Goal: Task Accomplishment & Management: Complete application form

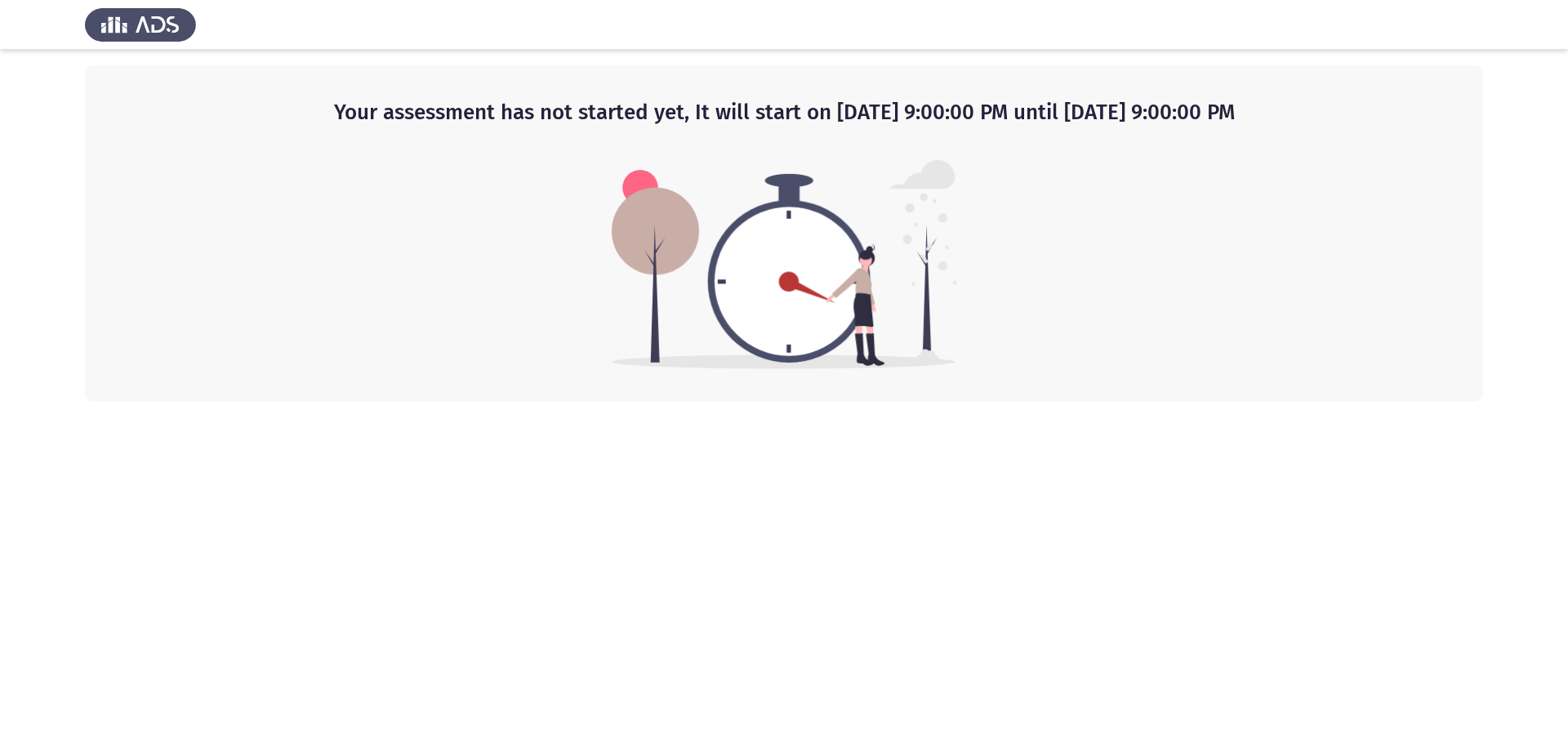
click at [424, 402] on html "Your assessment has not started yet, It will start on [DATE] 9:00:00 PM until […" at bounding box center [784, 201] width 1568 height 402
click at [545, 402] on html "Your assessment has not started yet, It will start on [DATE] 9:00:00 PM until […" at bounding box center [784, 201] width 1568 height 402
click at [122, 22] on img at bounding box center [141, 24] width 111 height 46
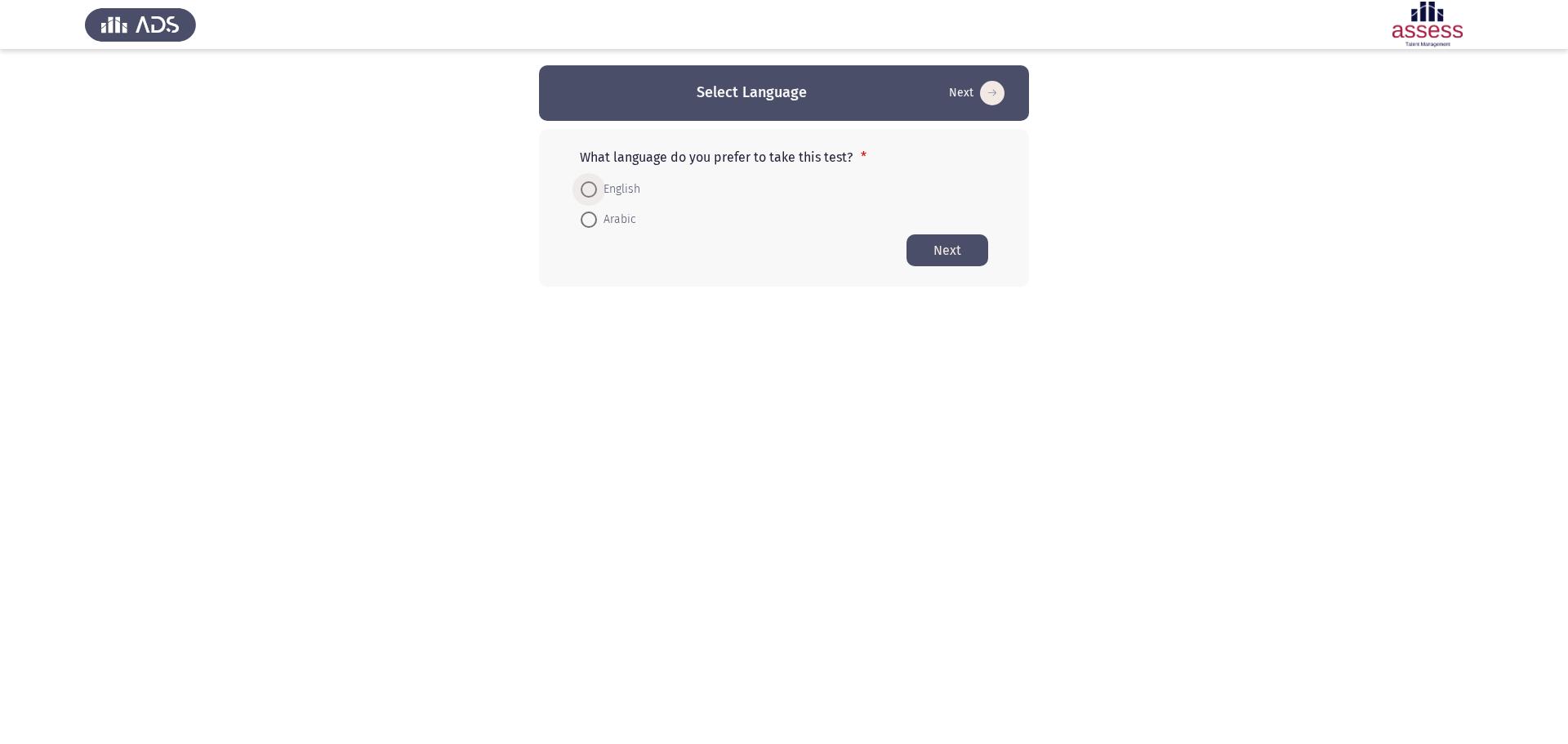
click at [628, 187] on span "English" at bounding box center [618, 189] width 43 height 19
click at [597, 187] on input "English" at bounding box center [589, 189] width 16 height 16
radio input "true"
click at [954, 243] on button "Next" at bounding box center [947, 250] width 82 height 32
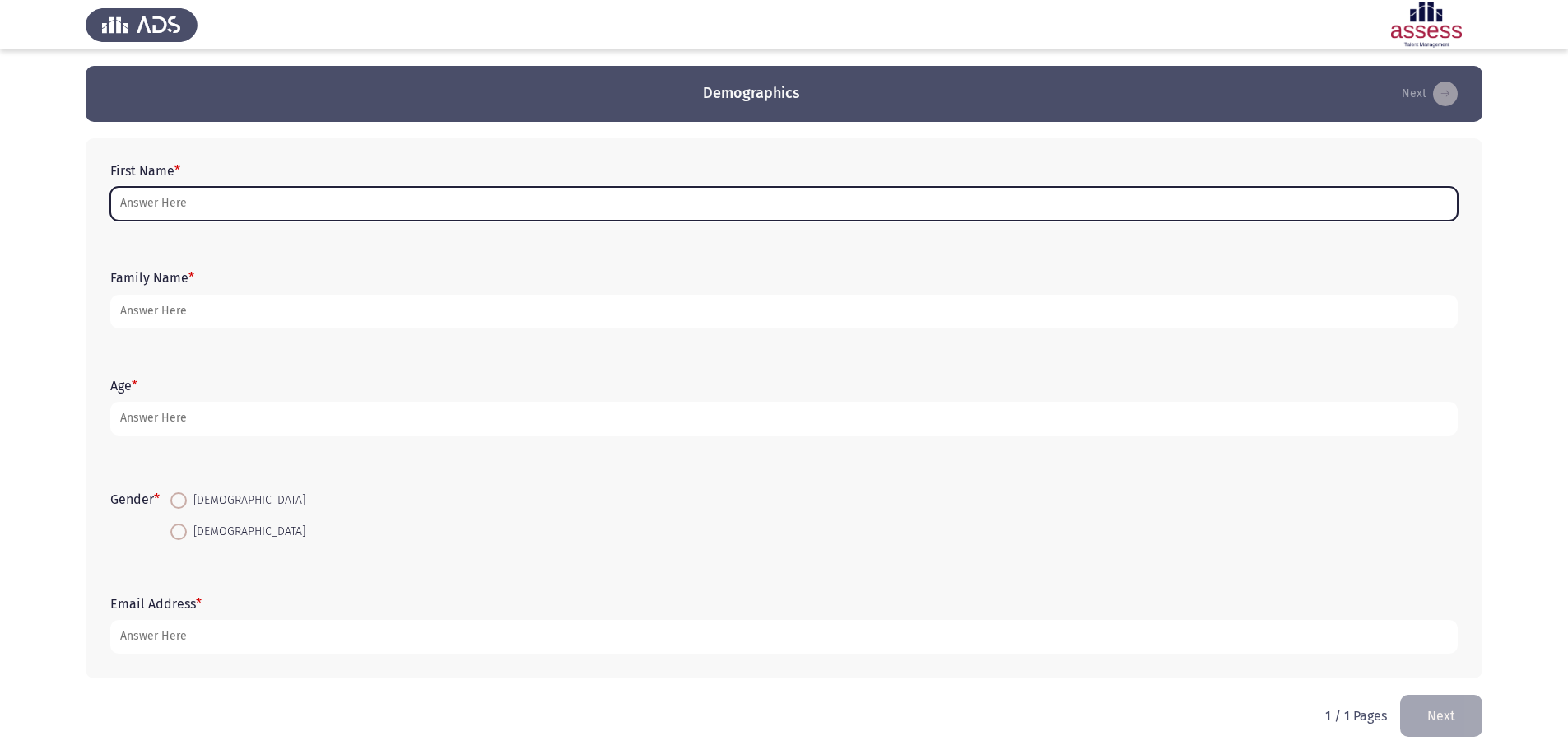
click at [189, 201] on input "First Name *" at bounding box center [784, 204] width 1347 height 34
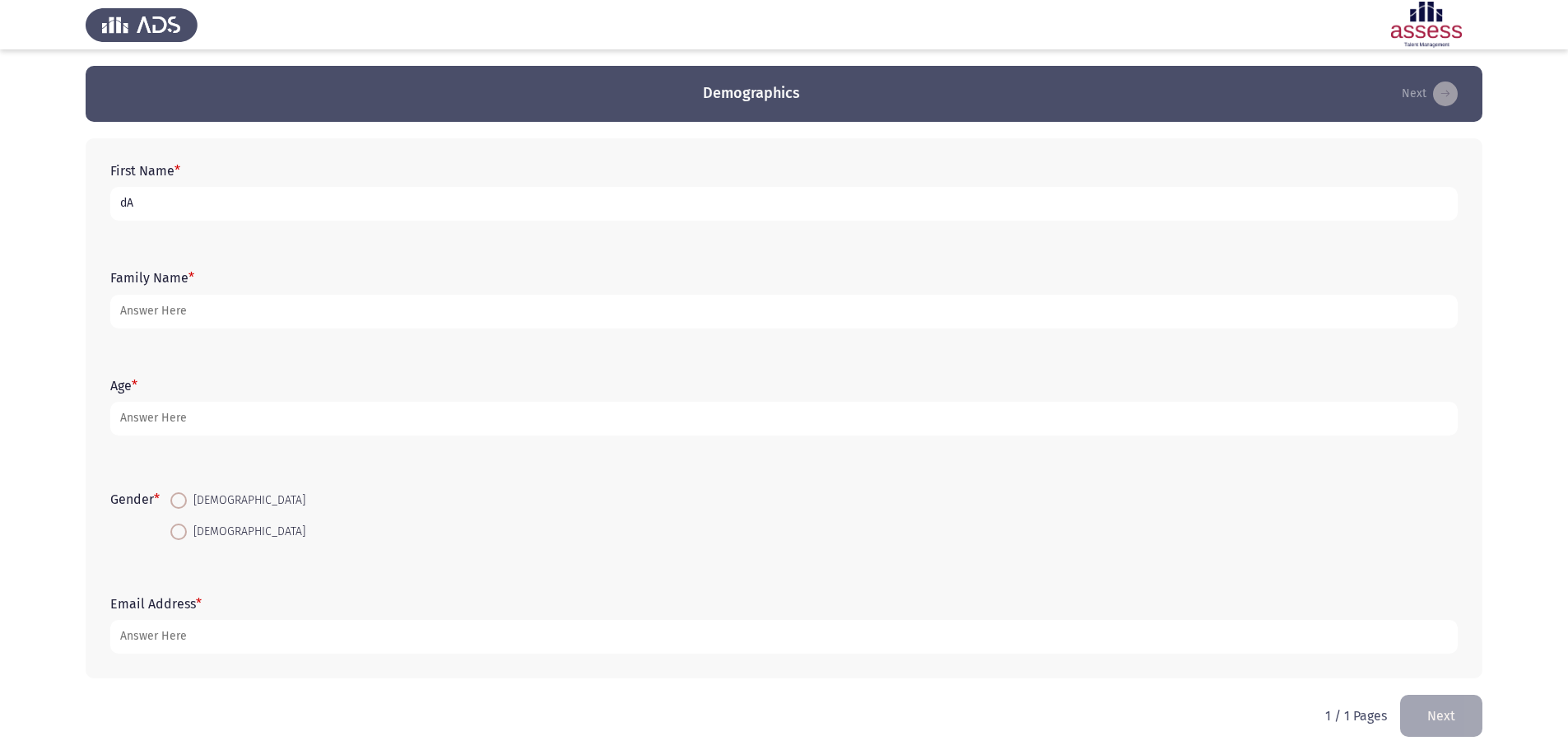
type input "d"
type input "Dan"
type input "Banks"
type input "40"
click at [191, 498] on span "Male" at bounding box center [246, 500] width 118 height 20
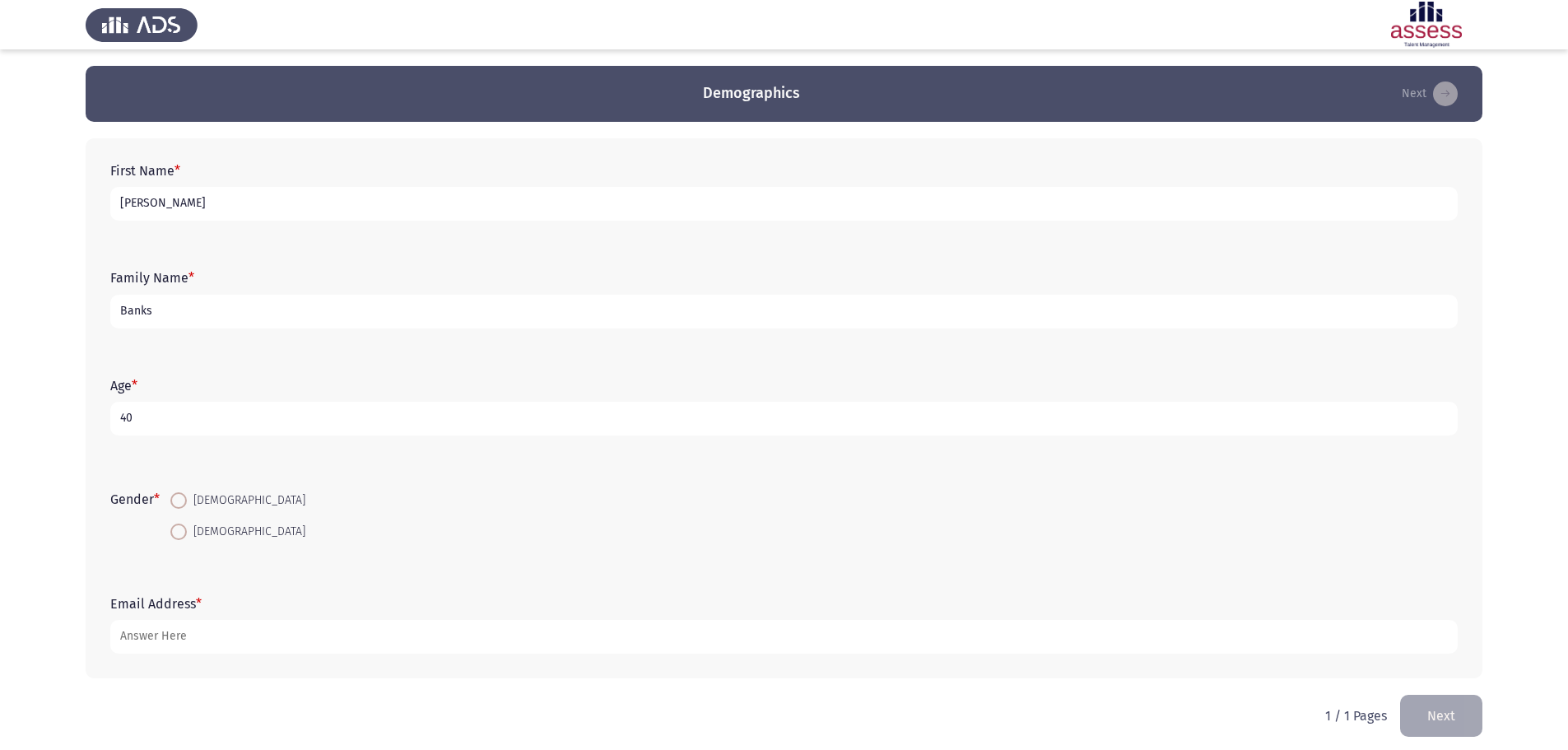
click at [187, 498] on input "Male" at bounding box center [178, 500] width 16 height 16
radio input "true"
click at [294, 552] on div "Gender * Male Female" at bounding box center [784, 516] width 1364 height 78
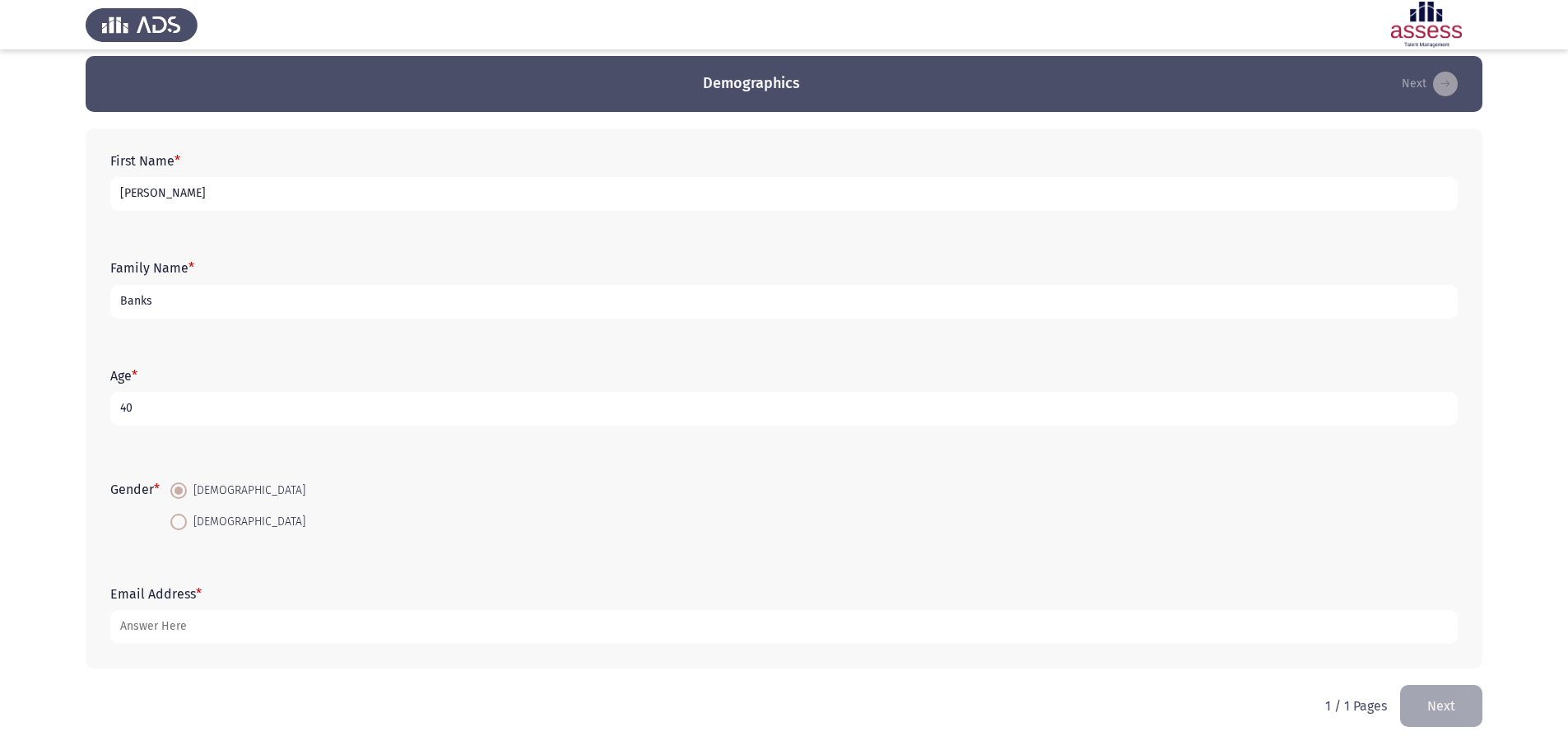
scroll to position [11, 0]
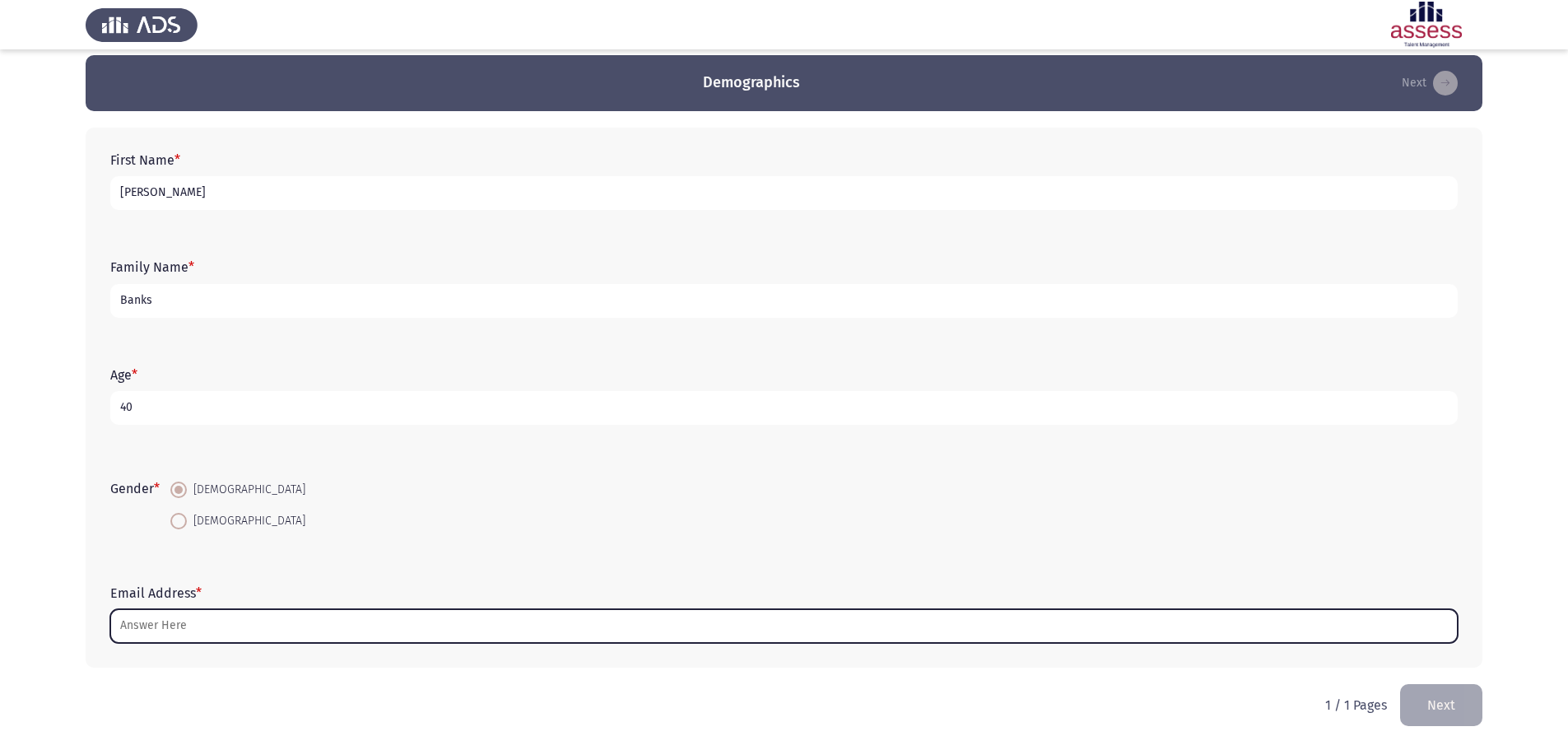
click at [264, 624] on input "Email Address *" at bounding box center [784, 627] width 1347 height 34
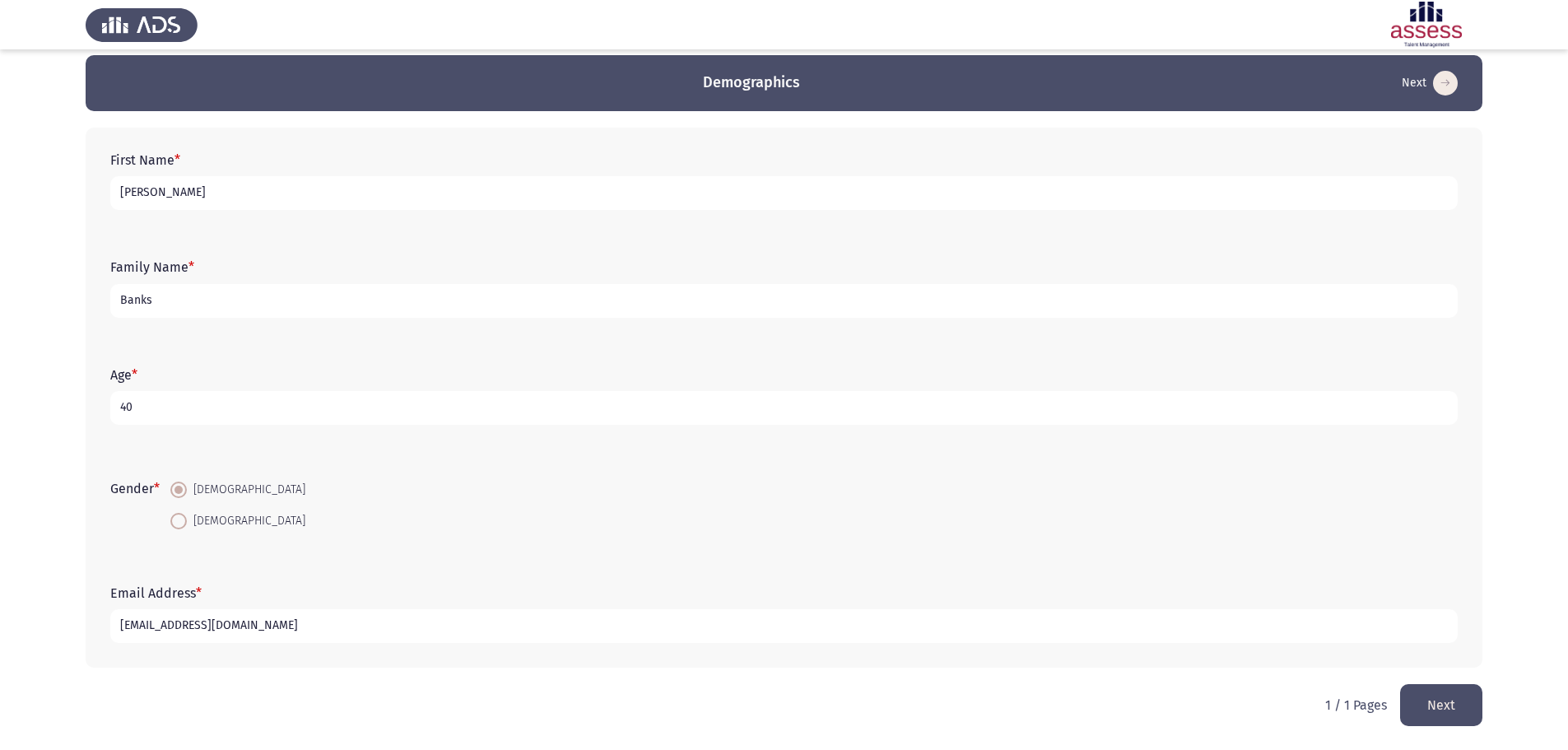
type input "danbanks1@sky.com"
click at [304, 681] on div "First Name * Dan Family Name * Banks Age * 40 Gender * Male Female Email Addres…" at bounding box center [784, 398] width 1396 height 573
click at [1431, 697] on button "Next" at bounding box center [1440, 705] width 83 height 42
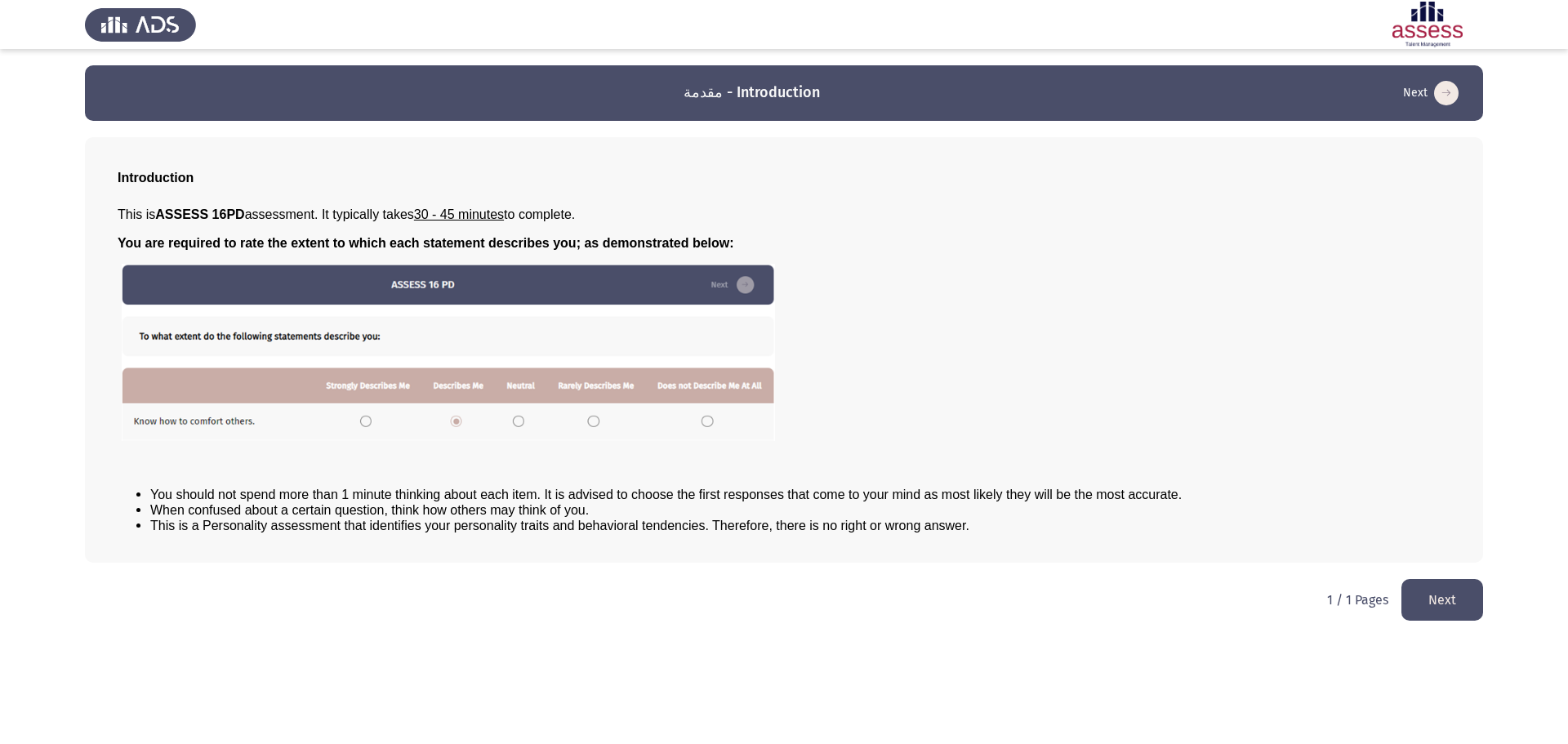
click at [1441, 606] on button "Next" at bounding box center [1442, 600] width 82 height 41
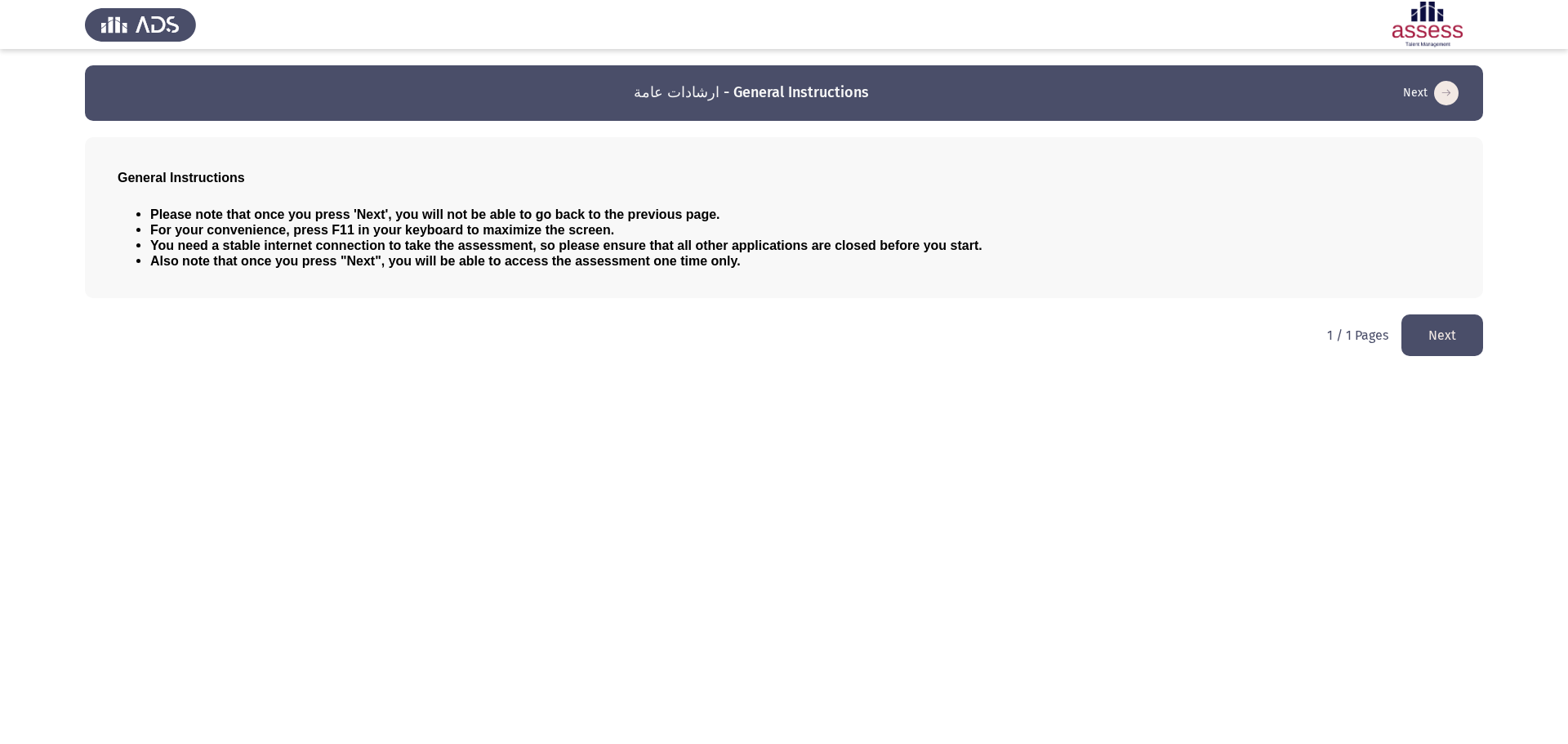
click at [1420, 352] on button "Next" at bounding box center [1442, 334] width 82 height 41
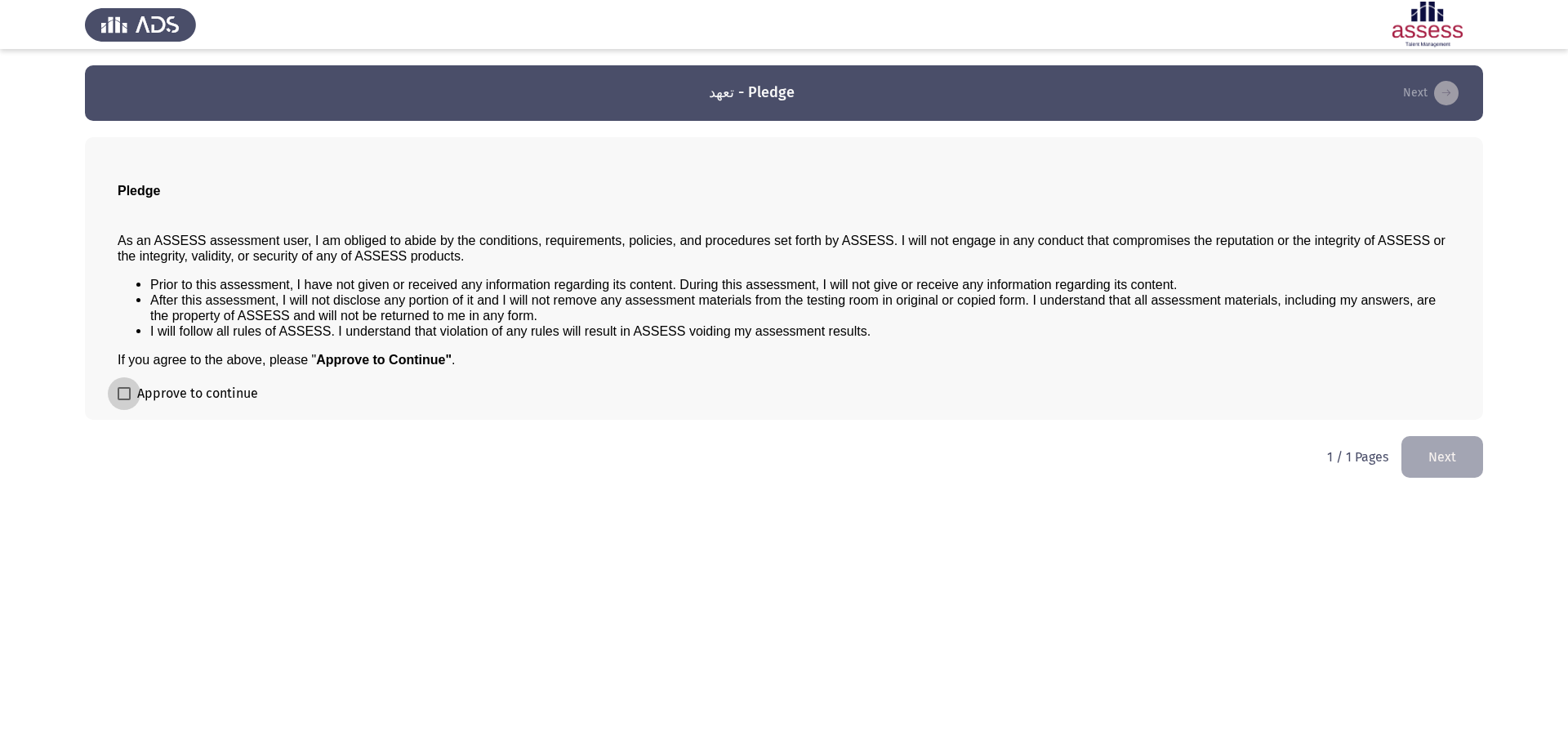
click at [125, 398] on span at bounding box center [123, 393] width 13 height 13
click at [124, 400] on input "Approve to continue" at bounding box center [123, 400] width 1 height 1
checkbox input "true"
click at [1440, 462] on button "Next" at bounding box center [1442, 457] width 82 height 41
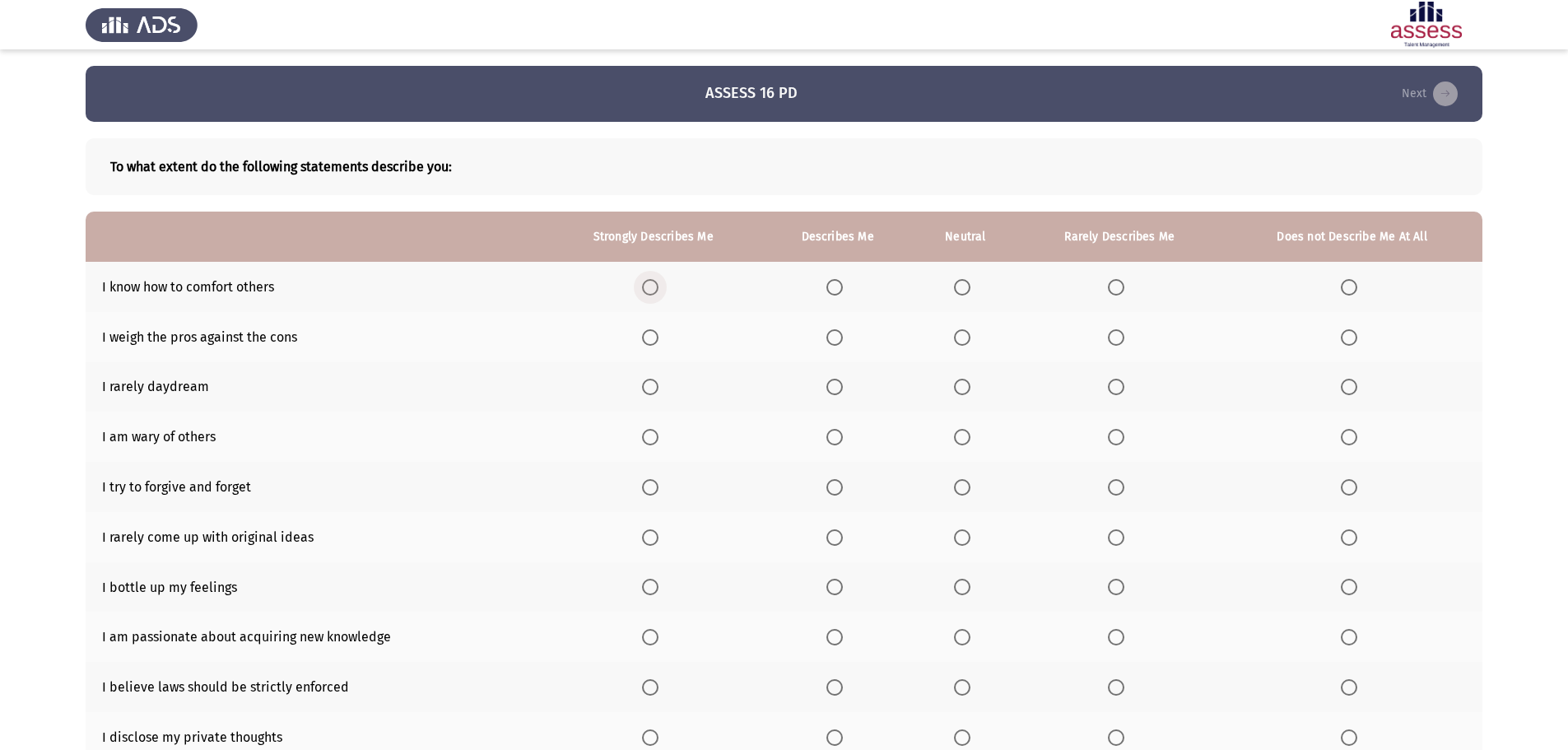
click at [653, 289] on span "Select an option" at bounding box center [649, 287] width 16 height 16
click at [653, 289] on input "Select an option" at bounding box center [649, 287] width 16 height 16
click at [650, 338] on span "Select an option" at bounding box center [650, 338] width 0 height 0
click at [652, 337] on input "Select an option" at bounding box center [649, 337] width 16 height 16
click at [834, 390] on span "Select an option" at bounding box center [834, 386] width 16 height 16
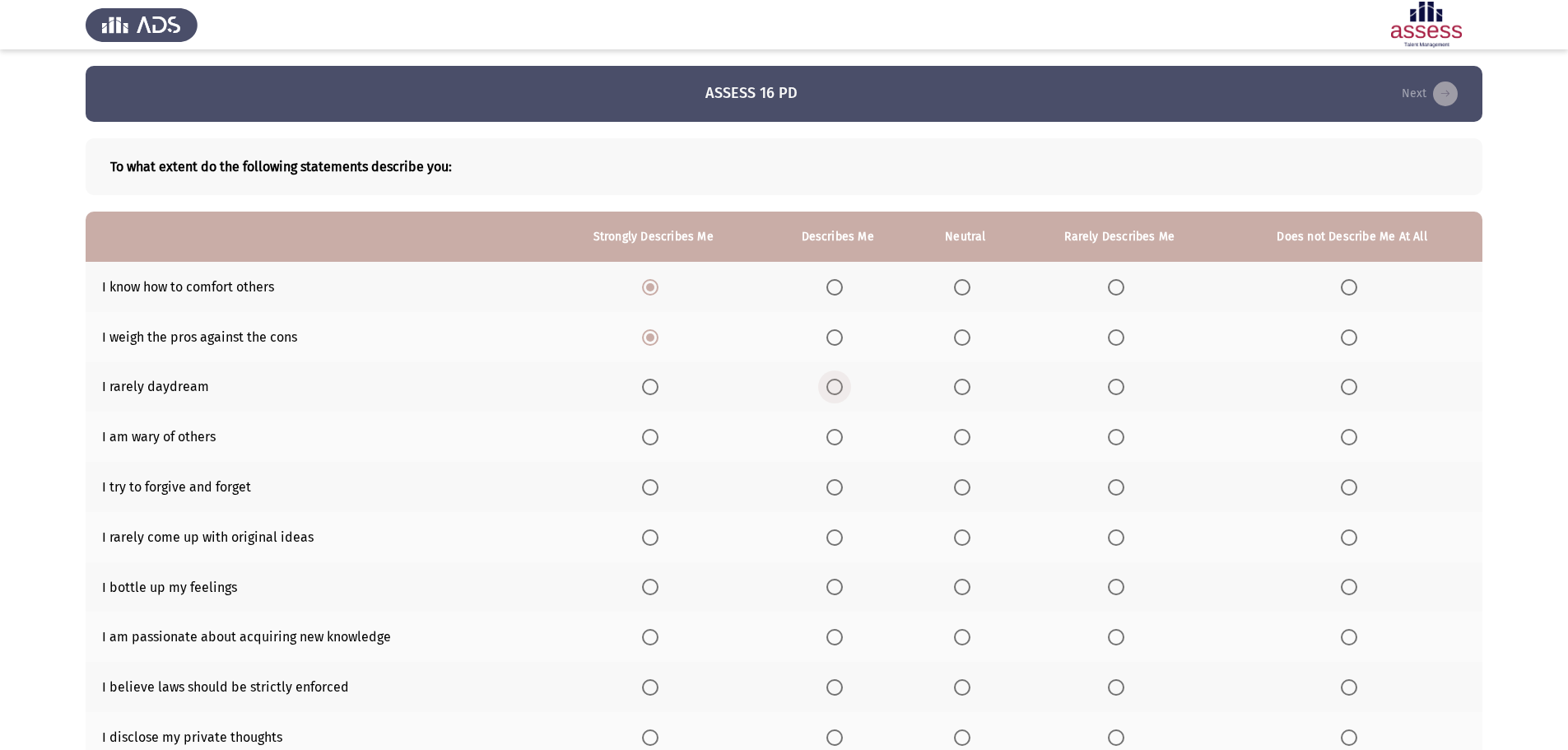
click at [834, 390] on input "Select an option" at bounding box center [834, 386] width 16 height 16
click at [1115, 439] on span "Select an option" at bounding box center [1115, 437] width 16 height 16
click at [1115, 439] on input "Select an option" at bounding box center [1115, 437] width 16 height 16
click at [831, 490] on span "Select an option" at bounding box center [834, 487] width 16 height 16
click at [831, 490] on input "Select an option" at bounding box center [834, 487] width 16 height 16
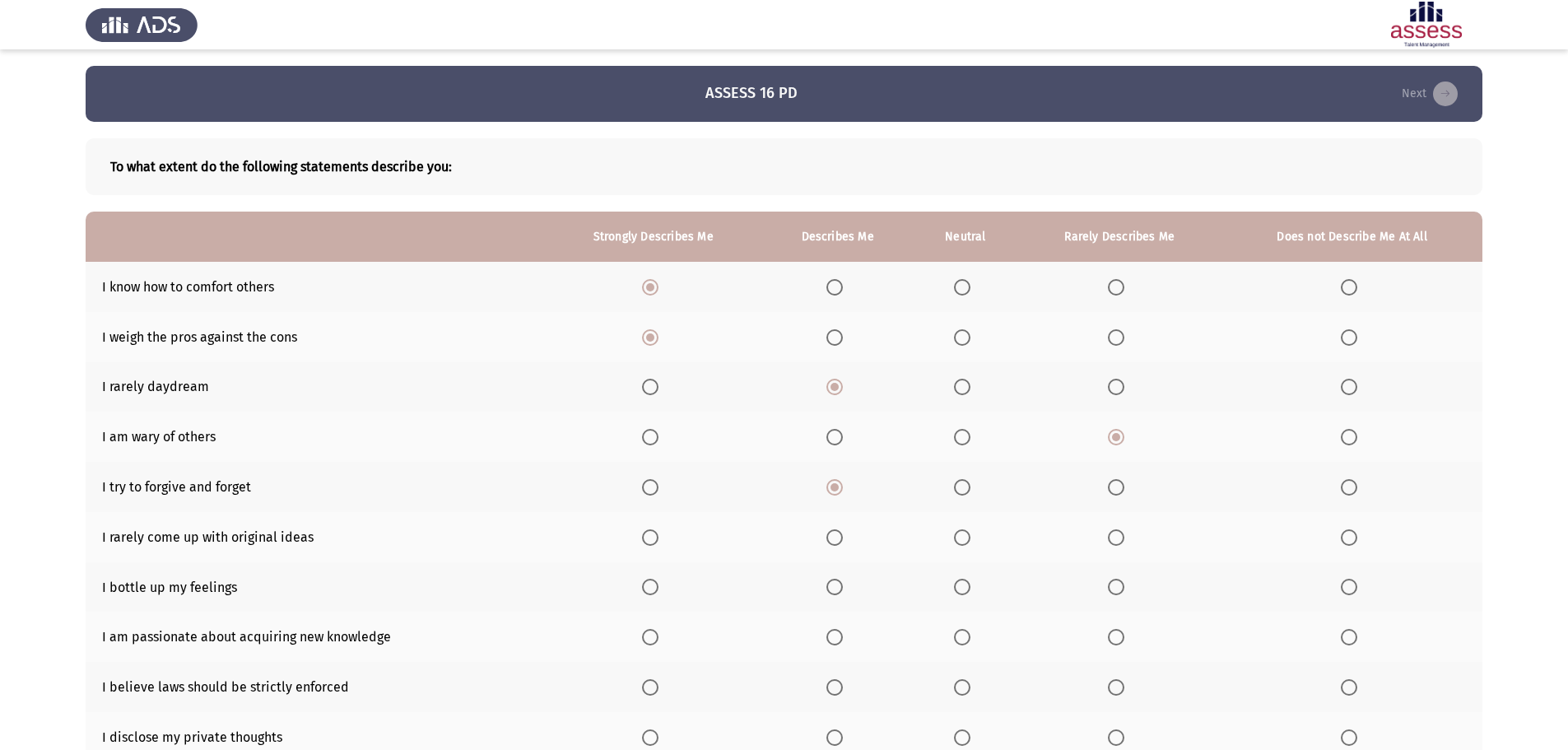
click at [1346, 539] on span "Select an option" at bounding box center [1348, 537] width 16 height 16
click at [1346, 539] on input "Select an option" at bounding box center [1348, 537] width 16 height 16
click at [1119, 586] on span "Select an option" at bounding box center [1115, 587] width 16 height 16
click at [1119, 586] on input "Select an option" at bounding box center [1115, 587] width 16 height 16
click at [655, 640] on span "Select an option" at bounding box center [649, 637] width 16 height 16
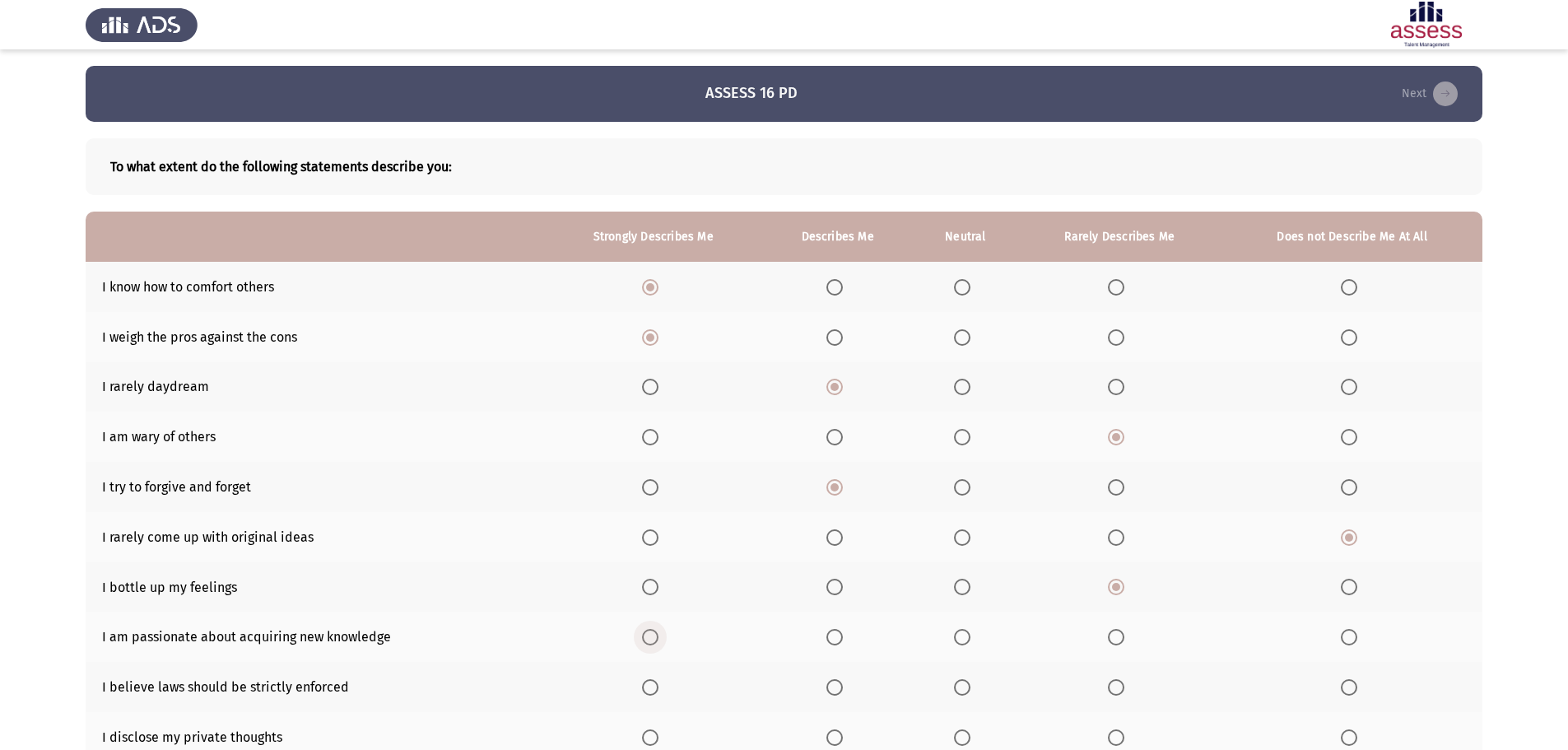
click at [655, 640] on input "Select an option" at bounding box center [649, 637] width 16 height 16
click at [835, 685] on span "Select an option" at bounding box center [834, 687] width 16 height 16
click at [835, 685] on input "Select an option" at bounding box center [834, 687] width 16 height 16
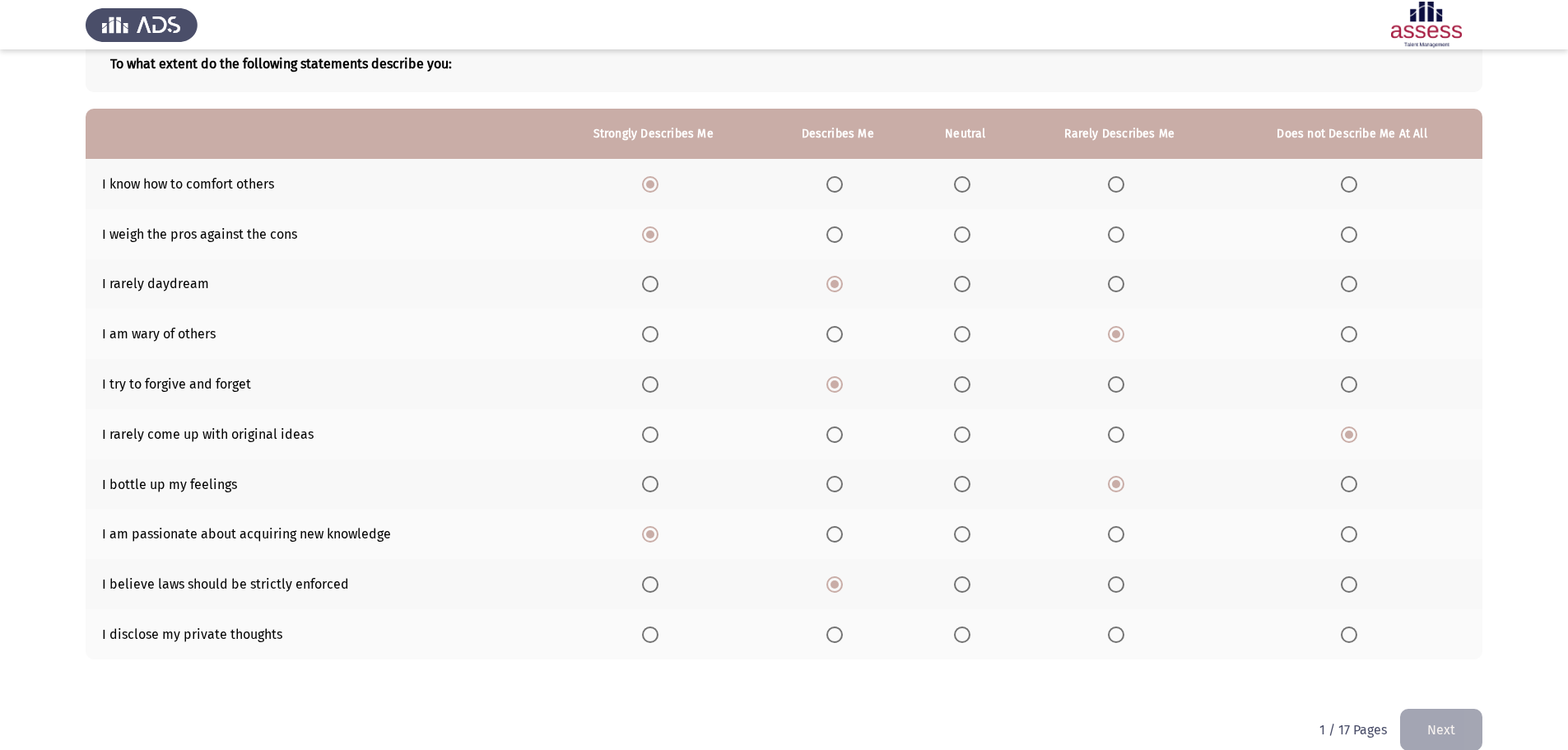
scroll to position [128, 0]
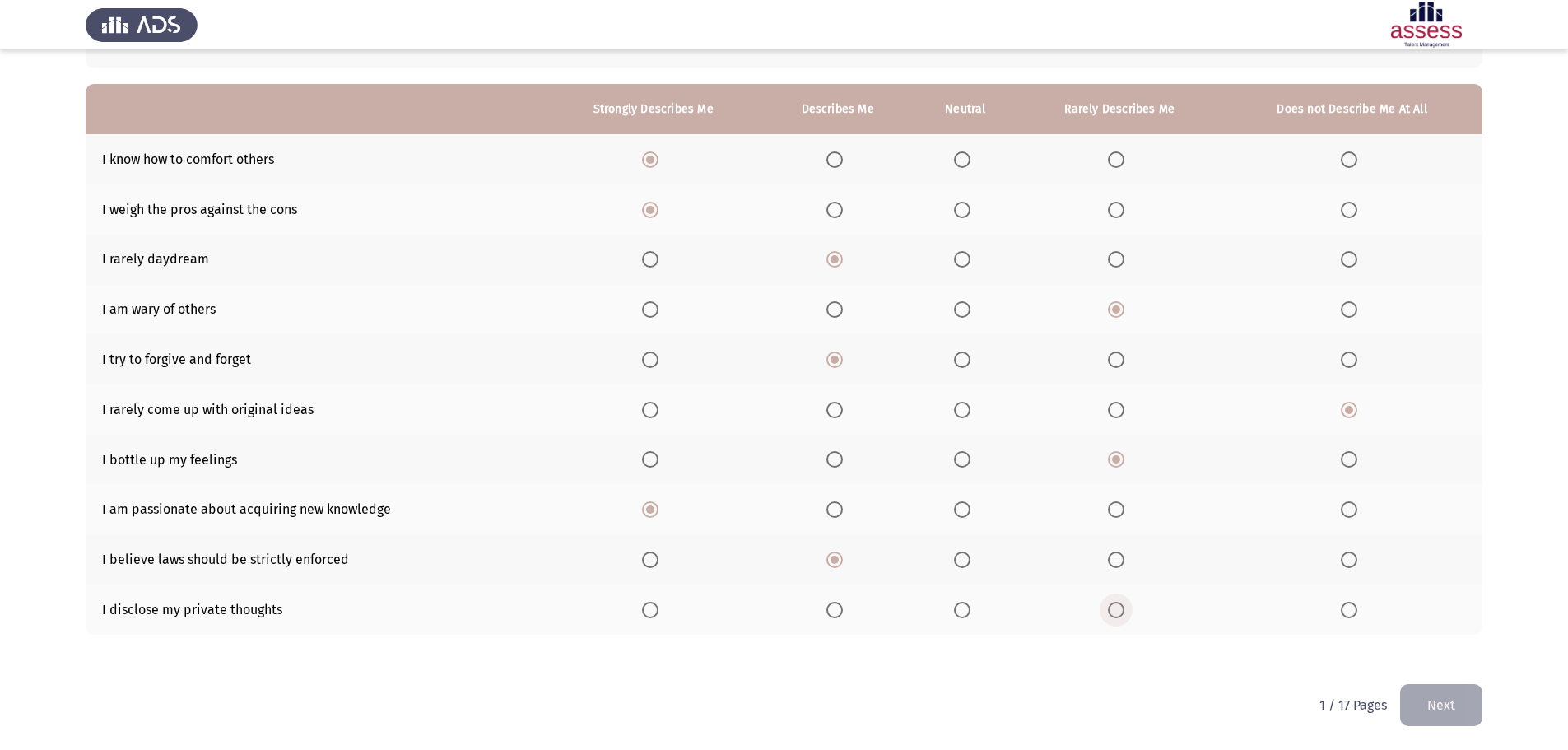
click at [1120, 612] on span "Select an option" at bounding box center [1115, 610] width 16 height 16
click at [1120, 612] on input "Select an option" at bounding box center [1115, 610] width 16 height 16
click at [1424, 702] on button "Next" at bounding box center [1440, 705] width 83 height 42
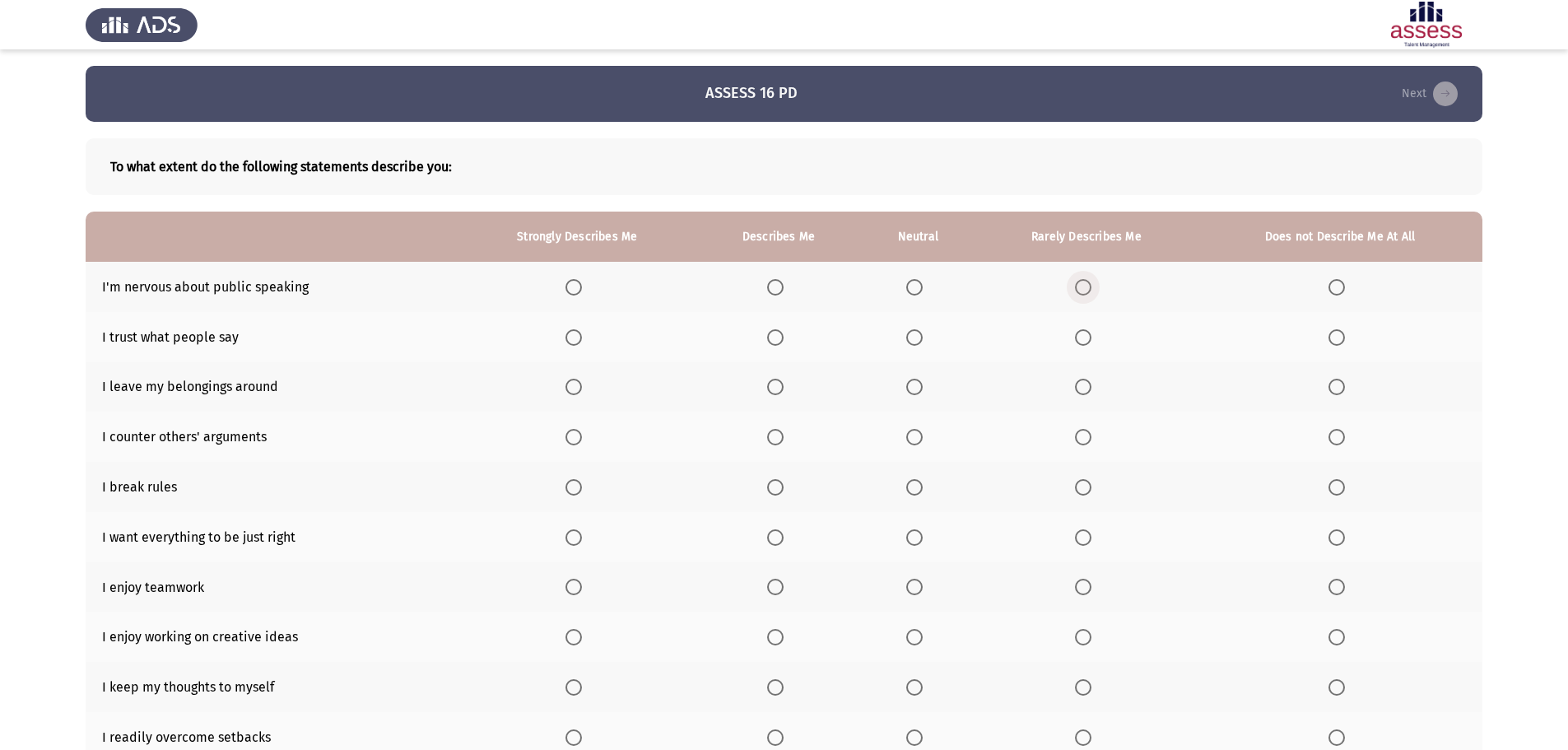
click at [1083, 279] on span "Select an option" at bounding box center [1082, 287] width 16 height 16
click at [1083, 279] on input "Select an option" at bounding box center [1082, 287] width 16 height 16
click at [775, 340] on span "Select an option" at bounding box center [774, 337] width 16 height 16
click at [775, 340] on input "Select an option" at bounding box center [774, 337] width 16 height 16
click at [1081, 390] on span "Select an option" at bounding box center [1082, 386] width 16 height 16
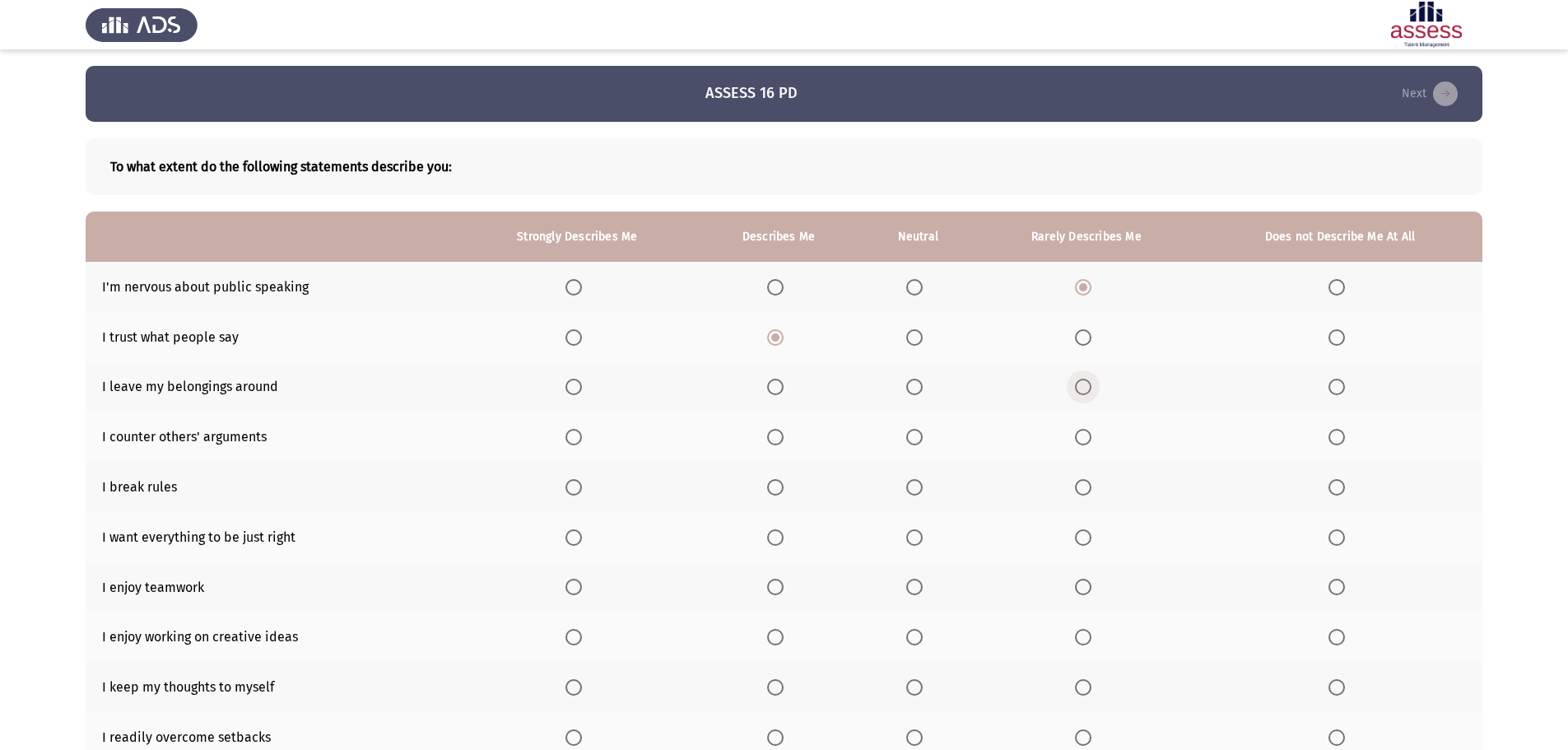
click at [1081, 390] on input "Select an option" at bounding box center [1082, 386] width 16 height 16
click at [778, 438] on span "Select an option" at bounding box center [774, 437] width 16 height 16
click at [778, 438] on input "Select an option" at bounding box center [774, 437] width 16 height 16
click at [1089, 487] on span "Select an option" at bounding box center [1082, 487] width 16 height 16
click at [1089, 487] on input "Select an option" at bounding box center [1082, 487] width 16 height 16
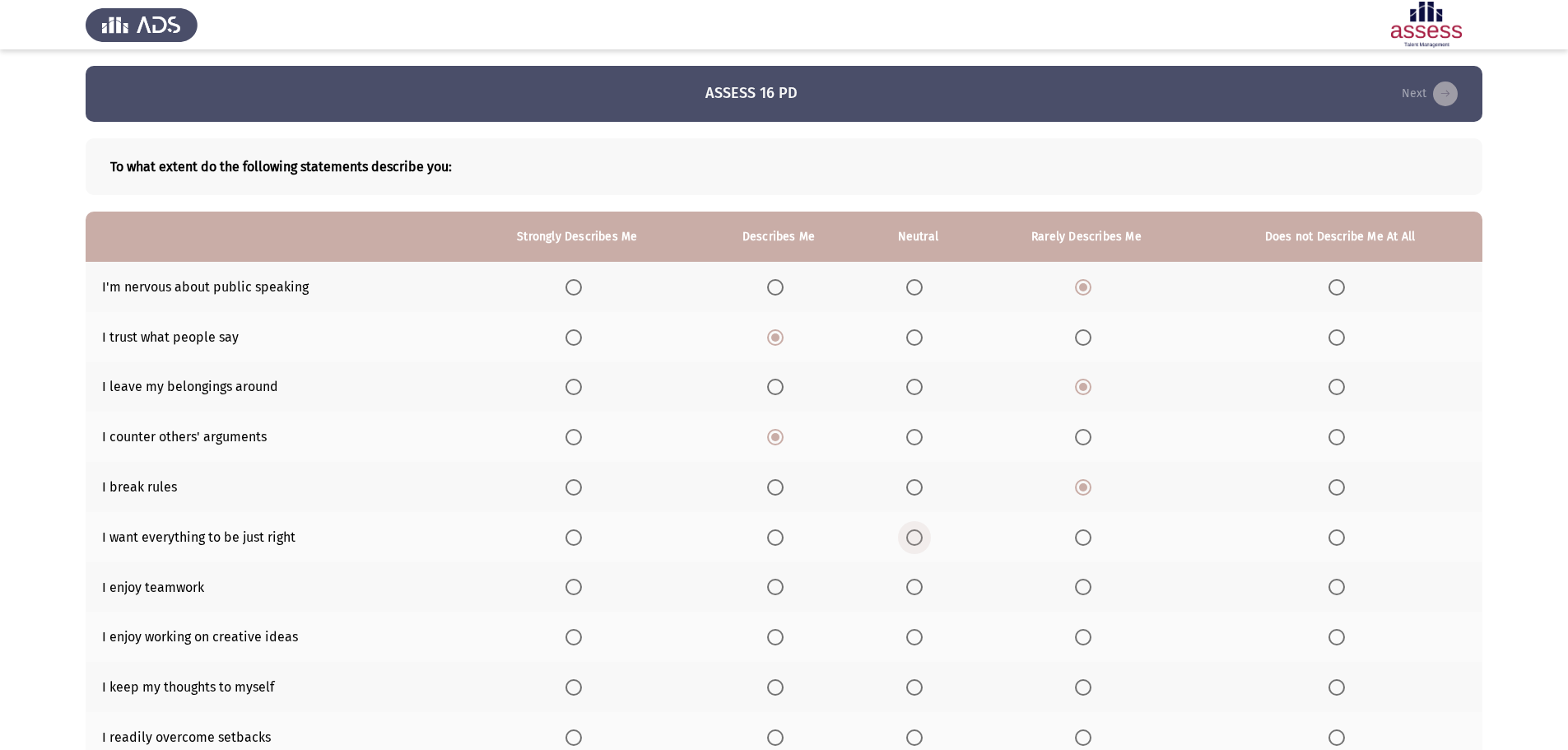
click at [910, 541] on span "Select an option" at bounding box center [914, 537] width 16 height 16
click at [910, 541] on input "Select an option" at bounding box center [914, 537] width 16 height 16
click at [778, 587] on span "Select an option" at bounding box center [774, 587] width 16 height 16
click at [778, 587] on input "Select an option" at bounding box center [774, 587] width 16 height 16
click at [774, 639] on span "Select an option" at bounding box center [774, 637] width 16 height 16
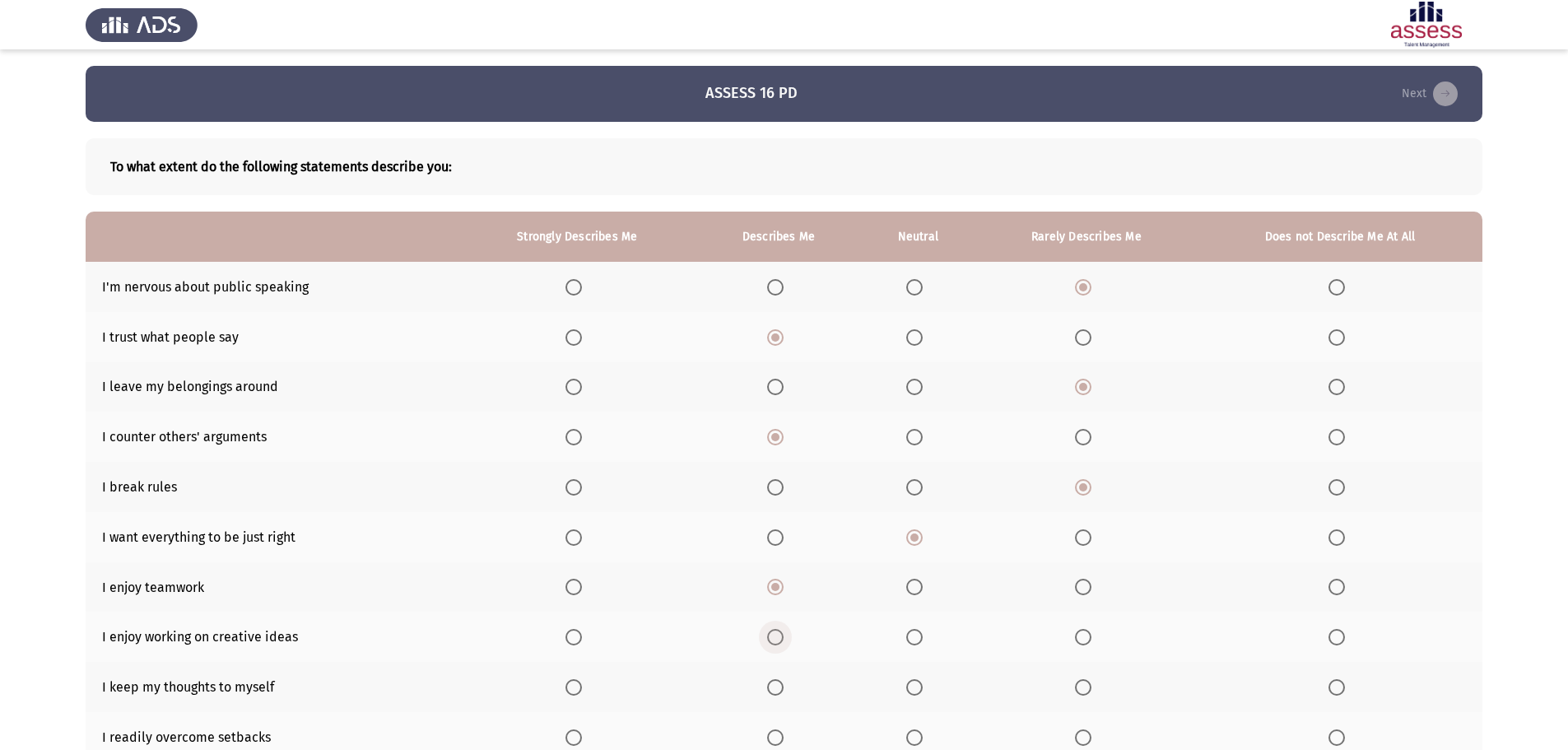
click at [774, 639] on input "Select an option" at bounding box center [774, 637] width 16 height 16
click at [911, 687] on span "Select an option" at bounding box center [914, 687] width 16 height 16
click at [911, 687] on input "Select an option" at bounding box center [914, 687] width 16 height 16
click at [776, 734] on span "Select an option" at bounding box center [774, 737] width 16 height 16
click at [776, 734] on input "Select an option" at bounding box center [774, 737] width 16 height 16
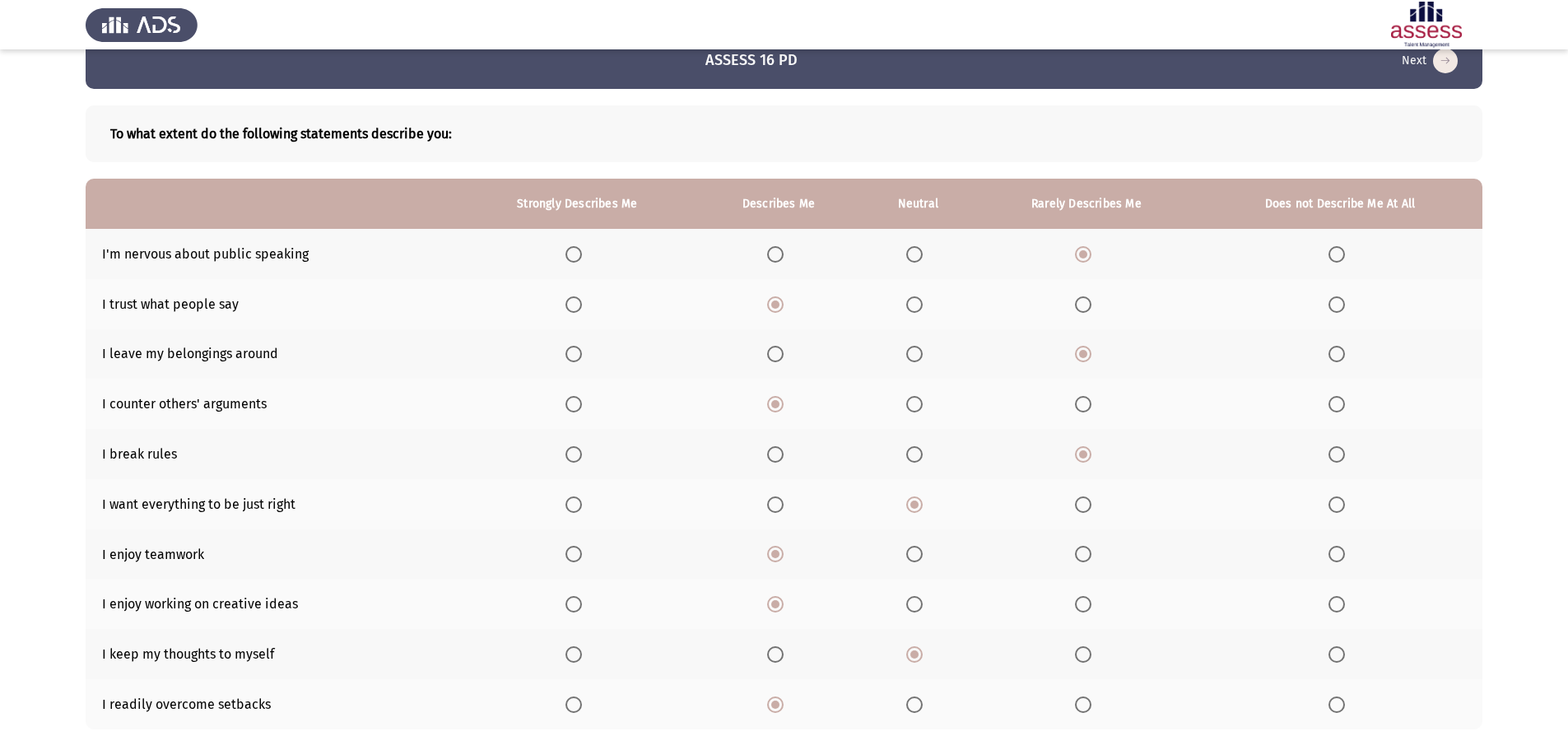
scroll to position [128, 0]
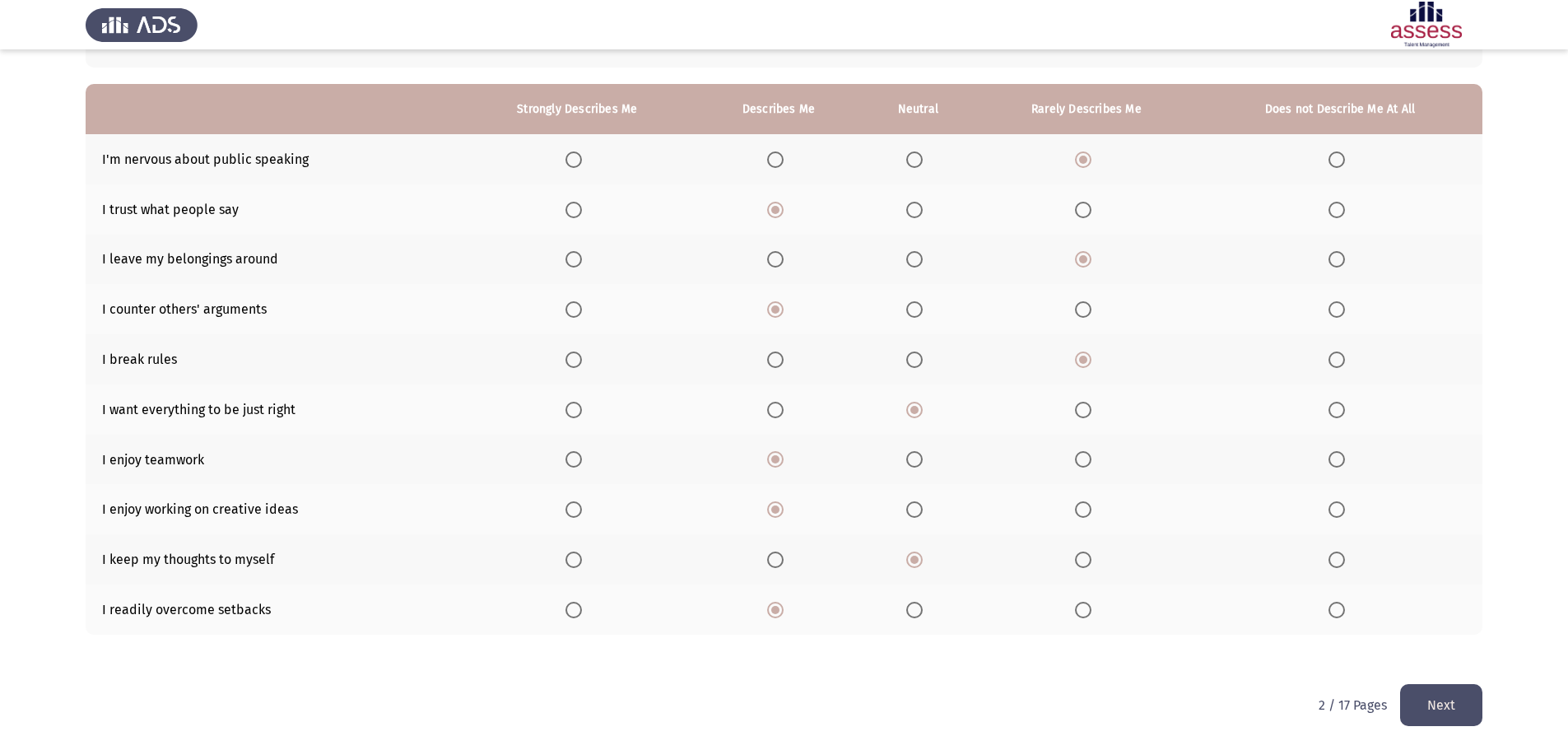
click at [1434, 715] on button "Next" at bounding box center [1440, 705] width 83 height 42
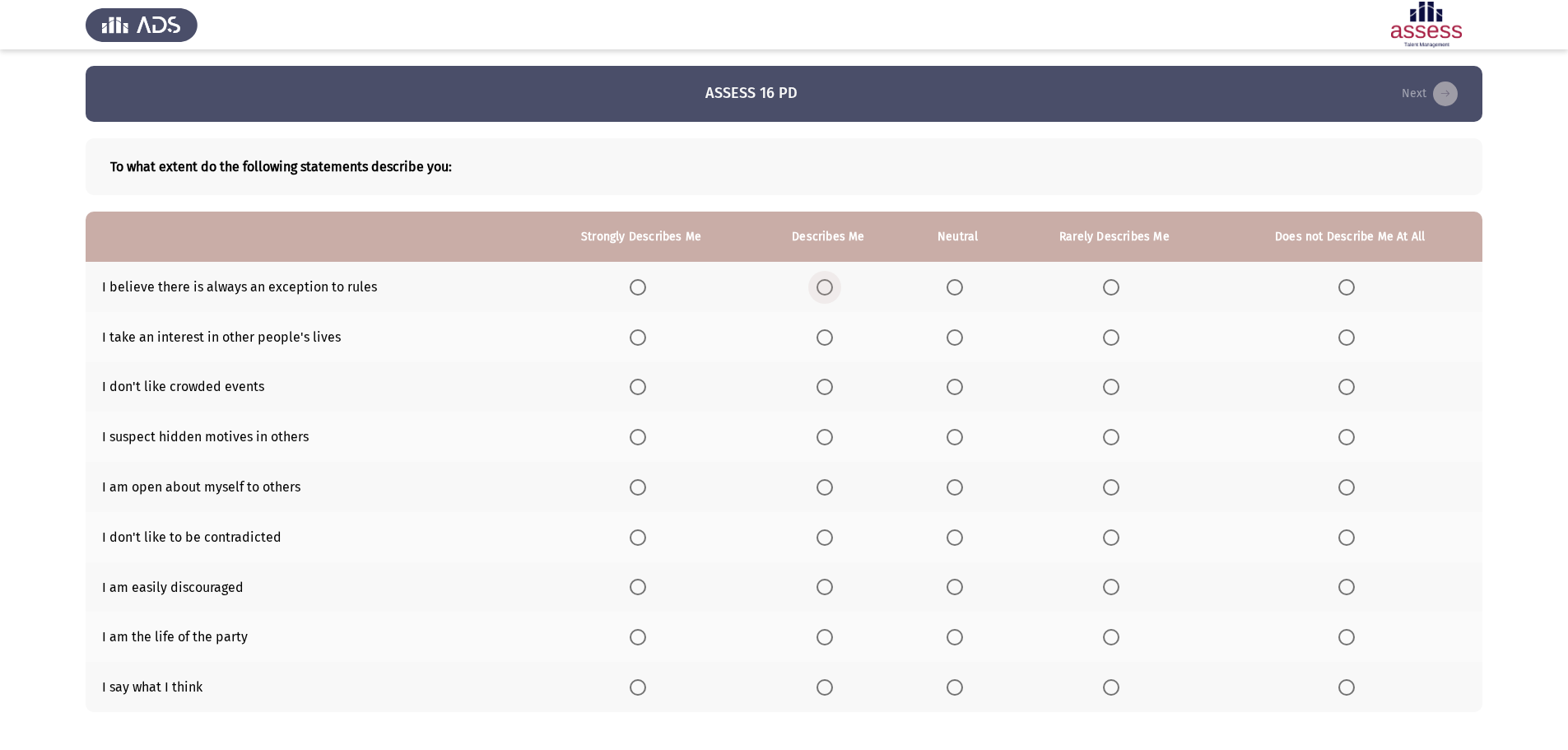
click at [826, 289] on span "Select an option" at bounding box center [824, 287] width 16 height 16
click at [826, 289] on input "Select an option" at bounding box center [824, 287] width 16 height 16
click at [822, 340] on span "Select an option" at bounding box center [824, 337] width 16 height 16
click at [822, 340] on input "Select an option" at bounding box center [824, 337] width 16 height 16
click at [1343, 390] on span "Select an option" at bounding box center [1346, 386] width 16 height 16
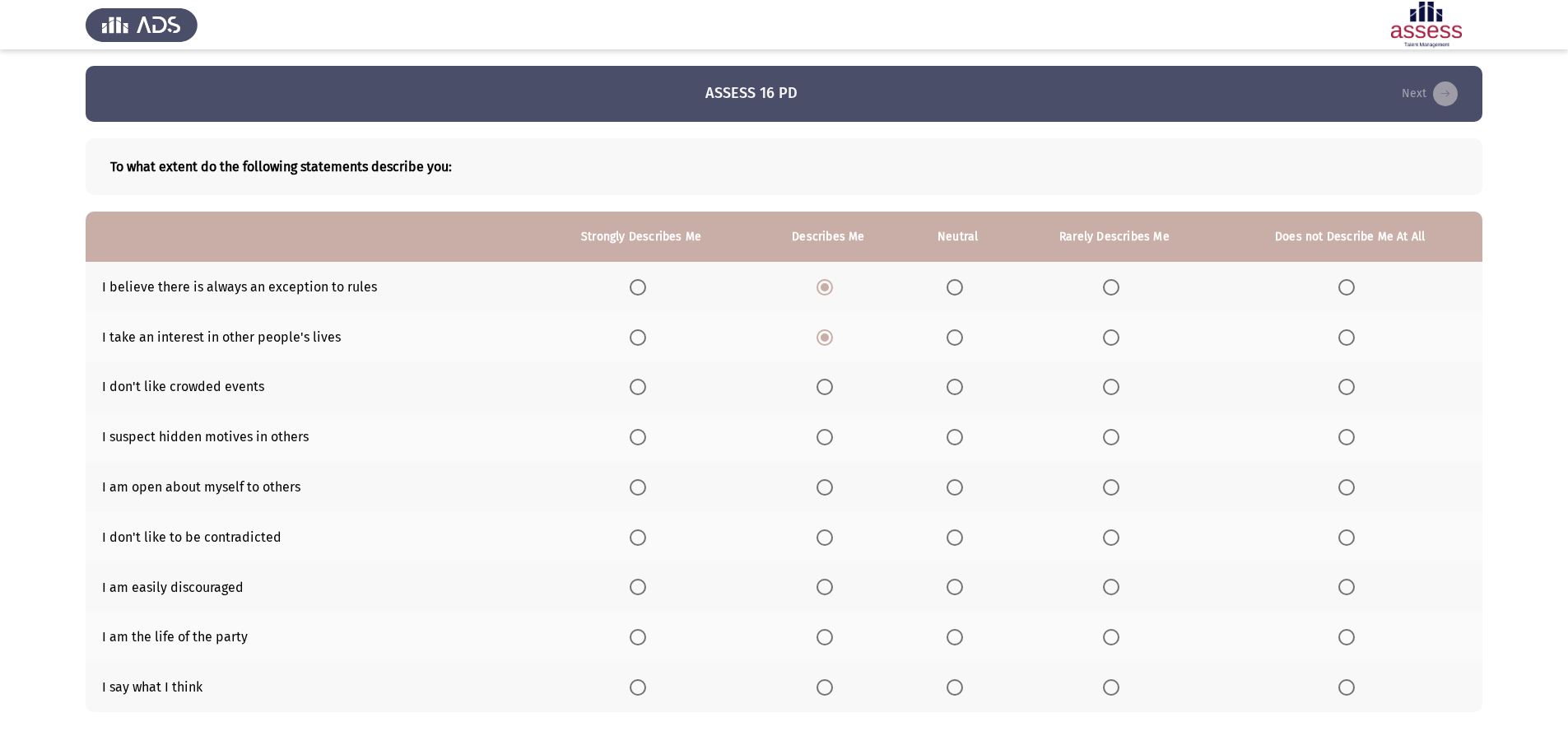
click at [1343, 390] on input "Select an option" at bounding box center [1346, 386] width 16 height 16
click at [1103, 438] on span "Select an option" at bounding box center [1110, 437] width 16 height 16
click at [1103, 438] on input "Select an option" at bounding box center [1110, 437] width 16 height 16
click at [956, 487] on span "Select an option" at bounding box center [954, 487] width 16 height 16
click at [956, 487] on input "Select an option" at bounding box center [954, 487] width 16 height 16
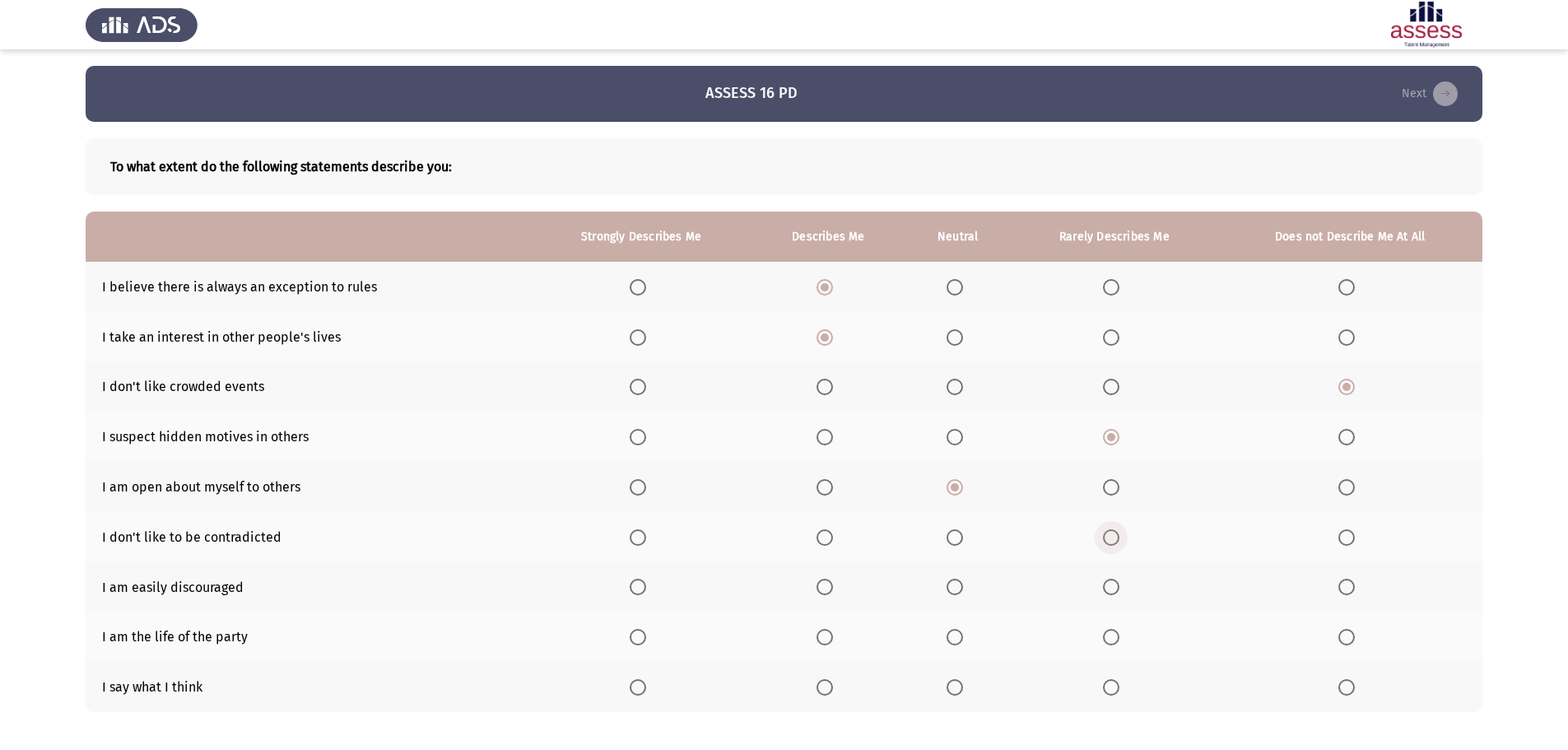
click at [1109, 538] on span "Select an option" at bounding box center [1110, 537] width 16 height 16
click at [1109, 538] on input "Select an option" at bounding box center [1110, 537] width 16 height 16
click at [1346, 591] on span "Select an option" at bounding box center [1346, 587] width 16 height 16
click at [1346, 591] on input "Select an option" at bounding box center [1346, 587] width 16 height 16
click at [954, 630] on span "Select an option" at bounding box center [954, 637] width 16 height 16
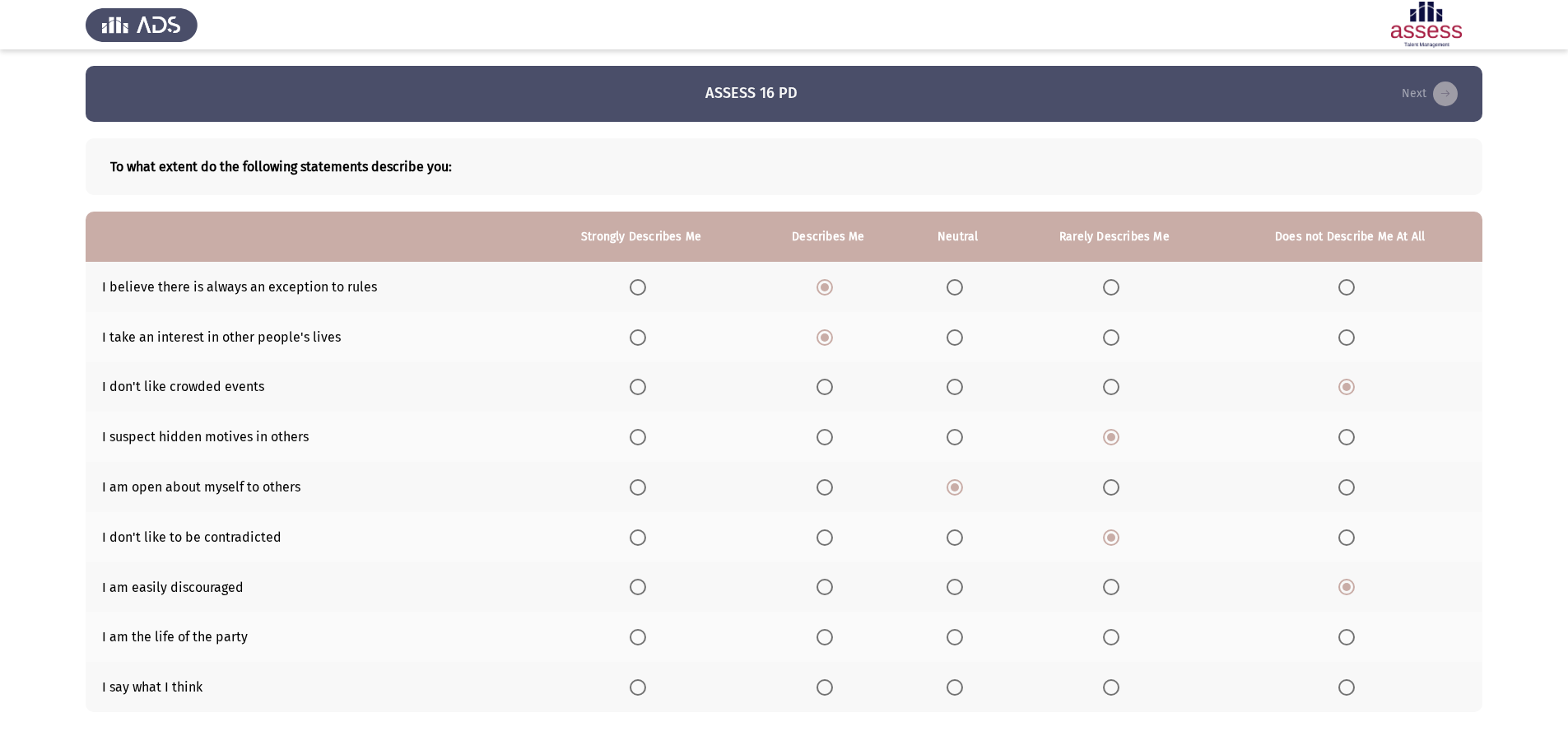
click at [954, 630] on input "Select an option" at bounding box center [954, 637] width 16 height 16
click at [822, 690] on span "Select an option" at bounding box center [824, 687] width 16 height 16
click at [822, 690] on input "Select an option" at bounding box center [824, 687] width 16 height 16
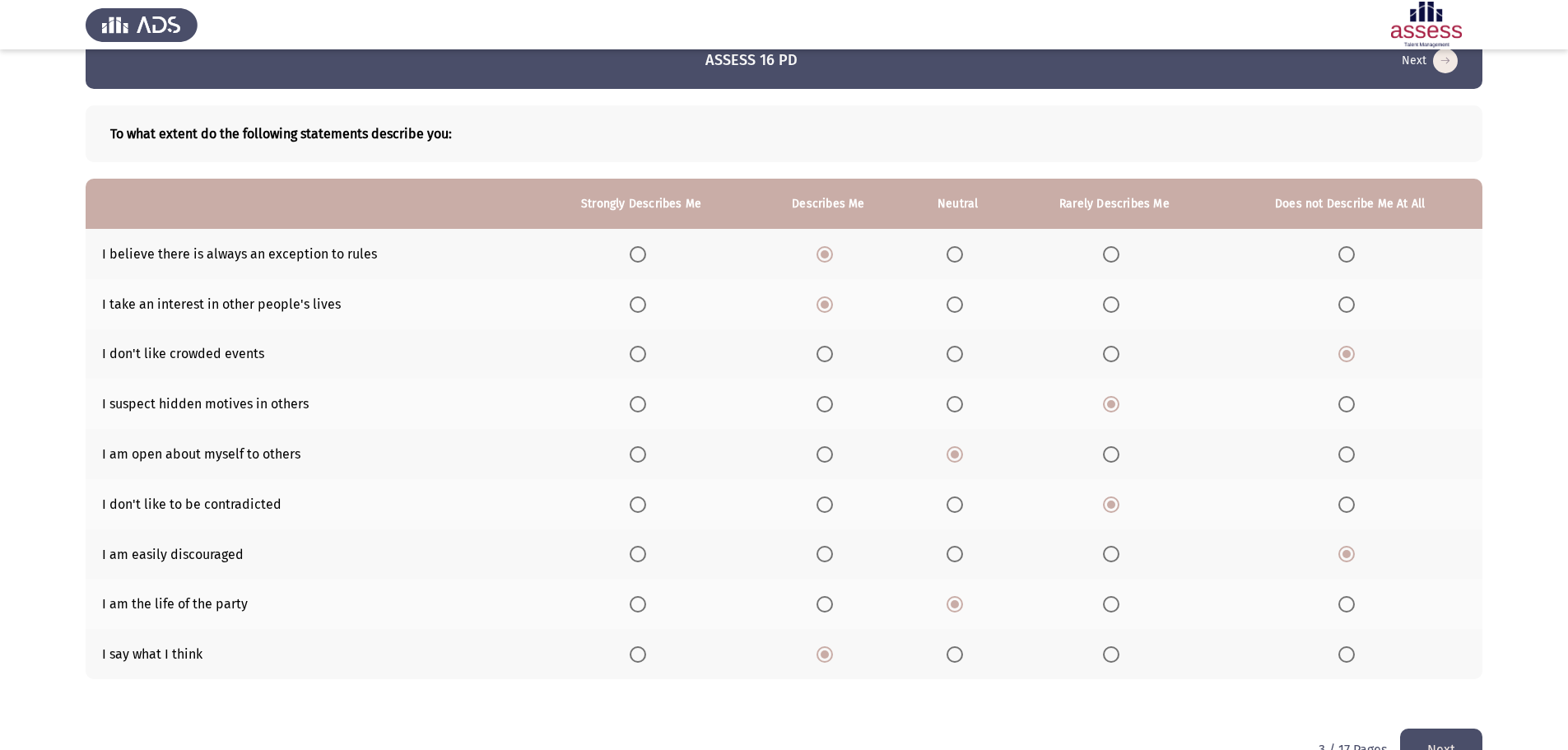
scroll to position [77, 0]
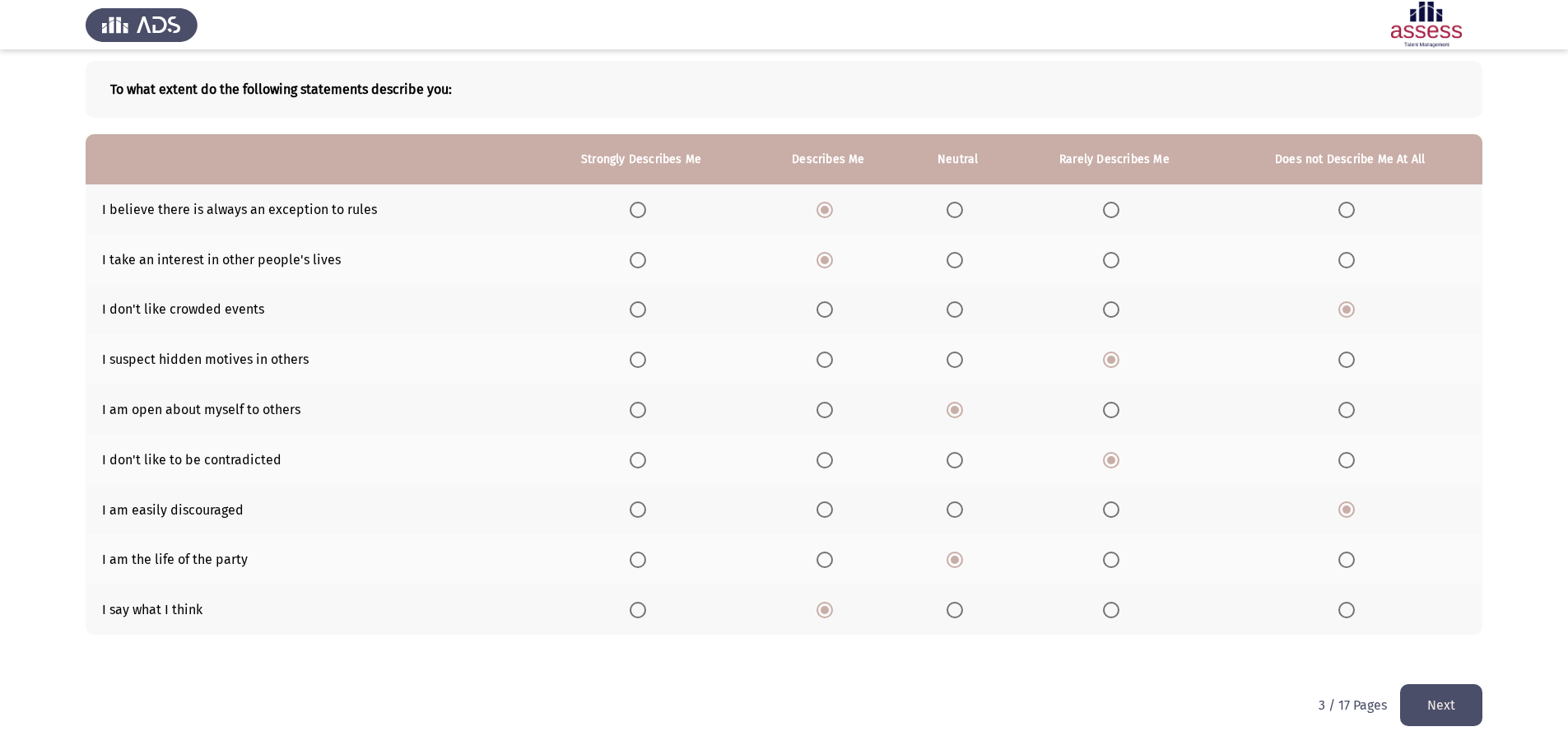
click at [1427, 710] on button "Next" at bounding box center [1440, 705] width 83 height 42
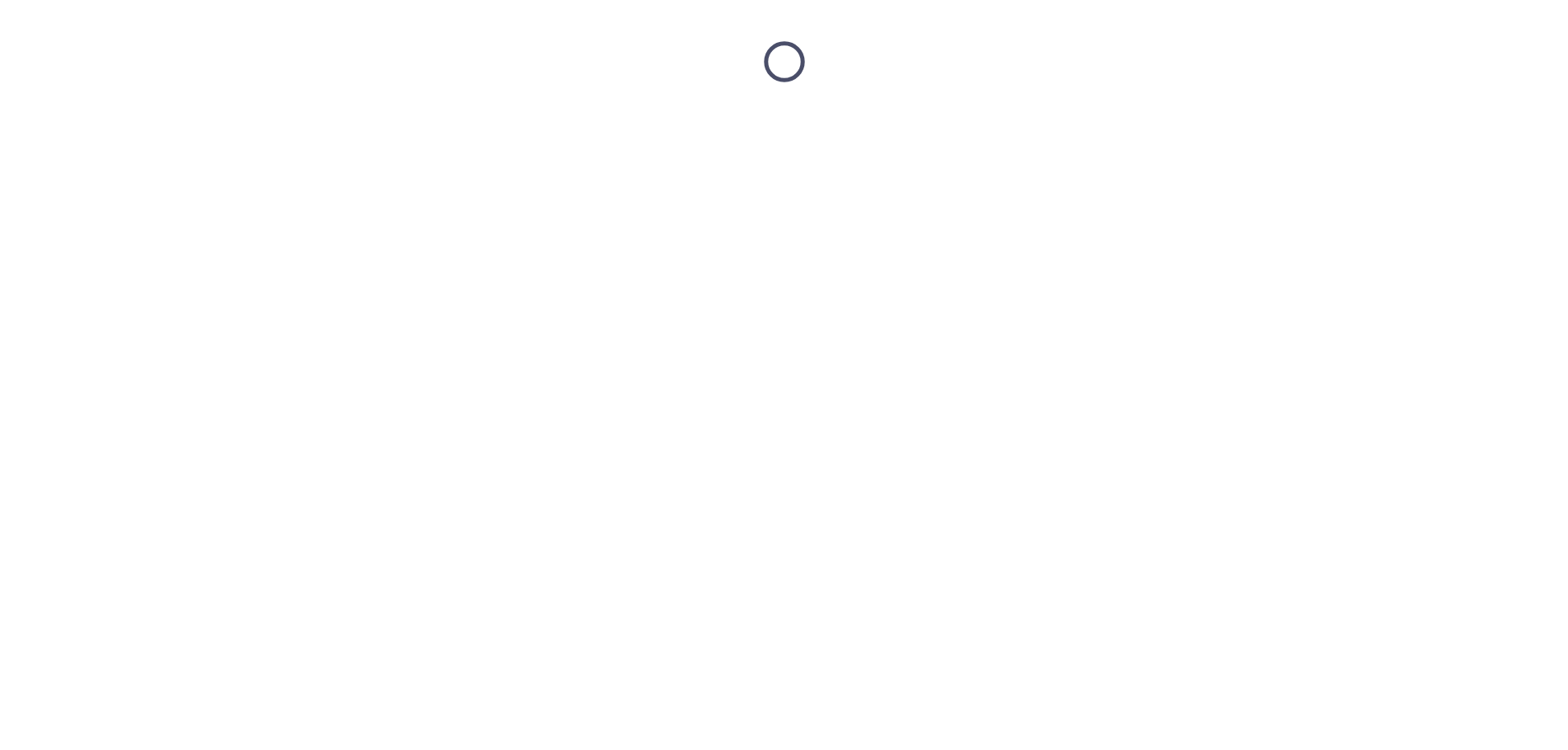
scroll to position [0, 0]
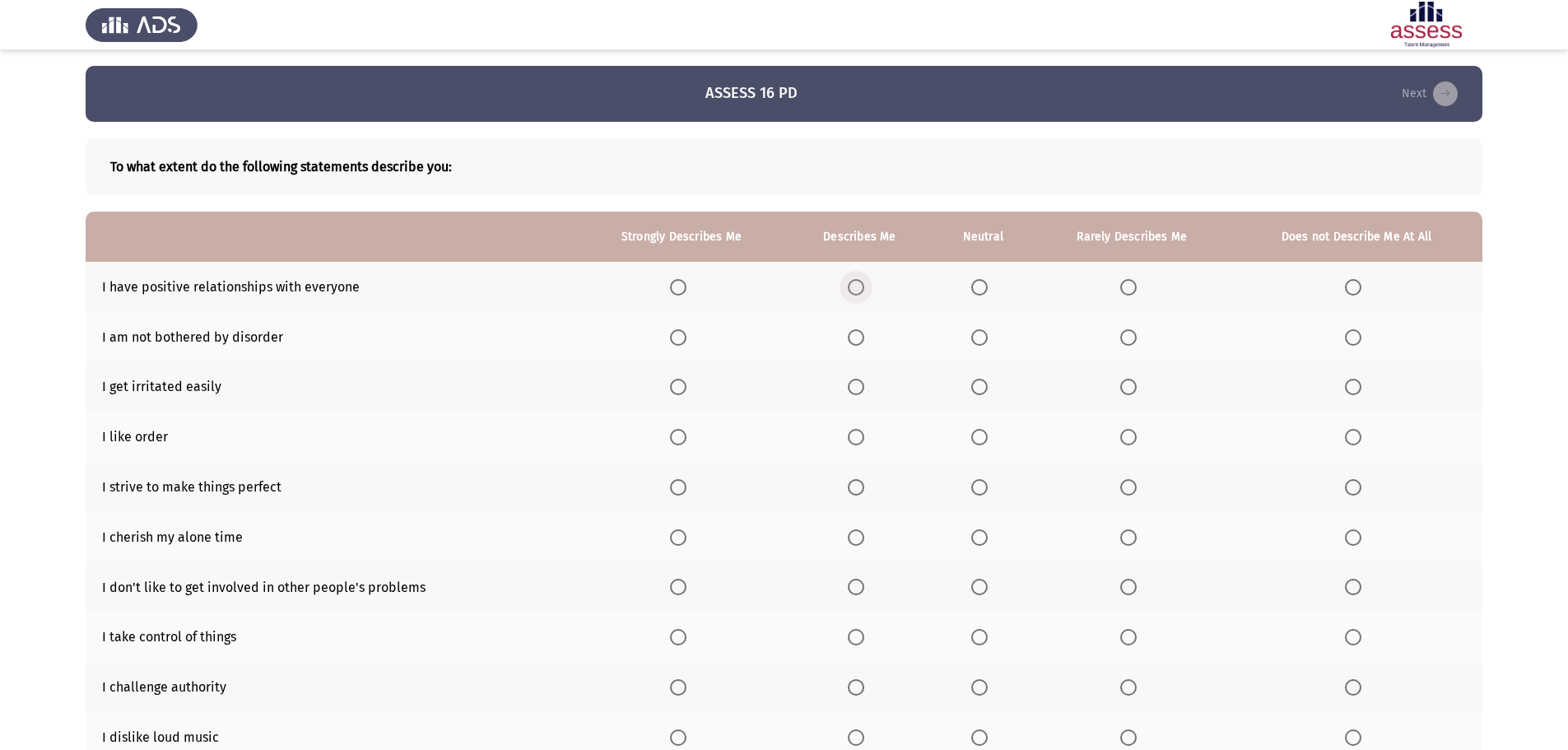
click at [862, 289] on span "Select an option" at bounding box center [855, 287] width 16 height 16
click at [862, 289] on input "Select an option" at bounding box center [855, 287] width 16 height 16
click at [1131, 339] on span "Select an option" at bounding box center [1127, 337] width 16 height 16
click at [1131, 339] on input "Select an option" at bounding box center [1127, 337] width 16 height 16
click at [1355, 383] on span "Select an option" at bounding box center [1352, 386] width 16 height 16
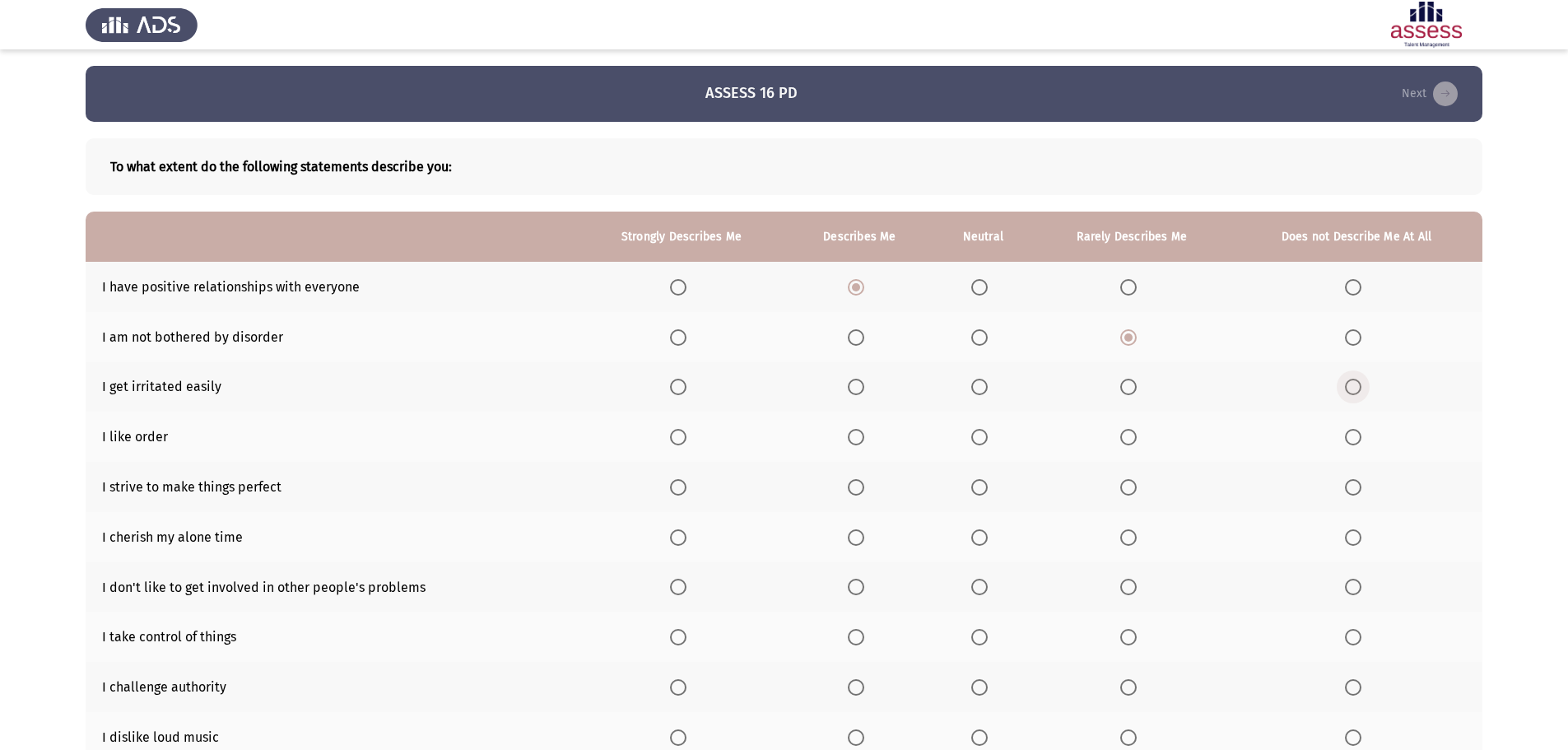
click at [1355, 383] on input "Select an option" at bounding box center [1352, 386] width 16 height 16
click at [856, 440] on span "Select an option" at bounding box center [855, 437] width 16 height 16
click at [856, 440] on input "Select an option" at bounding box center [855, 437] width 16 height 16
click at [851, 484] on span "Select an option" at bounding box center [855, 487] width 16 height 16
click at [851, 484] on input "Select an option" at bounding box center [855, 487] width 16 height 16
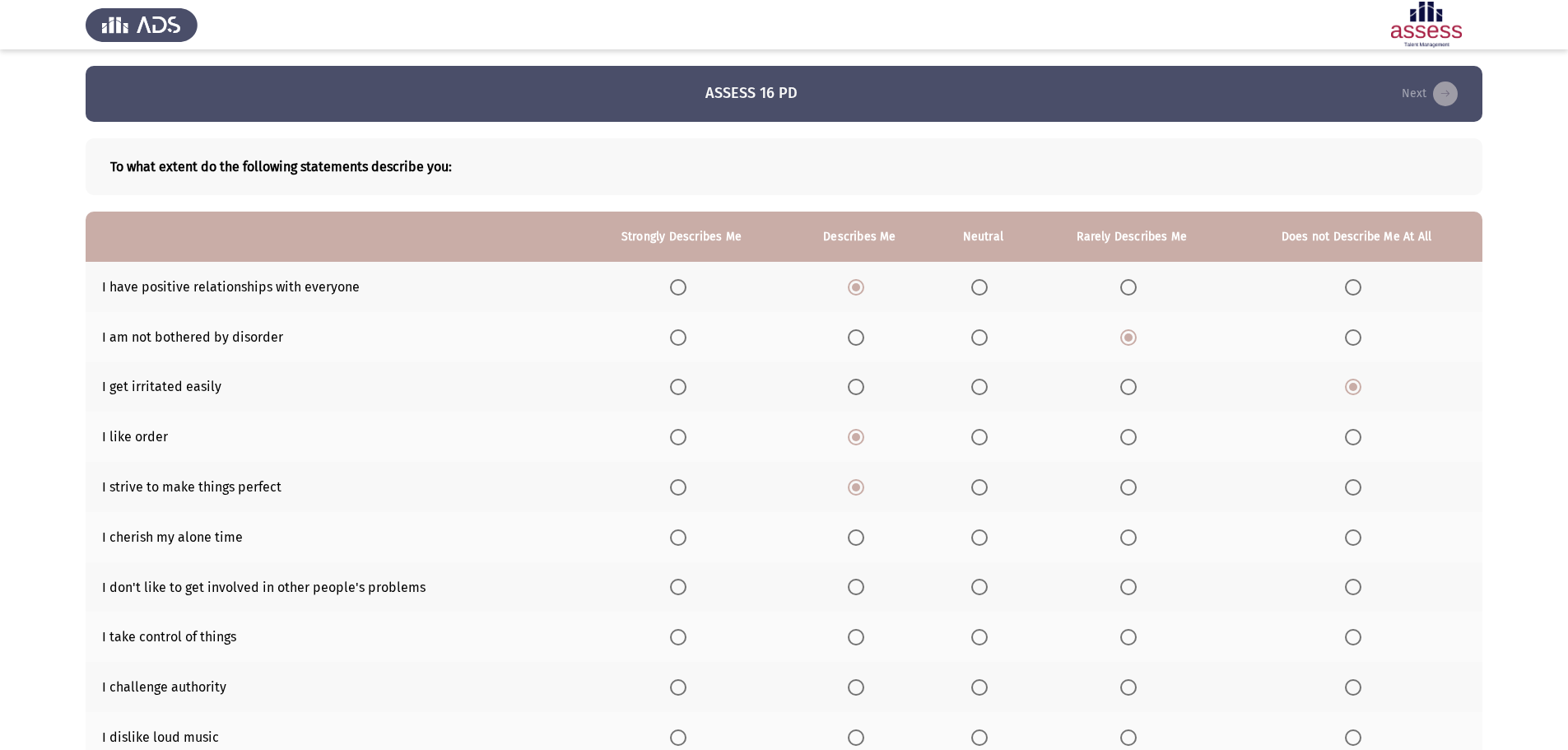
click at [986, 541] on span "Select an option" at bounding box center [978, 537] width 16 height 16
click at [986, 541] on input "Select an option" at bounding box center [978, 537] width 16 height 16
click at [1127, 587] on span "Select an option" at bounding box center [1127, 587] width 16 height 16
click at [1127, 587] on input "Select an option" at bounding box center [1127, 587] width 16 height 16
click at [861, 638] on span "Select an option" at bounding box center [855, 637] width 16 height 16
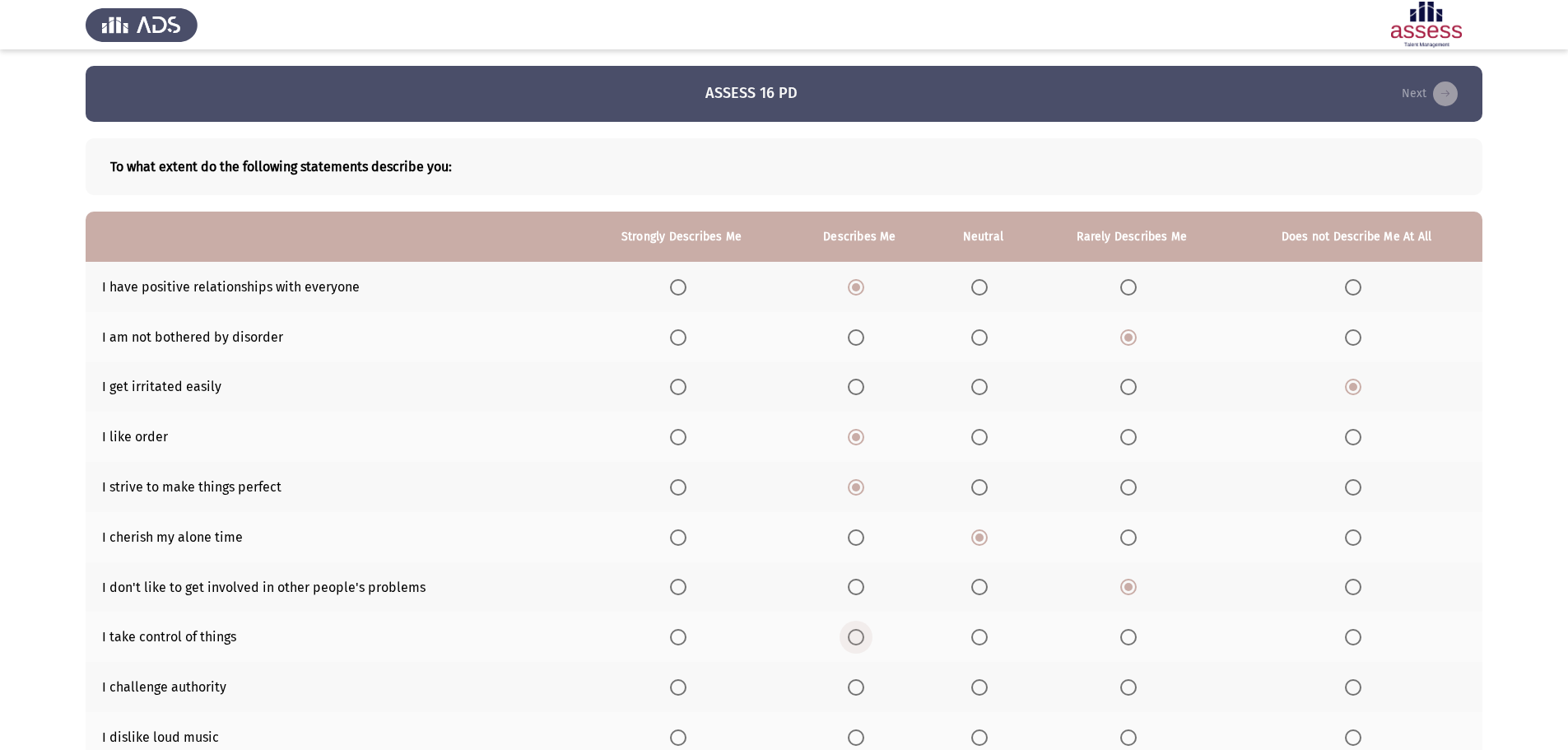
click at [861, 638] on input "Select an option" at bounding box center [855, 637] width 16 height 16
click at [979, 684] on span "Select an option" at bounding box center [978, 687] width 16 height 16
click at [979, 684] on input "Select an option" at bounding box center [978, 687] width 16 height 16
click at [1356, 736] on span "Select an option" at bounding box center [1352, 737] width 16 height 16
click at [1356, 736] on input "Select an option" at bounding box center [1352, 737] width 16 height 16
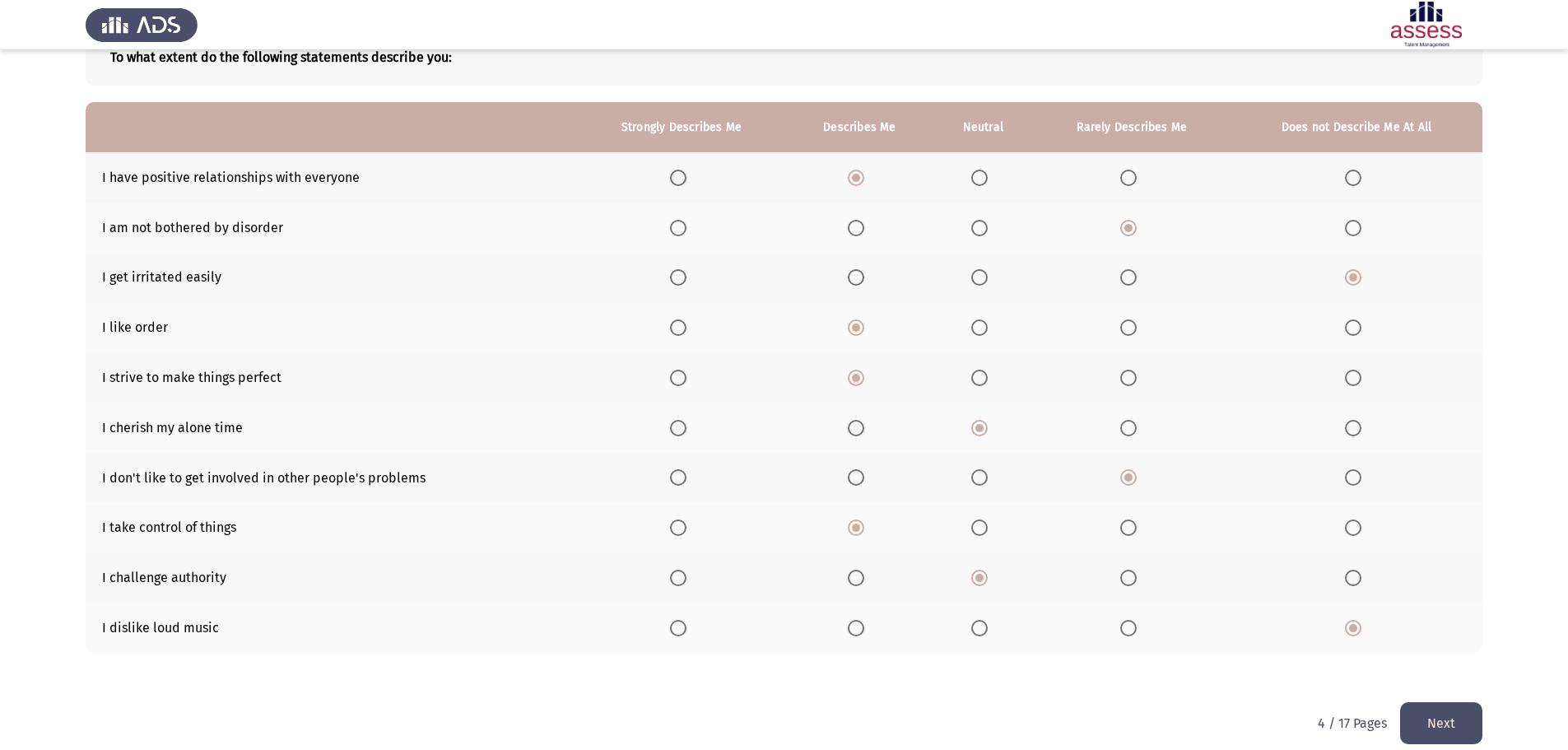
scroll to position [128, 0]
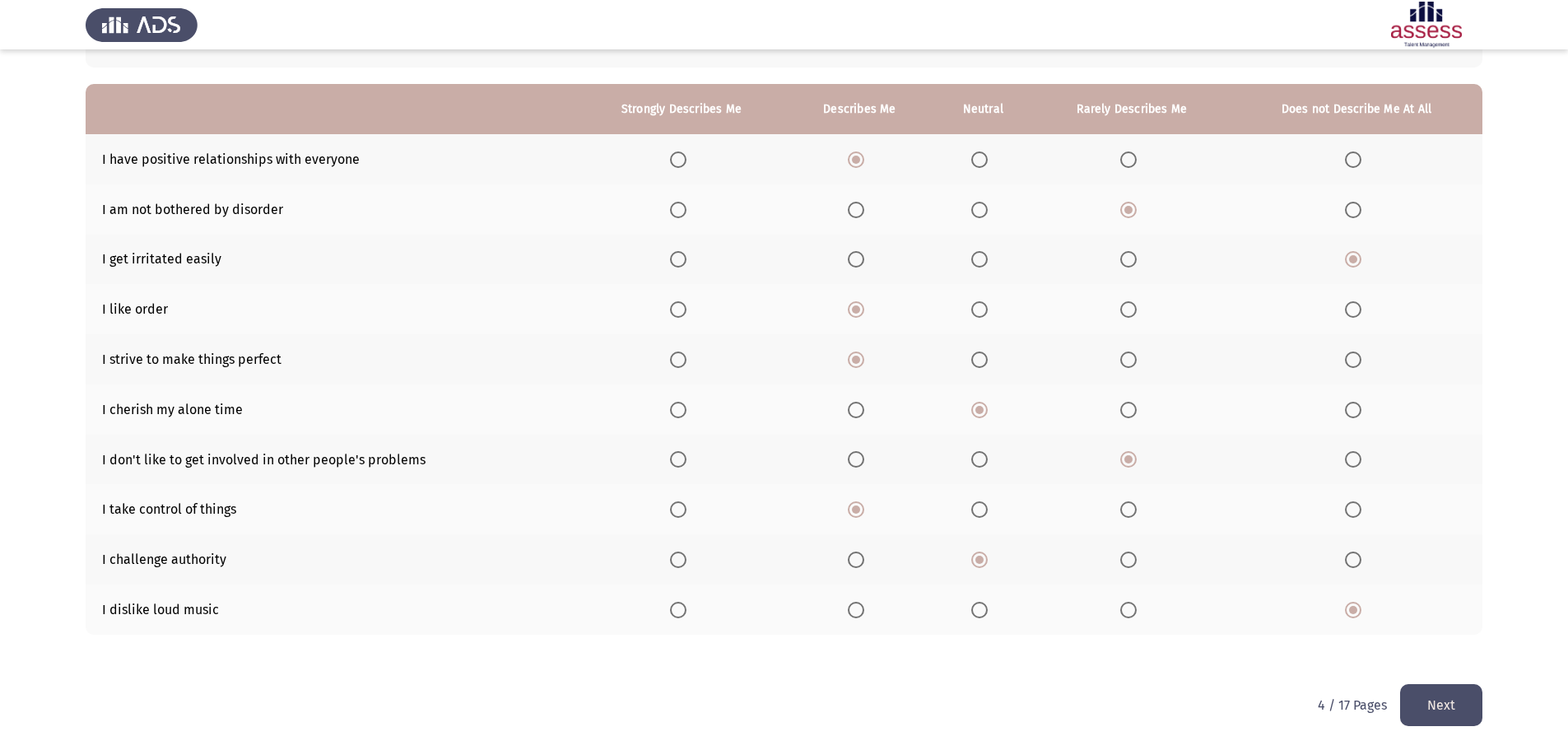
click at [1425, 711] on button "Next" at bounding box center [1440, 705] width 83 height 42
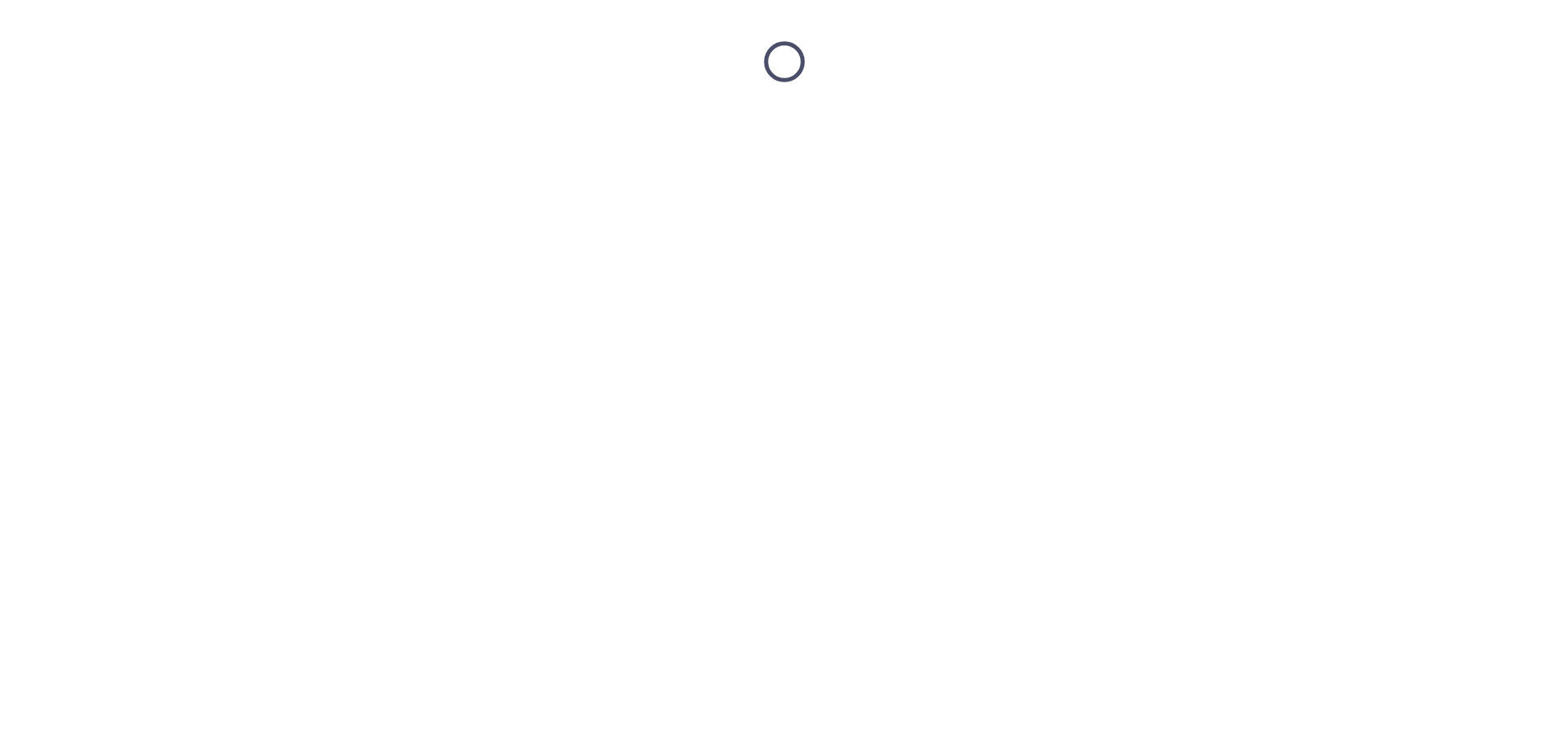
scroll to position [0, 0]
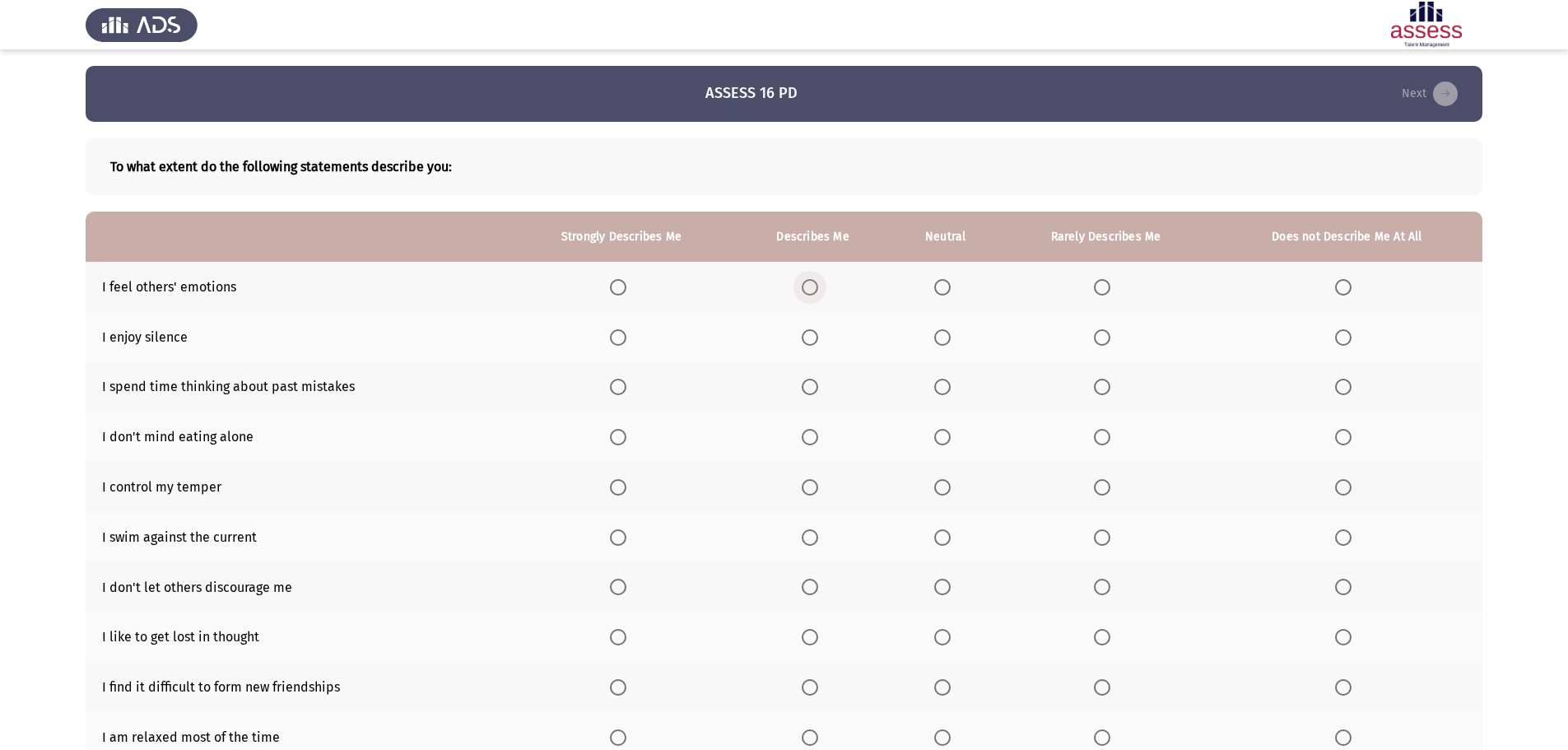
click at [816, 289] on span "Select an option" at bounding box center [809, 287] width 16 height 16
click at [816, 289] on input "Select an option" at bounding box center [809, 287] width 16 height 16
click at [939, 340] on span "Select an option" at bounding box center [942, 337] width 16 height 16
click at [939, 340] on input "Select an option" at bounding box center [942, 337] width 16 height 16
click at [816, 390] on span "Select an option" at bounding box center [809, 386] width 16 height 16
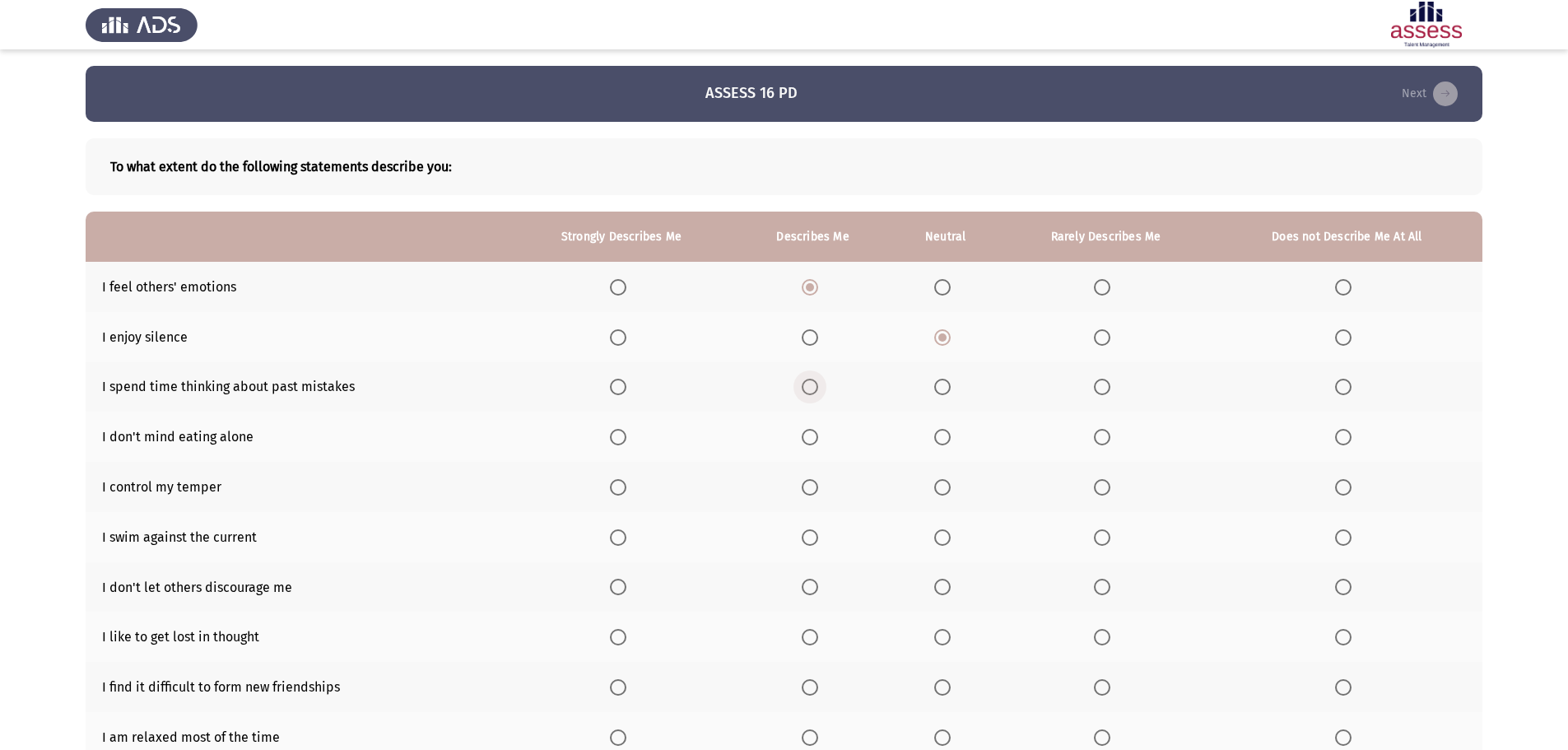
click at [816, 390] on input "Select an option" at bounding box center [809, 386] width 16 height 16
click at [813, 440] on span "Select an option" at bounding box center [809, 437] width 16 height 16
click at [813, 440] on input "Select an option" at bounding box center [809, 437] width 16 height 16
click at [625, 492] on span "Select an option" at bounding box center [618, 487] width 16 height 16
click at [625, 492] on input "Select an option" at bounding box center [618, 487] width 16 height 16
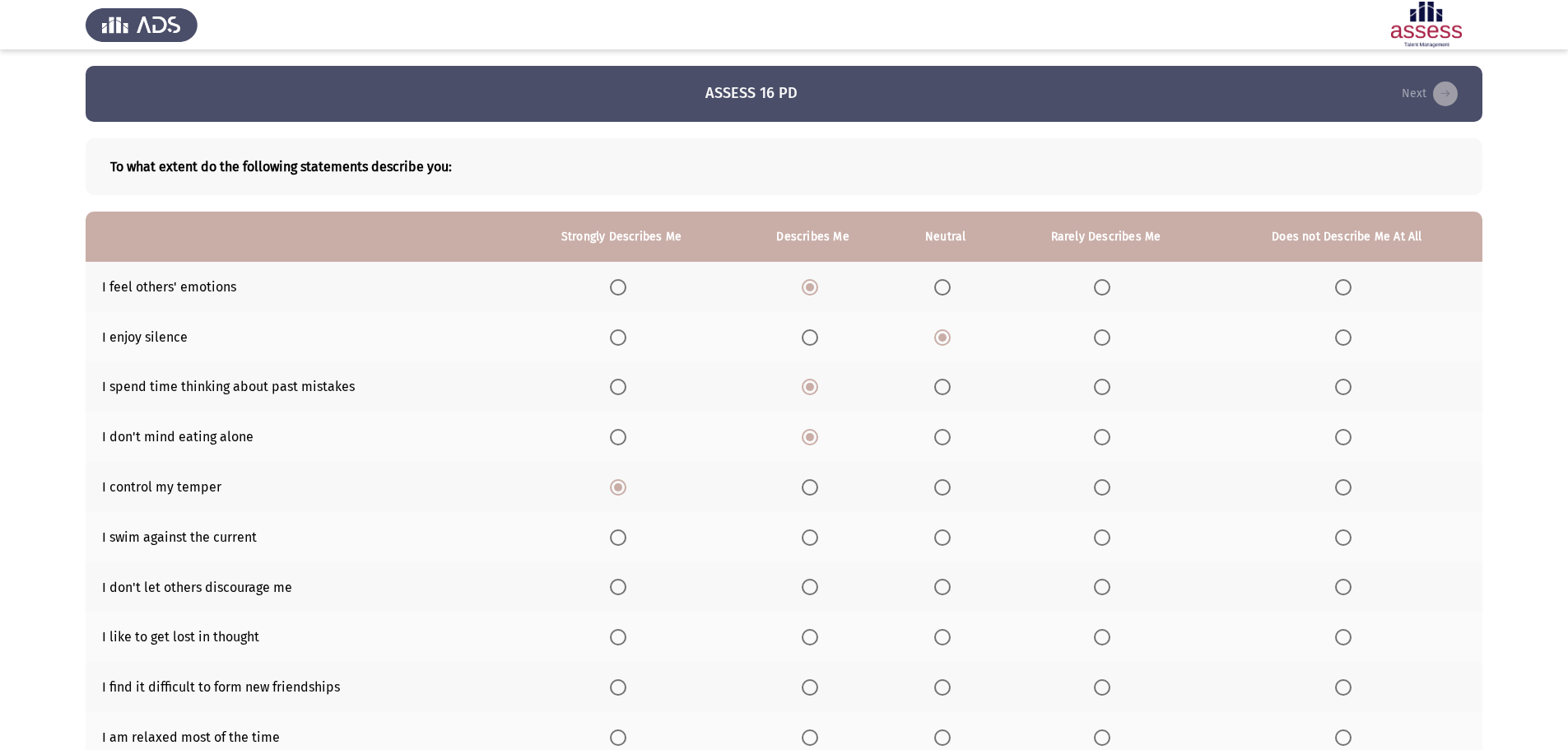
click at [941, 539] on span "Select an option" at bounding box center [942, 537] width 16 height 16
click at [941, 539] on input "Select an option" at bounding box center [942, 537] width 16 height 16
click at [618, 587] on span "Select an option" at bounding box center [618, 587] width 0 height 0
click at [619, 587] on input "Select an option" at bounding box center [618, 587] width 16 height 16
click at [942, 641] on span "Select an option" at bounding box center [942, 637] width 16 height 16
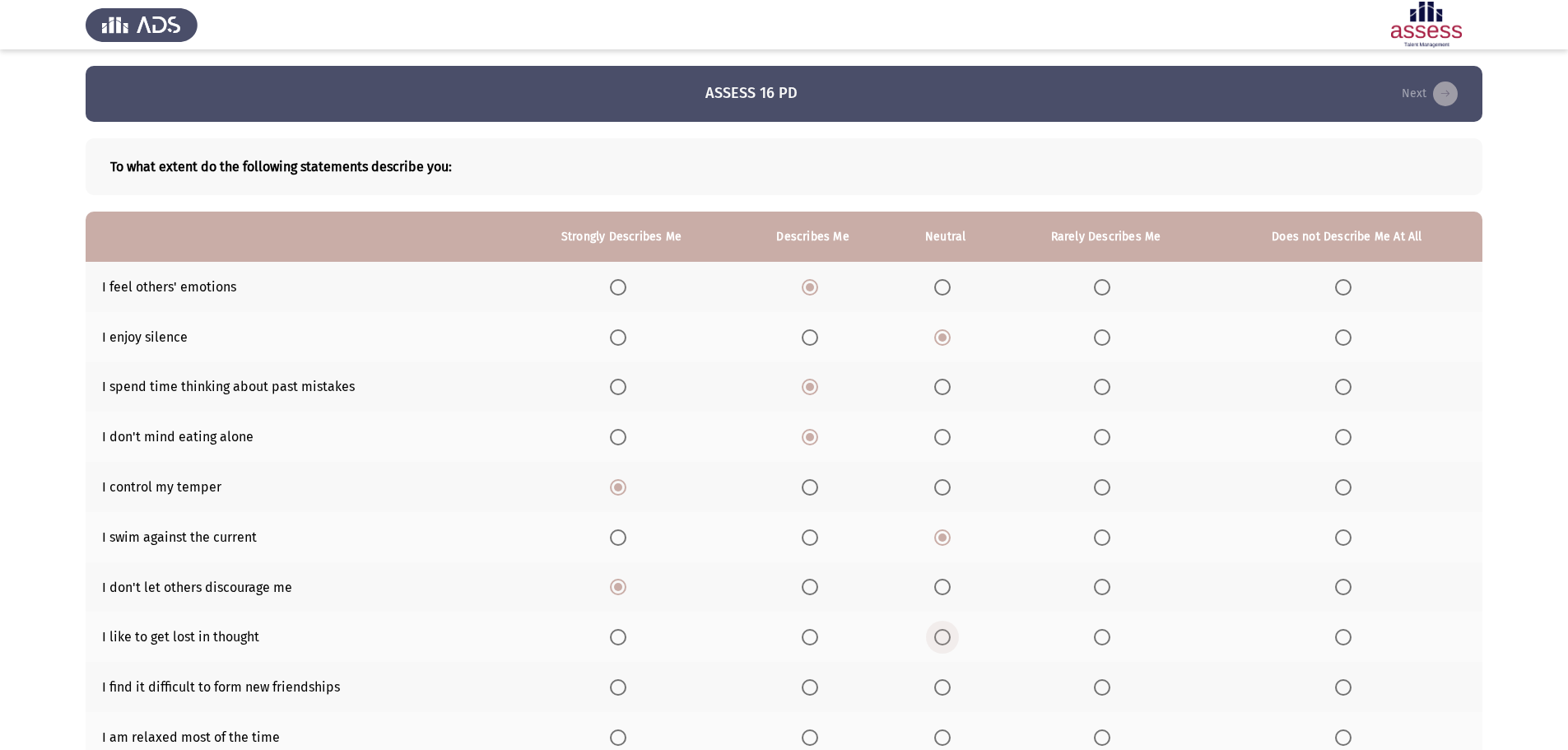
click at [942, 641] on input "Select an option" at bounding box center [942, 637] width 16 height 16
click at [1348, 690] on span "Select an option" at bounding box center [1343, 687] width 16 height 16
click at [1348, 690] on input "Select an option" at bounding box center [1343, 687] width 16 height 16
click at [622, 736] on span "Select an option" at bounding box center [618, 737] width 16 height 16
click at [622, 736] on input "Select an option" at bounding box center [618, 737] width 16 height 16
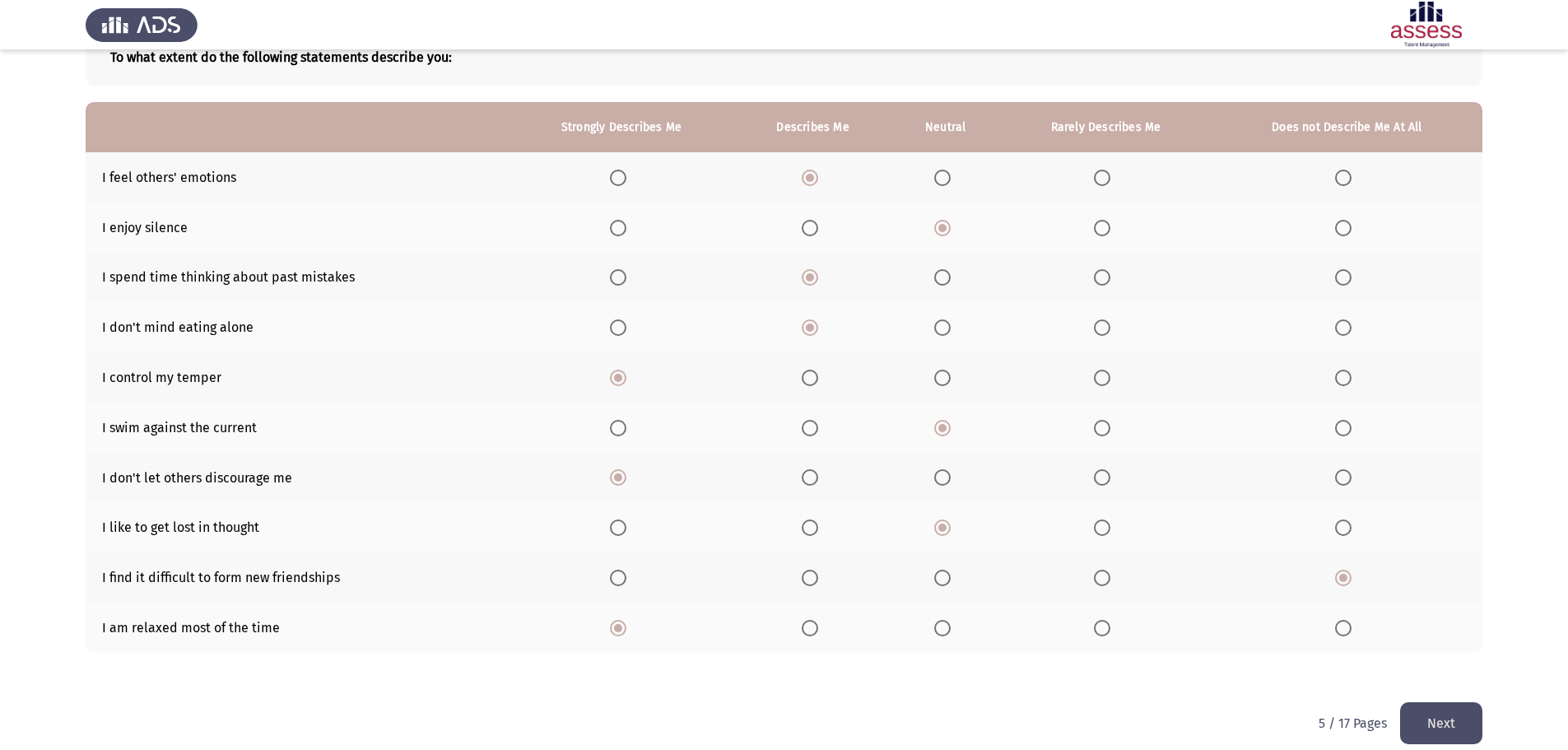
scroll to position [128, 0]
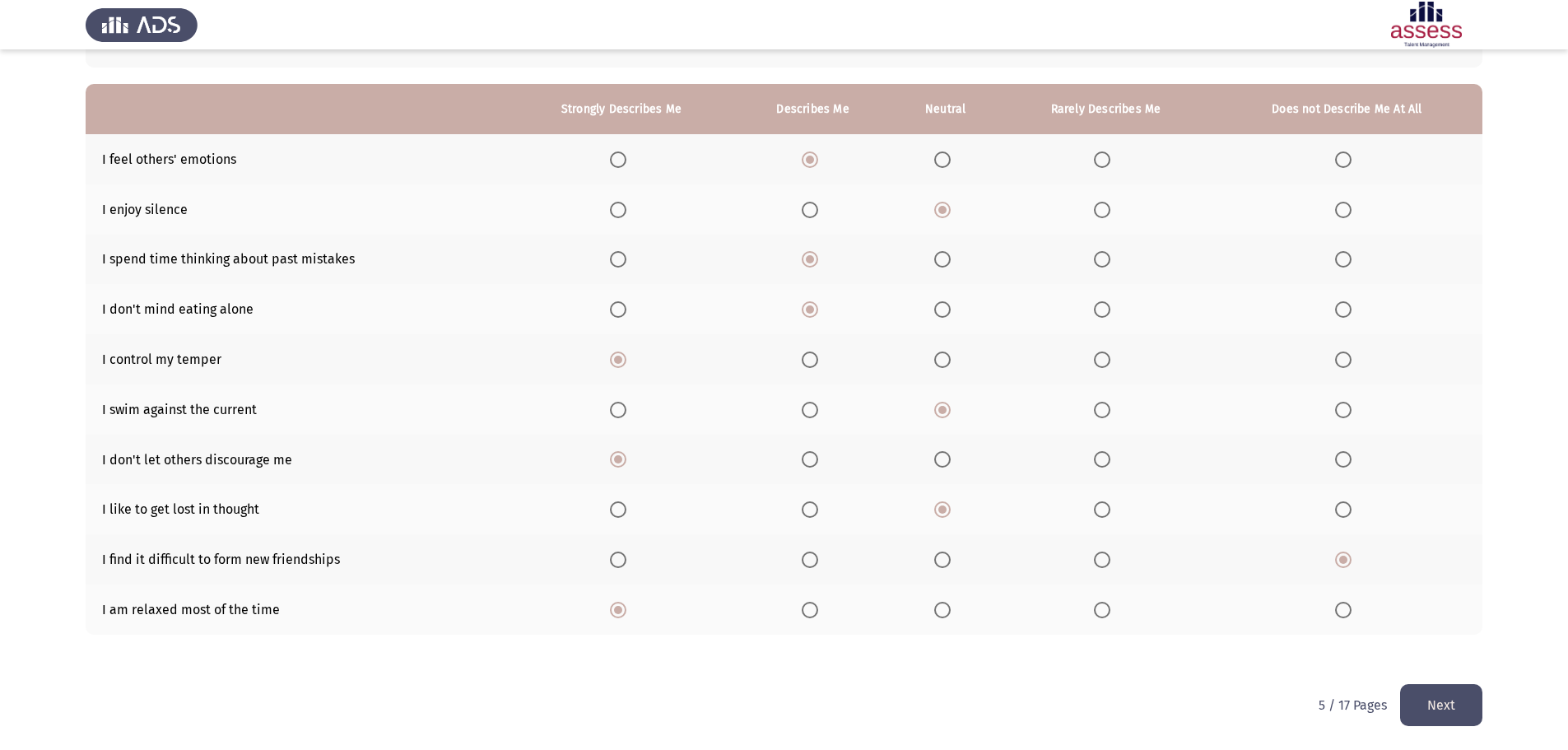
click at [1421, 699] on button "Next" at bounding box center [1440, 705] width 83 height 42
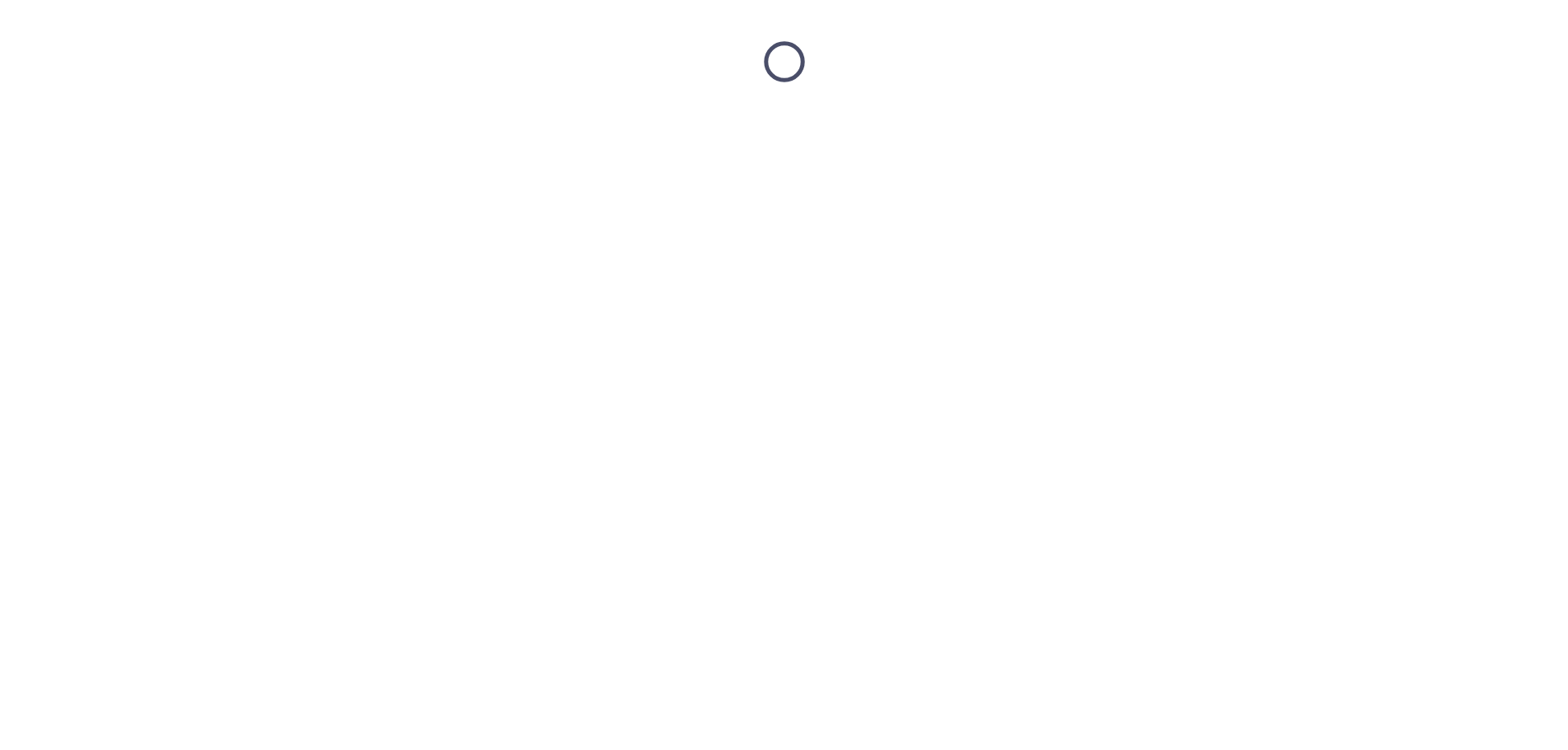
scroll to position [0, 0]
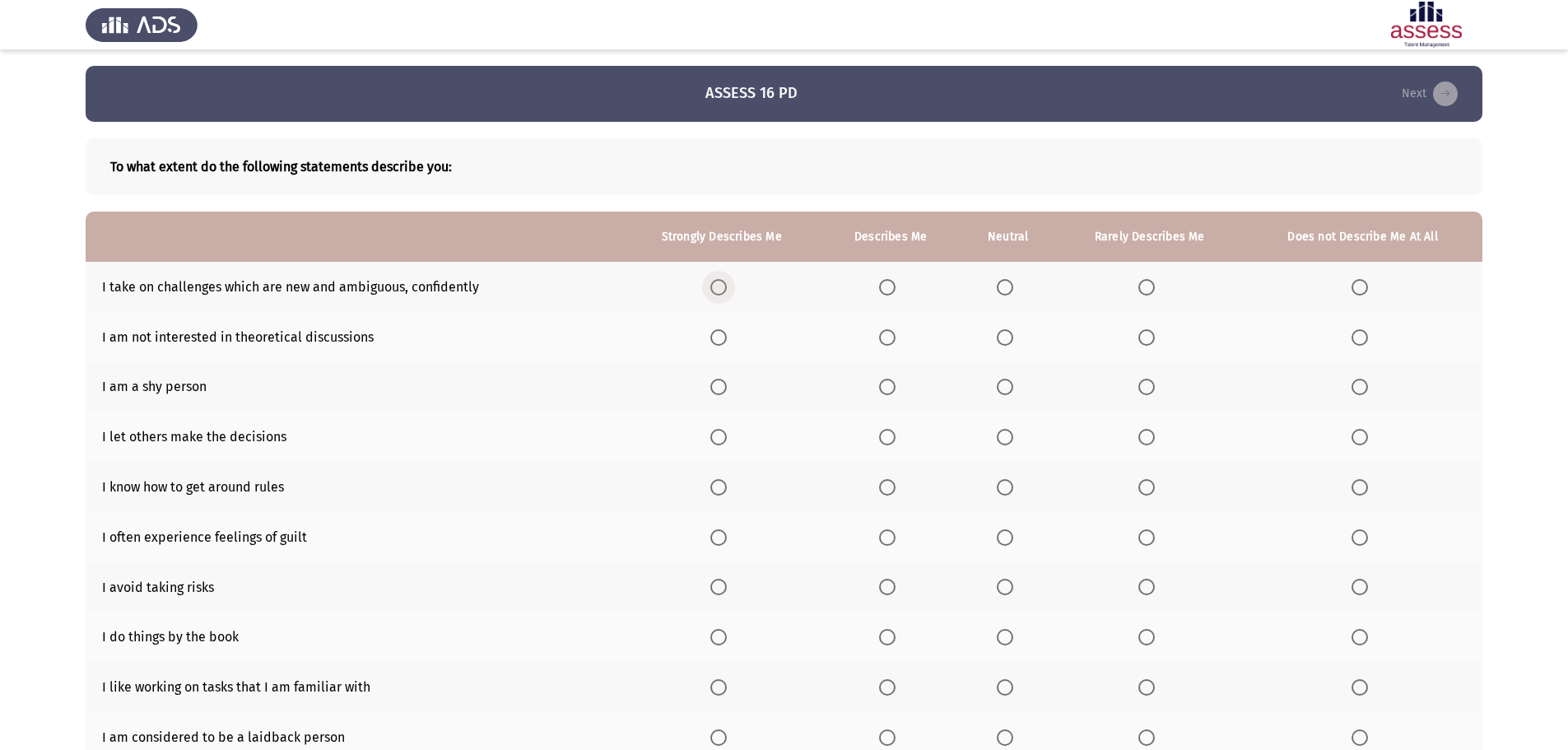
click at [720, 290] on span "Select an option" at bounding box center [718, 287] width 16 height 16
click at [720, 290] on input "Select an option" at bounding box center [718, 287] width 16 height 16
click at [1147, 339] on span "Select an option" at bounding box center [1146, 337] width 16 height 16
click at [1147, 339] on input "Select an option" at bounding box center [1146, 337] width 16 height 16
click at [1356, 392] on span "Select an option" at bounding box center [1359, 386] width 16 height 16
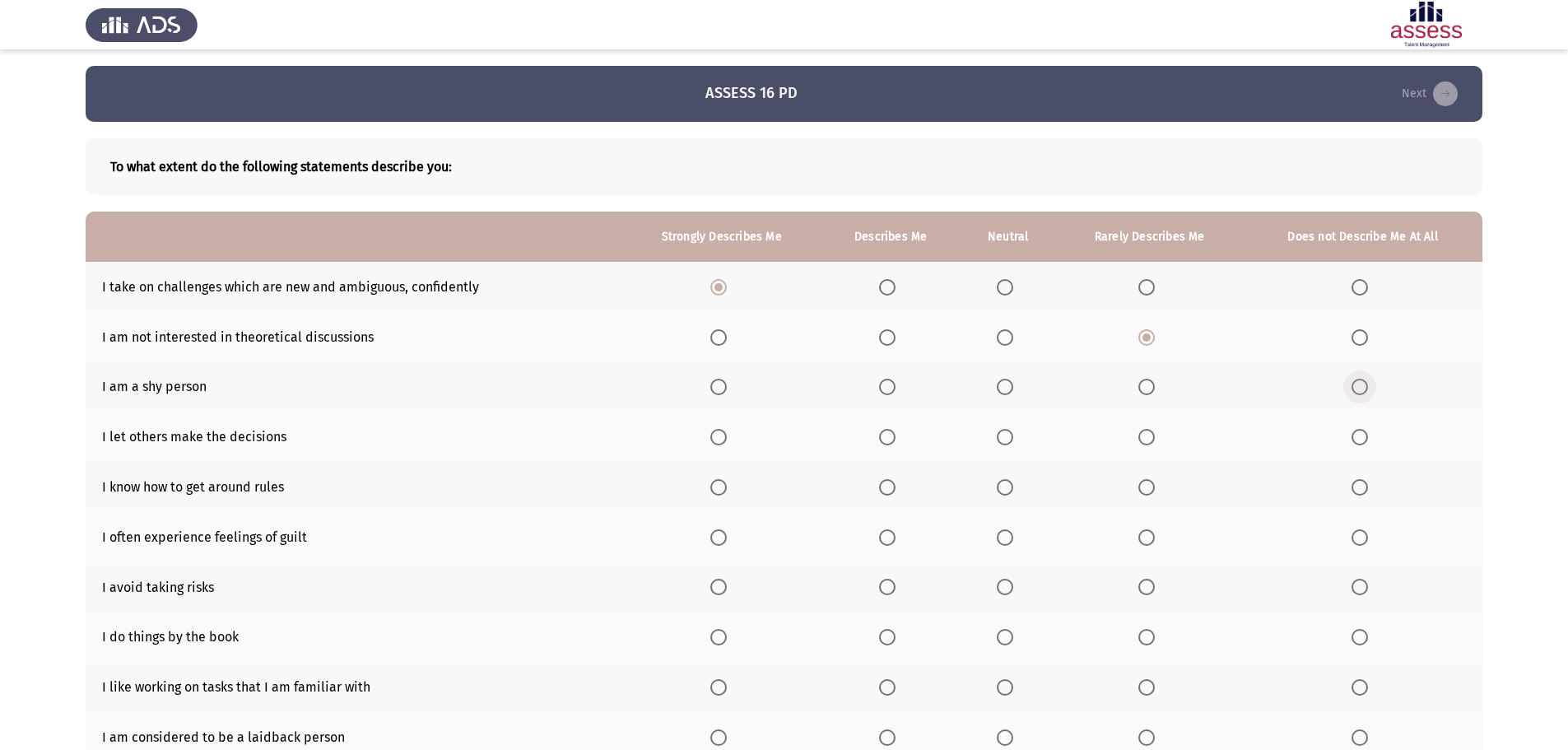
click at [1356, 392] on input "Select an option" at bounding box center [1359, 386] width 16 height 16
click at [1148, 439] on span "Select an option" at bounding box center [1146, 437] width 16 height 16
click at [1148, 439] on input "Select an option" at bounding box center [1146, 437] width 16 height 16
click at [1002, 484] on span "Select an option" at bounding box center [1004, 487] width 16 height 16
click at [1002, 484] on input "Select an option" at bounding box center [1004, 487] width 16 height 16
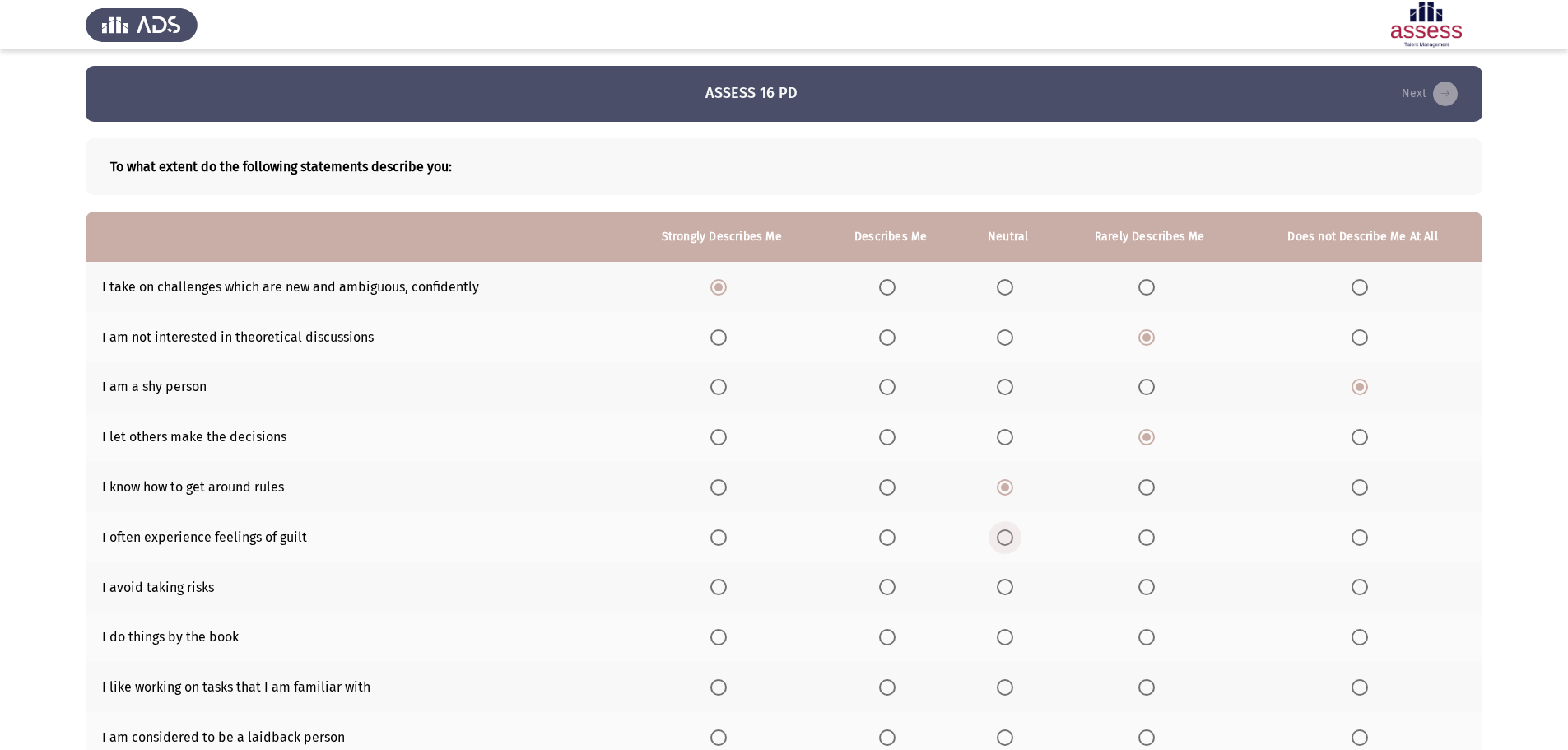
click at [1006, 540] on span "Select an option" at bounding box center [1004, 537] width 16 height 16
click at [1006, 540] on input "Select an option" at bounding box center [1004, 537] width 16 height 16
click at [1147, 588] on span "Select an option" at bounding box center [1146, 587] width 16 height 16
click at [1147, 588] on input "Select an option" at bounding box center [1146, 587] width 16 height 16
click at [892, 641] on span "Select an option" at bounding box center [887, 637] width 16 height 16
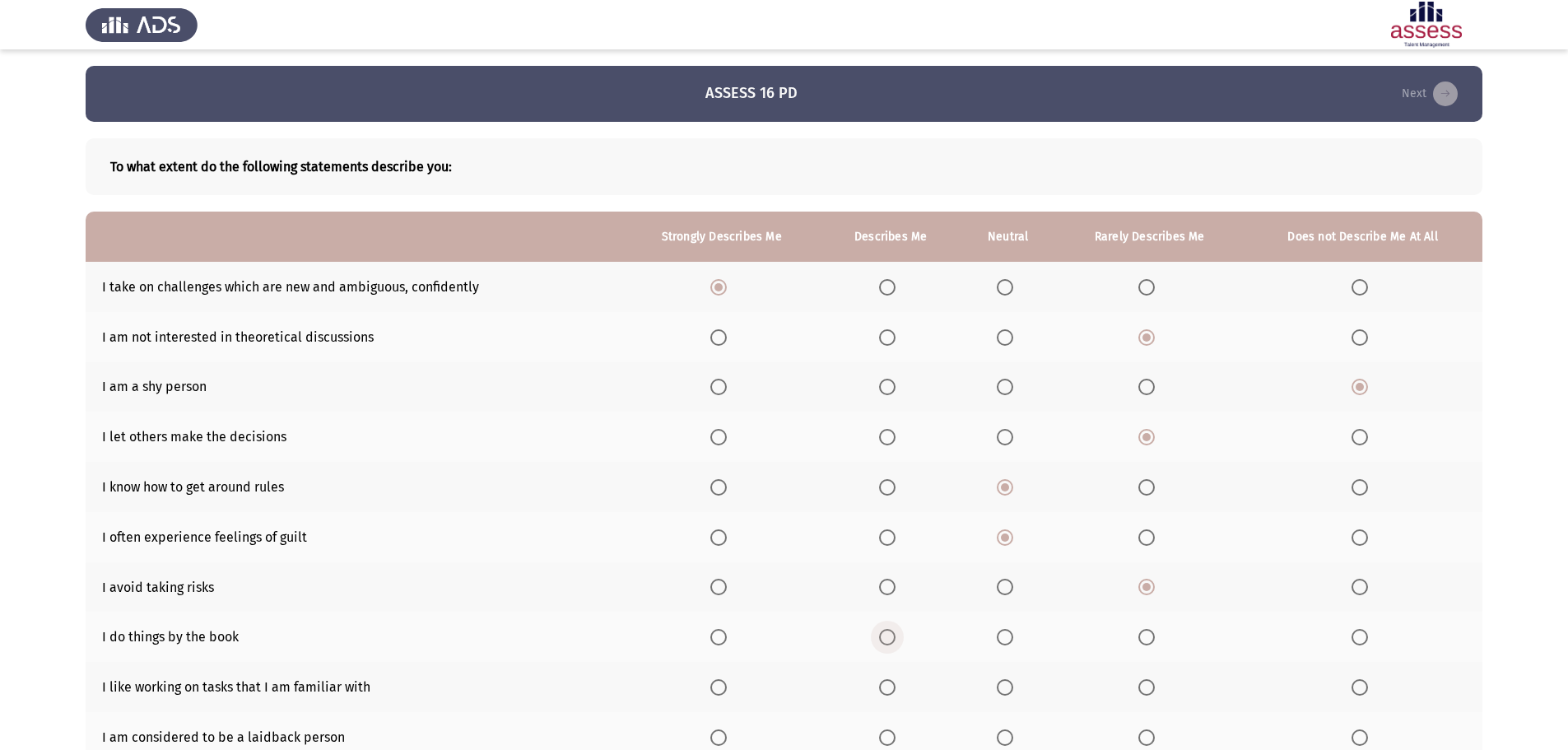
click at [892, 641] on input "Select an option" at bounding box center [887, 637] width 16 height 16
click at [1008, 690] on span "Select an option" at bounding box center [1004, 687] width 16 height 16
click at [1008, 690] on input "Select an option" at bounding box center [1004, 687] width 16 height 16
click at [888, 731] on span "Select an option" at bounding box center [887, 737] width 16 height 16
click at [888, 731] on input "Select an option" at bounding box center [887, 737] width 16 height 16
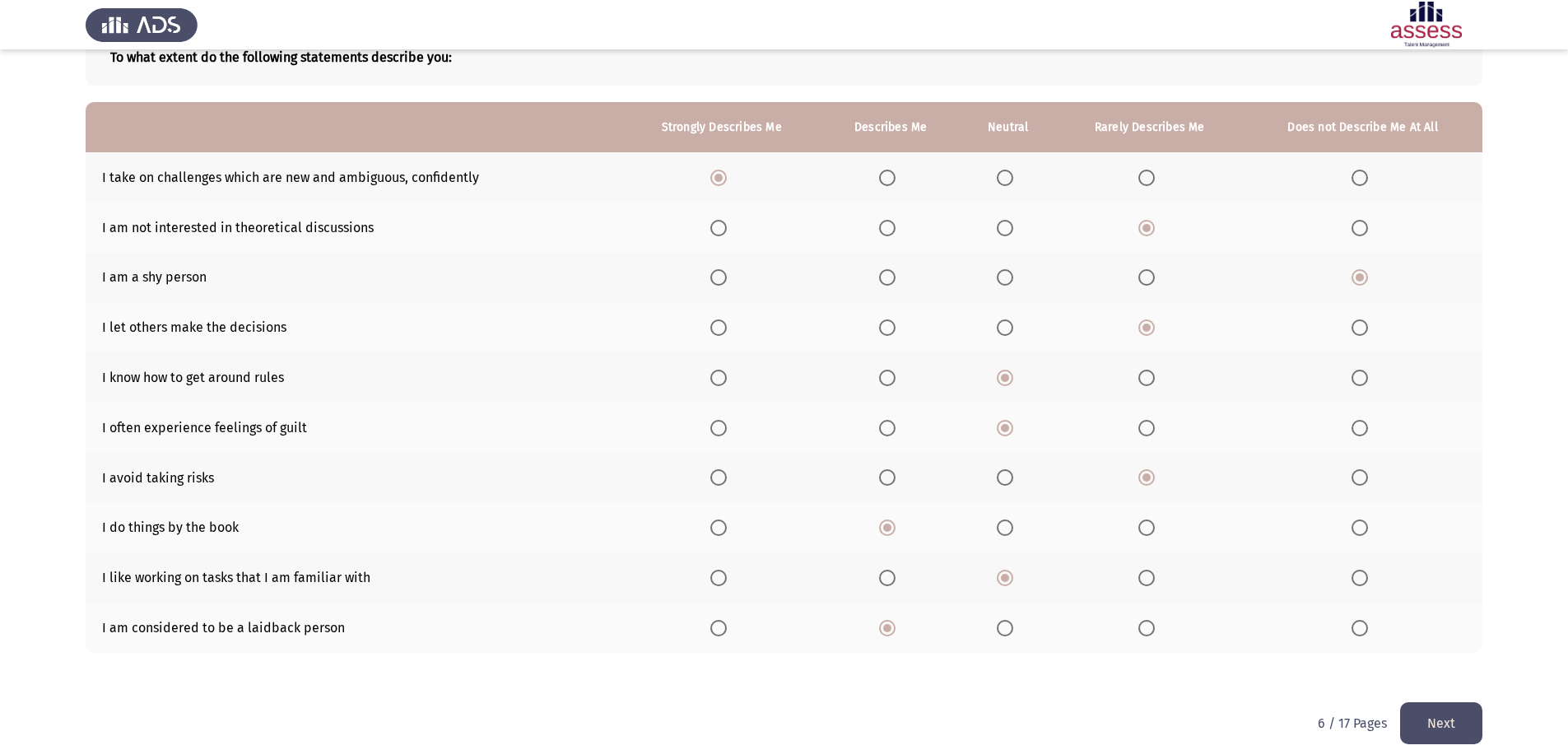
scroll to position [128, 0]
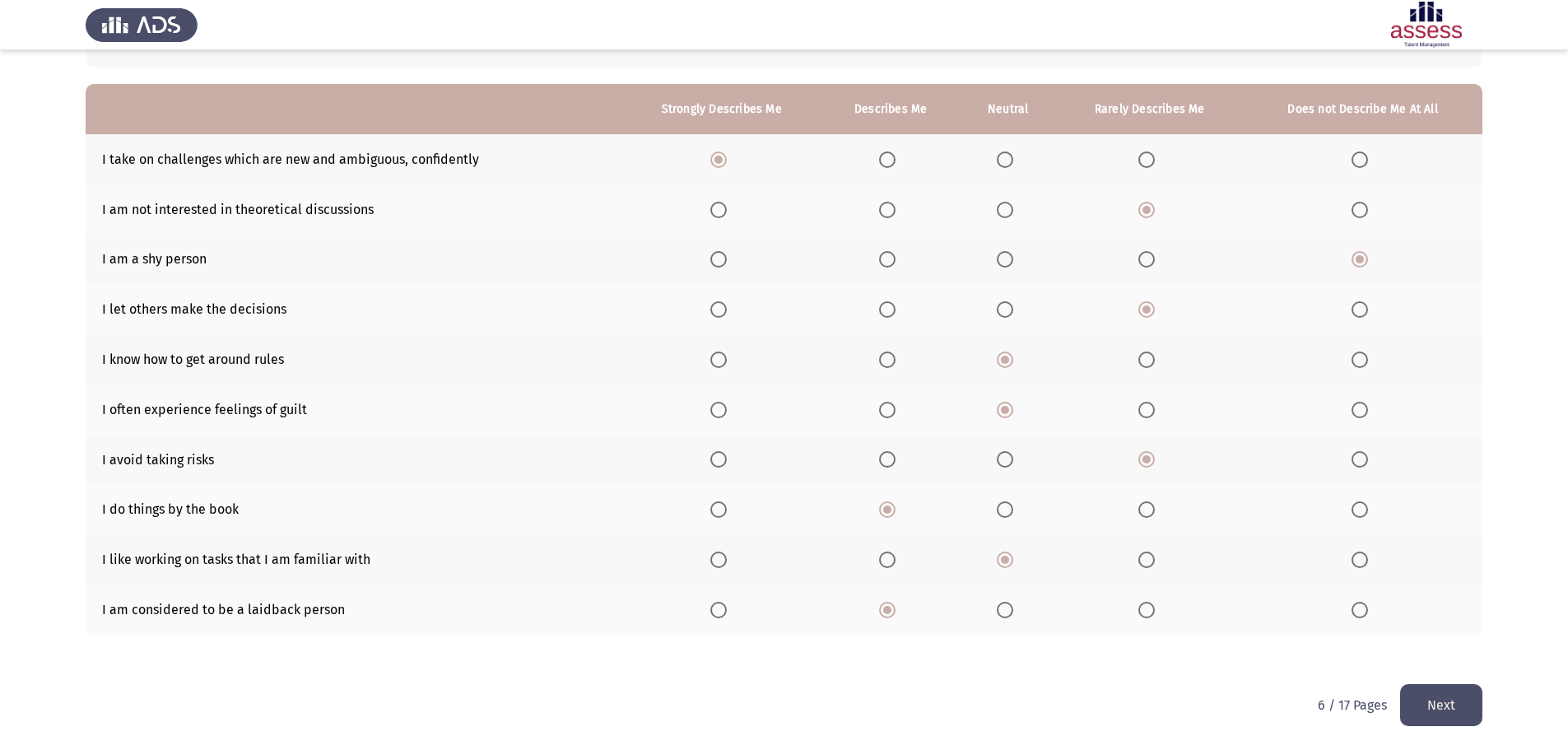
click at [1409, 698] on button "Next" at bounding box center [1440, 705] width 83 height 42
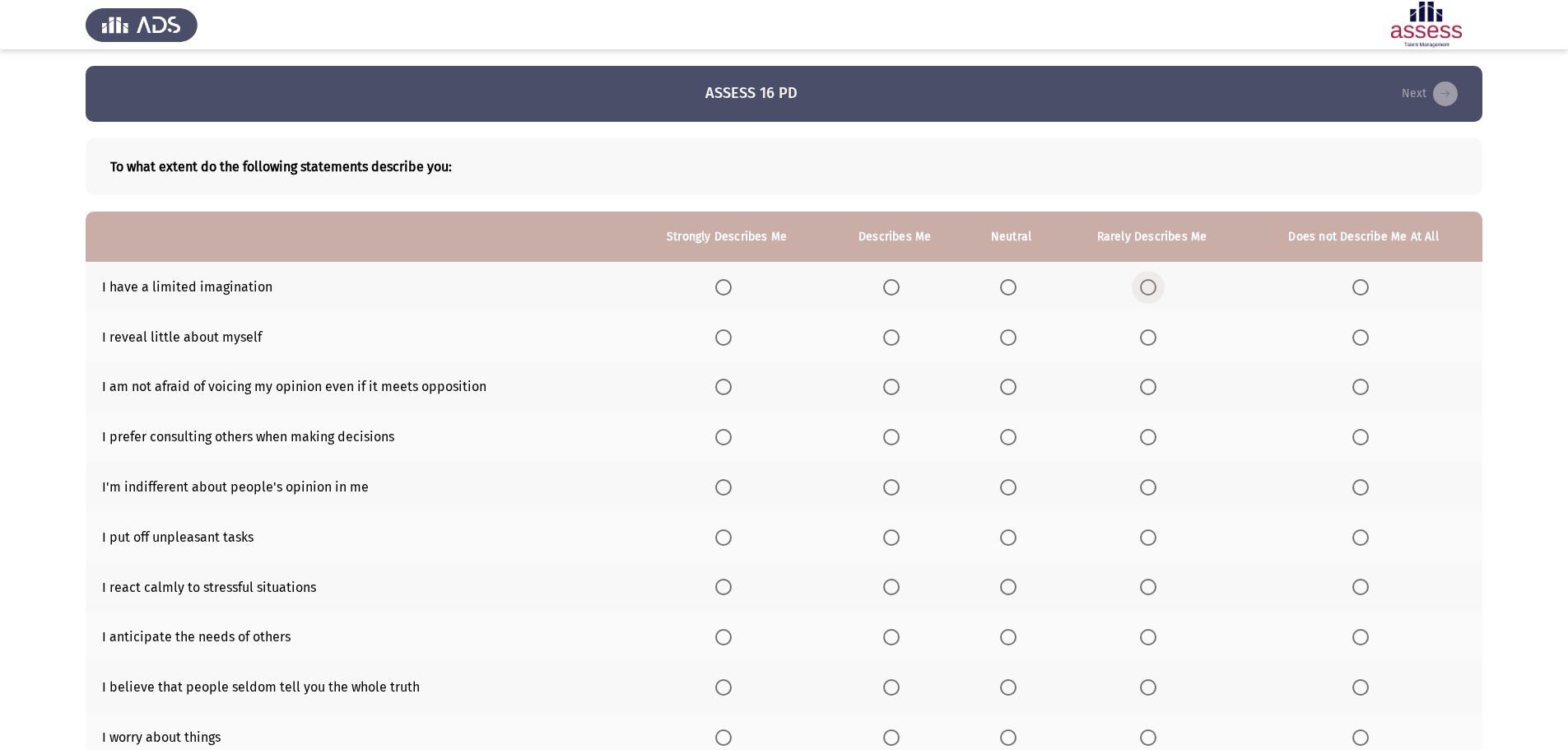
click at [1149, 289] on span "Select an option" at bounding box center [1148, 287] width 16 height 16
click at [1149, 289] on input "Select an option" at bounding box center [1148, 287] width 16 height 16
click at [1149, 334] on span "Select an option" at bounding box center [1148, 337] width 16 height 16
click at [1149, 334] on input "Select an option" at bounding box center [1148, 337] width 16 height 16
click at [724, 386] on span "Select an option" at bounding box center [723, 386] width 16 height 16
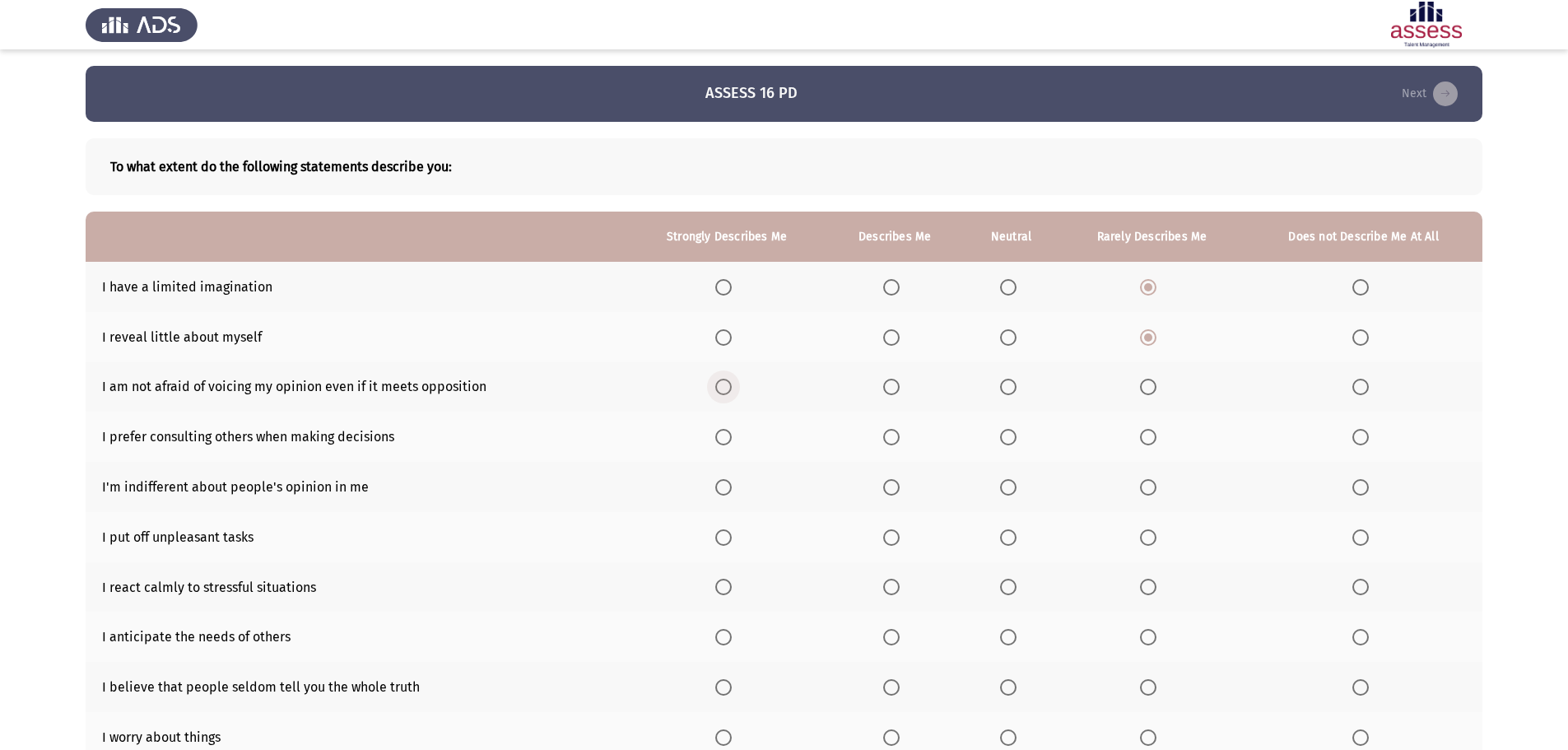
click at [724, 386] on input "Select an option" at bounding box center [723, 386] width 16 height 16
click at [892, 433] on span "Select an option" at bounding box center [891, 437] width 16 height 16
click at [892, 433] on input "Select an option" at bounding box center [891, 437] width 16 height 16
click at [1007, 486] on span "Select an option" at bounding box center [1007, 487] width 16 height 16
click at [1007, 486] on input "Select an option" at bounding box center [1007, 487] width 16 height 16
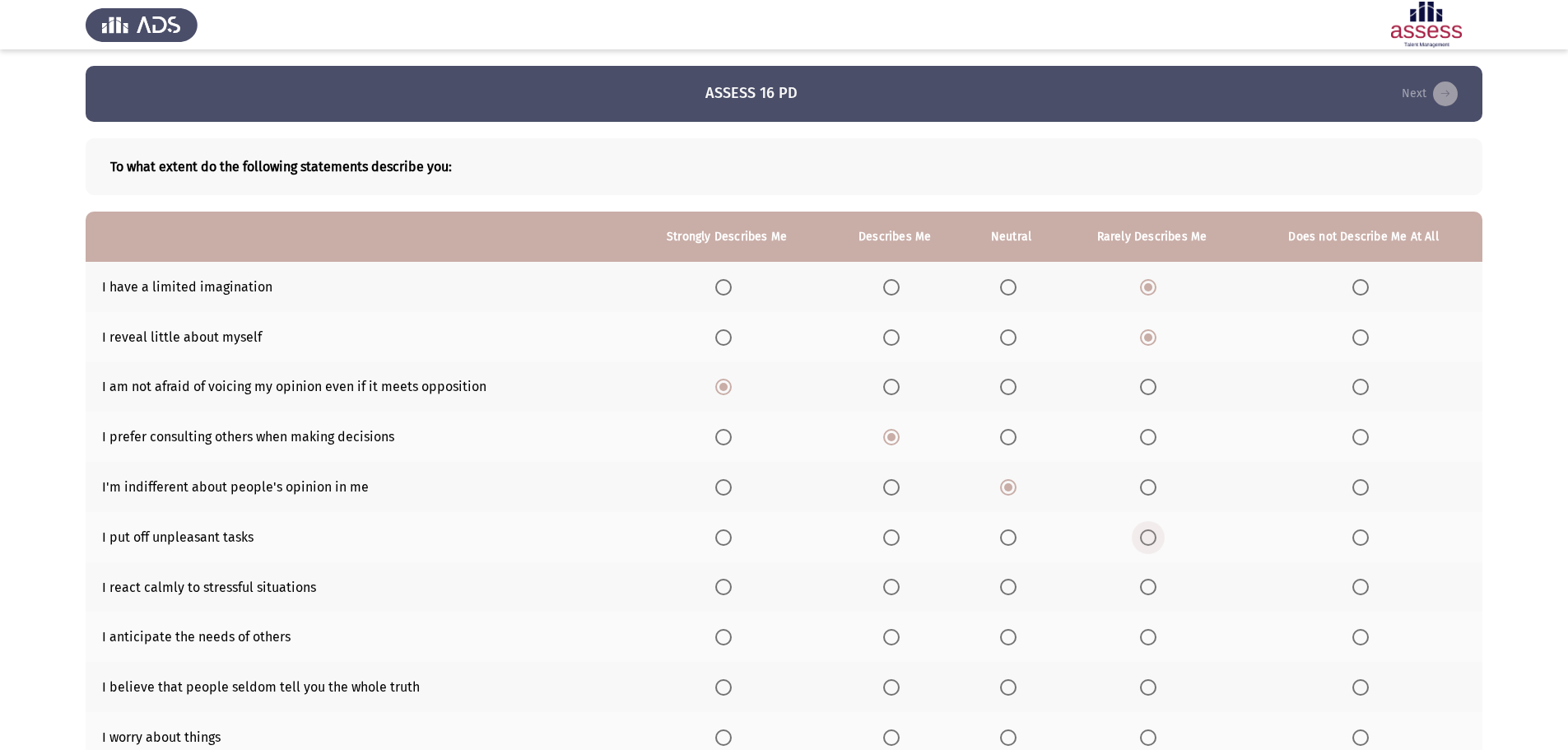
click at [1153, 534] on span "Select an option" at bounding box center [1148, 537] width 16 height 16
click at [1153, 534] on input "Select an option" at bounding box center [1148, 537] width 16 height 16
click at [726, 587] on span "Select an option" at bounding box center [723, 587] width 16 height 16
click at [726, 587] on input "Select an option" at bounding box center [723, 587] width 16 height 16
click at [893, 641] on span "Select an option" at bounding box center [891, 637] width 16 height 16
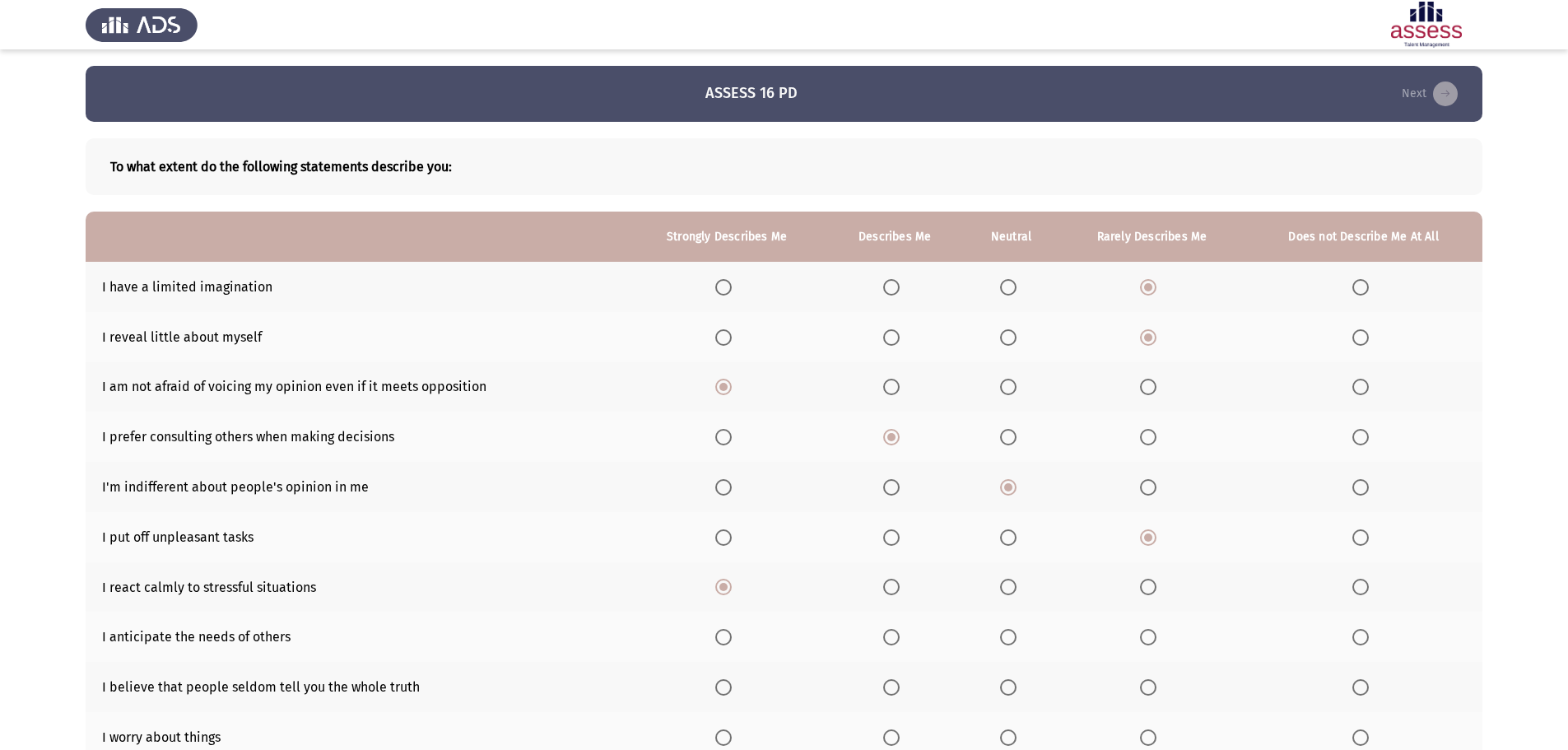
click at [893, 641] on input "Select an option" at bounding box center [891, 637] width 16 height 16
click at [1154, 691] on span "Select an option" at bounding box center [1148, 687] width 16 height 16
click at [1154, 691] on input "Select an option" at bounding box center [1148, 687] width 16 height 16
click at [1153, 737] on span "Select an option" at bounding box center [1148, 737] width 16 height 16
click at [1153, 737] on input "Select an option" at bounding box center [1148, 737] width 16 height 16
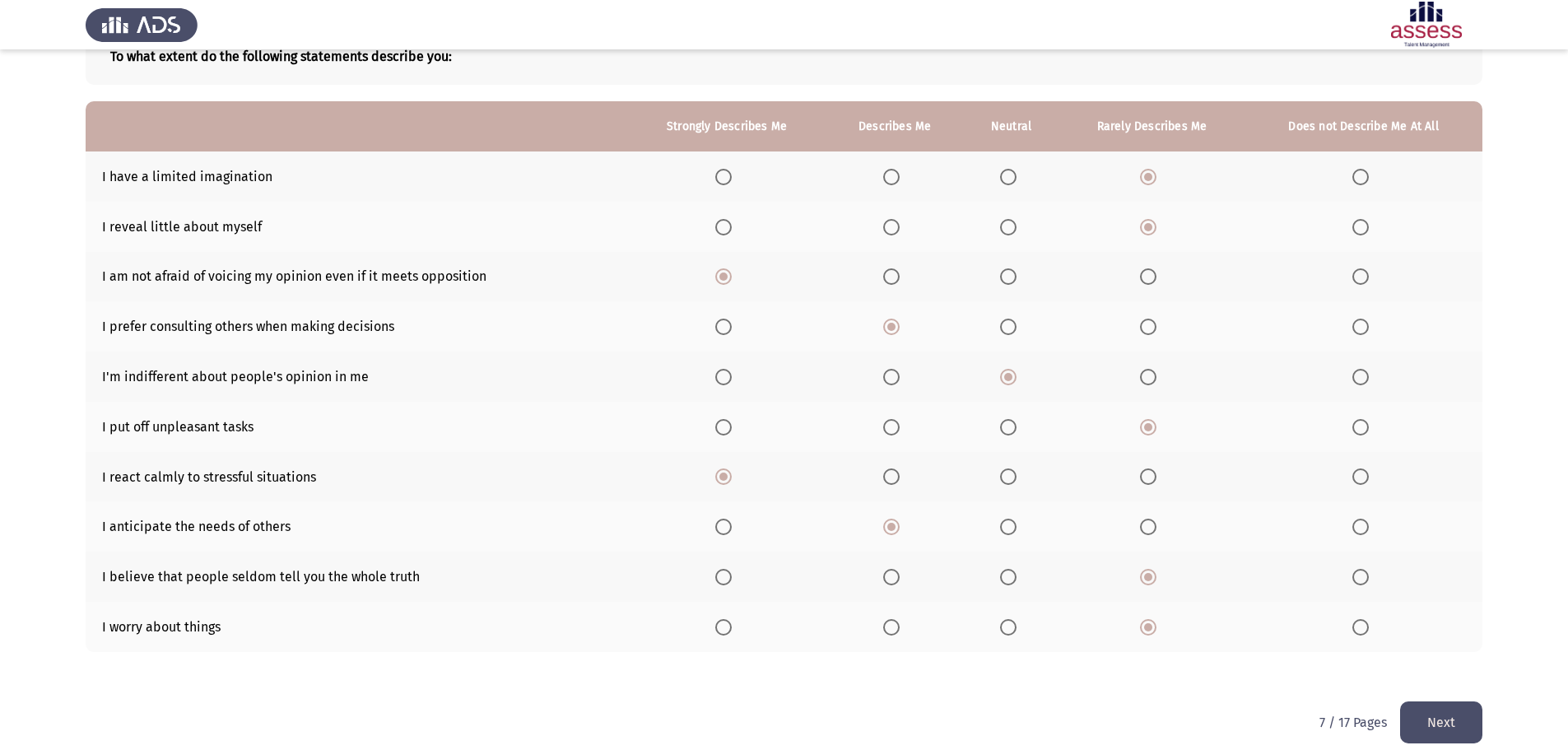
scroll to position [128, 0]
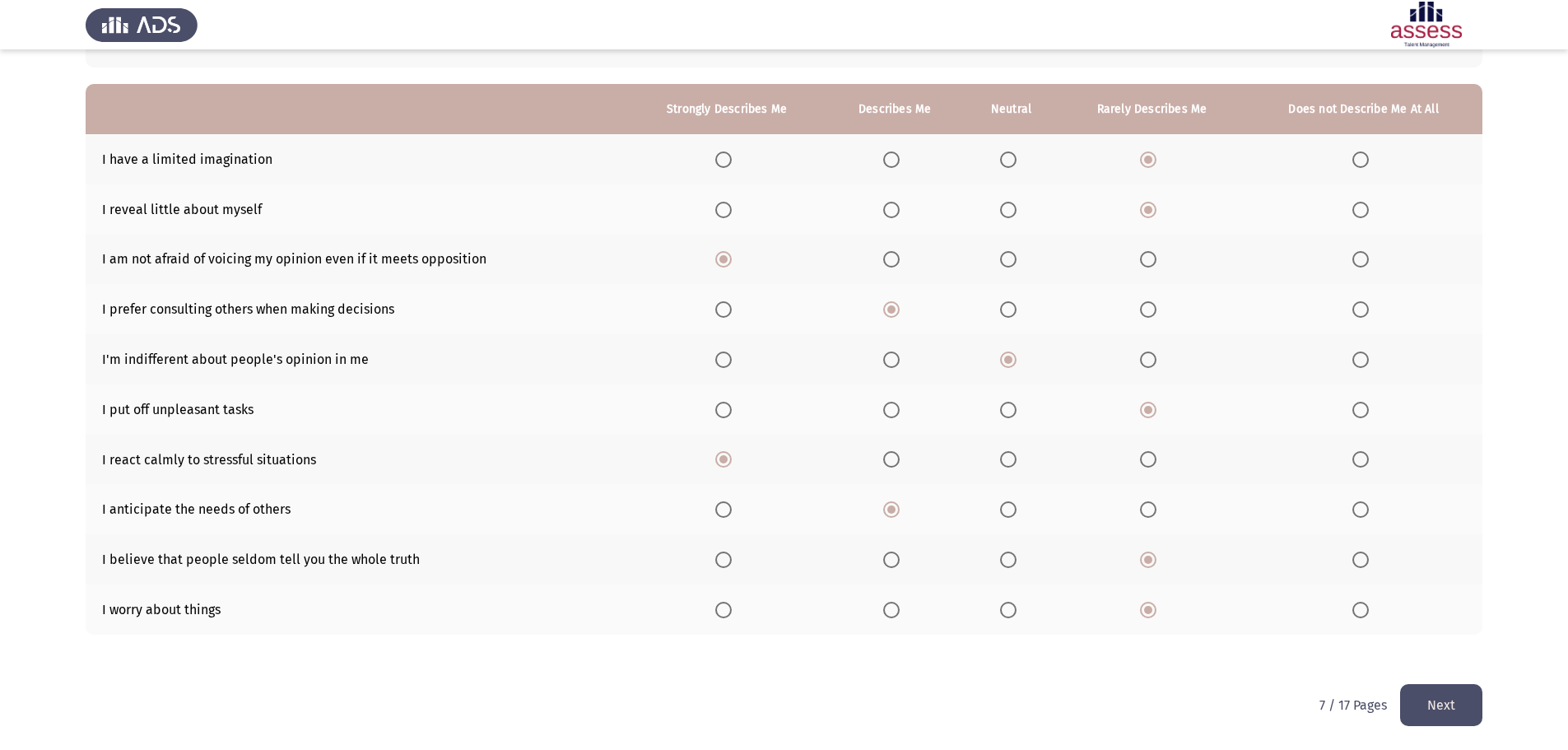
click at [1448, 710] on button "Next" at bounding box center [1440, 705] width 83 height 42
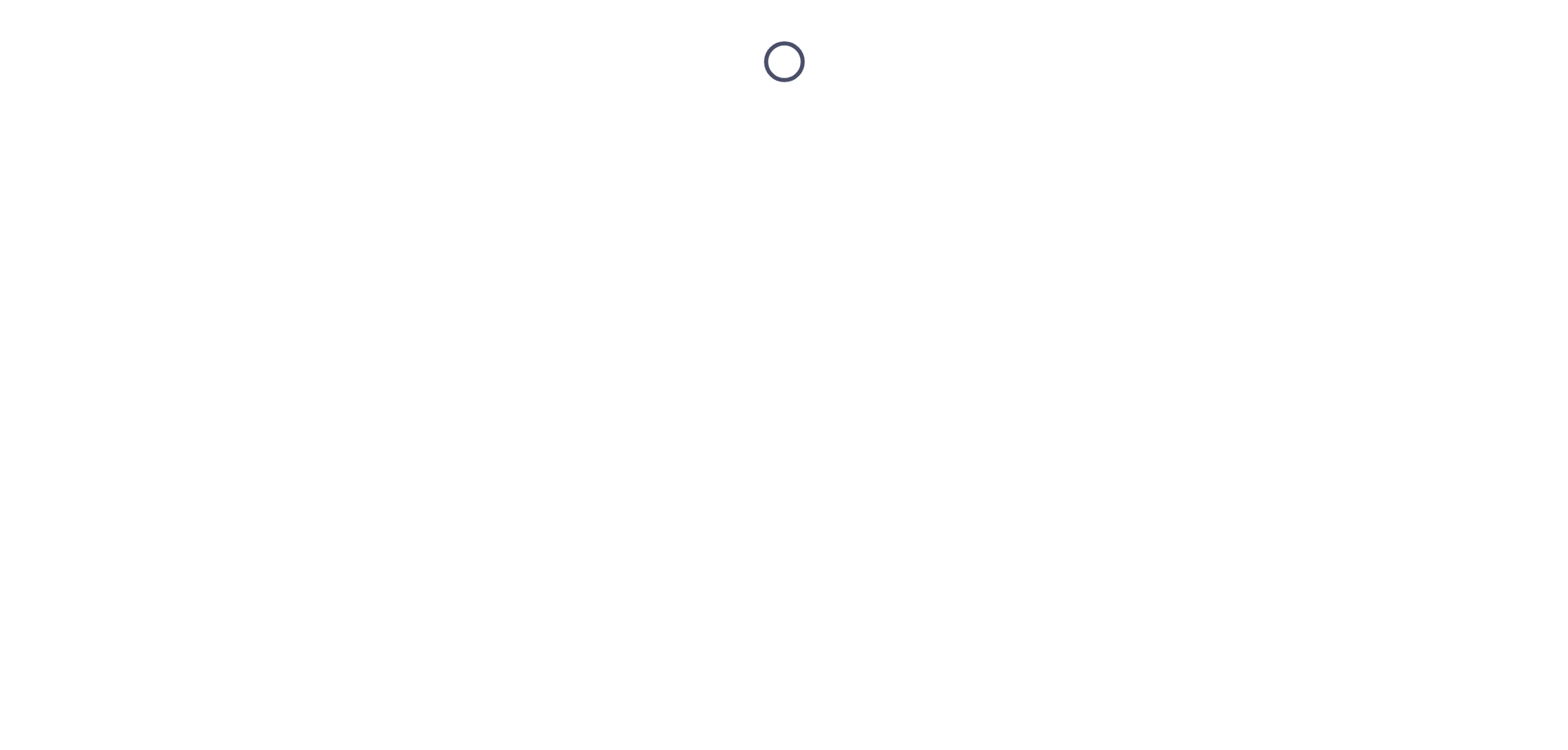
scroll to position [0, 0]
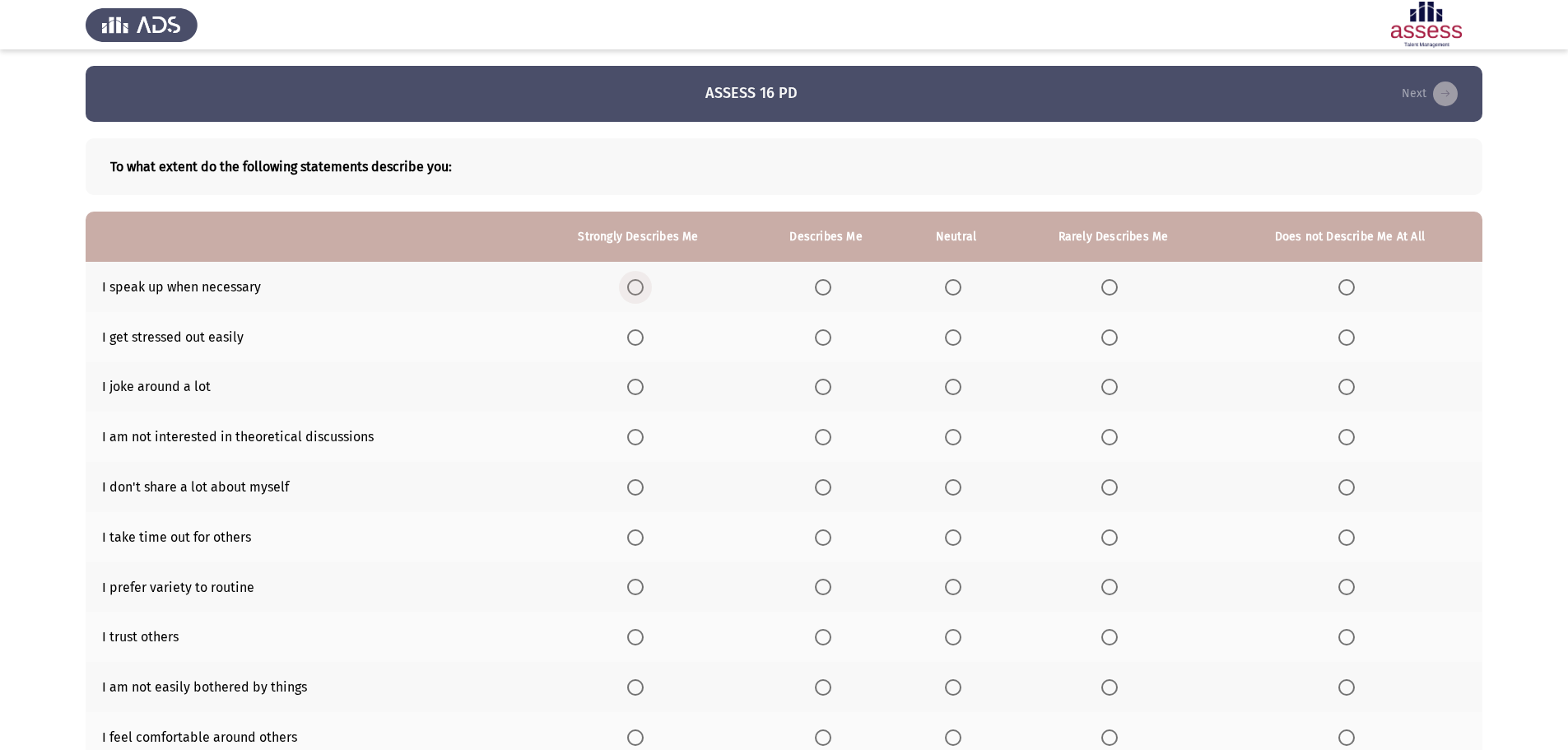
click at [638, 288] on span "Select an option" at bounding box center [635, 287] width 16 height 16
click at [638, 288] on input "Select an option" at bounding box center [635, 287] width 16 height 16
click at [1343, 338] on span "Select an option" at bounding box center [1346, 337] width 16 height 16
click at [1343, 338] on input "Select an option" at bounding box center [1346, 337] width 16 height 16
click at [955, 387] on span "Select an option" at bounding box center [952, 386] width 16 height 16
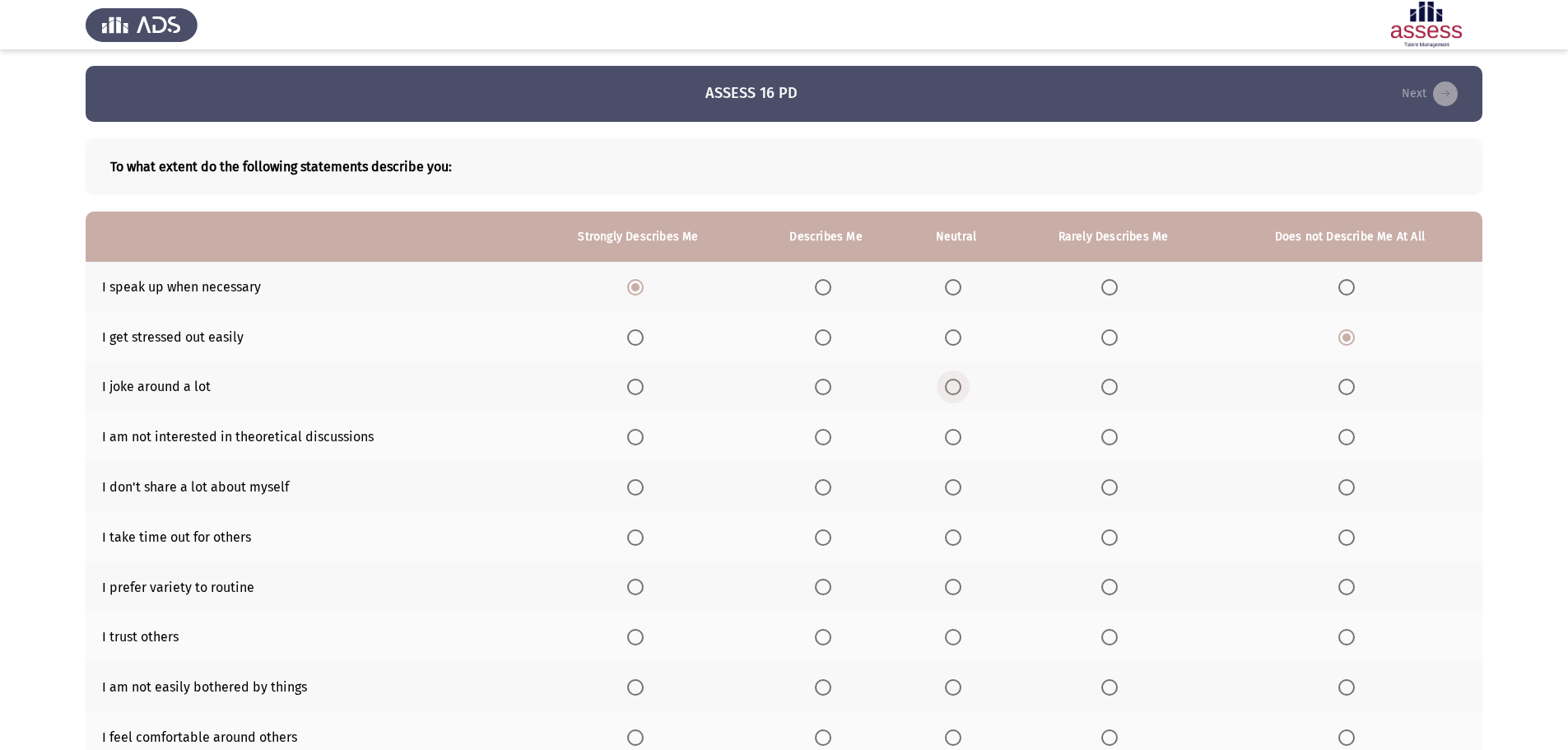
click at [955, 387] on input "Select an option" at bounding box center [952, 386] width 16 height 16
click at [1114, 435] on span "Select an option" at bounding box center [1109, 437] width 16 height 16
click at [1114, 435] on input "Select an option" at bounding box center [1109, 437] width 16 height 16
click at [953, 491] on span "Select an option" at bounding box center [952, 487] width 16 height 16
click at [953, 491] on input "Select an option" at bounding box center [952, 487] width 16 height 16
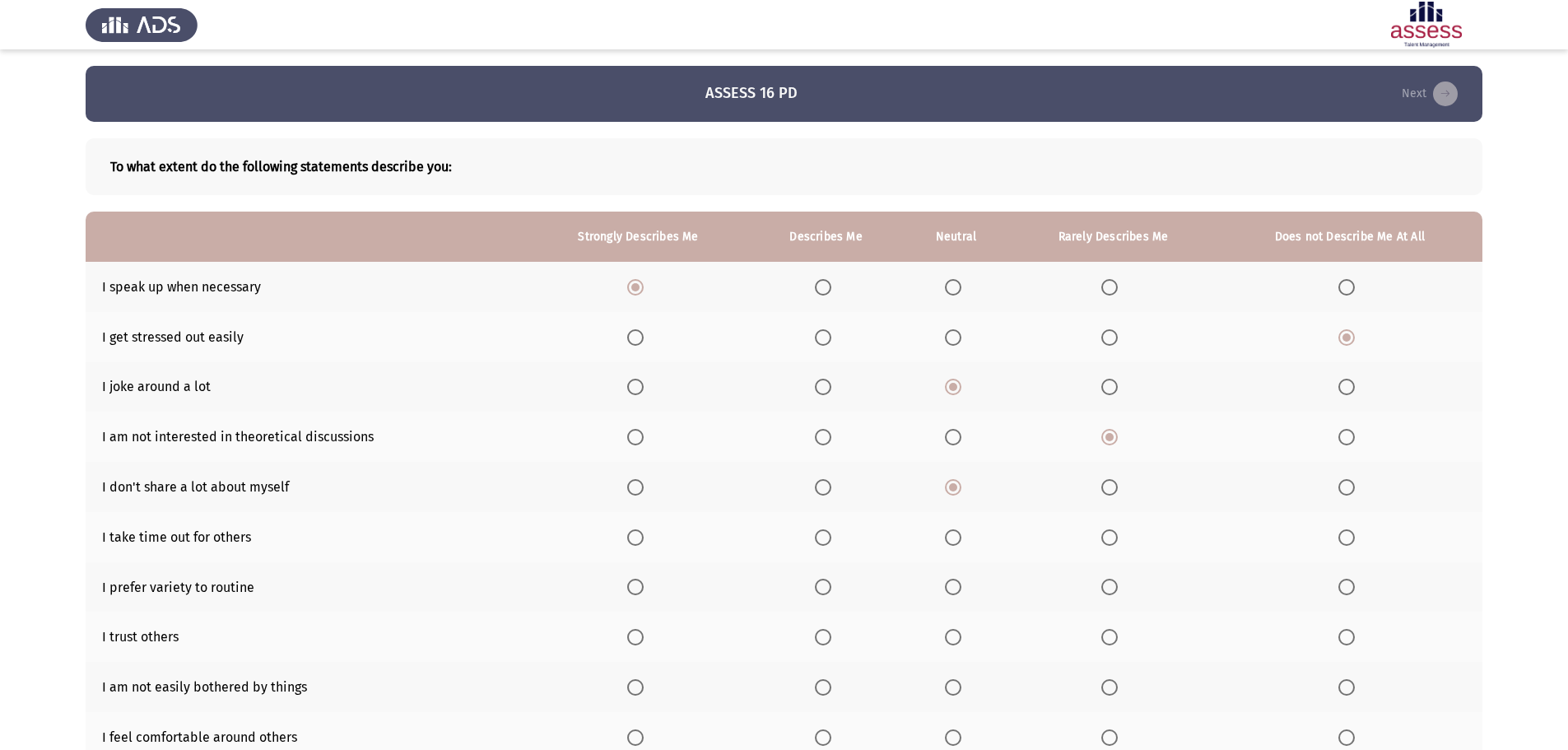
click at [826, 539] on span "Select an option" at bounding box center [823, 537] width 16 height 16
click at [826, 539] on input "Select an option" at bounding box center [823, 537] width 16 height 16
click at [822, 587] on span "Select an option" at bounding box center [823, 587] width 16 height 16
click at [822, 587] on input "Select an option" at bounding box center [823, 587] width 16 height 16
click at [822, 638] on span "Select an option" at bounding box center [823, 637] width 16 height 16
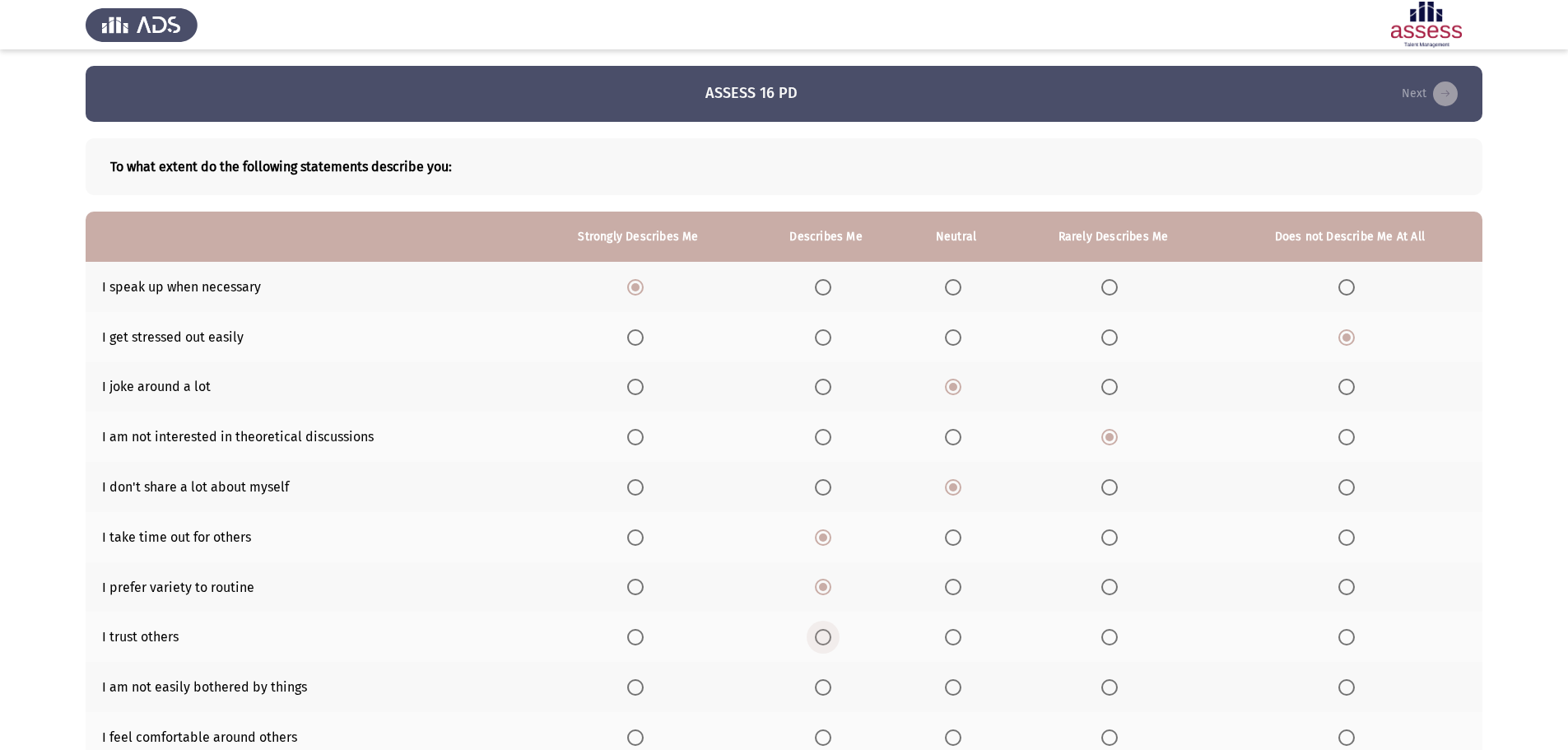
click at [822, 638] on input "Select an option" at bounding box center [823, 637] width 16 height 16
click at [641, 692] on span "Select an option" at bounding box center [635, 687] width 16 height 16
click at [641, 692] on input "Select an option" at bounding box center [635, 687] width 16 height 16
click at [636, 739] on span "Select an option" at bounding box center [635, 737] width 16 height 16
click at [636, 739] on input "Select an option" at bounding box center [635, 737] width 16 height 16
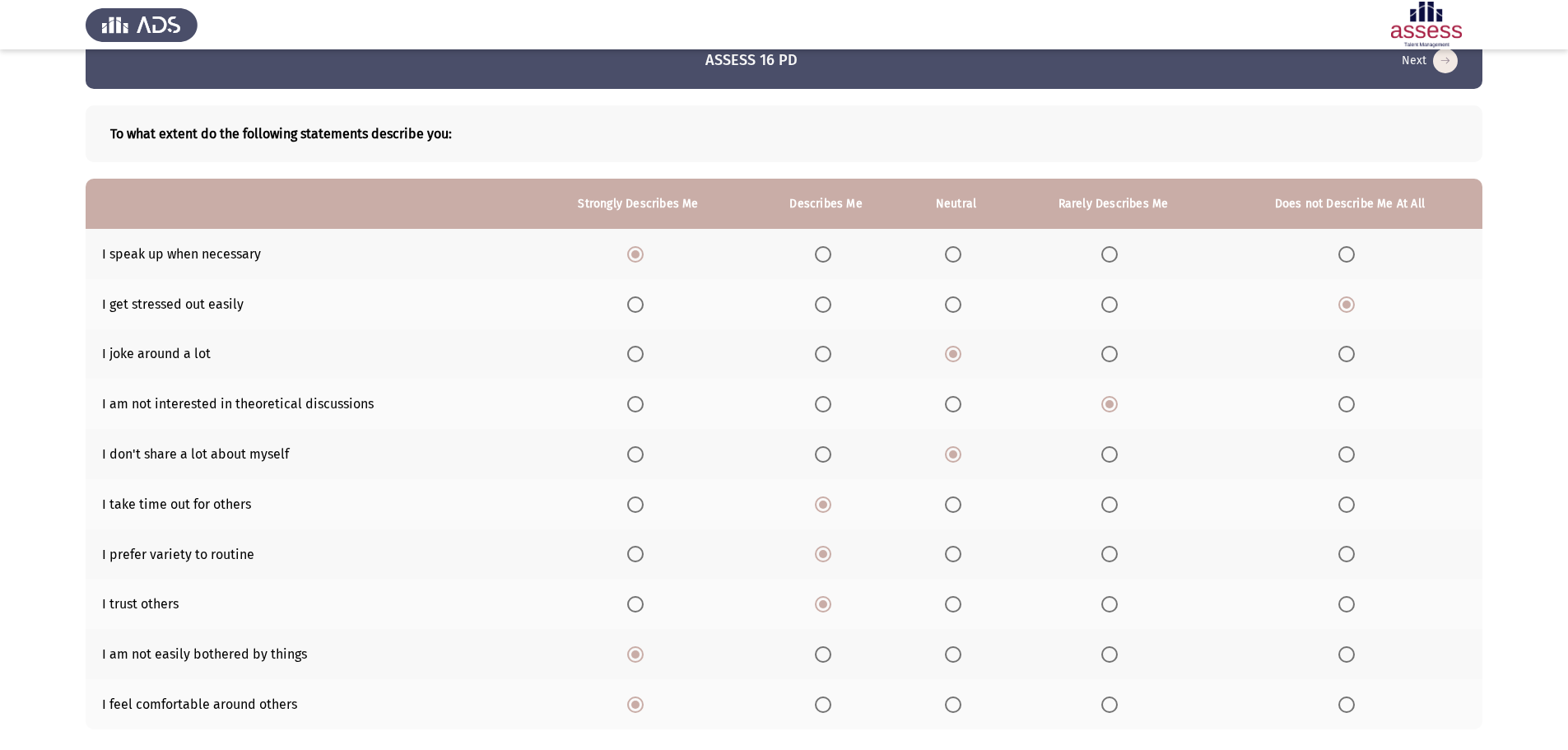
scroll to position [128, 0]
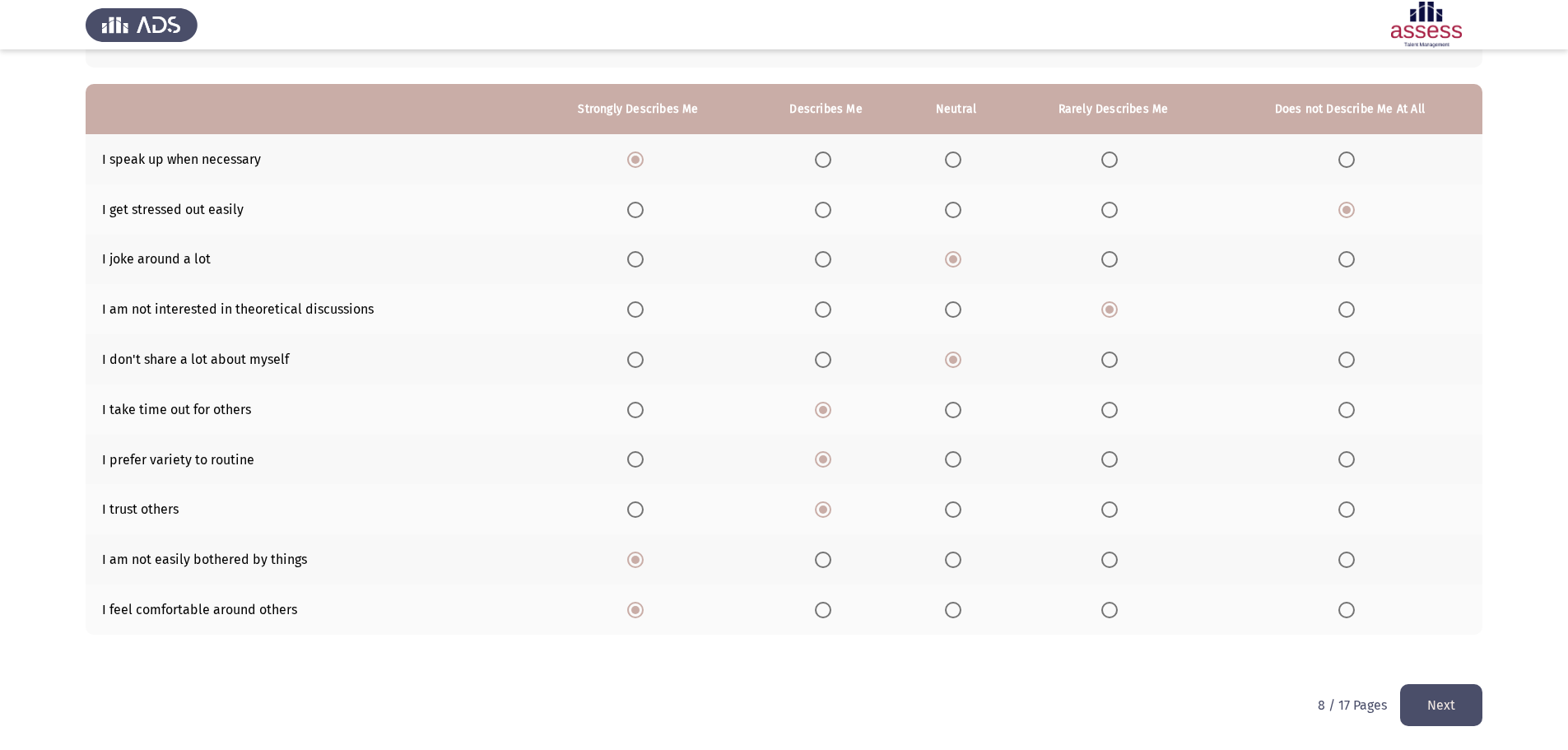
click at [1431, 700] on button "Next" at bounding box center [1440, 705] width 83 height 42
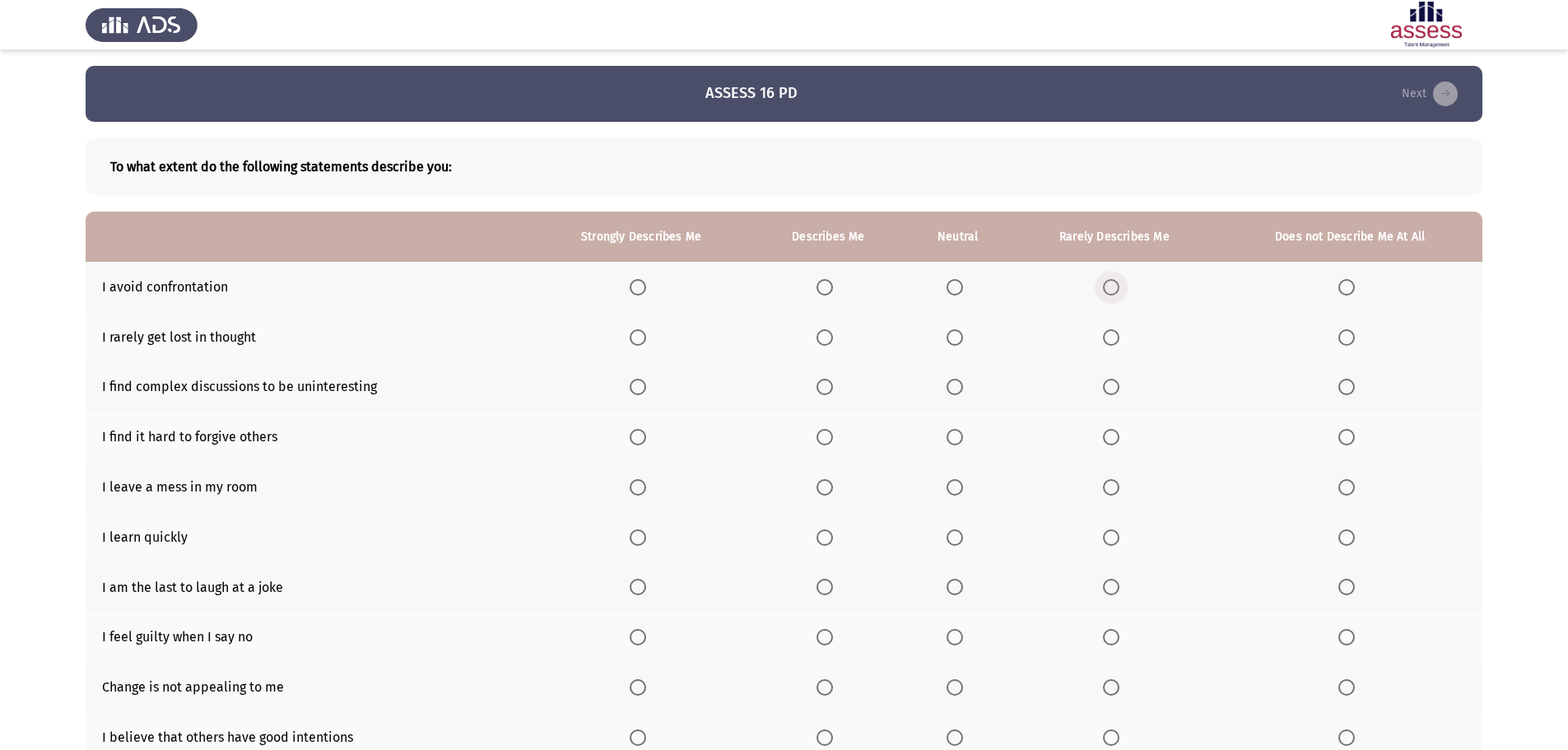
click at [1110, 288] on span "Select an option" at bounding box center [1110, 287] width 16 height 16
click at [1110, 288] on input "Select an option" at bounding box center [1110, 287] width 16 height 16
click at [827, 336] on span "Select an option" at bounding box center [824, 337] width 16 height 16
click at [827, 336] on input "Select an option" at bounding box center [824, 337] width 16 height 16
click at [1113, 388] on span "Select an option" at bounding box center [1110, 386] width 16 height 16
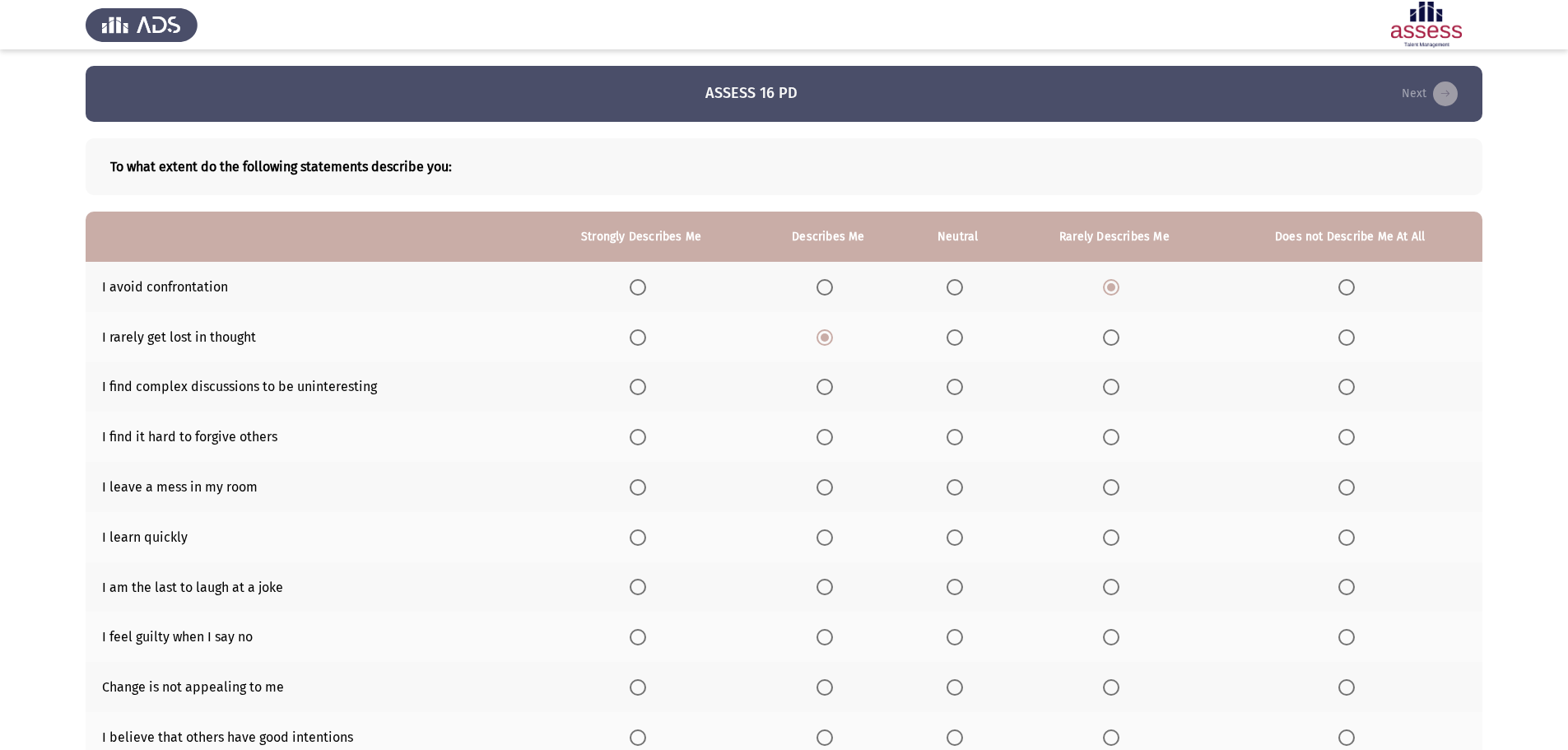
click at [1113, 388] on input "Select an option" at bounding box center [1110, 386] width 16 height 16
click at [1111, 438] on span "Select an option" at bounding box center [1111, 438] width 0 height 0
click at [1112, 437] on input "Select an option" at bounding box center [1110, 437] width 16 height 16
click at [1339, 490] on span "Select an option" at bounding box center [1346, 487] width 16 height 16
click at [1339, 490] on input "Select an option" at bounding box center [1346, 487] width 16 height 16
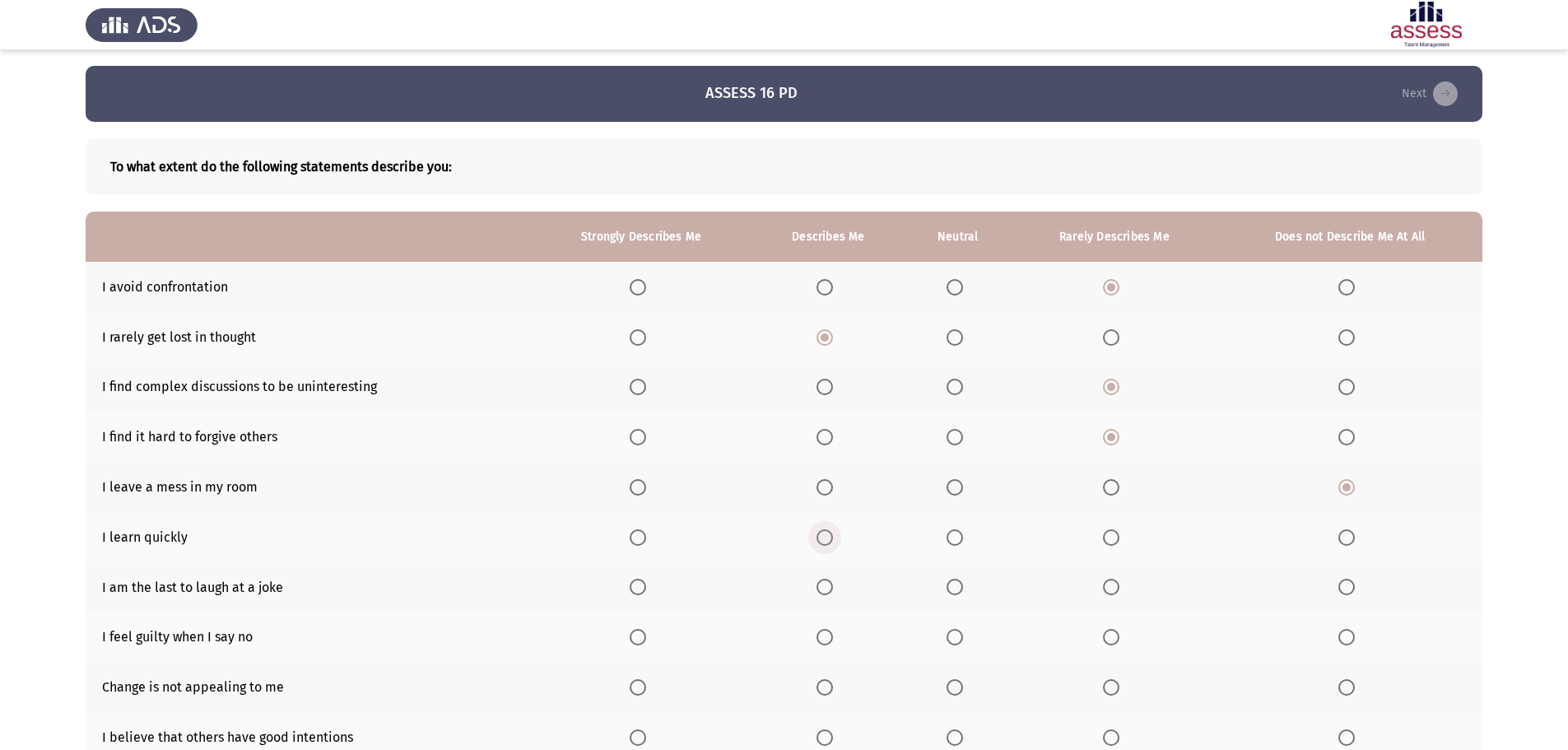
click at [827, 535] on span "Select an option" at bounding box center [824, 537] width 16 height 16
click at [827, 535] on input "Select an option" at bounding box center [824, 537] width 16 height 16
click at [1112, 590] on span "Select an option" at bounding box center [1110, 587] width 16 height 16
click at [1112, 590] on input "Select an option" at bounding box center [1110, 587] width 16 height 16
click at [952, 642] on span "Select an option" at bounding box center [954, 637] width 16 height 16
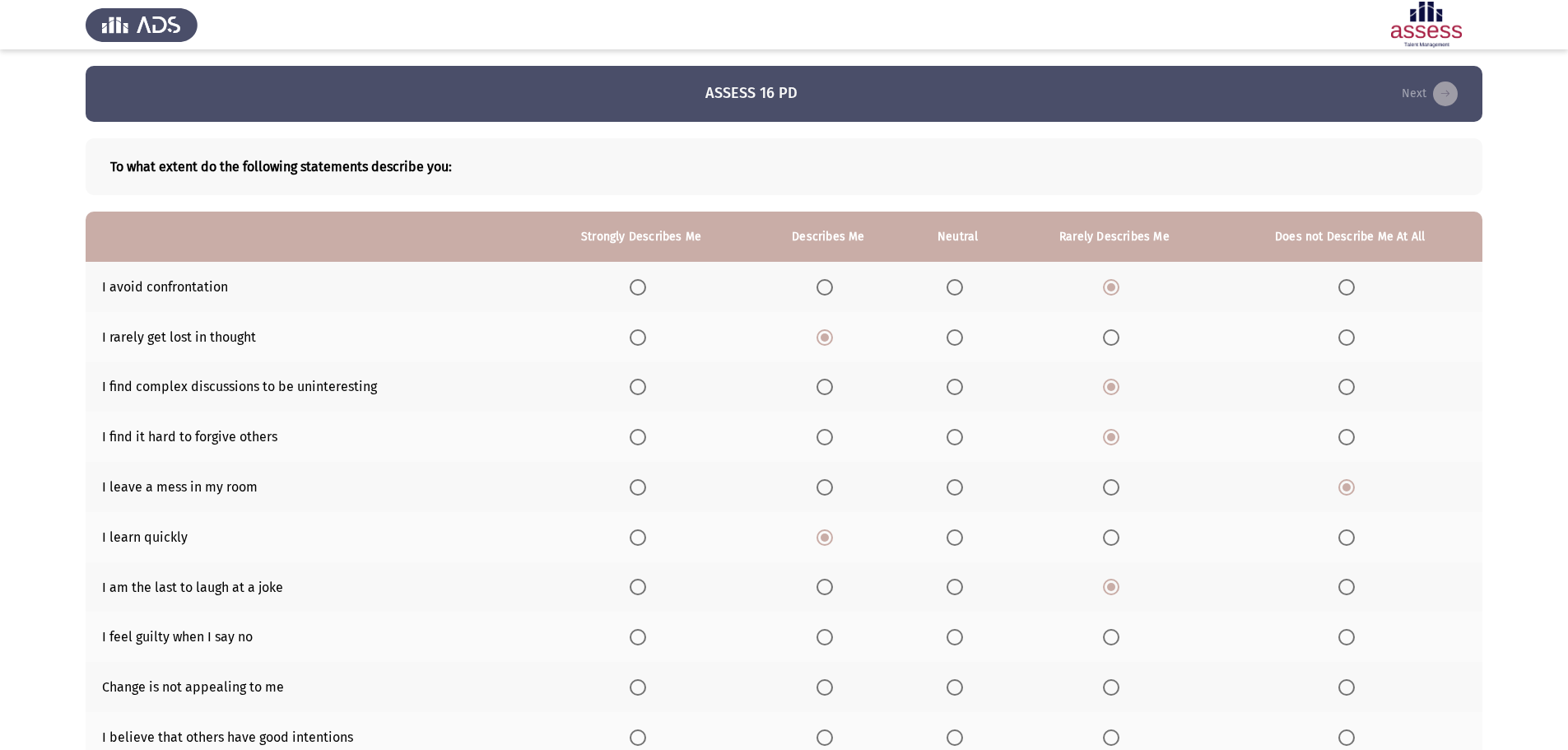
click at [952, 642] on input "Select an option" at bounding box center [954, 637] width 16 height 16
click at [1114, 688] on span "Select an option" at bounding box center [1110, 687] width 16 height 16
click at [1114, 688] on input "Select an option" at bounding box center [1110, 687] width 16 height 16
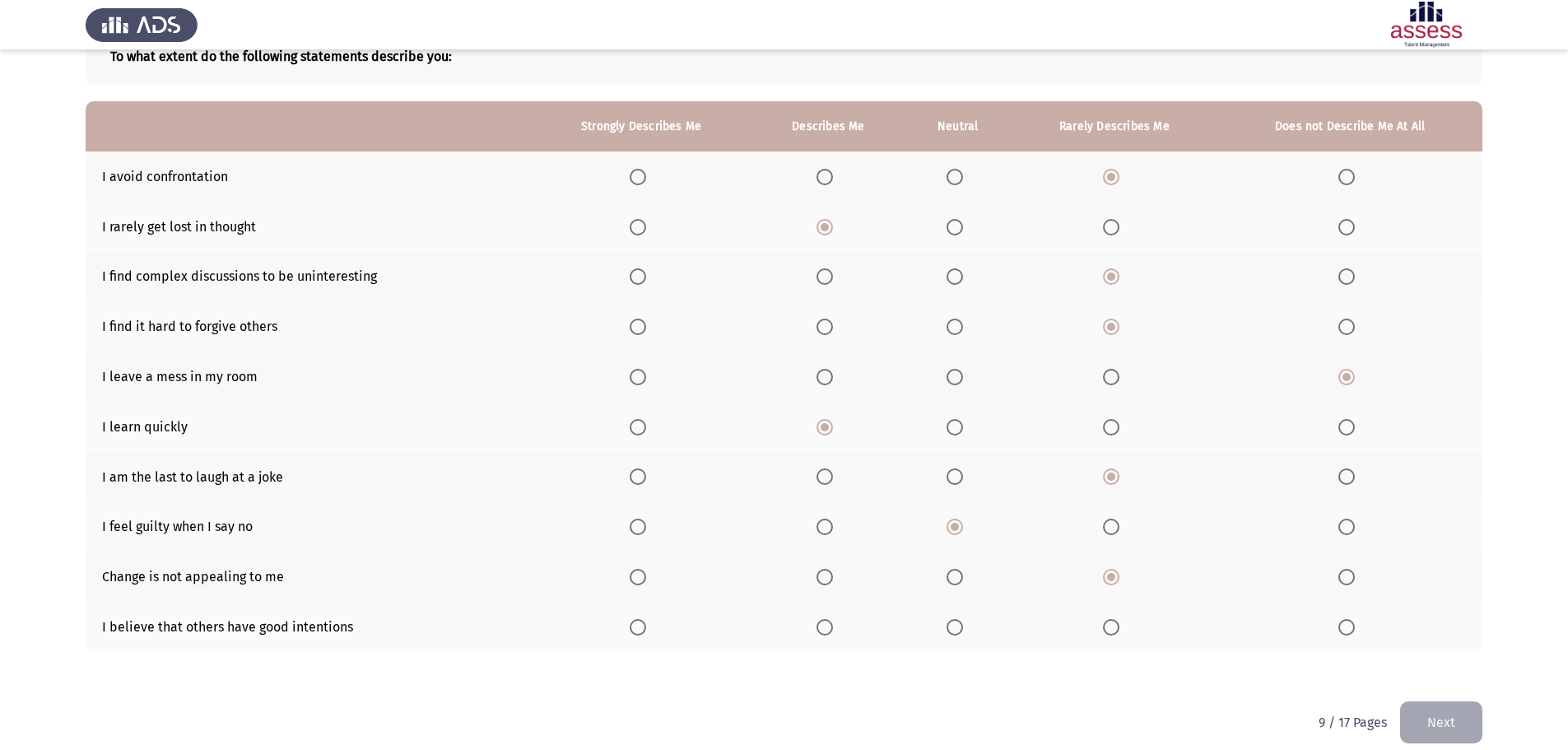
scroll to position [128, 0]
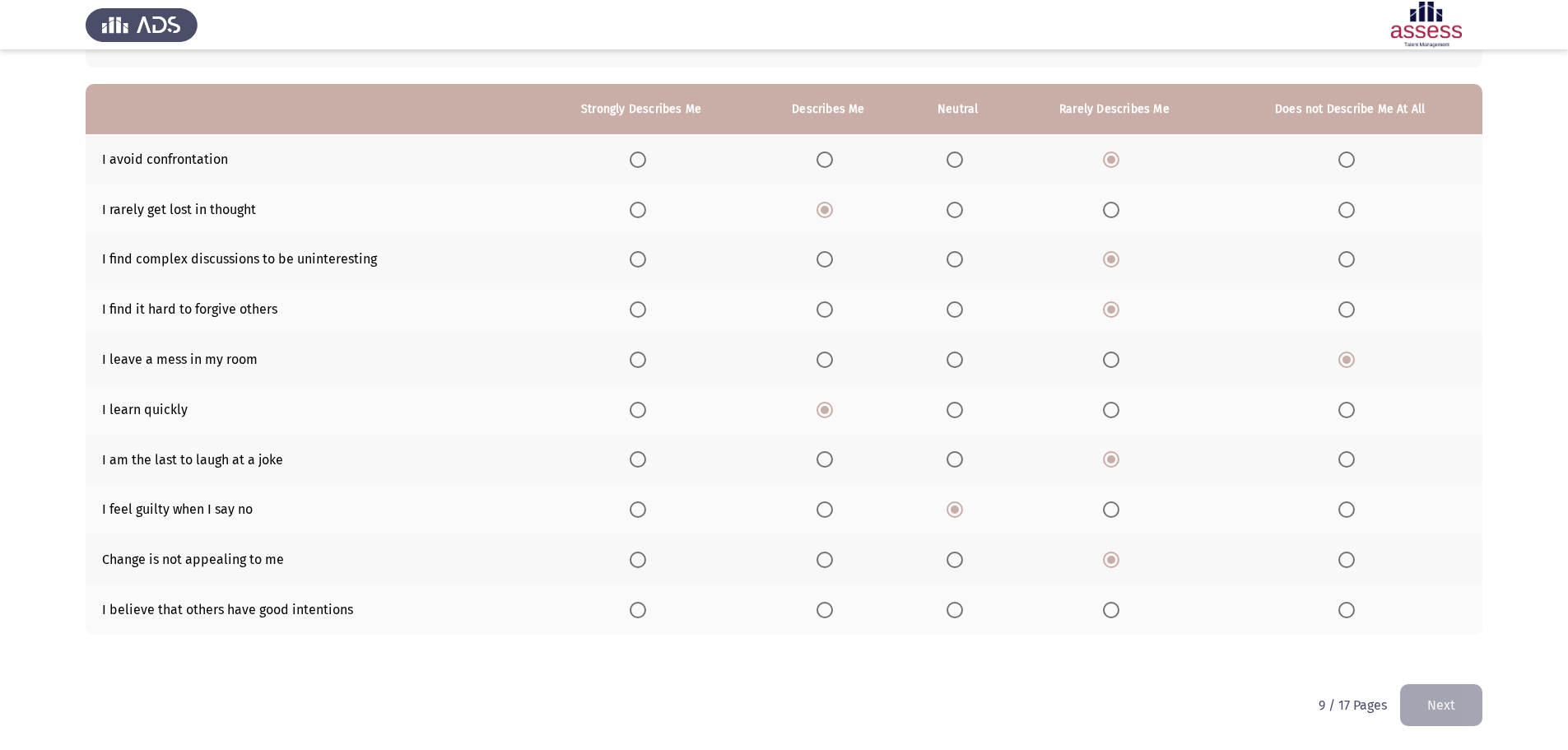
click at [833, 612] on span "Select an option" at bounding box center [824, 610] width 16 height 16
click at [833, 612] on input "Select an option" at bounding box center [824, 610] width 16 height 16
click at [1405, 708] on button "Next" at bounding box center [1440, 705] width 83 height 42
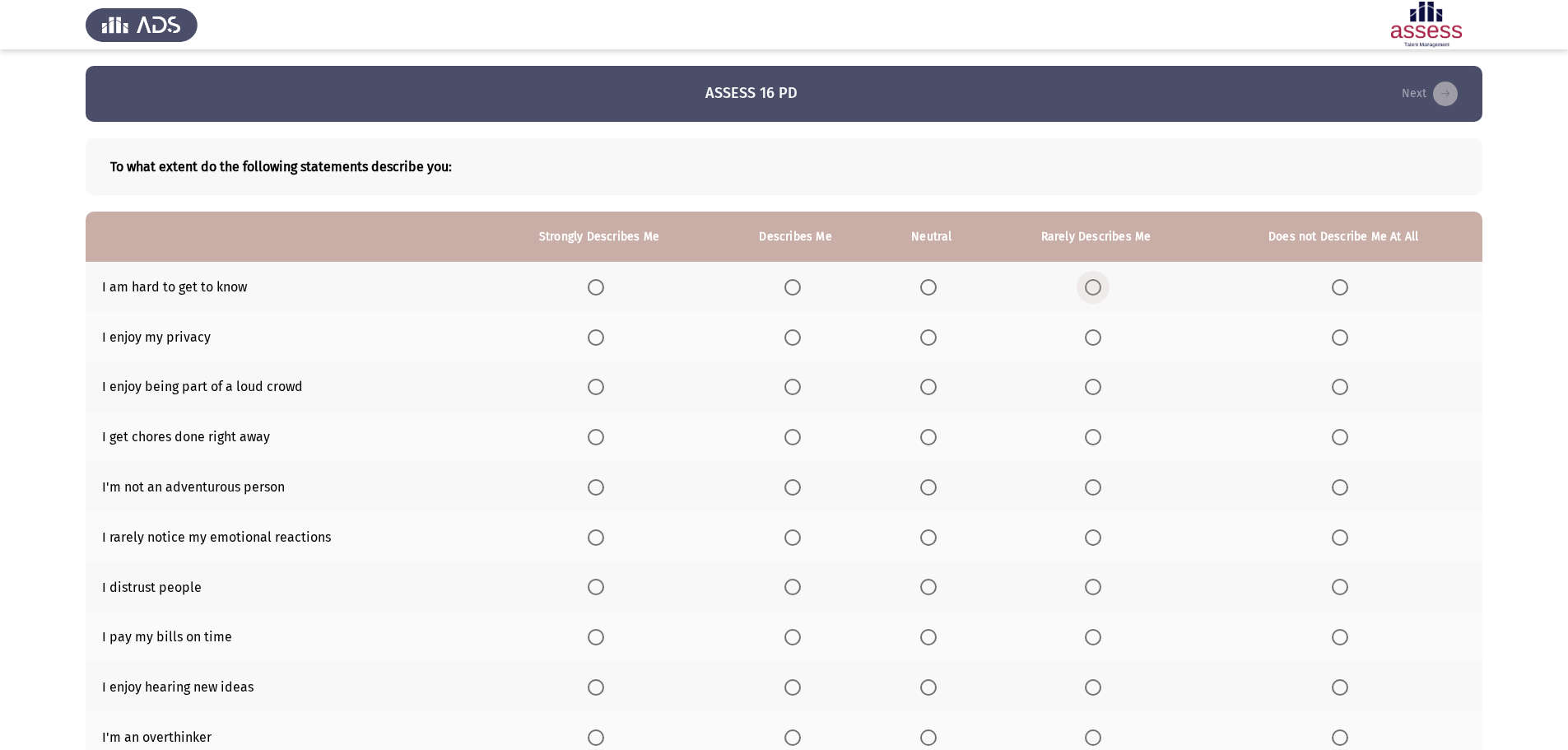
click at [1092, 289] on span "Select an option" at bounding box center [1092, 287] width 16 height 16
click at [1092, 289] on input "Select an option" at bounding box center [1092, 287] width 16 height 16
click at [793, 340] on span "Select an option" at bounding box center [792, 337] width 16 height 16
click at [793, 340] on input "Select an option" at bounding box center [792, 337] width 16 height 16
click at [929, 383] on span "Select an option" at bounding box center [927, 386] width 16 height 16
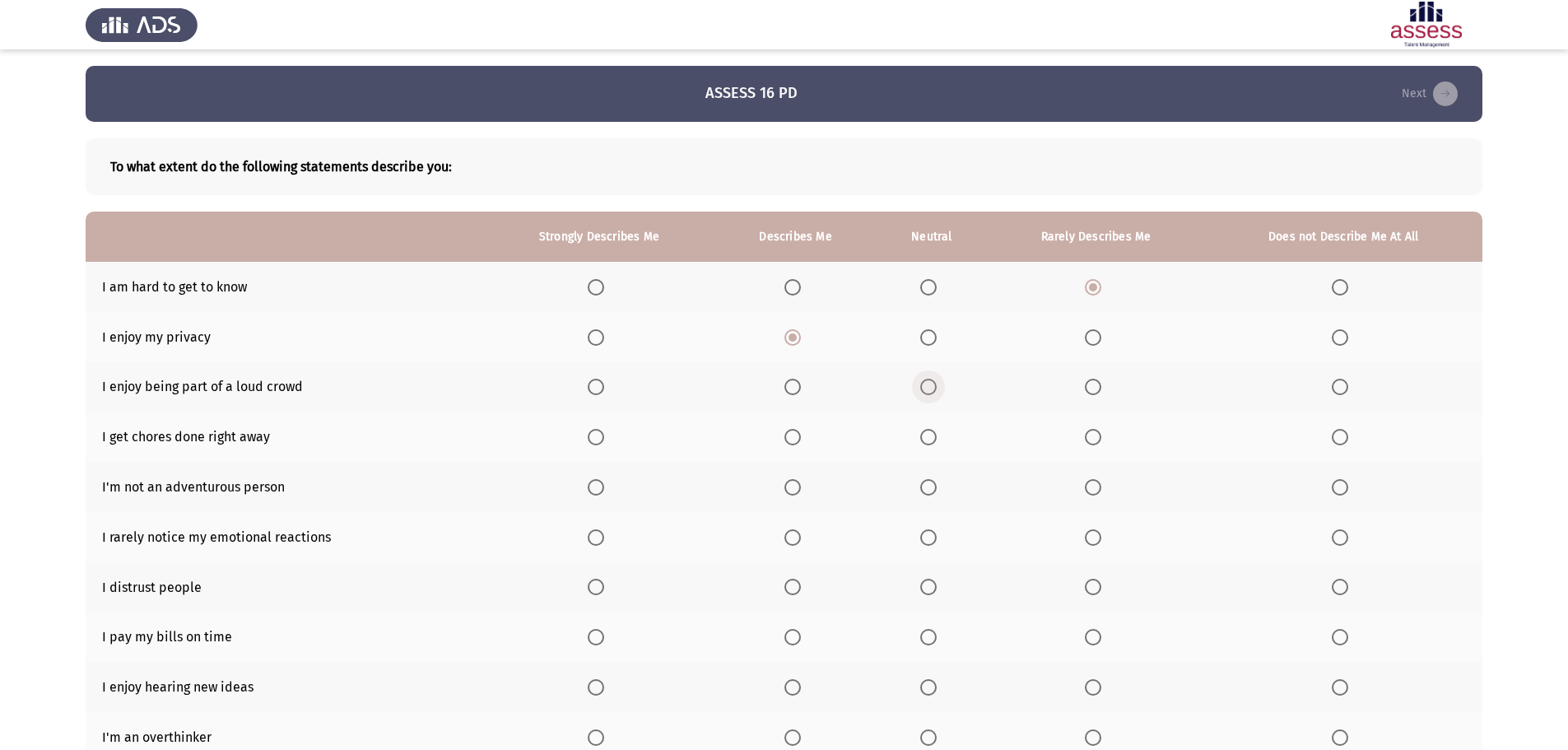
click at [929, 383] on input "Select an option" at bounding box center [927, 386] width 16 height 16
click at [791, 440] on span "Select an option" at bounding box center [792, 437] width 16 height 16
click at [791, 440] on input "Select an option" at bounding box center [792, 437] width 16 height 16
click at [1337, 489] on span "Select an option" at bounding box center [1339, 487] width 16 height 16
click at [1337, 489] on input "Select an option" at bounding box center [1339, 487] width 16 height 16
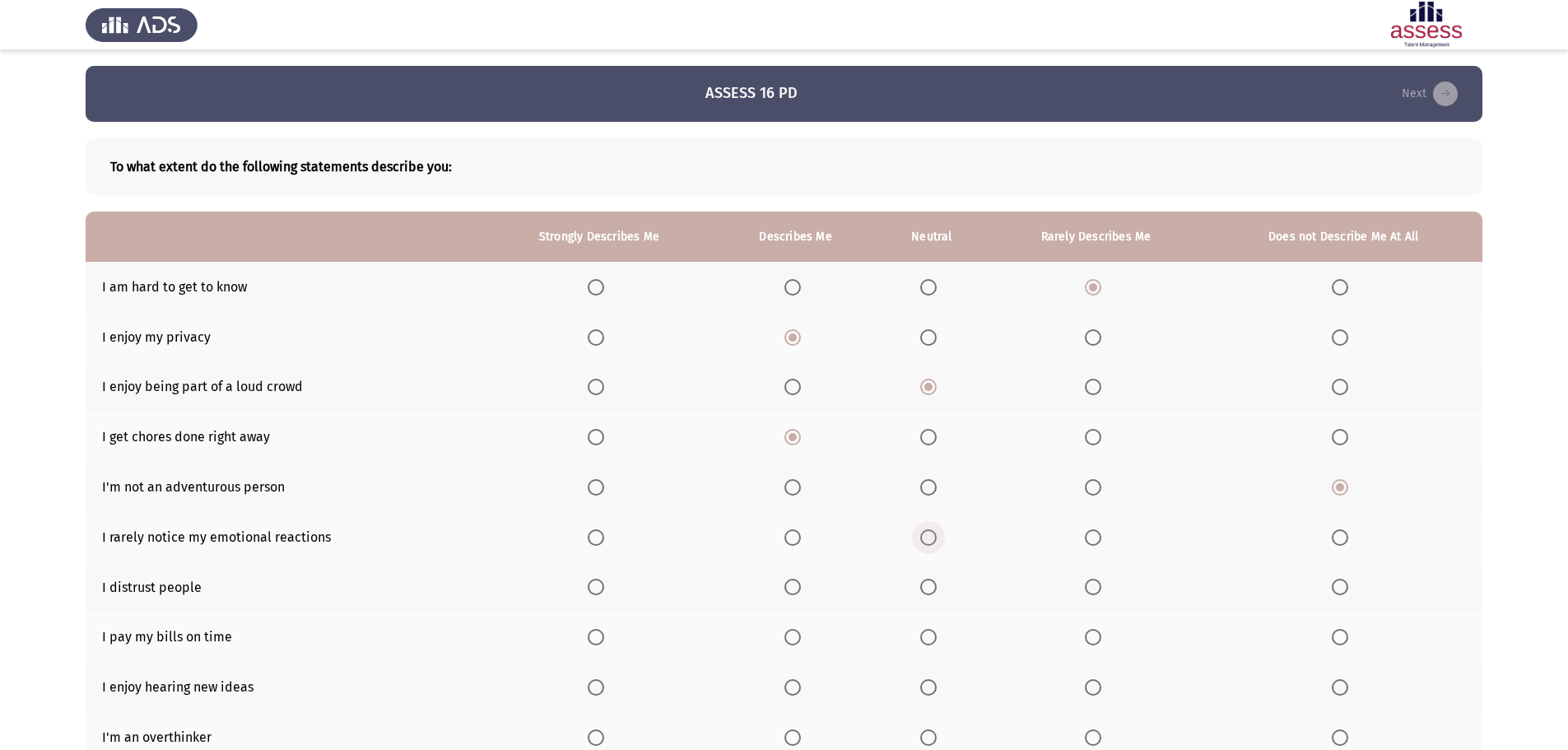
click at [928, 540] on span "Select an option" at bounding box center [927, 537] width 16 height 16
click at [928, 540] on input "Select an option" at bounding box center [927, 537] width 16 height 16
click at [1093, 589] on span "Select an option" at bounding box center [1092, 587] width 16 height 16
click at [1093, 589] on input "Select an option" at bounding box center [1092, 587] width 16 height 16
click at [590, 638] on span "Select an option" at bounding box center [596, 637] width 16 height 16
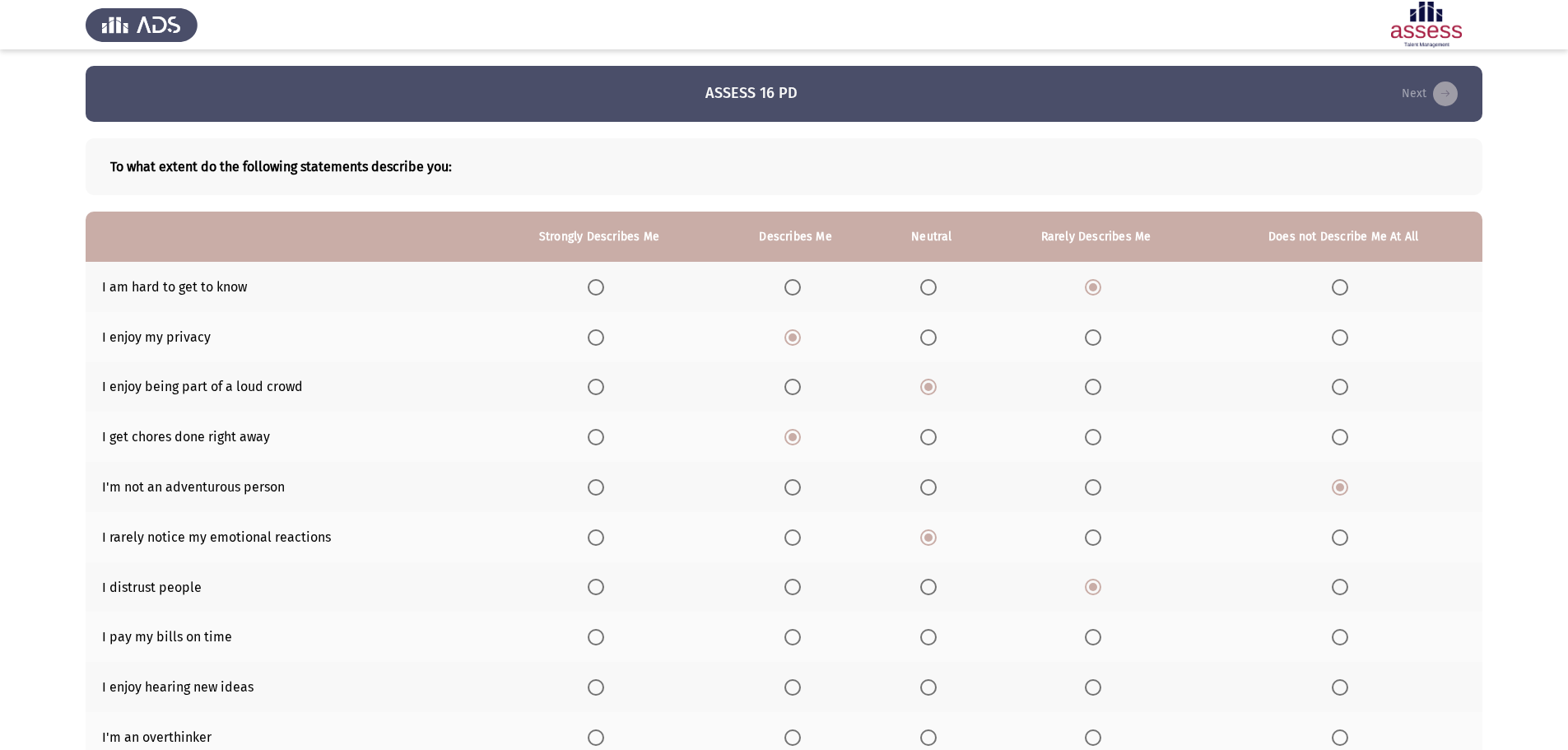
click at [590, 638] on input "Select an option" at bounding box center [596, 637] width 16 height 16
click at [599, 689] on span "Select an option" at bounding box center [596, 687] width 16 height 16
click at [599, 689] on input "Select an option" at bounding box center [596, 687] width 16 height 16
click at [927, 733] on span "Select an option" at bounding box center [927, 737] width 16 height 16
click at [927, 733] on input "Select an option" at bounding box center [927, 737] width 16 height 16
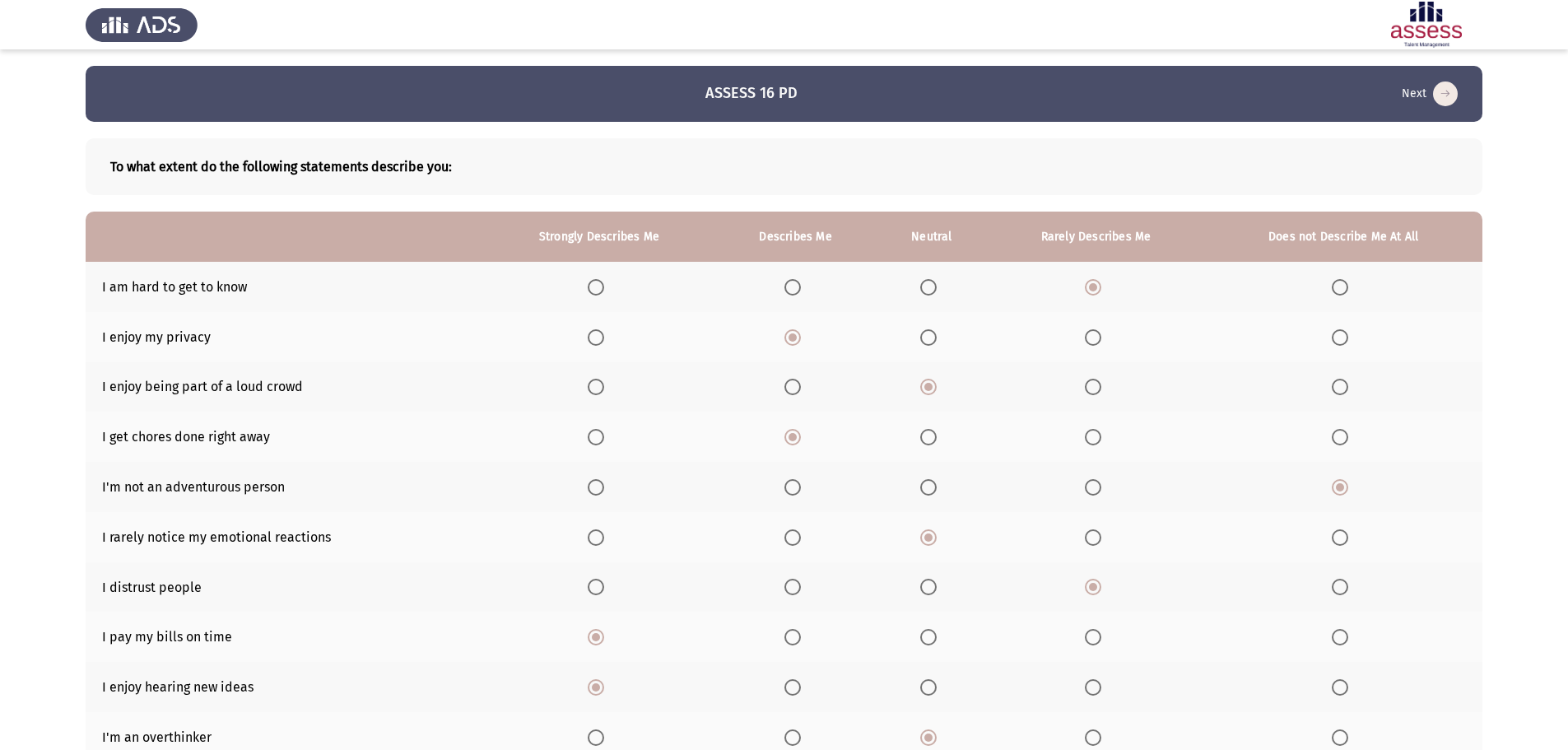
click at [1565, 738] on app-assessment-container "ASSESS 16 PD Next To what extent do the following statements describe you: Stro…" at bounding box center [784, 438] width 1568 height 746
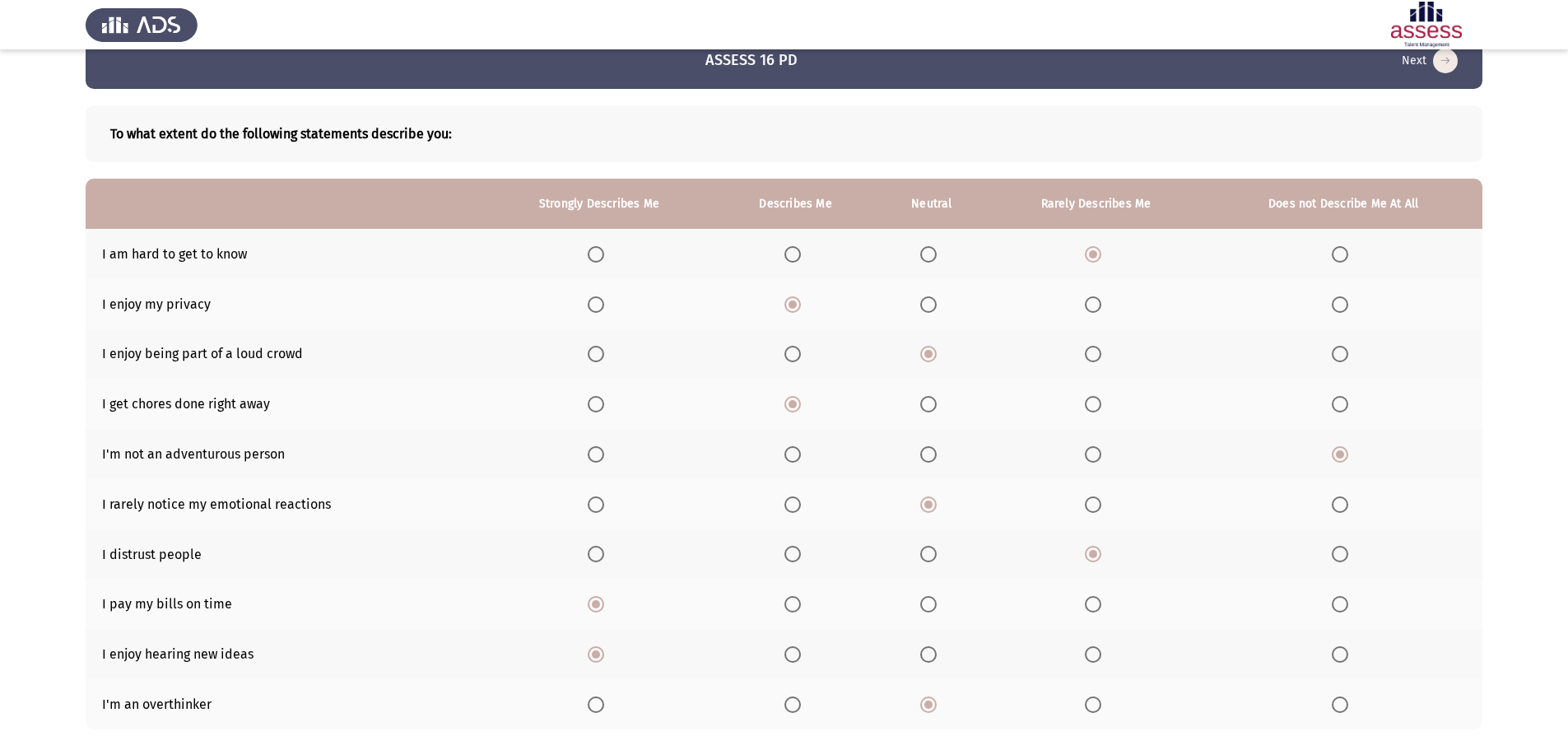
scroll to position [128, 0]
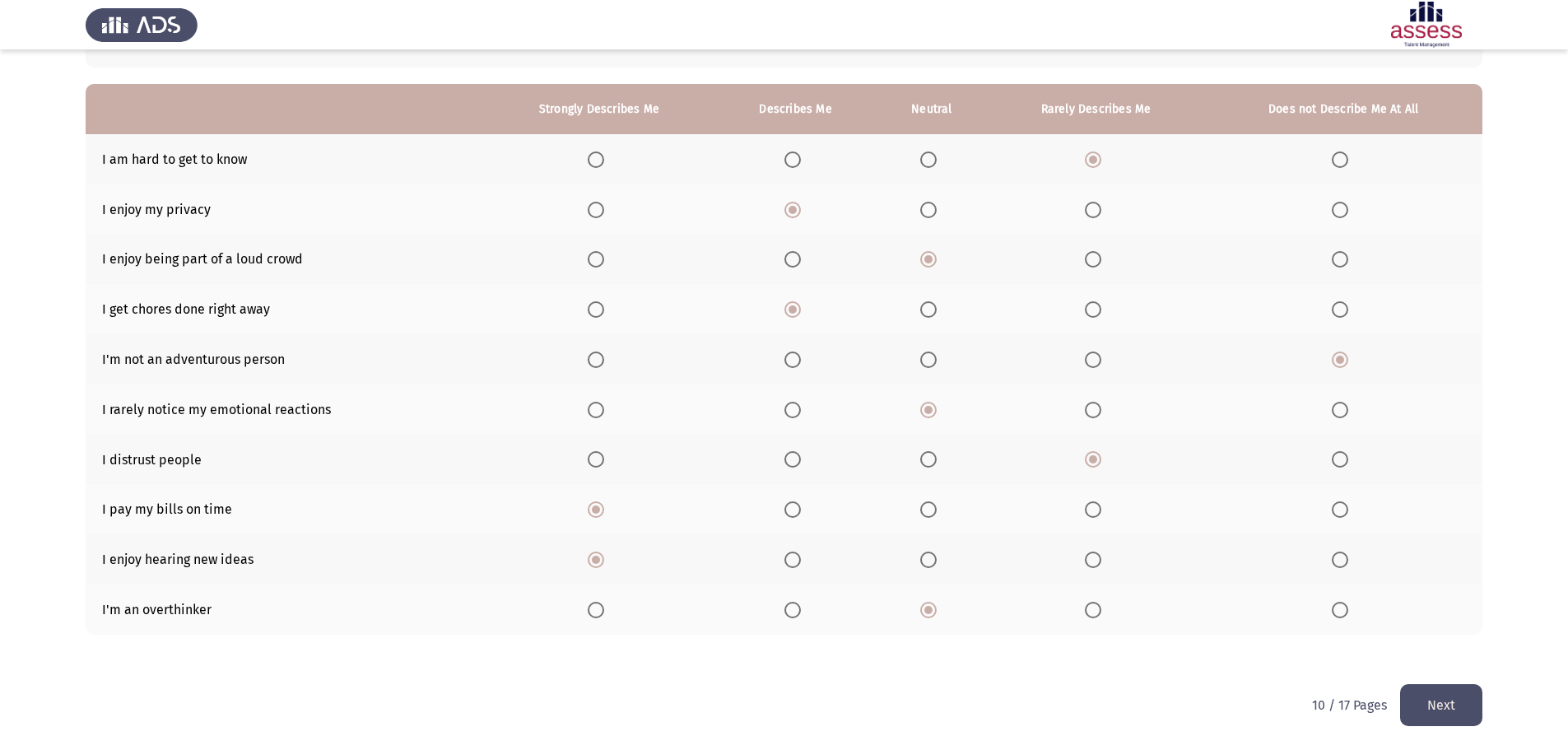
click at [1420, 712] on button "Next" at bounding box center [1440, 705] width 83 height 42
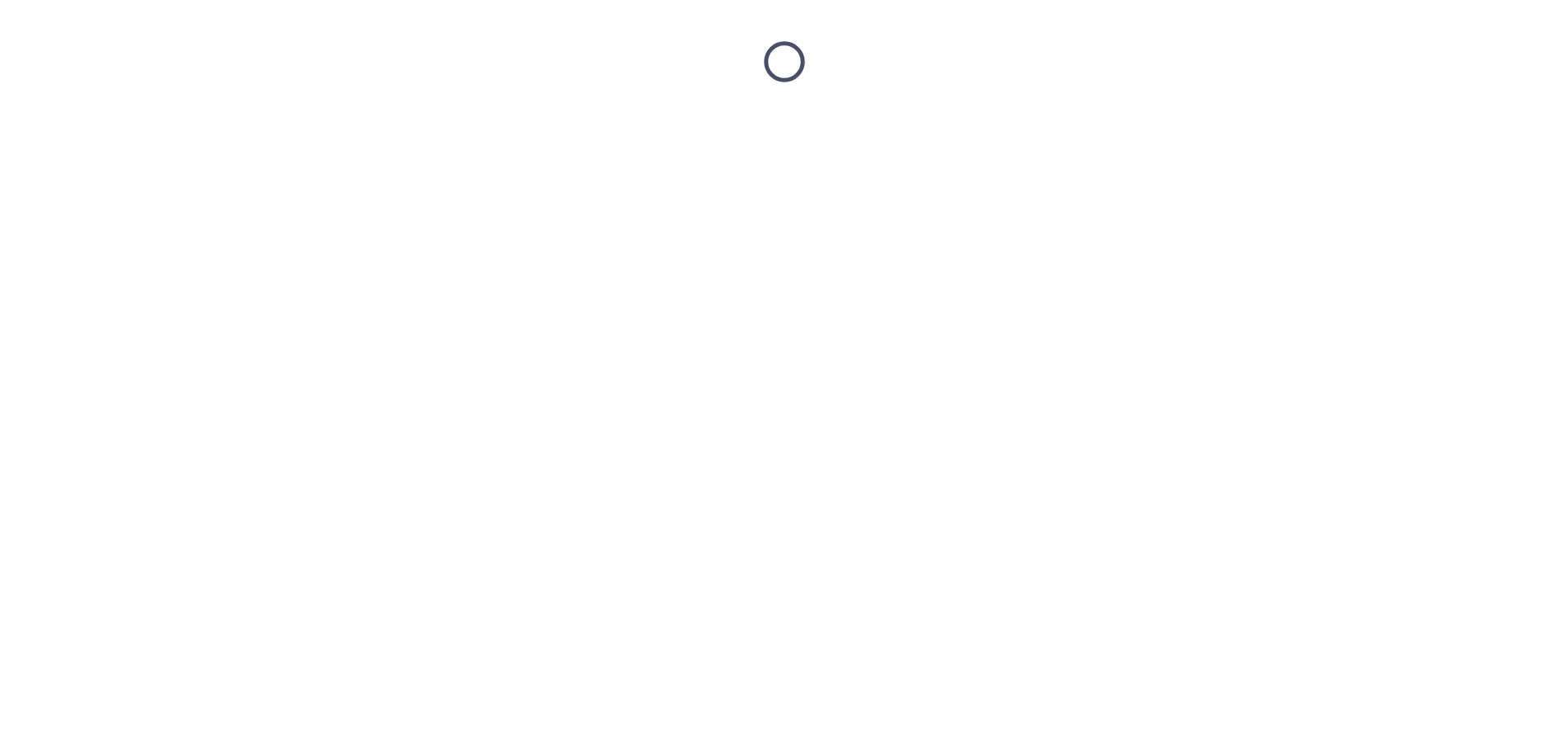
scroll to position [0, 0]
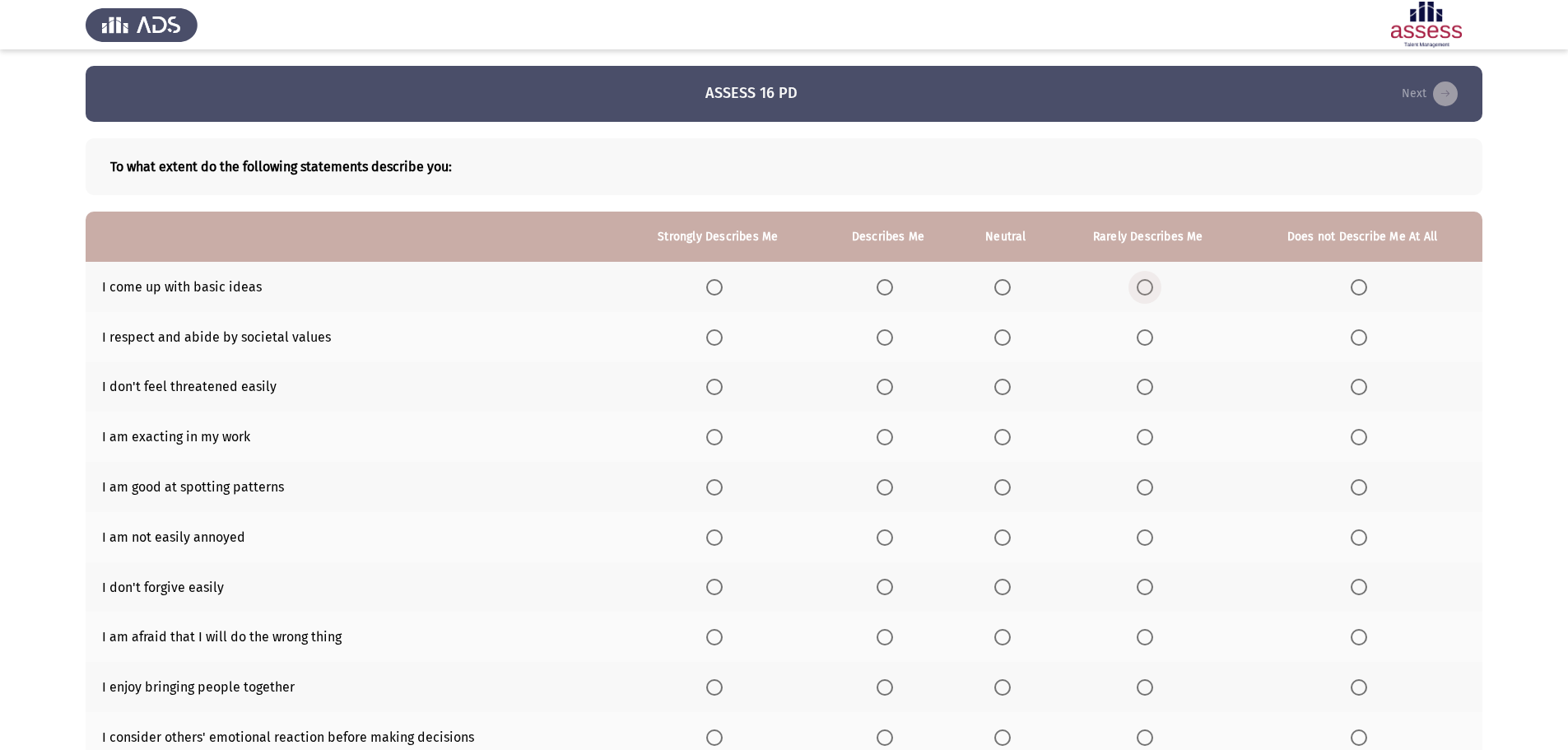
click at [1139, 285] on span "Select an option" at bounding box center [1144, 287] width 16 height 16
click at [1139, 285] on input "Select an option" at bounding box center [1144, 287] width 16 height 16
click at [715, 339] on span "Select an option" at bounding box center [714, 337] width 16 height 16
click at [715, 339] on input "Select an option" at bounding box center [714, 337] width 16 height 16
click at [718, 387] on span "Select an option" at bounding box center [714, 386] width 16 height 16
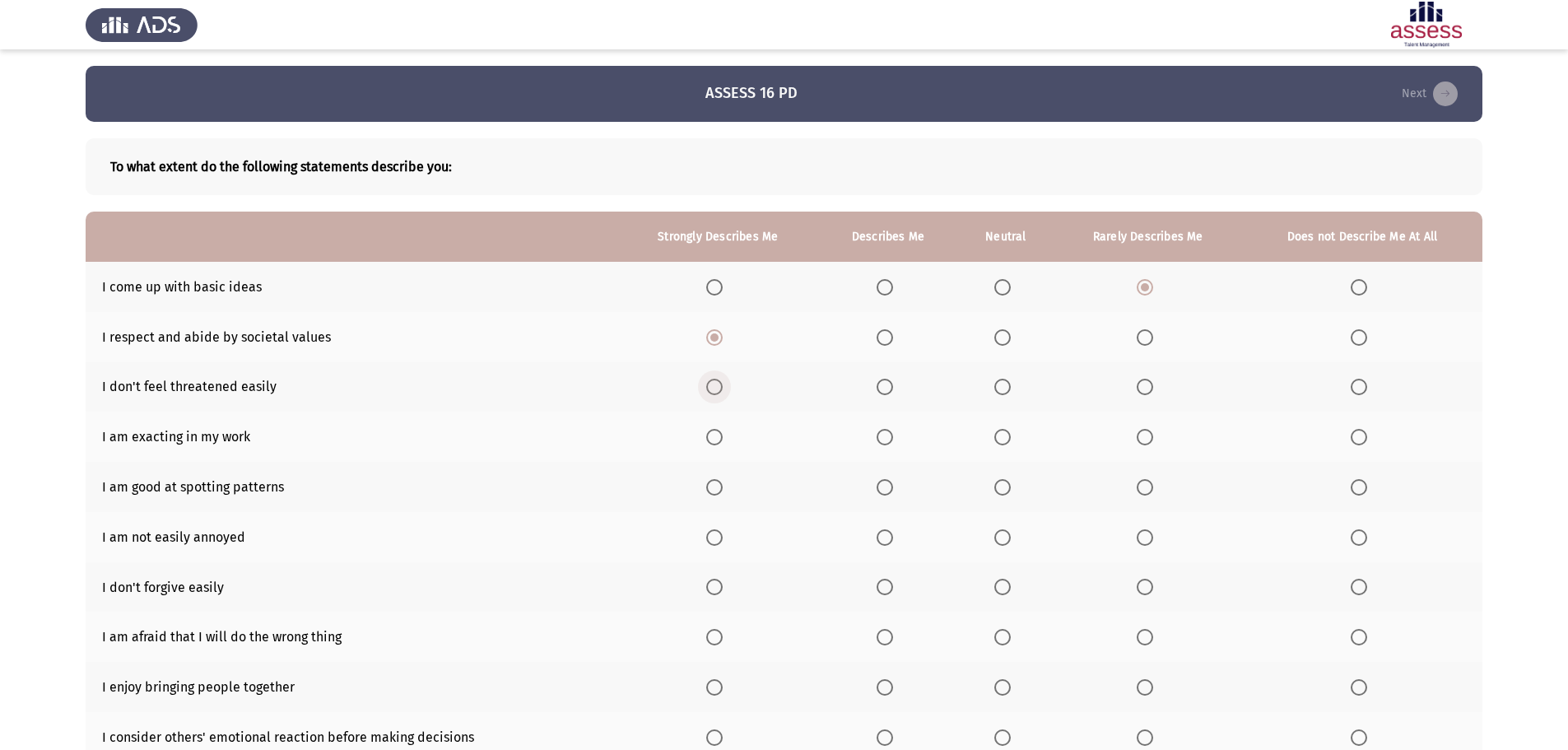
click at [718, 387] on input "Select an option" at bounding box center [714, 386] width 16 height 16
click at [882, 438] on span "Select an option" at bounding box center [884, 437] width 16 height 16
click at [882, 438] on input "Select an option" at bounding box center [884, 437] width 16 height 16
click at [890, 487] on span "Select an option" at bounding box center [884, 487] width 16 height 16
click at [890, 487] on input "Select an option" at bounding box center [884, 487] width 16 height 16
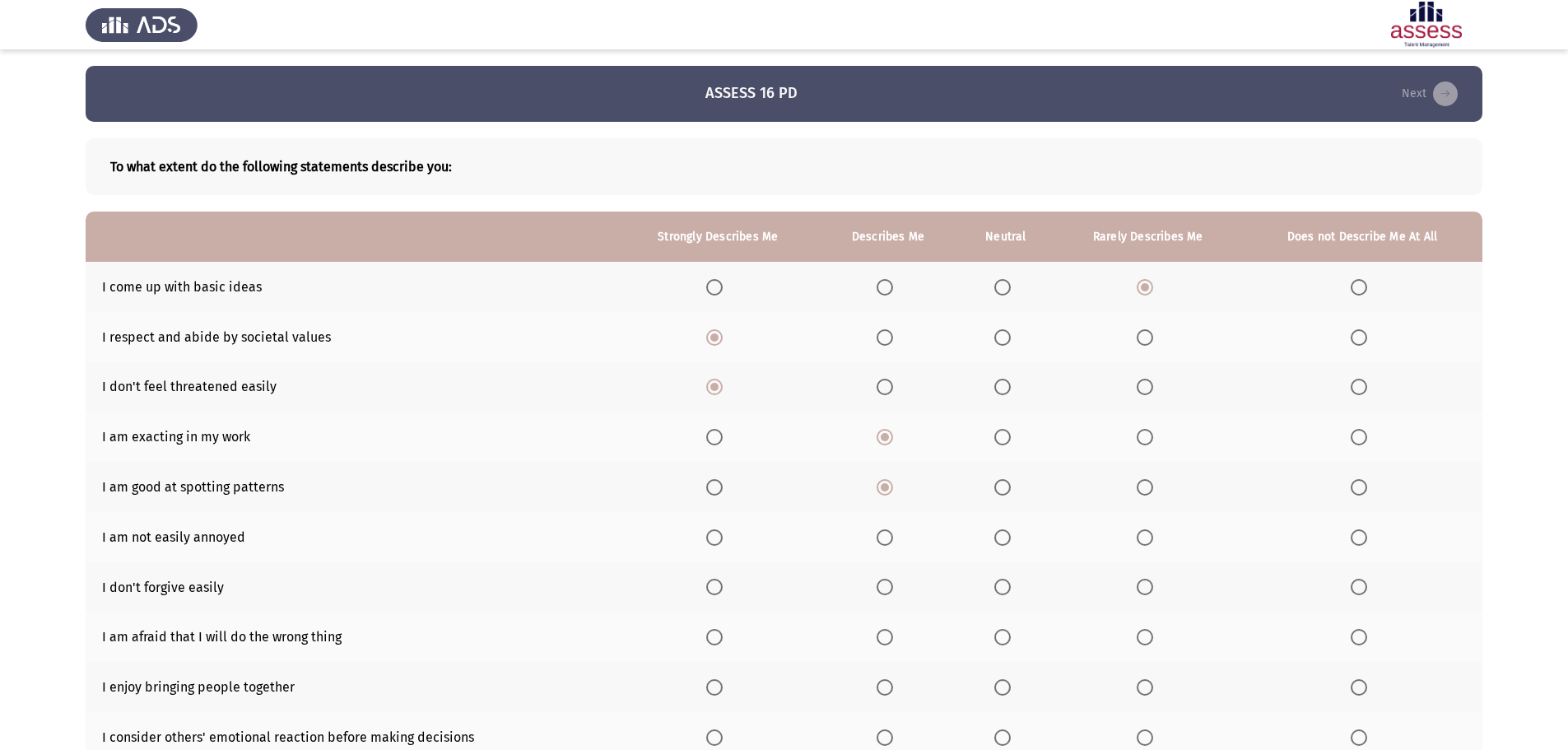
click at [720, 538] on span "Select an option" at bounding box center [714, 537] width 16 height 16
click at [720, 538] on input "Select an option" at bounding box center [714, 537] width 16 height 16
click at [1150, 587] on span "Select an option" at bounding box center [1144, 587] width 16 height 16
click at [1150, 587] on input "Select an option" at bounding box center [1144, 587] width 16 height 16
click at [1149, 636] on span "Select an option" at bounding box center [1144, 637] width 16 height 16
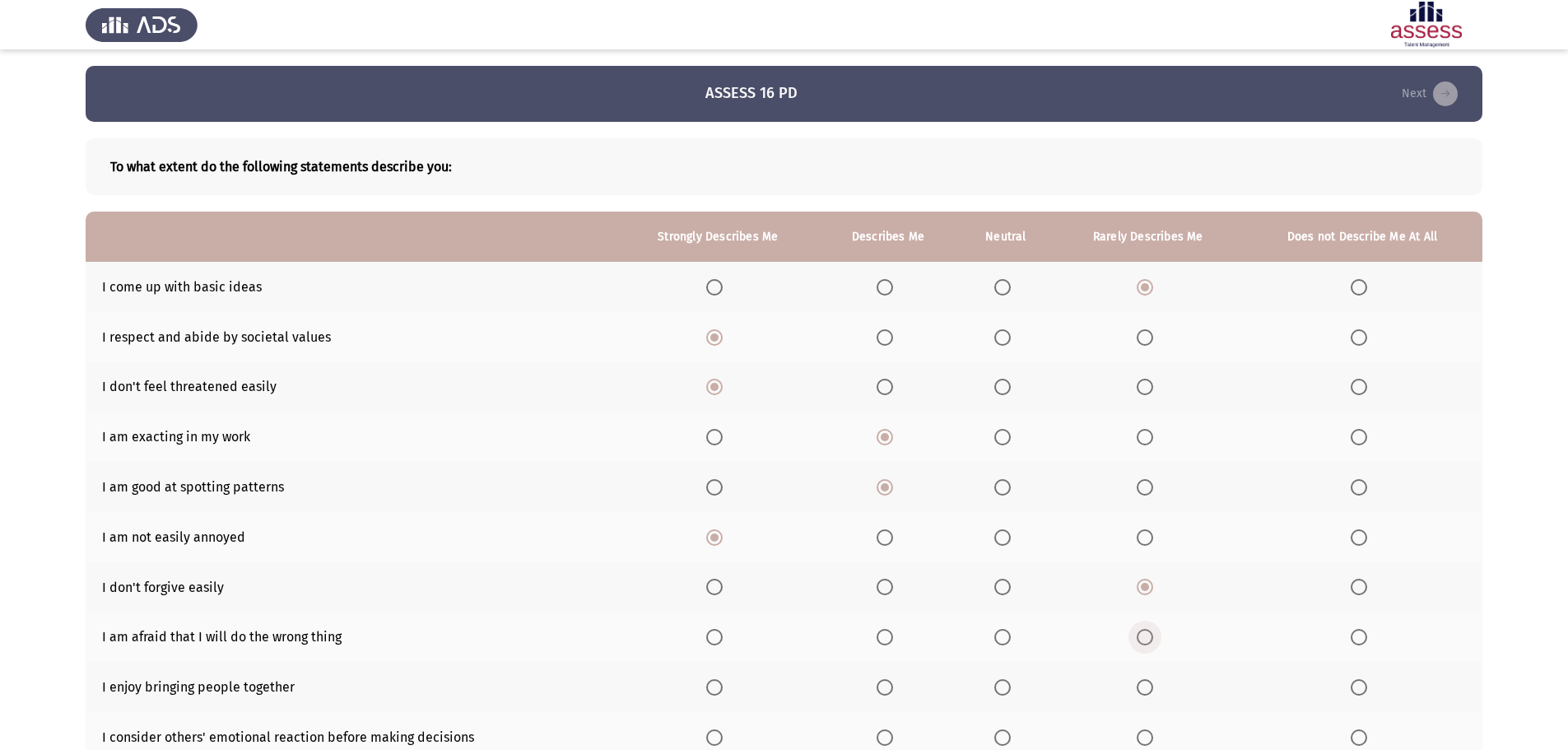
click at [1149, 636] on input "Select an option" at bounding box center [1144, 637] width 16 height 16
click at [884, 689] on span "Select an option" at bounding box center [884, 687] width 16 height 16
click at [884, 689] on input "Select an option" at bounding box center [884, 687] width 16 height 16
click at [887, 736] on span "Select an option" at bounding box center [884, 737] width 16 height 16
click at [887, 736] on input "Select an option" at bounding box center [884, 737] width 16 height 16
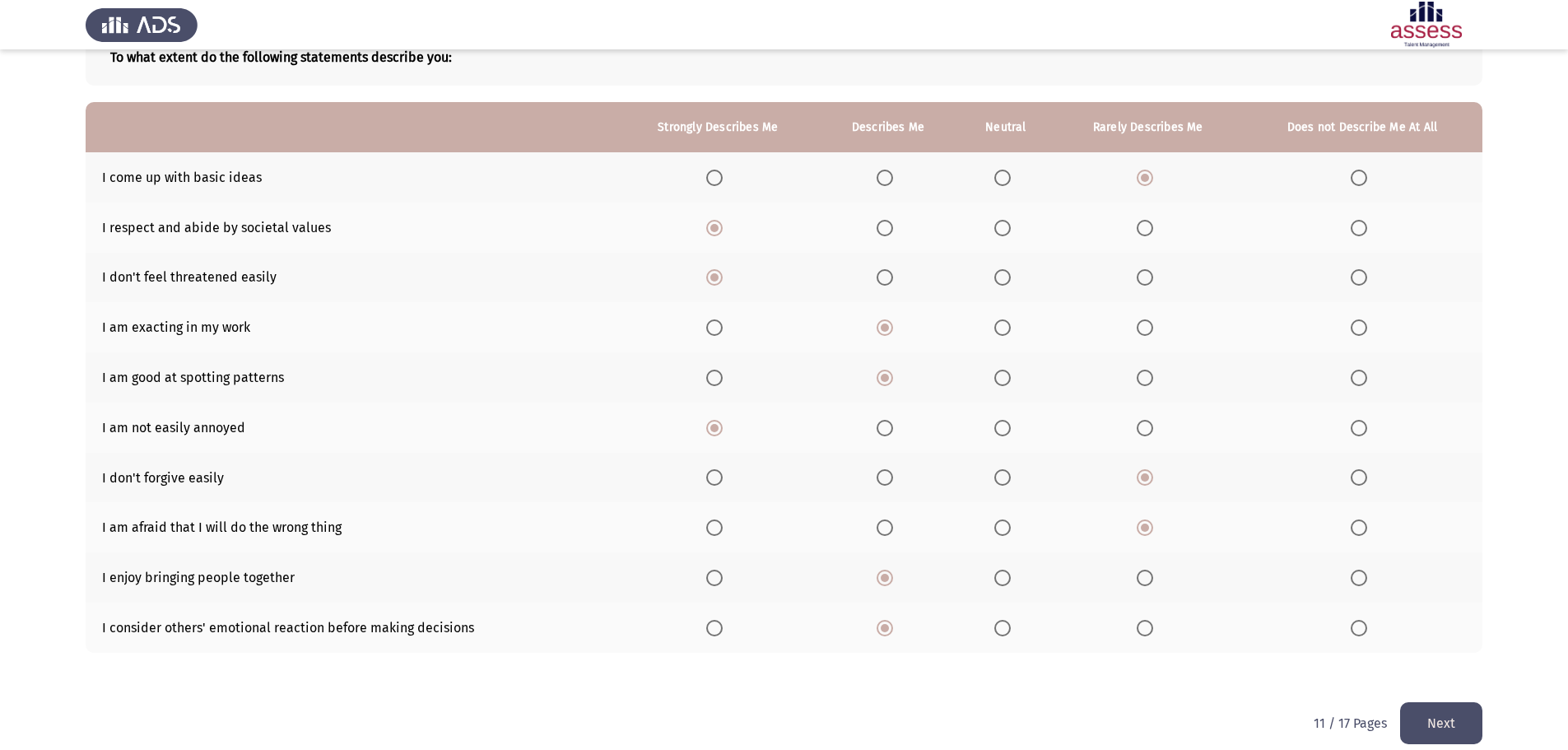
scroll to position [128, 0]
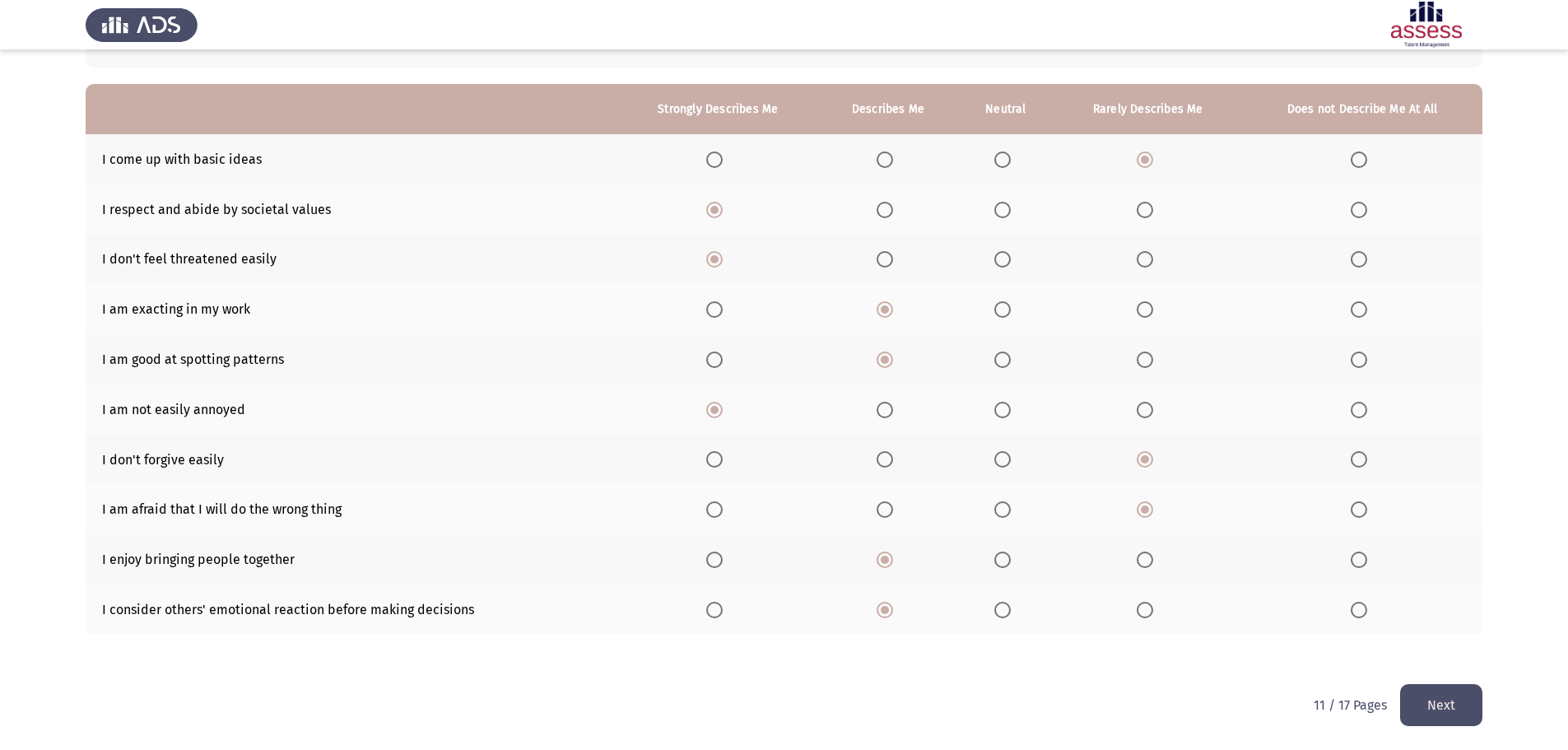
click at [1444, 706] on button "Next" at bounding box center [1440, 705] width 83 height 42
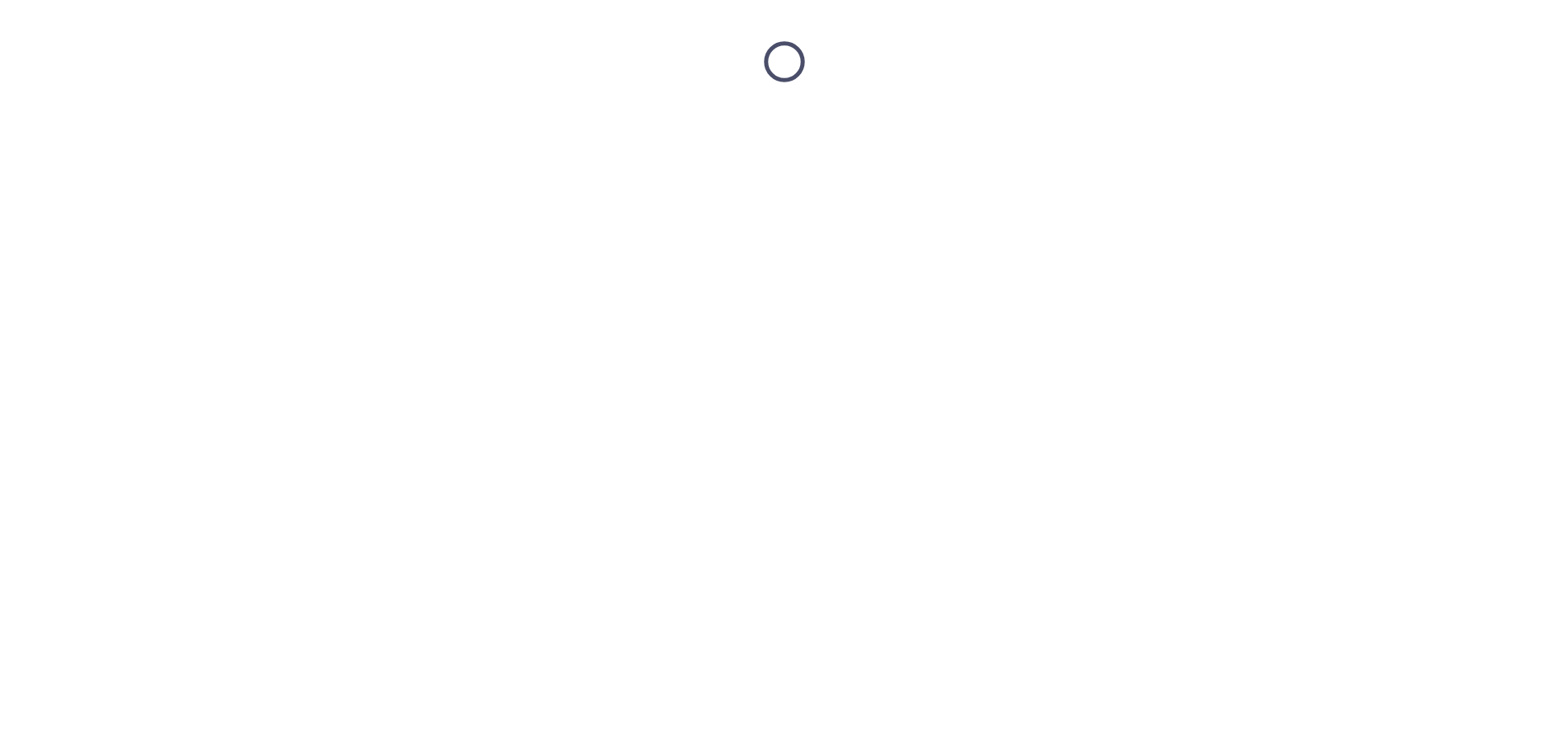
scroll to position [0, 0]
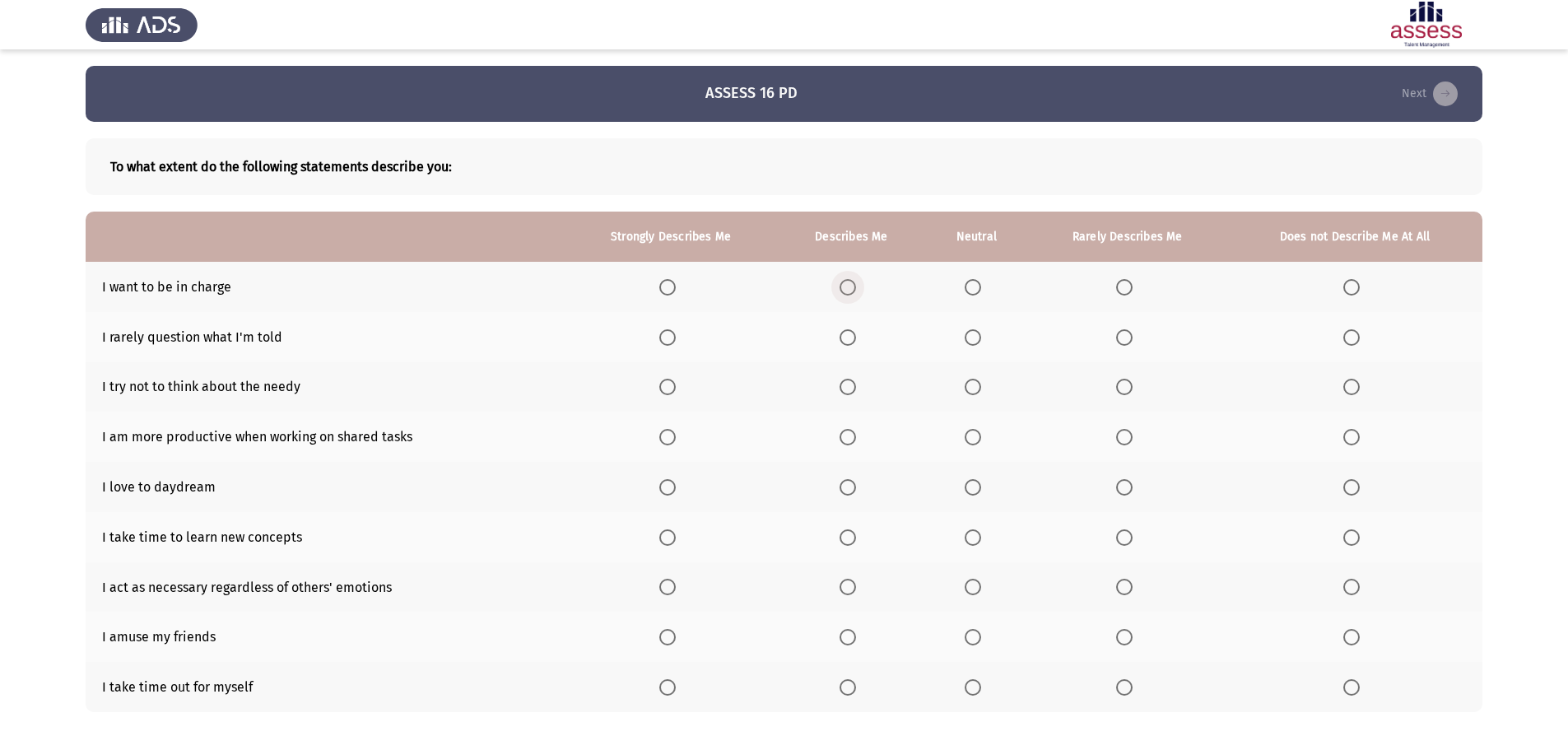
click at [849, 285] on span "Select an option" at bounding box center [847, 287] width 16 height 16
click at [849, 285] on input "Select an option" at bounding box center [847, 287] width 16 height 16
click at [1124, 338] on span "Select an option" at bounding box center [1124, 338] width 0 height 0
click at [1126, 337] on input "Select an option" at bounding box center [1124, 337] width 16 height 16
click at [1126, 392] on span "Select an option" at bounding box center [1124, 386] width 16 height 16
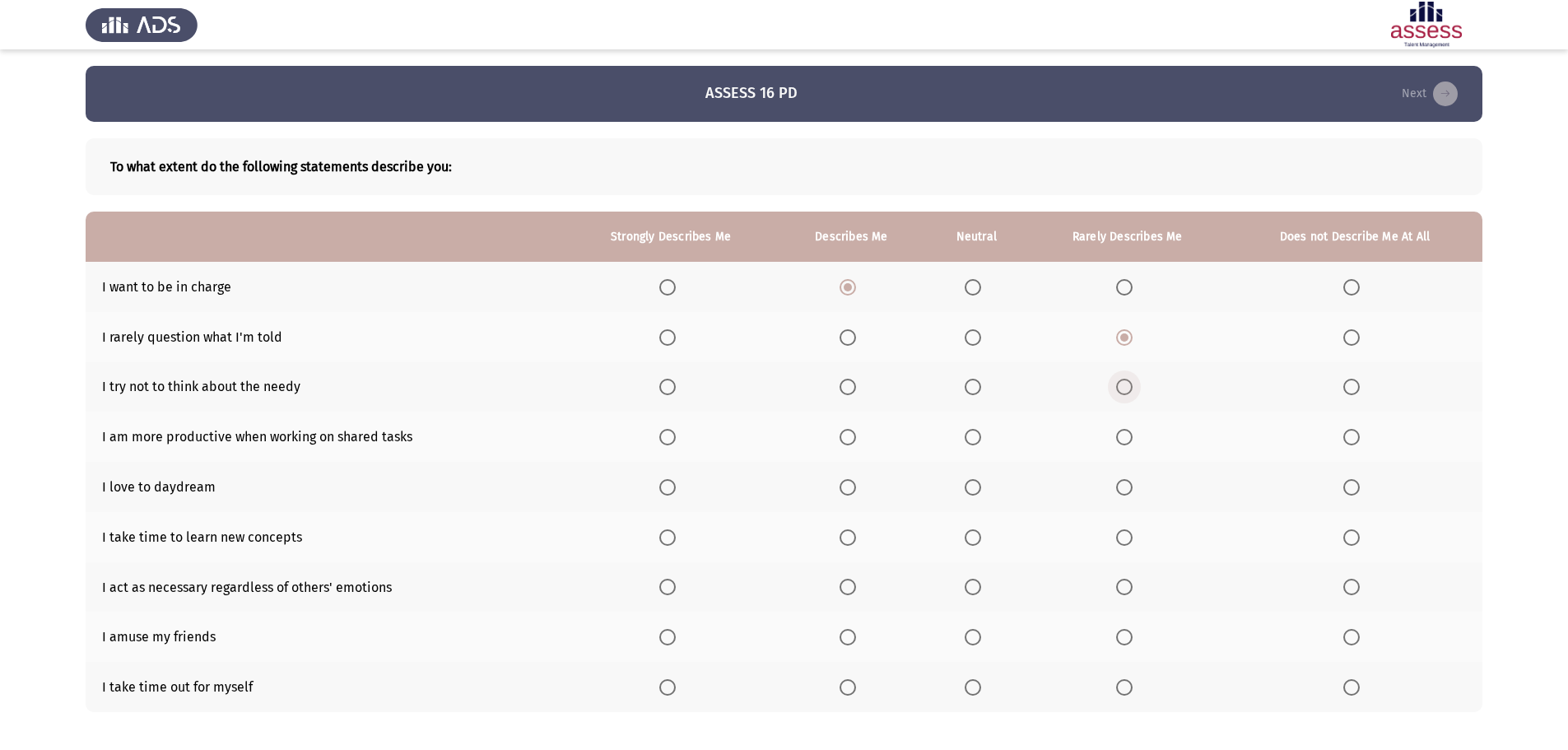
click at [1126, 392] on input "Select an option" at bounding box center [1124, 386] width 16 height 16
click at [971, 438] on span "Select an option" at bounding box center [972, 437] width 16 height 16
click at [971, 438] on input "Select an option" at bounding box center [972, 437] width 16 height 16
click at [1124, 488] on span "Select an option" at bounding box center [1124, 487] width 16 height 16
click at [1124, 488] on input "Select an option" at bounding box center [1124, 487] width 16 height 16
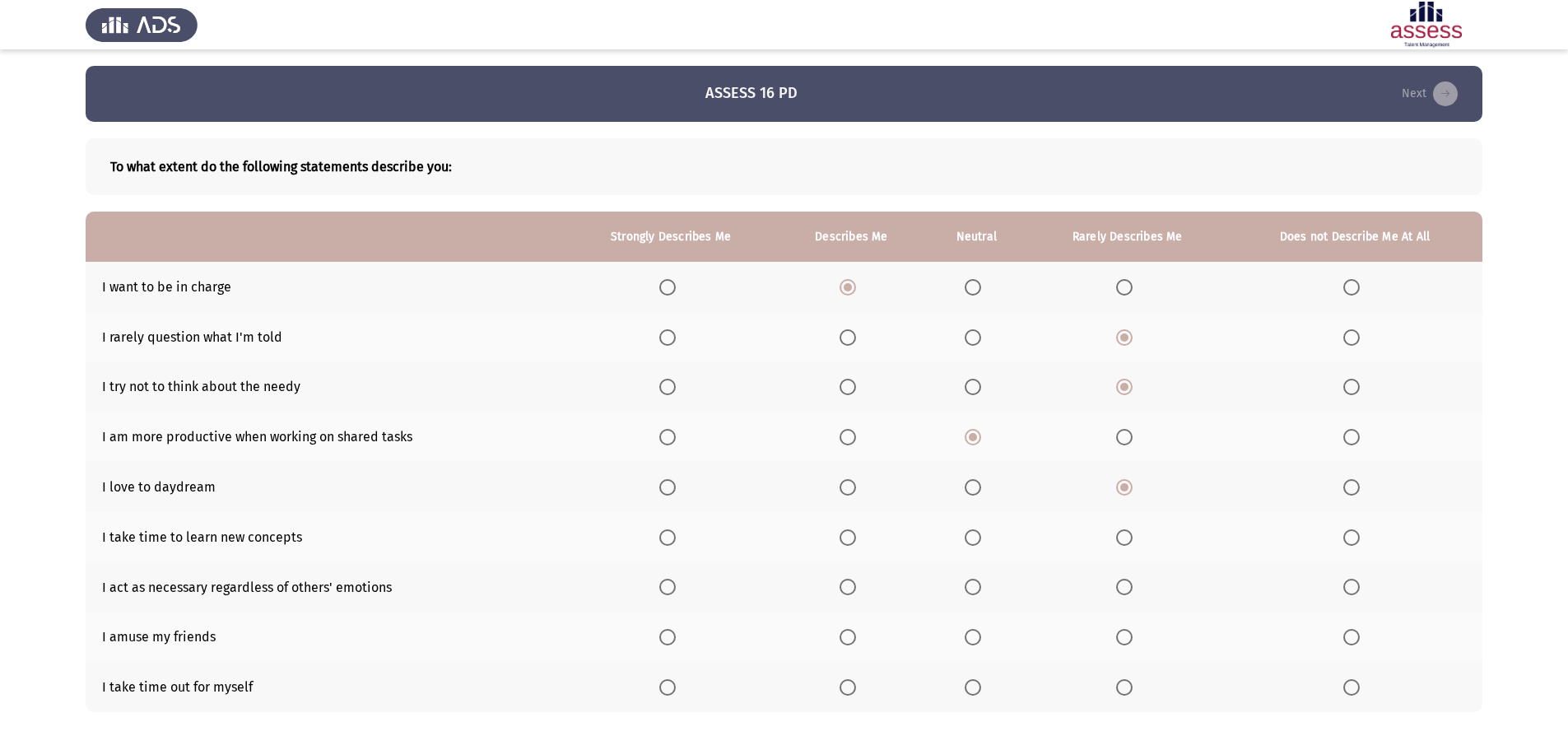
click at [1128, 537] on span "Select an option" at bounding box center [1124, 537] width 16 height 16
click at [1128, 537] on input "Select an option" at bounding box center [1124, 537] width 16 height 16
click at [973, 589] on span "Select an option" at bounding box center [972, 587] width 16 height 16
click at [973, 589] on input "Select an option" at bounding box center [972, 587] width 16 height 16
click at [867, 636] on th at bounding box center [851, 637] width 147 height 50
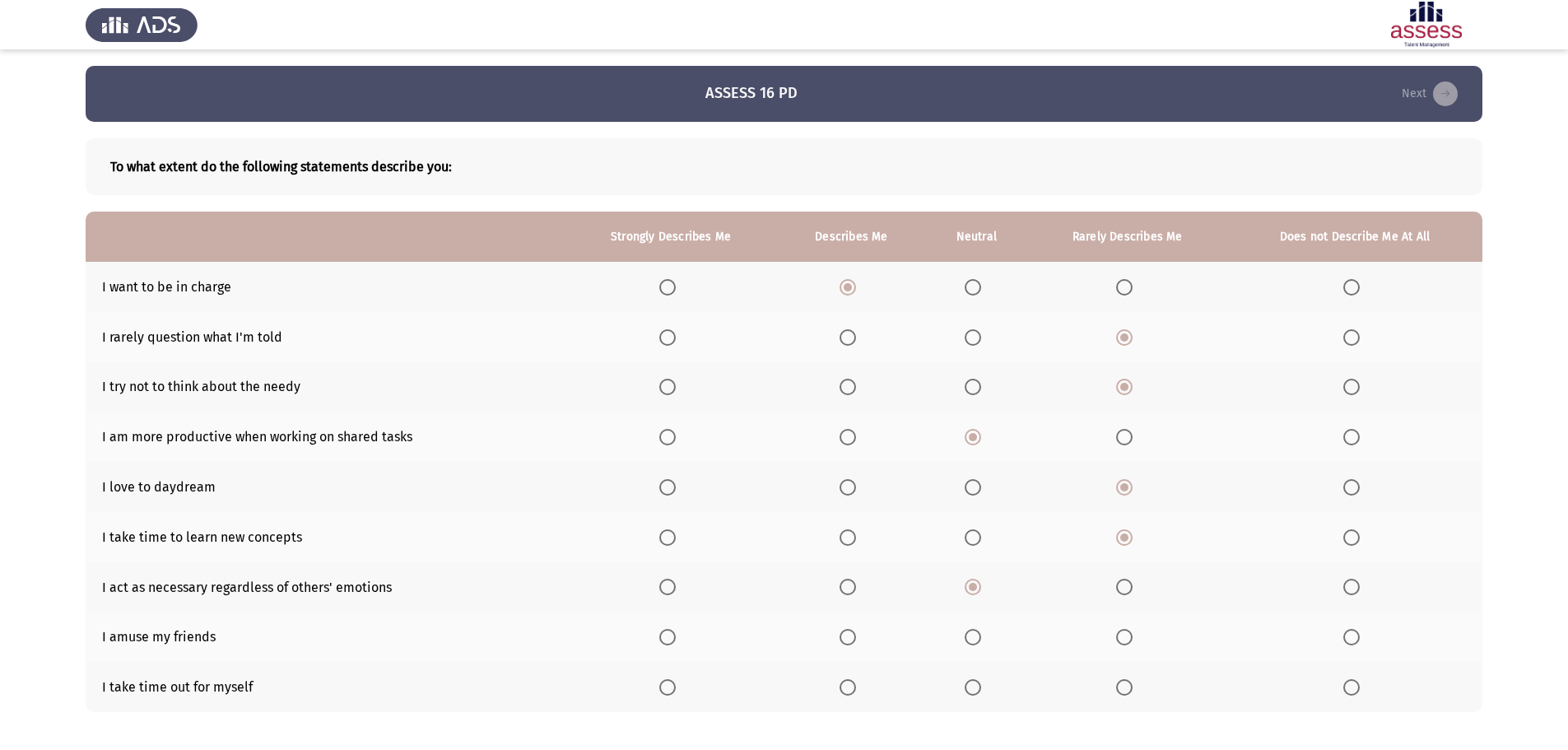
click at [856, 637] on span "Select an option" at bounding box center [847, 637] width 16 height 16
click at [856, 637] on input "Select an option" at bounding box center [847, 637] width 16 height 16
click at [851, 690] on span "Select an option" at bounding box center [847, 687] width 16 height 16
click at [851, 690] on input "Select an option" at bounding box center [847, 687] width 16 height 16
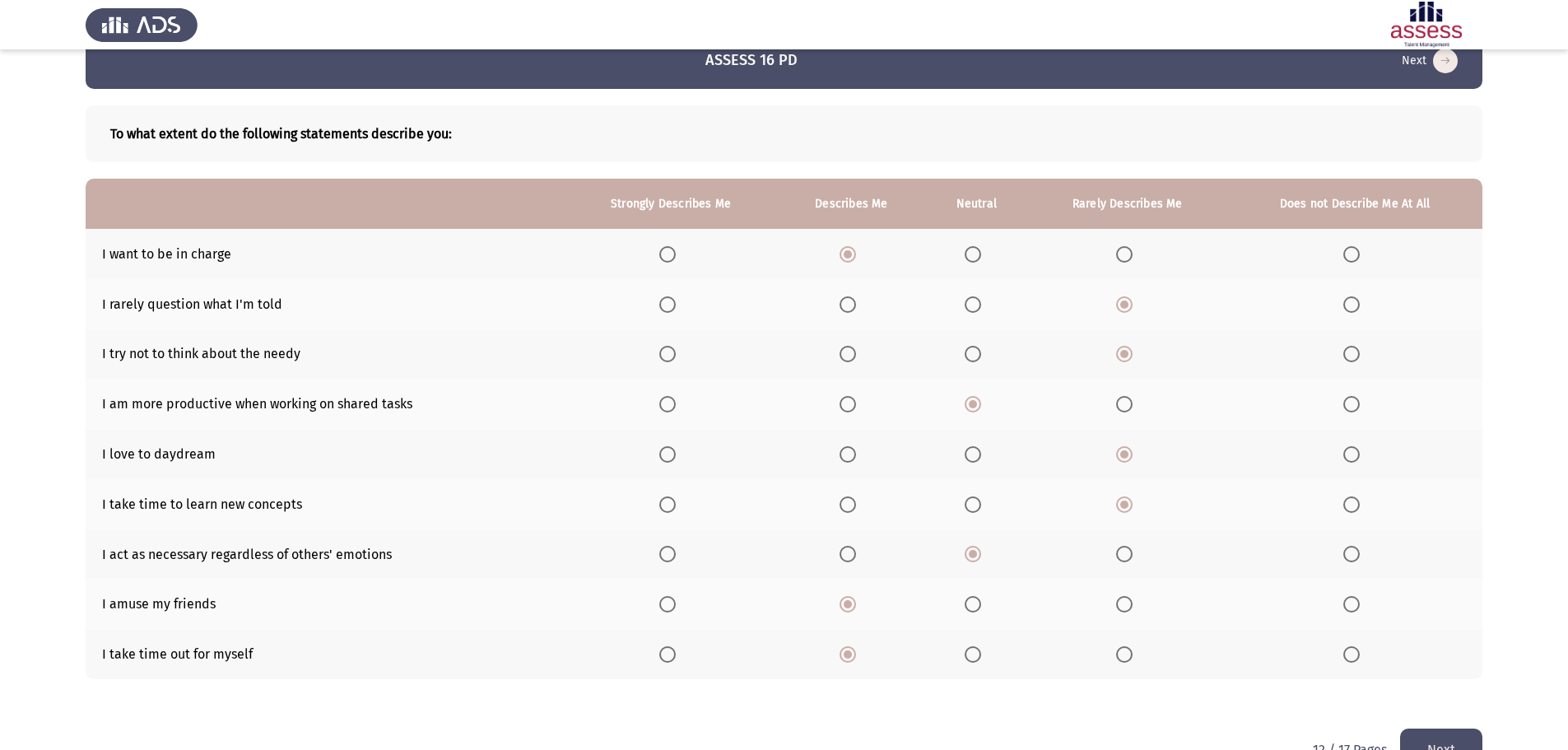
scroll to position [66, 0]
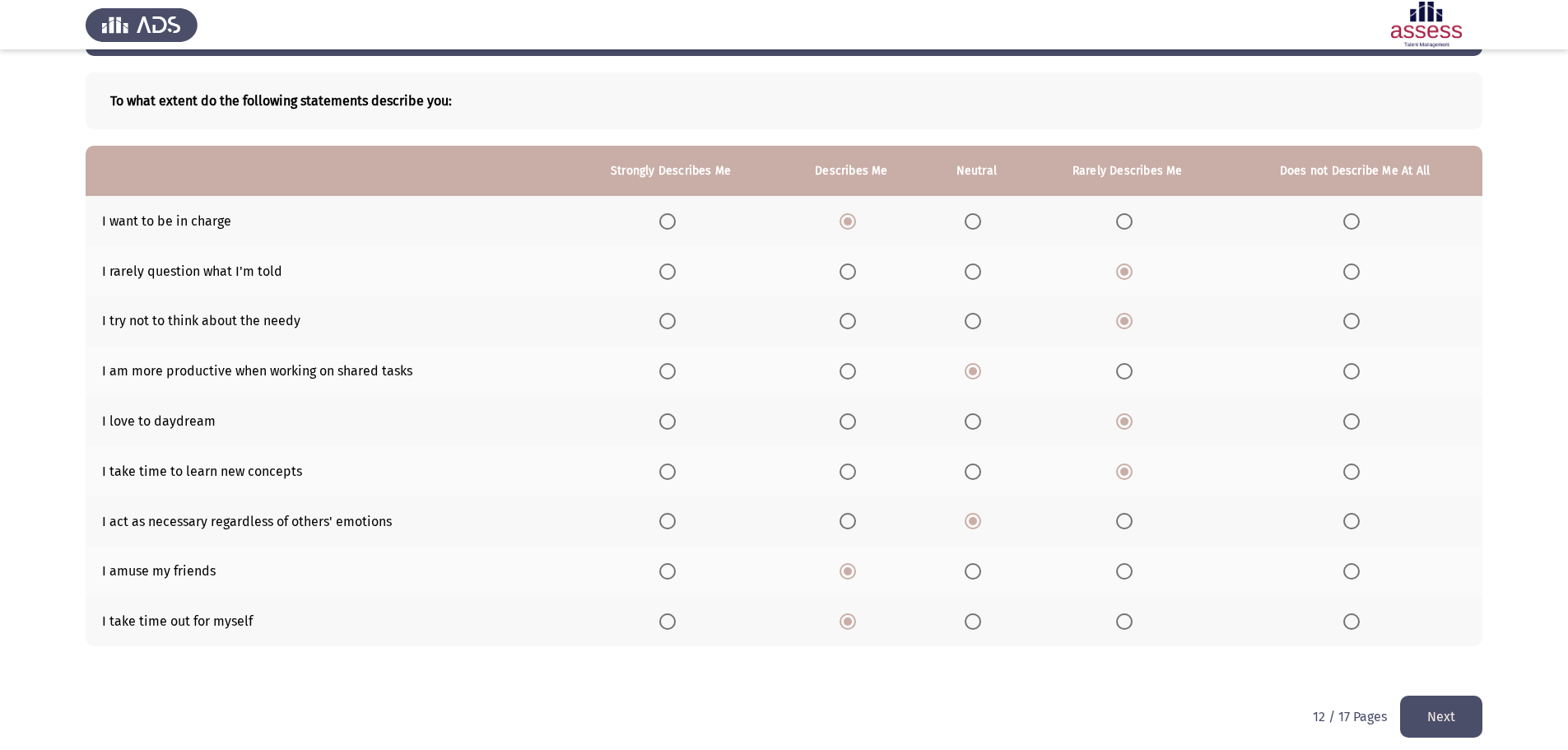
click at [1433, 713] on button "Next" at bounding box center [1440, 716] width 83 height 42
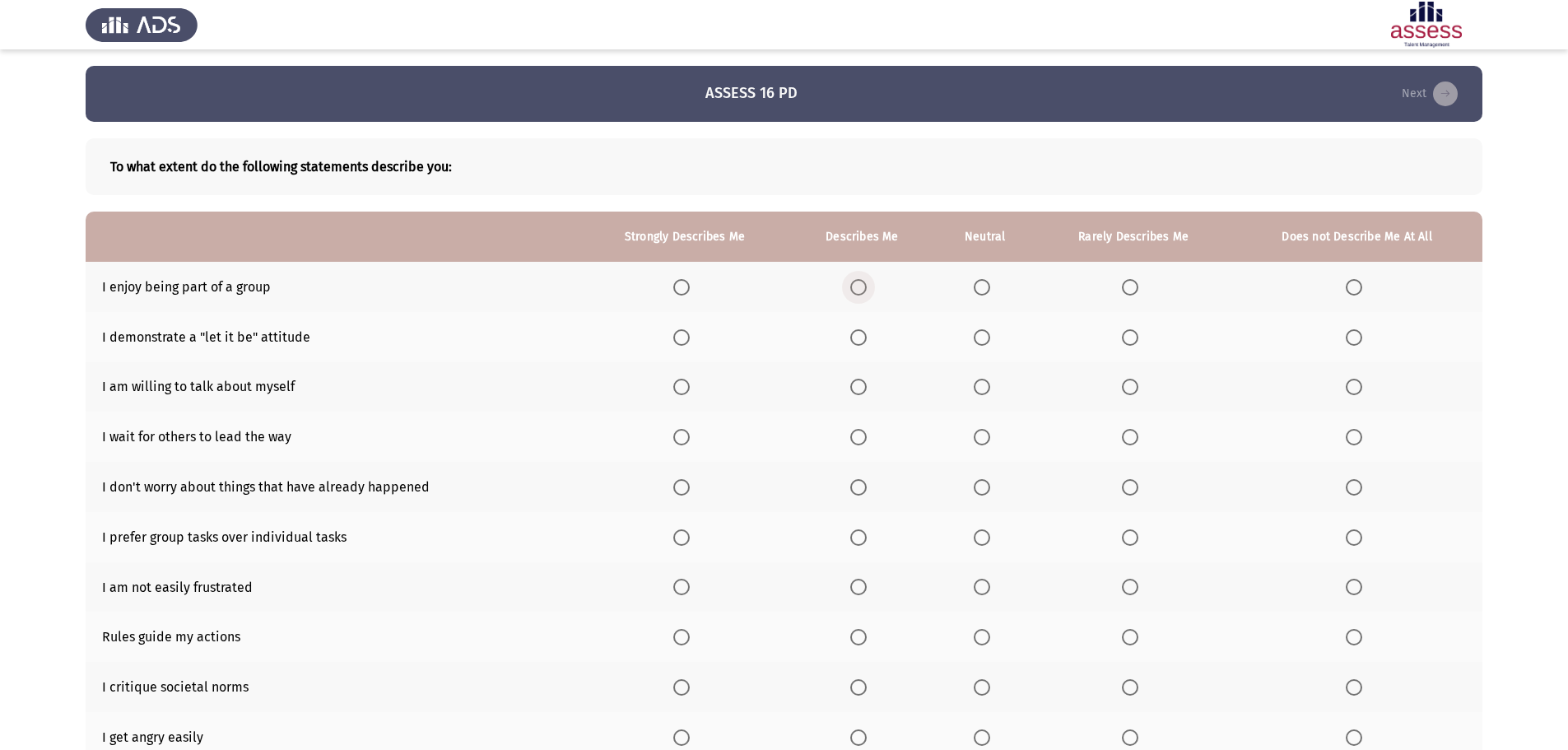
click at [864, 283] on span "Select an option" at bounding box center [858, 287] width 16 height 16
click at [864, 283] on input "Select an option" at bounding box center [858, 287] width 16 height 16
click at [978, 336] on span "Select an option" at bounding box center [981, 337] width 16 height 16
click at [978, 336] on input "Select an option" at bounding box center [981, 337] width 16 height 16
click at [857, 386] on span "Select an option" at bounding box center [858, 386] width 16 height 16
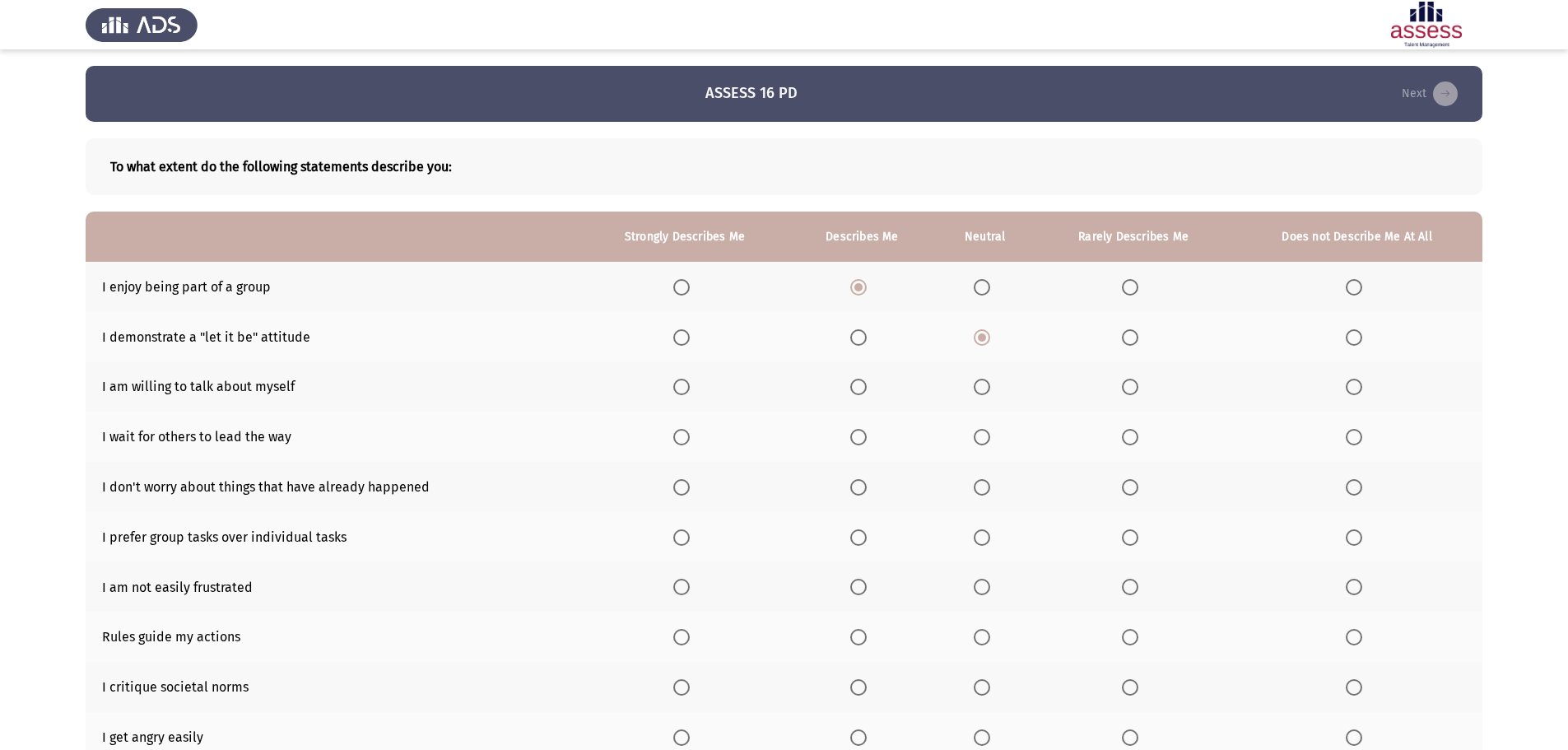
click at [857, 386] on input "Select an option" at bounding box center [858, 386] width 16 height 16
click at [985, 439] on span "Select an option" at bounding box center [981, 437] width 16 height 16
click at [985, 439] on input "Select an option" at bounding box center [981, 437] width 16 height 16
click at [1125, 438] on span "Select an option" at bounding box center [1129, 437] width 16 height 16
click at [1125, 438] on input "Select an option" at bounding box center [1129, 437] width 16 height 16
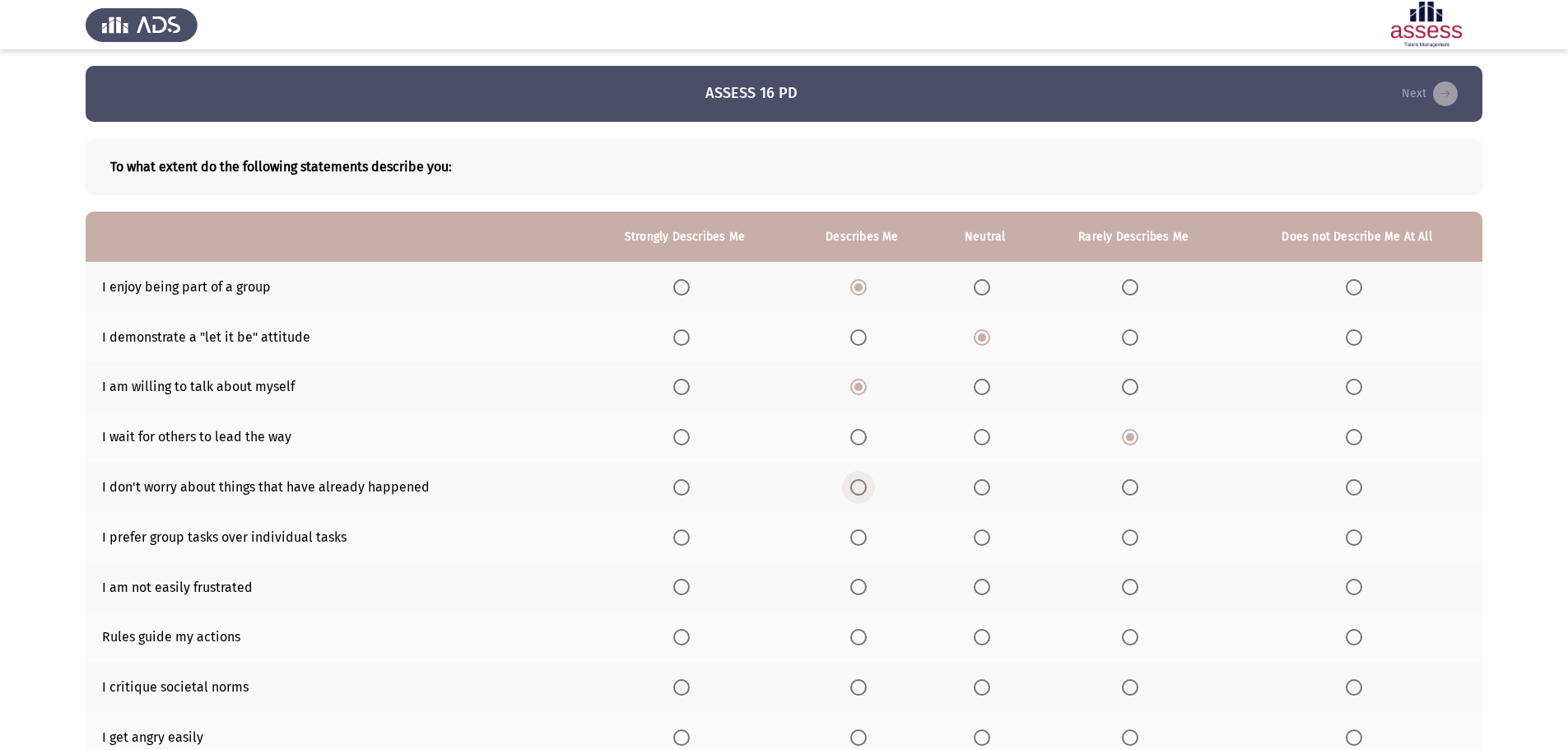
click at [860, 493] on span "Select an option" at bounding box center [858, 487] width 16 height 16
click at [860, 493] on input "Select an option" at bounding box center [858, 487] width 16 height 16
click at [984, 539] on span "Select an option" at bounding box center [981, 537] width 16 height 16
click at [984, 539] on input "Select an option" at bounding box center [981, 537] width 16 height 16
click at [690, 587] on span "Select an option" at bounding box center [681, 587] width 16 height 16
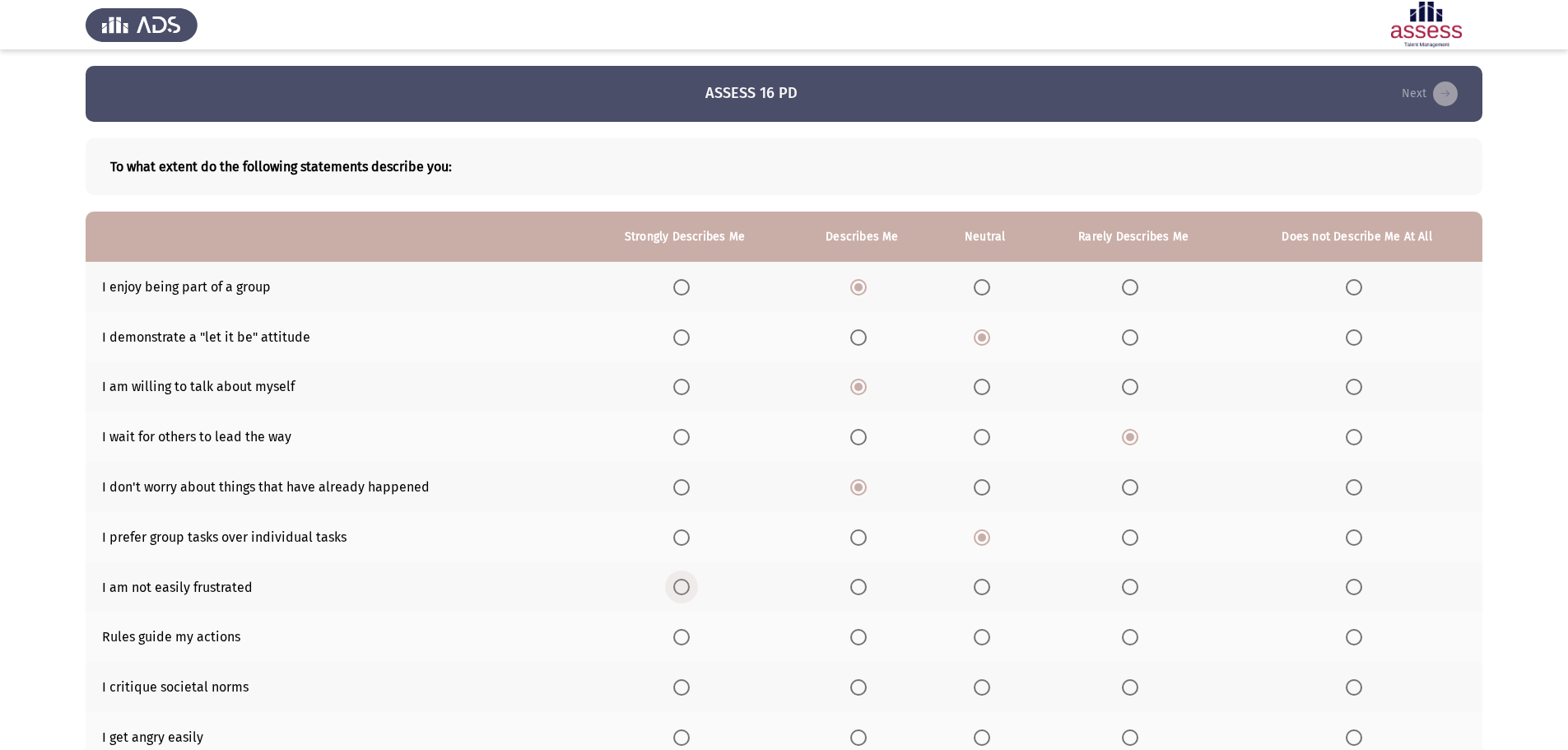
click at [690, 587] on input "Select an option" at bounding box center [681, 587] width 16 height 16
click at [863, 638] on span "Select an option" at bounding box center [858, 637] width 16 height 16
click at [863, 638] on input "Select an option" at bounding box center [858, 637] width 16 height 16
click at [984, 690] on span "Select an option" at bounding box center [981, 687] width 16 height 16
click at [984, 690] on input "Select an option" at bounding box center [981, 687] width 16 height 16
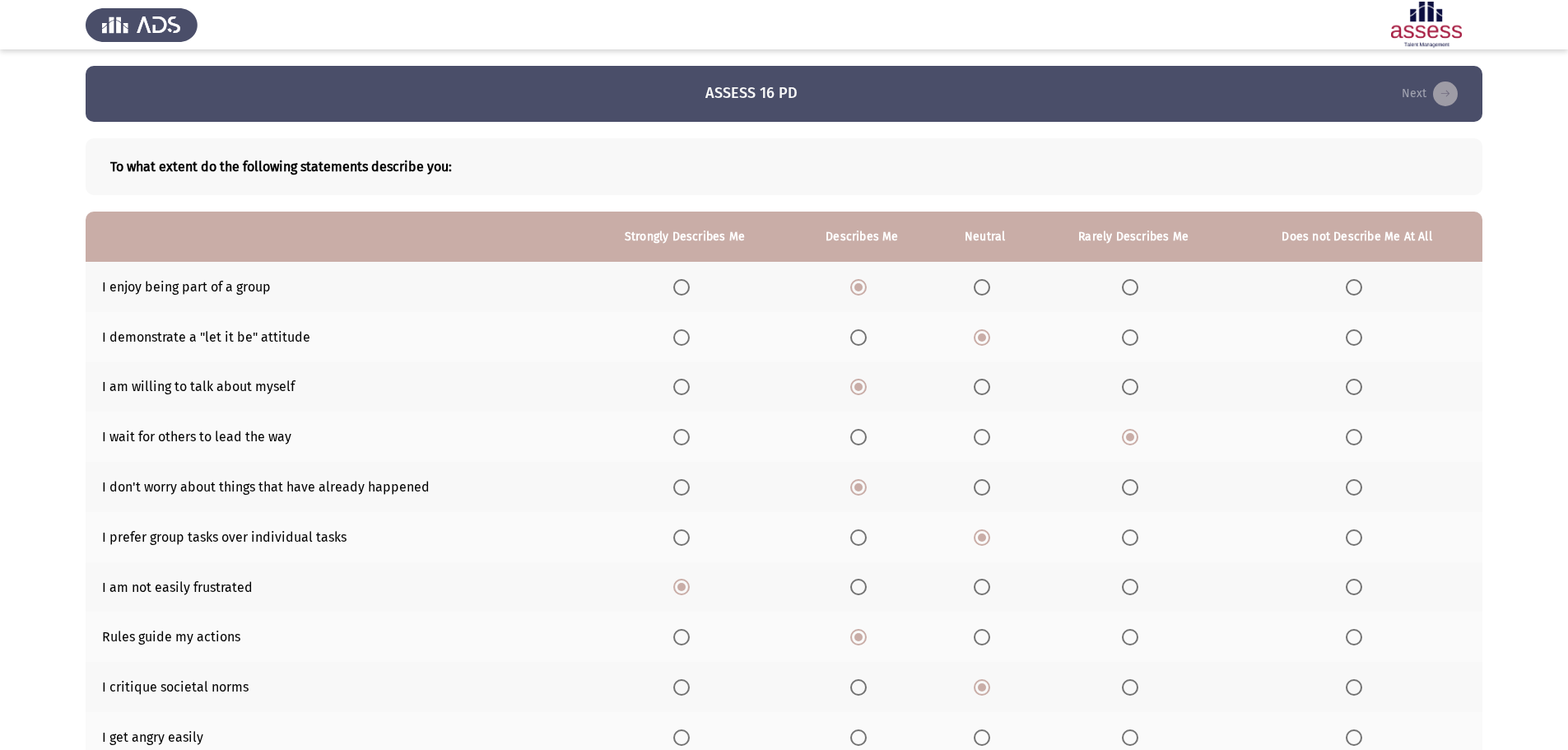
click at [1360, 738] on span "Select an option" at bounding box center [1353, 737] width 16 height 16
click at [1360, 738] on input "Select an option" at bounding box center [1353, 737] width 16 height 16
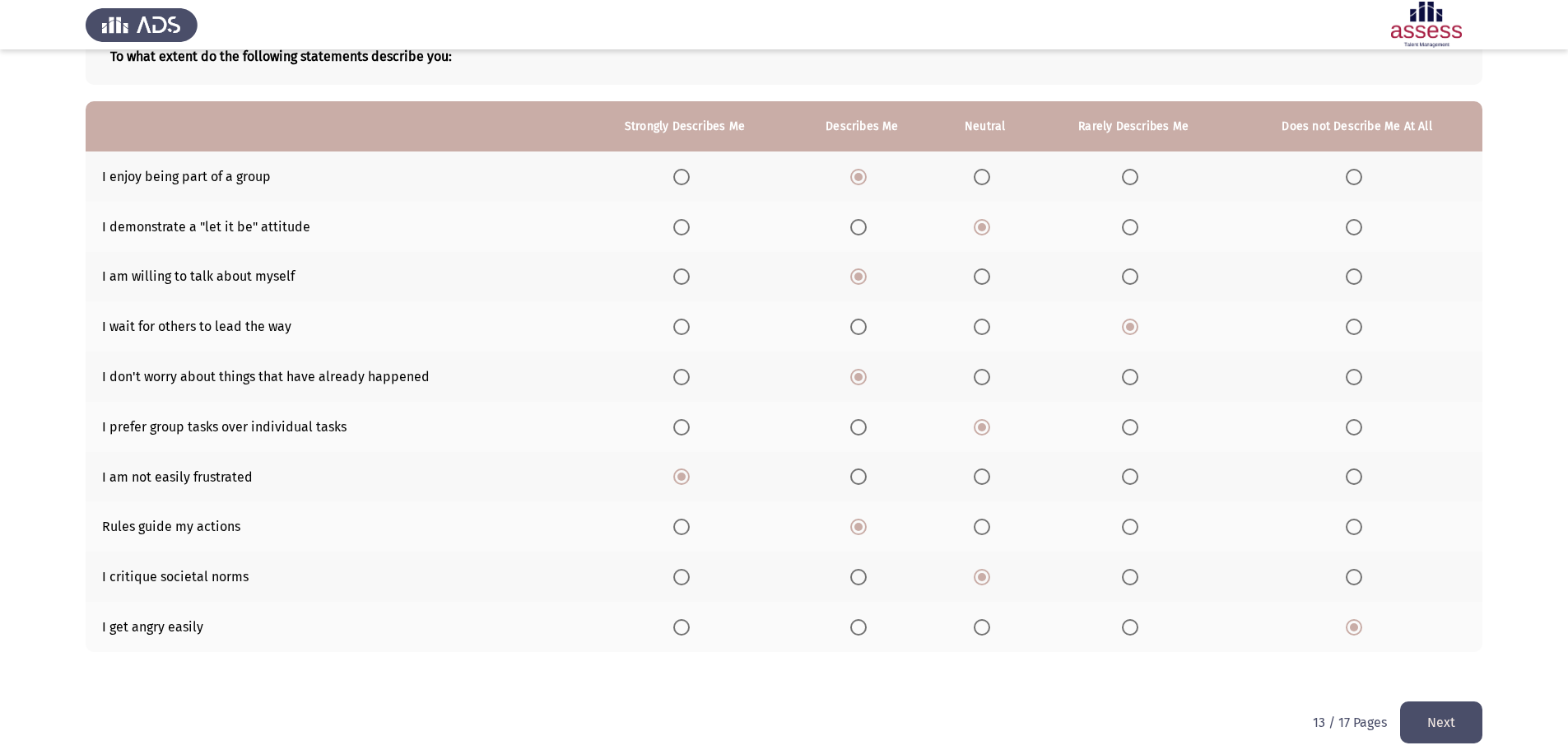
scroll to position [128, 0]
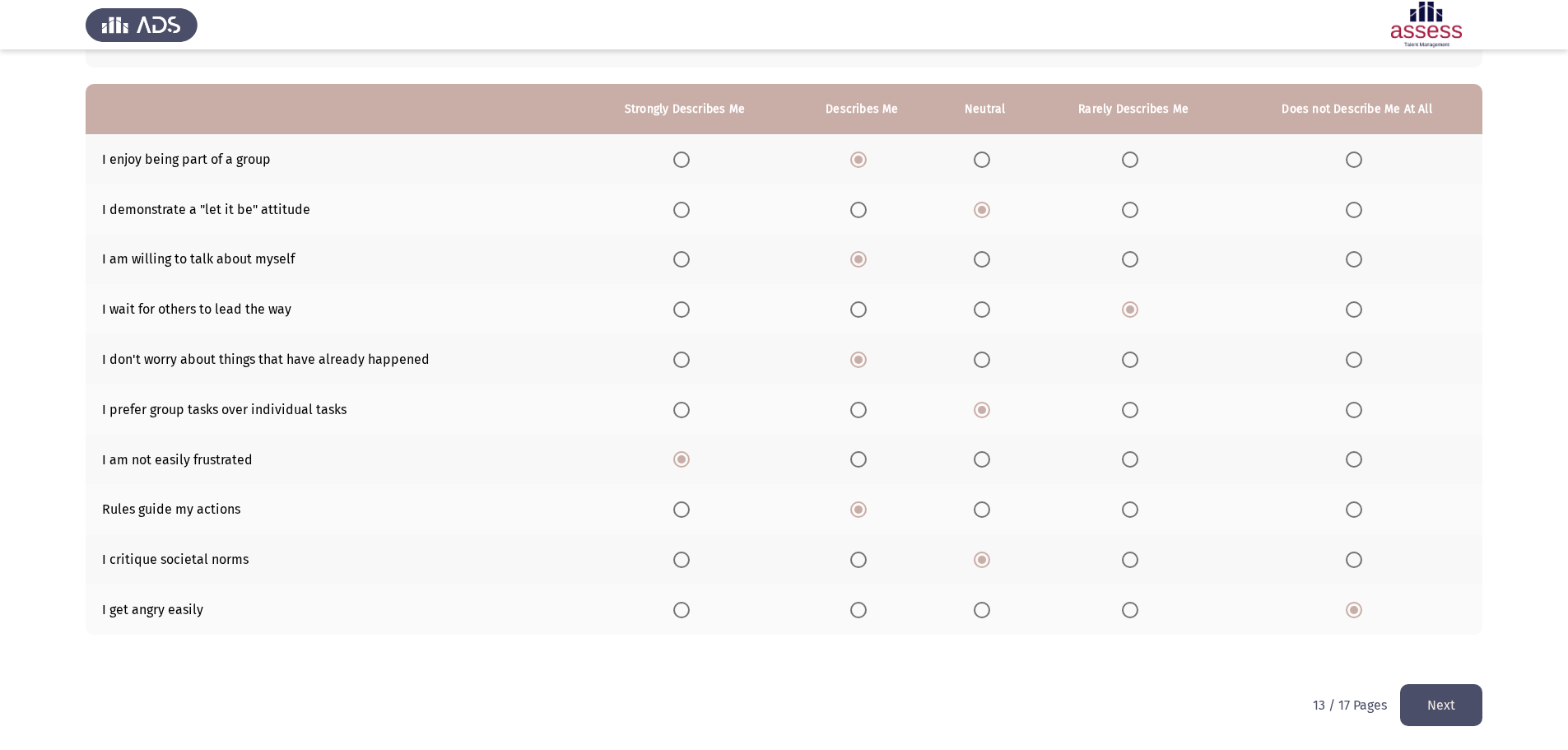
click at [1458, 707] on button "Next" at bounding box center [1440, 705] width 83 height 42
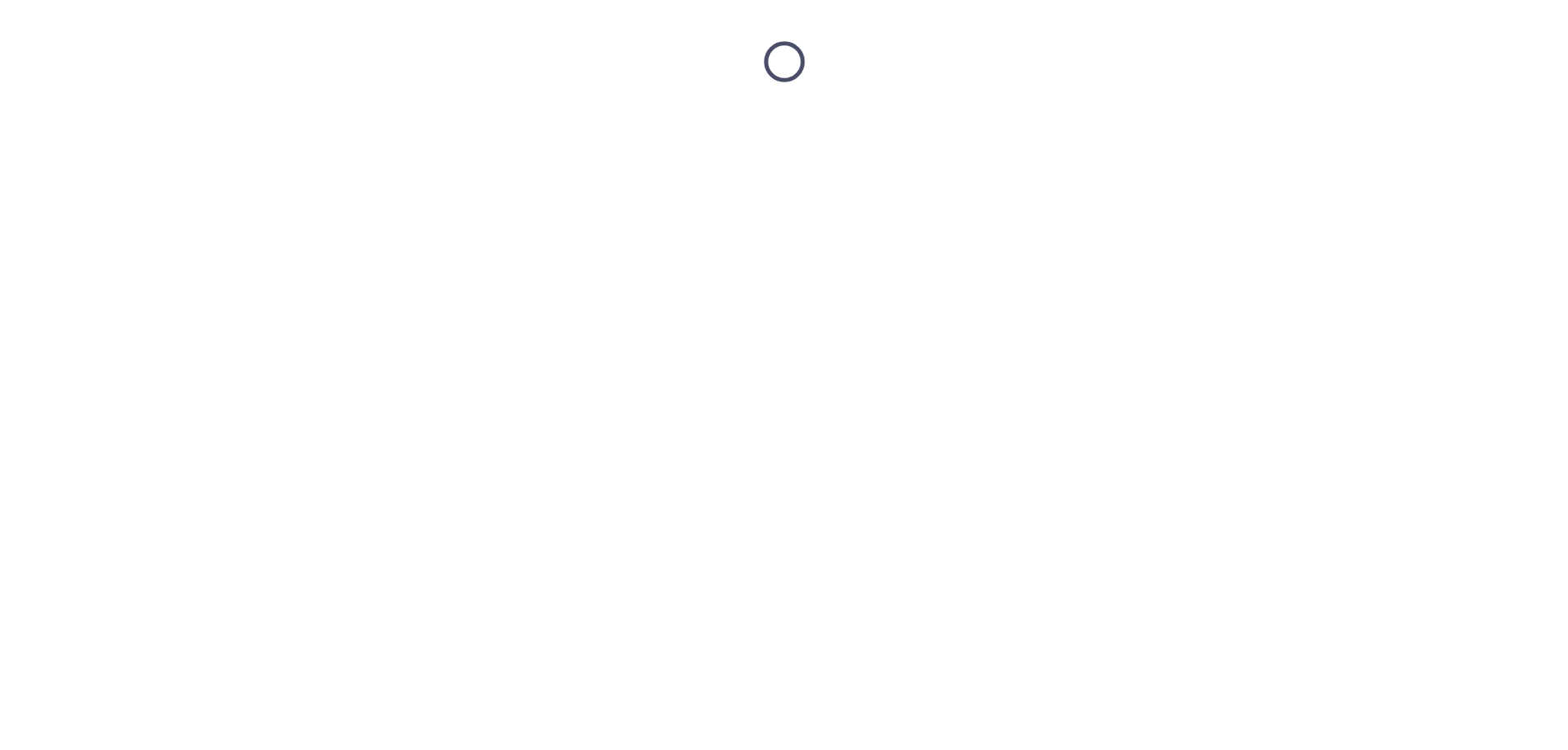
scroll to position [0, 0]
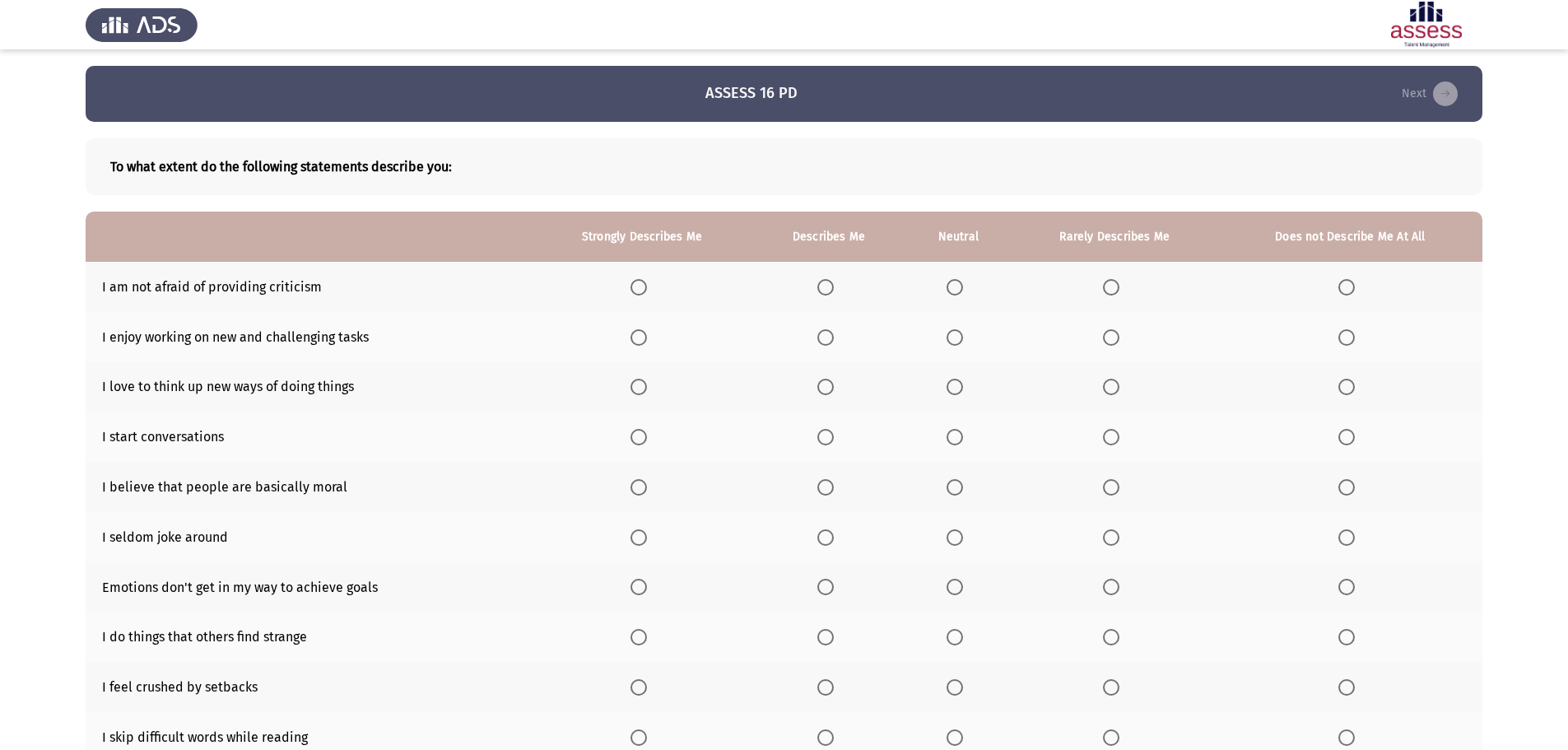
click at [824, 285] on span "Select an option" at bounding box center [824, 287] width 16 height 16
click at [824, 285] on input "Select an option" at bounding box center [824, 287] width 16 height 16
click at [829, 338] on span "Select an option" at bounding box center [824, 337] width 16 height 16
click at [829, 338] on input "Select an option" at bounding box center [824, 337] width 16 height 16
click at [824, 390] on span "Select an option" at bounding box center [824, 386] width 16 height 16
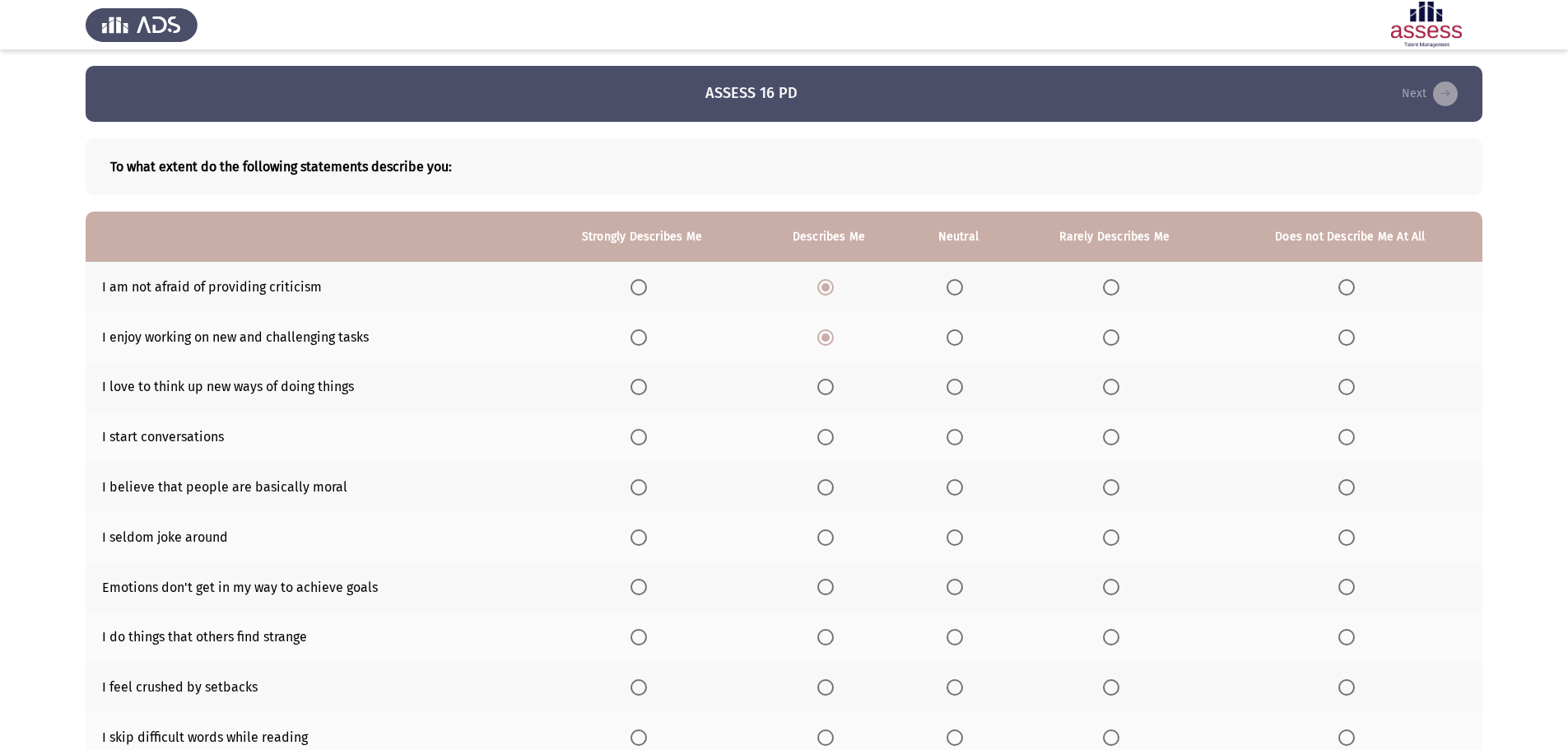
click at [824, 390] on input "Select an option" at bounding box center [824, 386] width 16 height 16
click at [830, 440] on span "Select an option" at bounding box center [824, 437] width 16 height 16
click at [830, 440] on input "Select an option" at bounding box center [824, 437] width 16 height 16
click at [824, 491] on span "Select an option" at bounding box center [824, 487] width 16 height 16
click at [824, 491] on input "Select an option" at bounding box center [824, 487] width 16 height 16
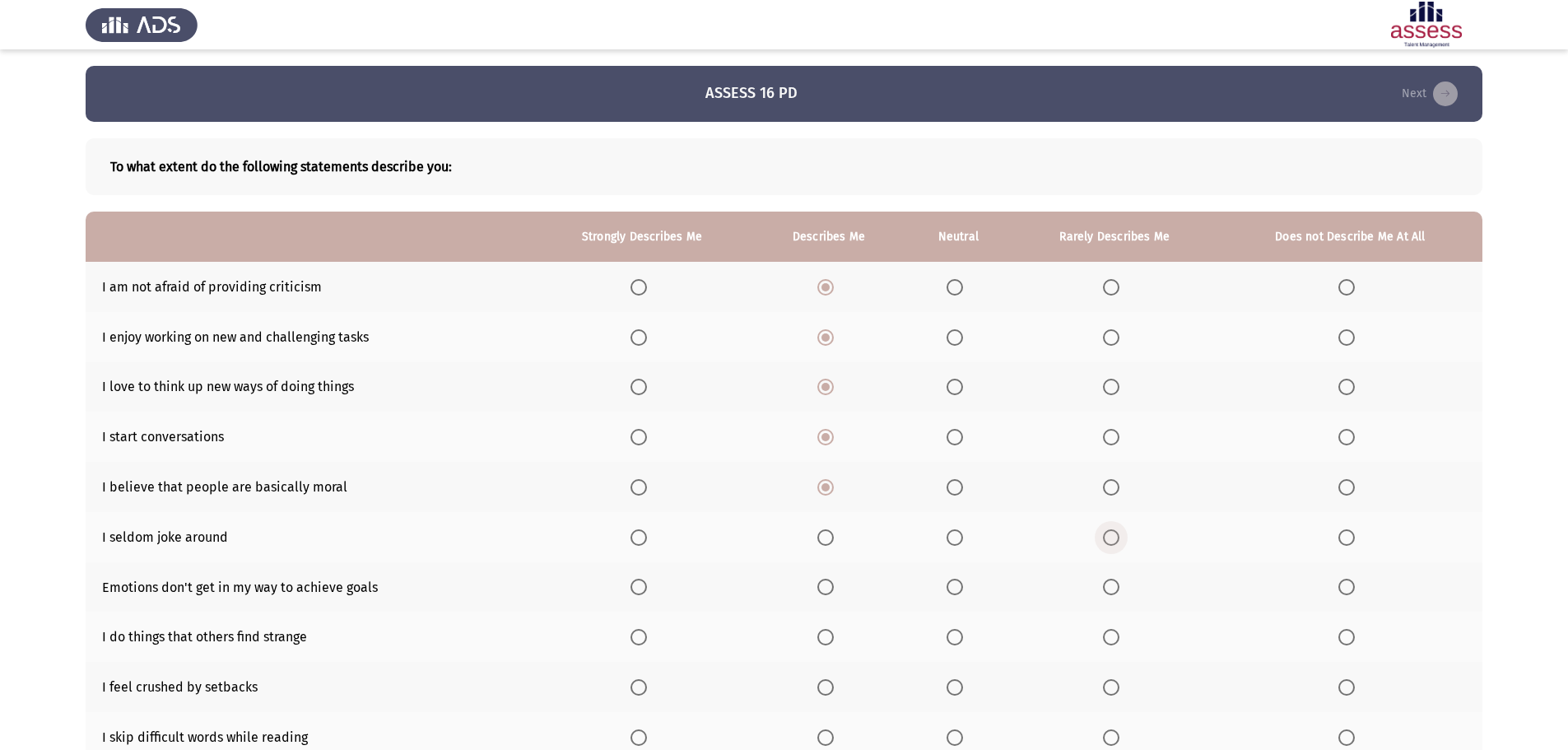
click at [1110, 535] on span "Select an option" at bounding box center [1110, 537] width 16 height 16
click at [1110, 535] on input "Select an option" at bounding box center [1110, 537] width 16 height 16
click at [1111, 587] on span "Select an option" at bounding box center [1111, 587] width 0 height 0
click at [1111, 587] on input "Select an option" at bounding box center [1110, 587] width 16 height 16
click at [1112, 636] on span "Select an option" at bounding box center [1110, 637] width 16 height 16
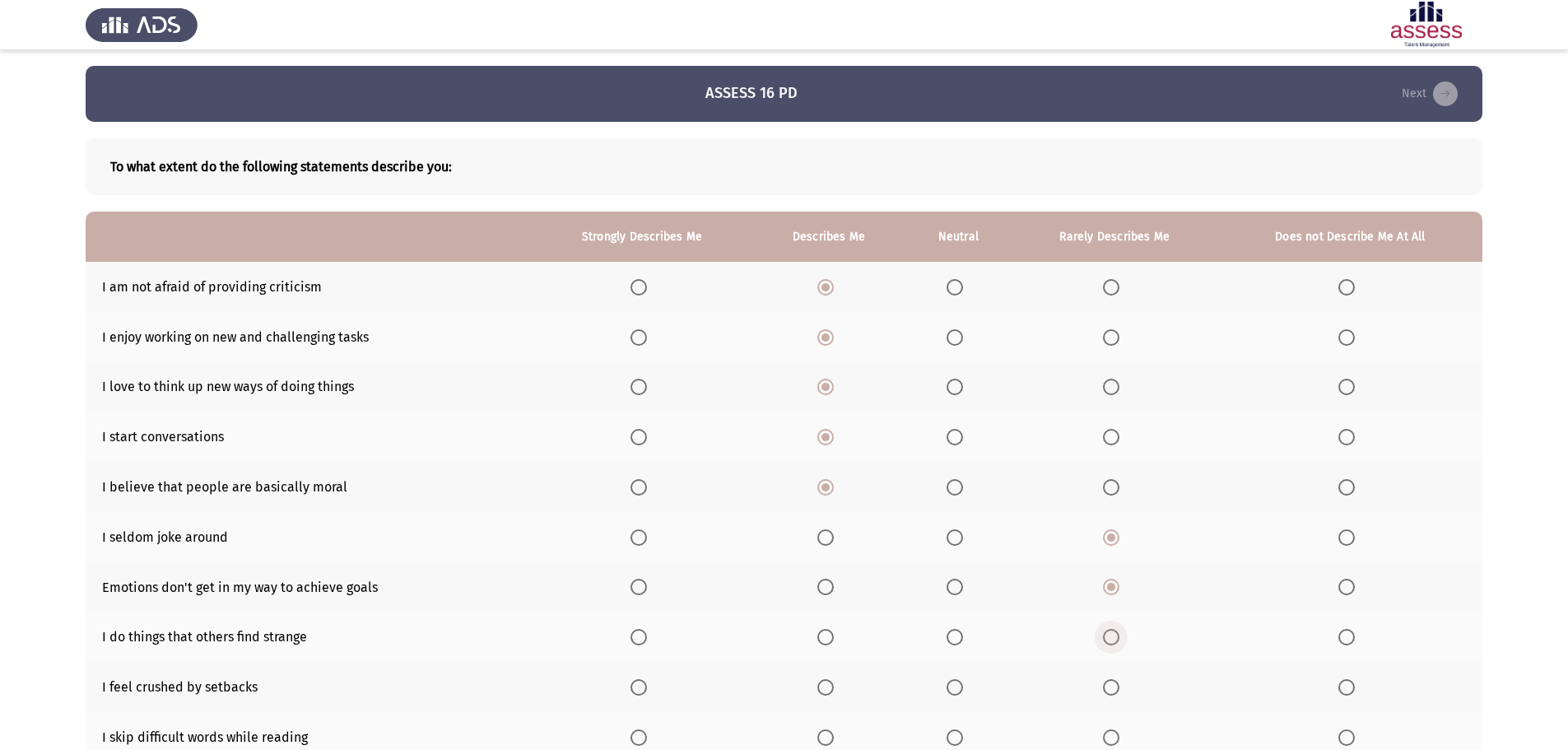
click at [1112, 636] on input "Select an option" at bounding box center [1110, 637] width 16 height 16
click at [1111, 688] on span "Select an option" at bounding box center [1111, 688] width 0 height 0
click at [1112, 688] on input "Select an option" at bounding box center [1110, 687] width 16 height 16
click at [1346, 688] on span "Select an option" at bounding box center [1346, 688] width 0 height 0
click at [1346, 688] on input "Select an option" at bounding box center [1346, 687] width 16 height 16
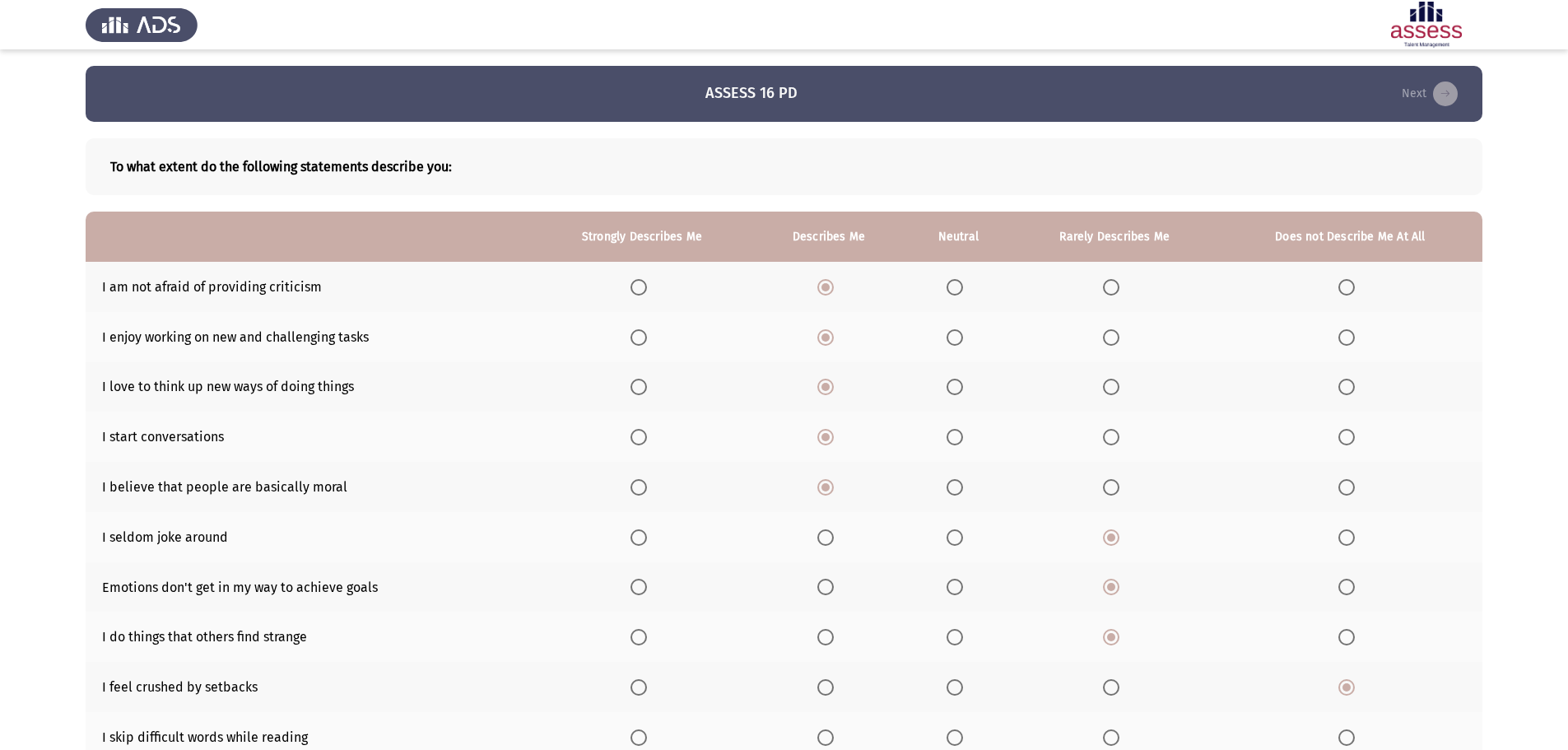
click at [1348, 736] on span "Select an option" at bounding box center [1346, 737] width 16 height 16
click at [1348, 736] on input "Select an option" at bounding box center [1346, 737] width 16 height 16
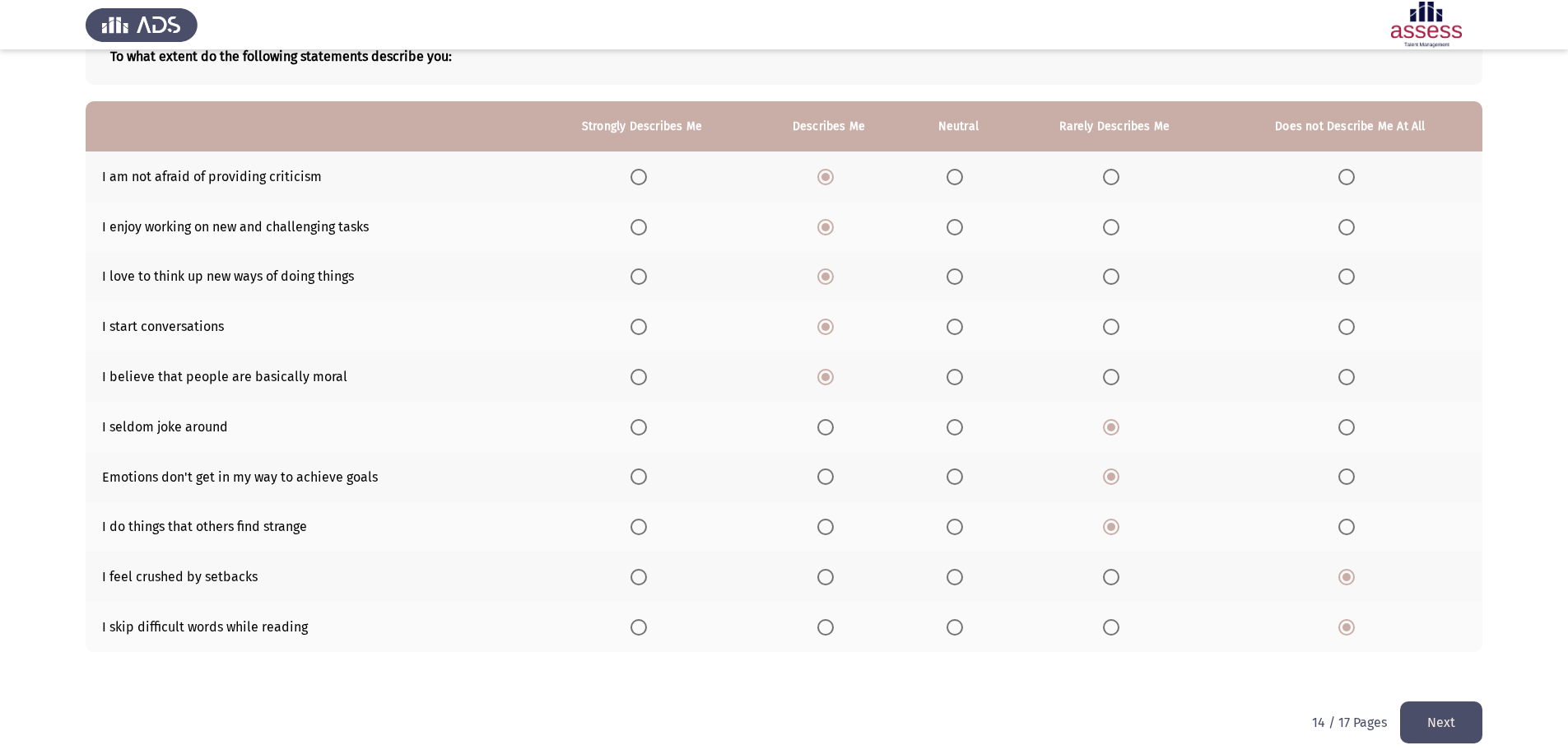
scroll to position [128, 0]
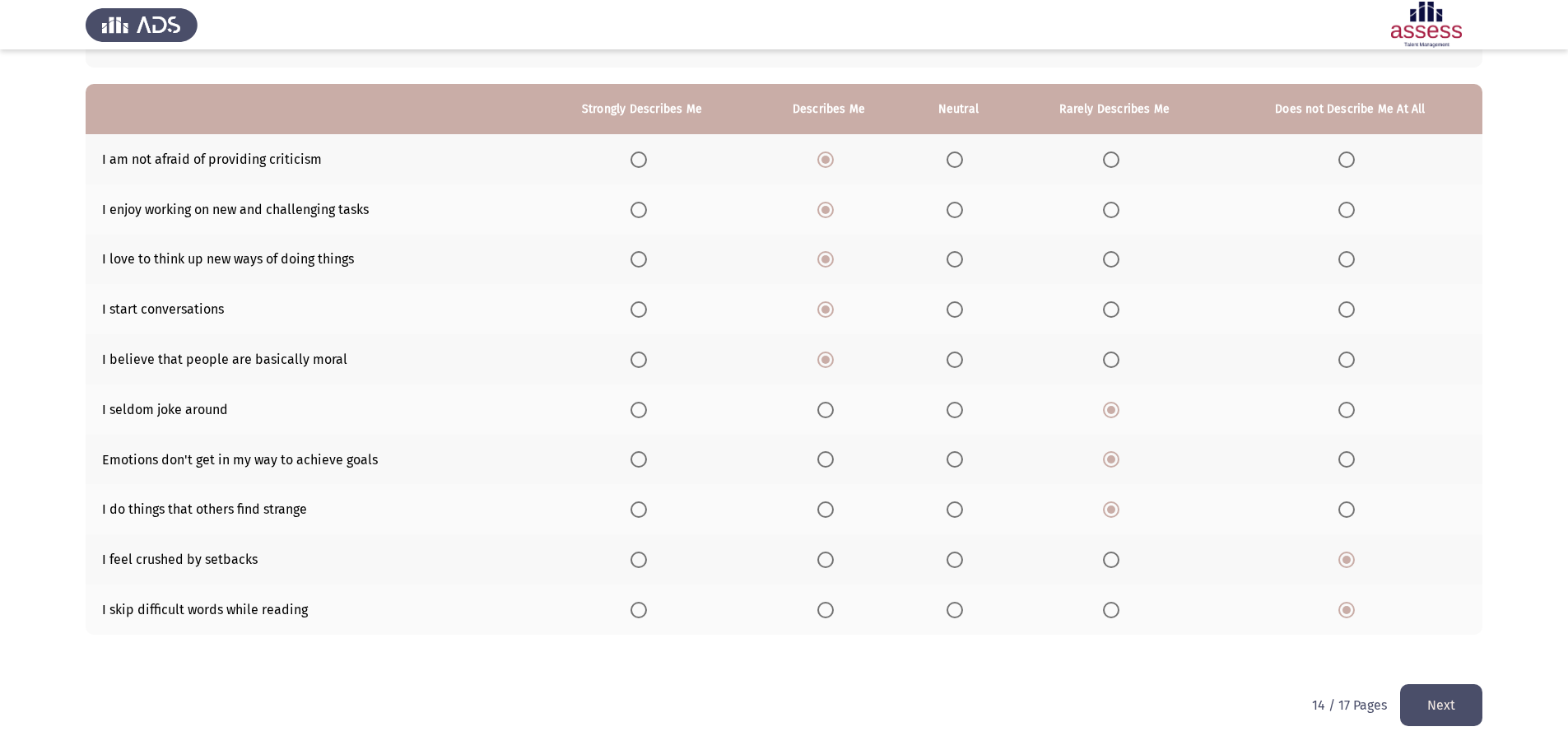
click at [1450, 707] on button "Next" at bounding box center [1440, 705] width 83 height 42
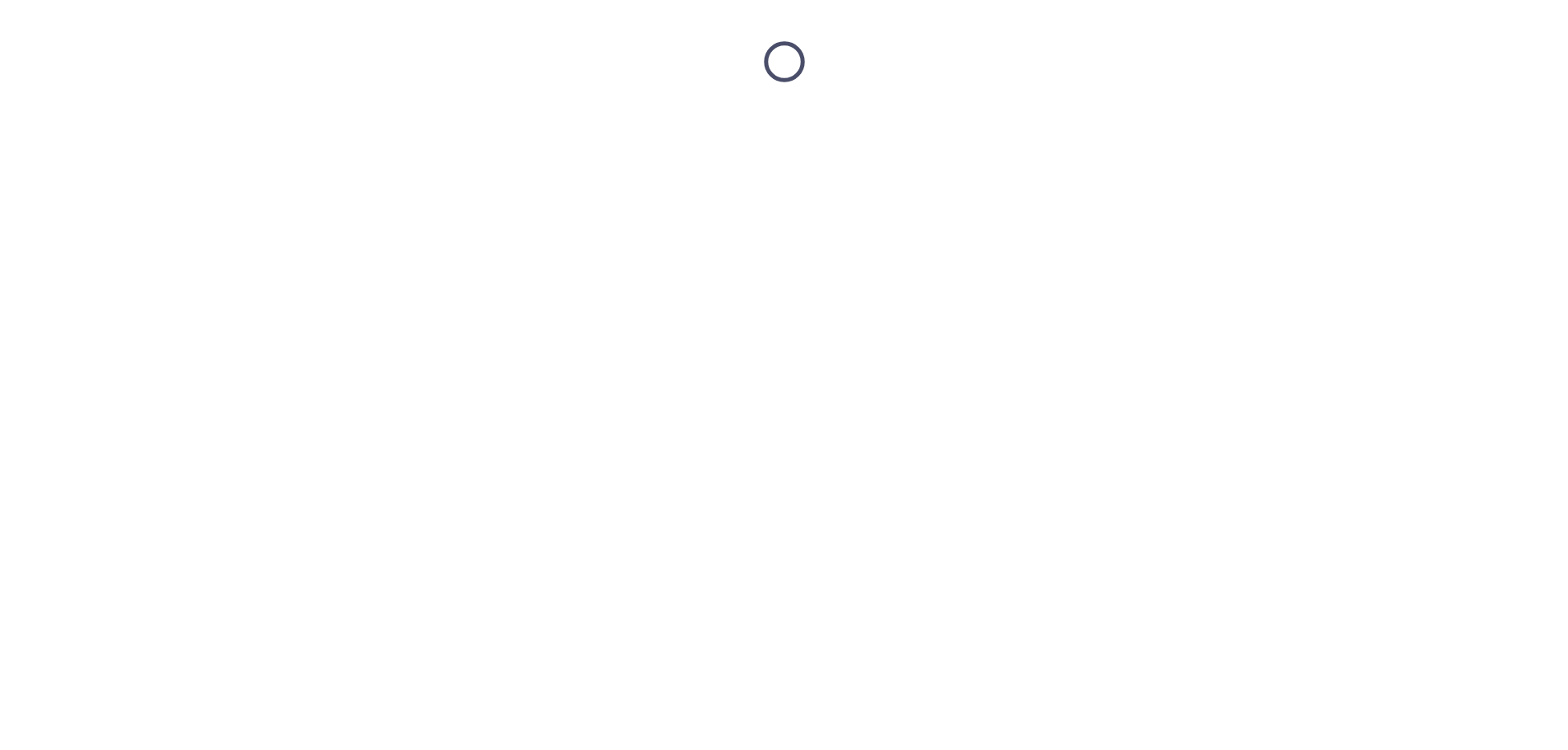
scroll to position [0, 0]
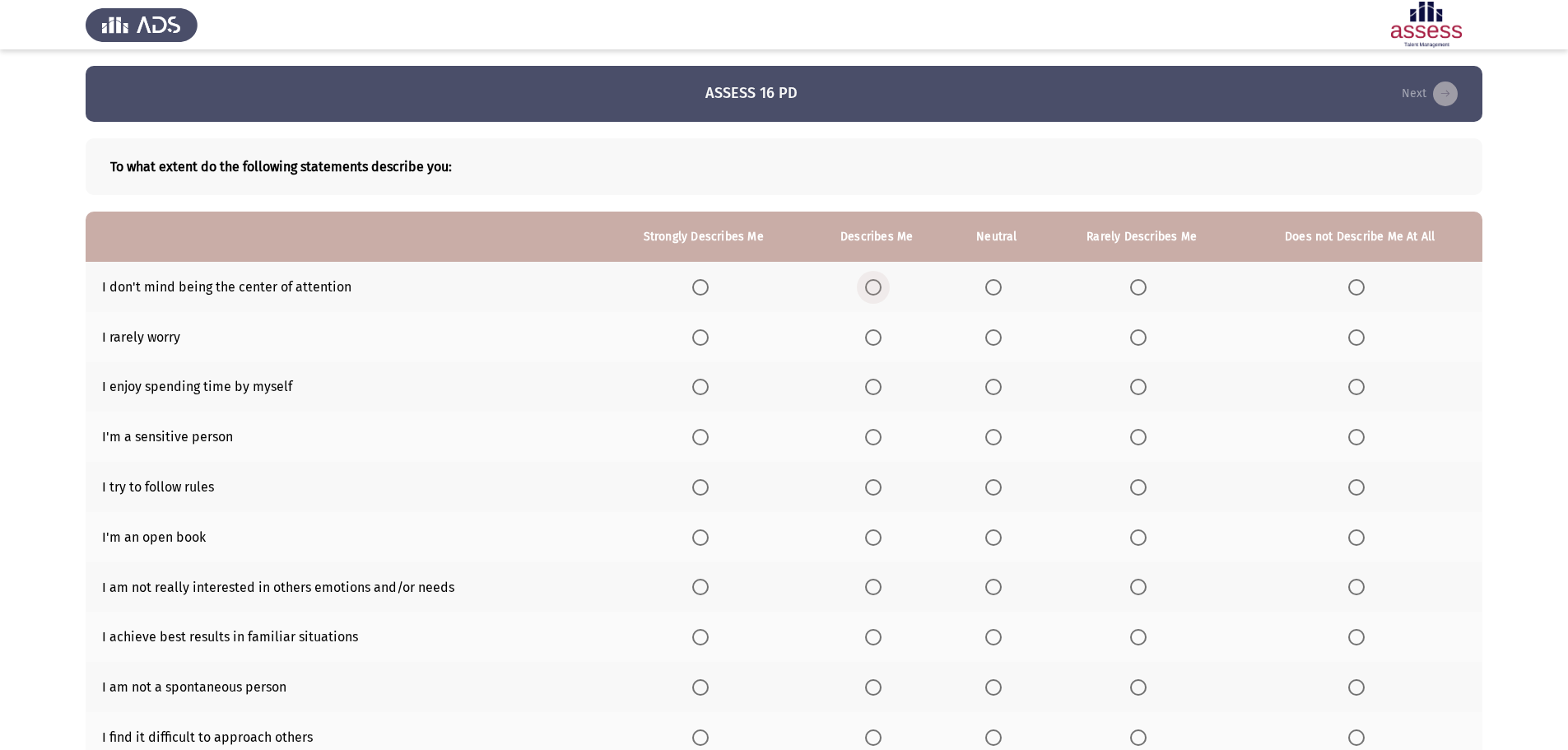
click at [868, 284] on span "Select an option" at bounding box center [873, 287] width 16 height 16
click at [868, 284] on input "Select an option" at bounding box center [873, 287] width 16 height 16
click at [873, 338] on span "Select an option" at bounding box center [873, 338] width 0 height 0
click at [875, 337] on input "Select an option" at bounding box center [873, 337] width 16 height 16
click at [881, 388] on span "Select an option" at bounding box center [873, 386] width 16 height 16
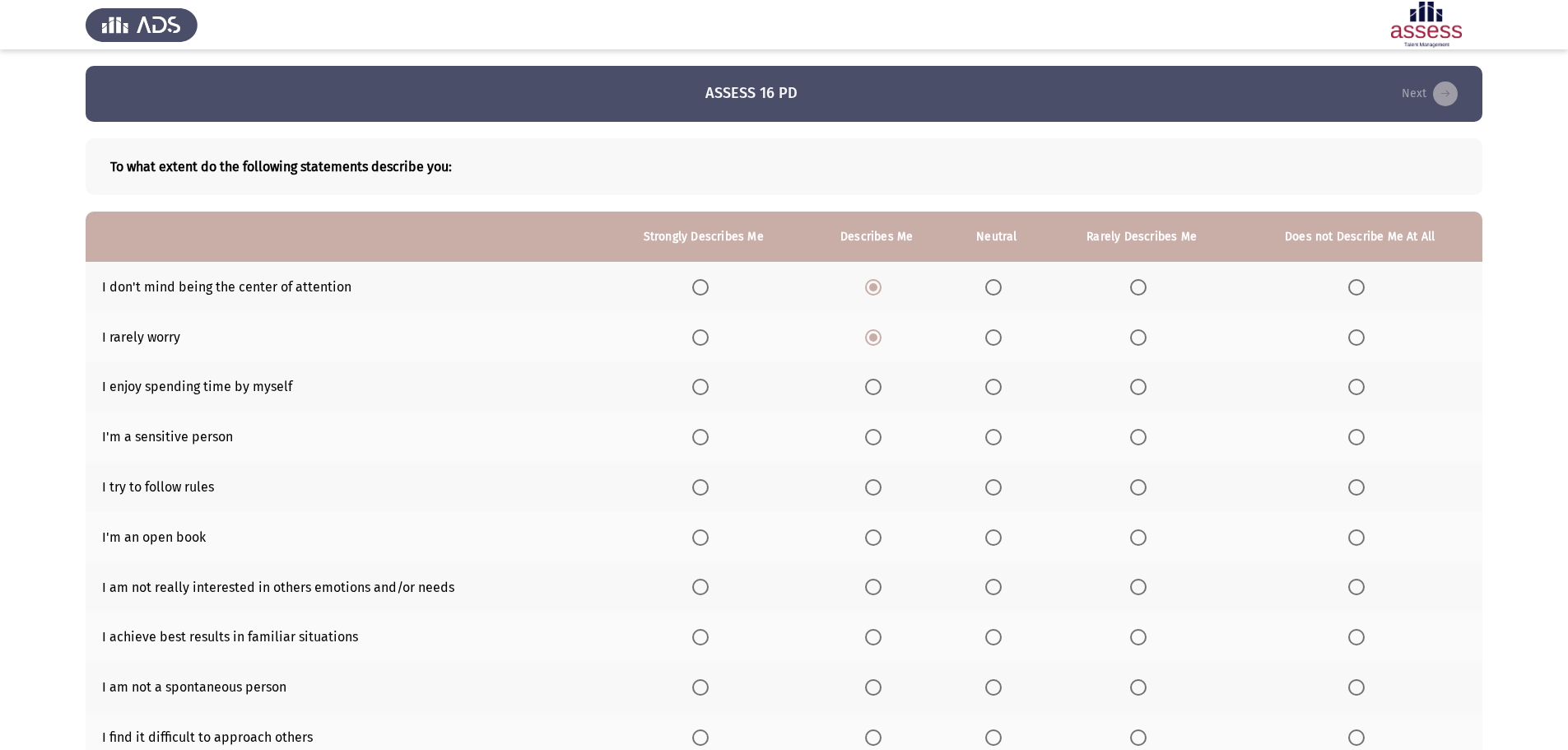
click at [881, 388] on input "Select an option" at bounding box center [873, 386] width 16 height 16
click at [879, 444] on span "Select an option" at bounding box center [873, 437] width 16 height 16
click at [879, 444] on input "Select an option" at bounding box center [873, 437] width 16 height 16
click at [878, 488] on span "Select an option" at bounding box center [873, 487] width 16 height 16
click at [878, 488] on input "Select an option" at bounding box center [873, 487] width 16 height 16
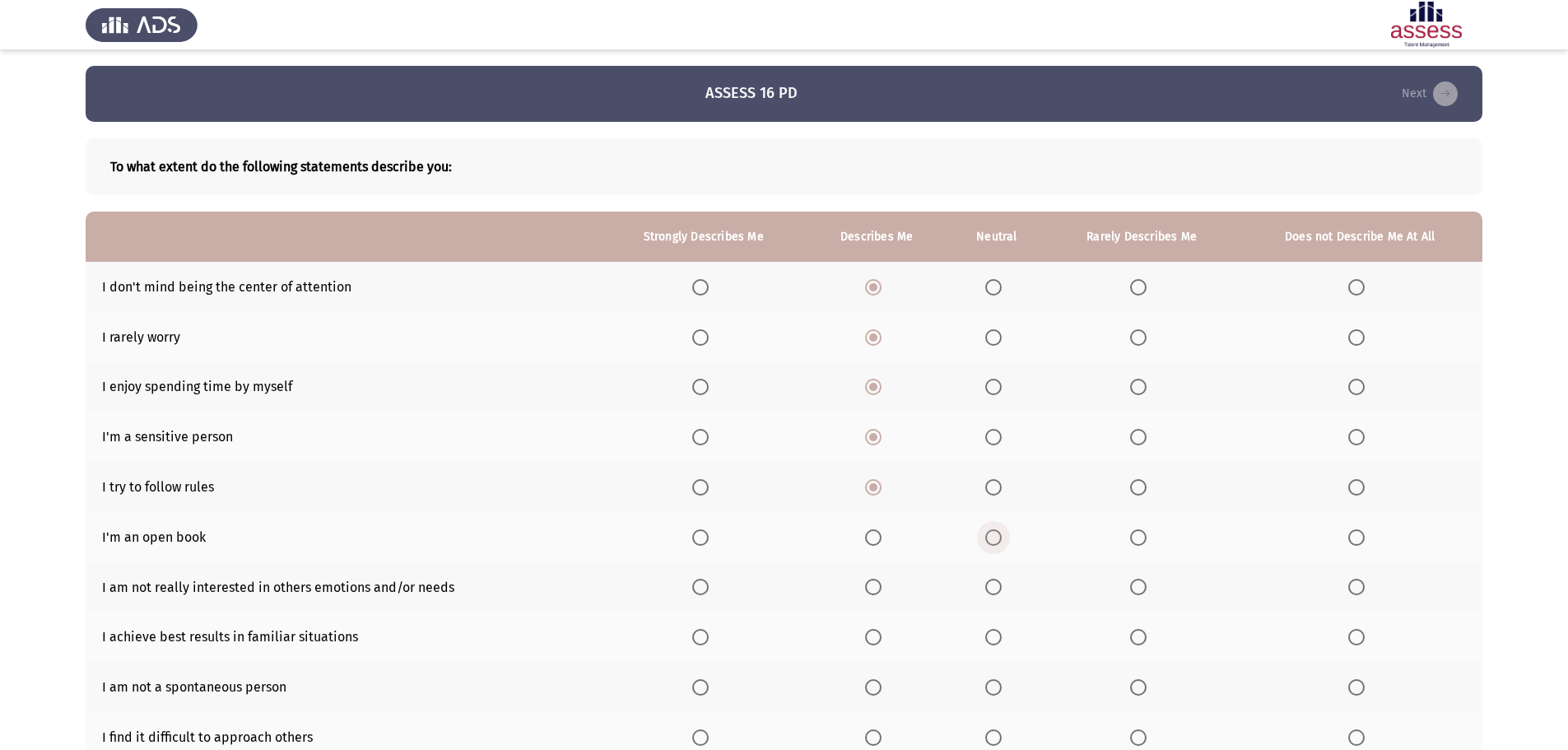
click at [1001, 540] on span "Select an option" at bounding box center [993, 537] width 16 height 16
click at [1001, 540] on input "Select an option" at bounding box center [993, 537] width 16 height 16
click at [1140, 589] on span "Select an option" at bounding box center [1138, 587] width 16 height 16
click at [1140, 589] on input "Select an option" at bounding box center [1138, 587] width 16 height 16
click at [1137, 638] on span "Select an option" at bounding box center [1138, 637] width 16 height 16
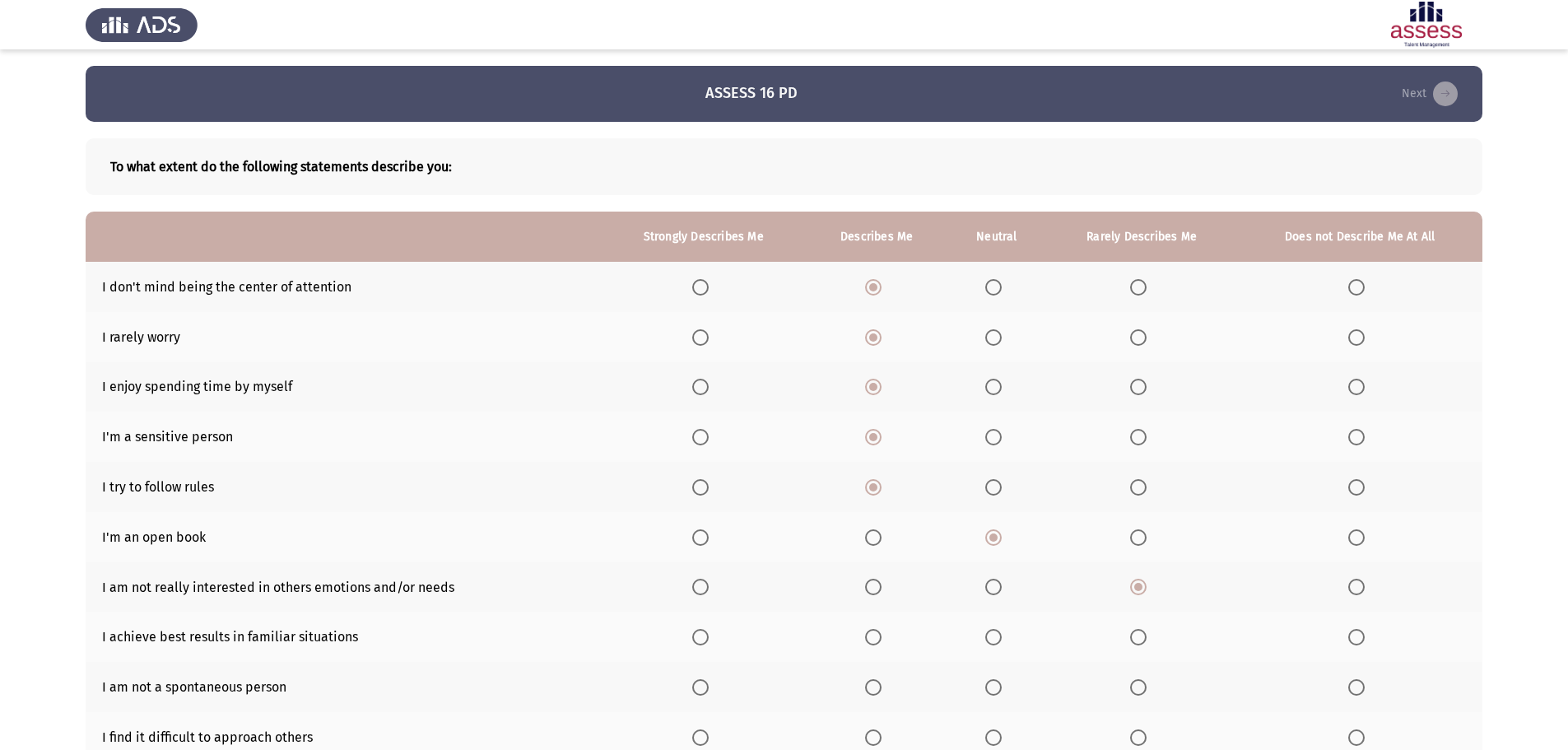
click at [1137, 638] on input "Select an option" at bounding box center [1138, 637] width 16 height 16
click at [1137, 692] on span "Select an option" at bounding box center [1138, 687] width 16 height 16
click at [1137, 692] on input "Select an option" at bounding box center [1138, 687] width 16 height 16
click at [1355, 736] on span "Select an option" at bounding box center [1355, 737] width 16 height 16
click at [1355, 736] on input "Select an option" at bounding box center [1355, 737] width 16 height 16
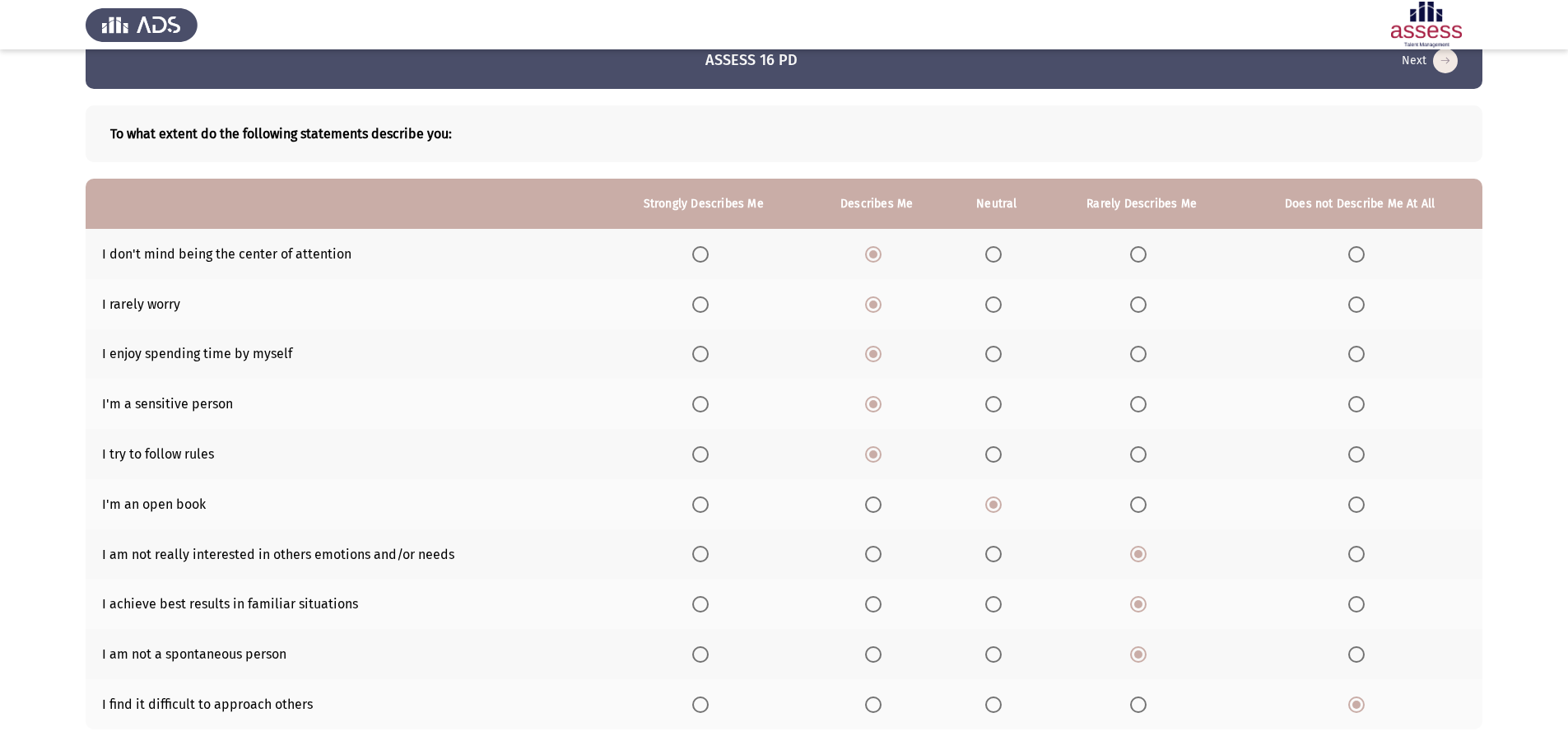
scroll to position [128, 0]
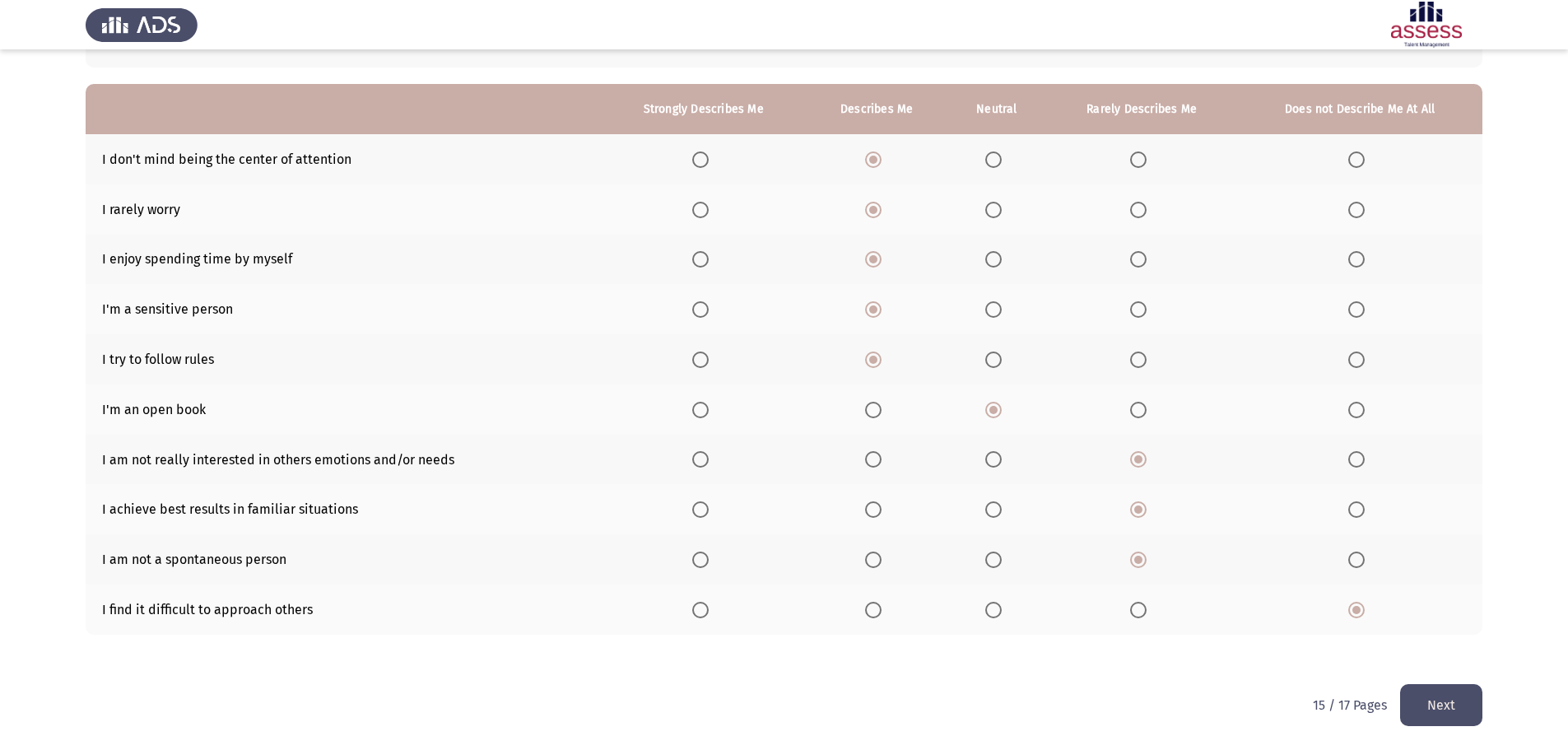
click at [1439, 714] on button "Next" at bounding box center [1440, 705] width 83 height 42
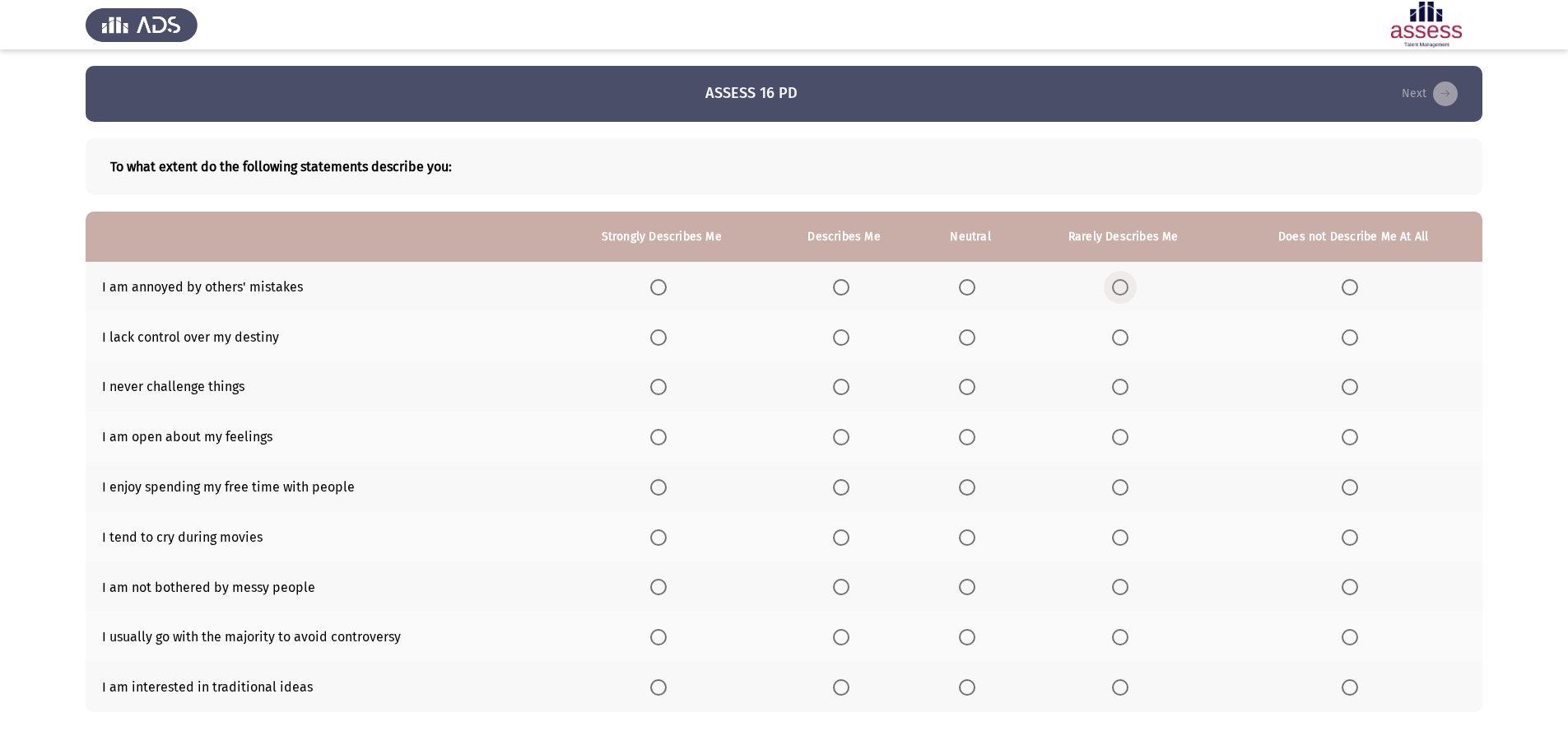
click at [1118, 285] on span "Select an option" at bounding box center [1120, 287] width 16 height 16
click at [1118, 285] on input "Select an option" at bounding box center [1120, 287] width 16 height 16
click at [1354, 340] on span "Select an option" at bounding box center [1349, 337] width 16 height 16
click at [1354, 340] on input "Select an option" at bounding box center [1349, 337] width 16 height 16
click at [1119, 389] on span "Select an option" at bounding box center [1120, 386] width 16 height 16
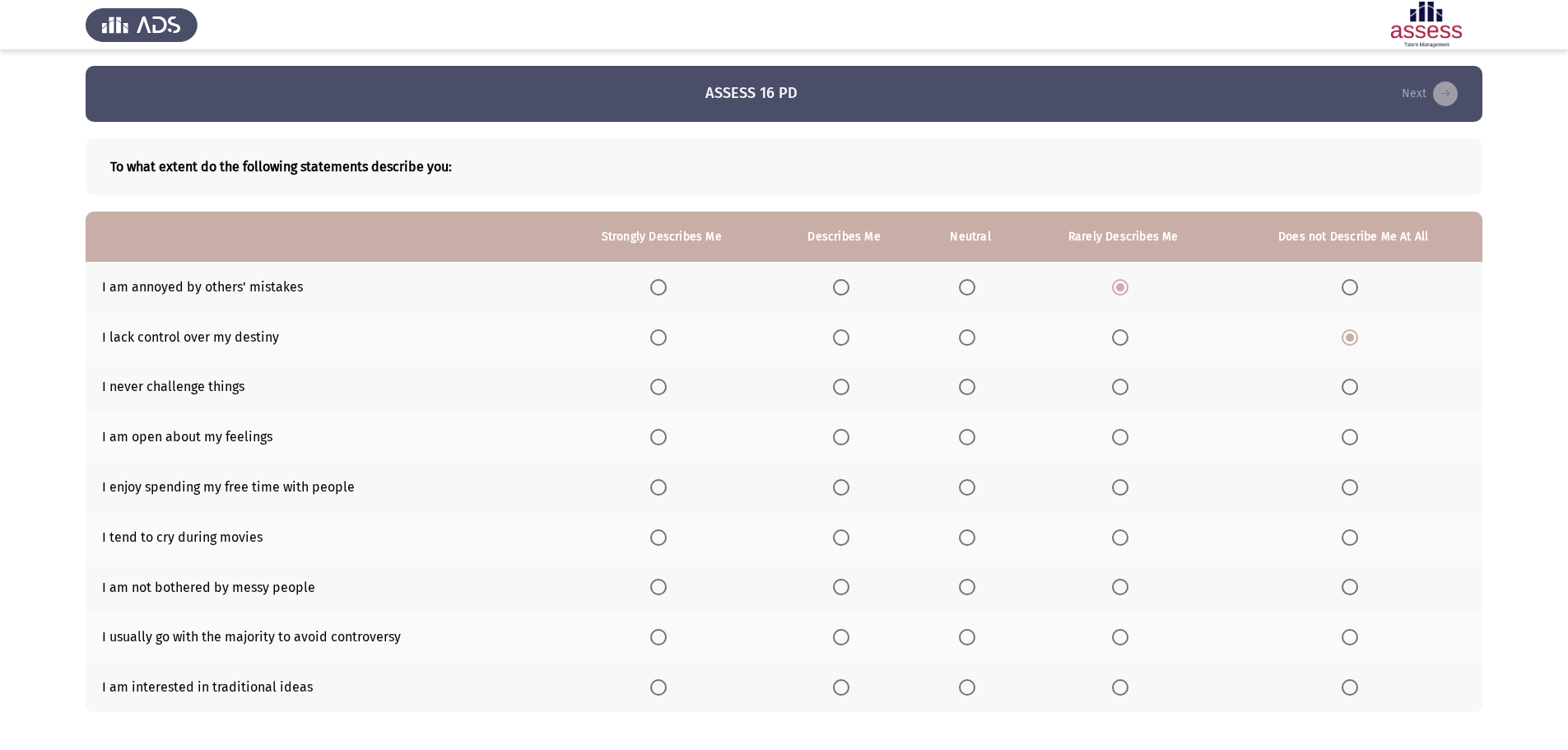
click at [1119, 389] on input "Select an option" at bounding box center [1120, 386] width 16 height 16
click at [841, 441] on span "Select an option" at bounding box center [841, 437] width 16 height 16
click at [841, 441] on input "Select an option" at bounding box center [841, 437] width 16 height 16
click at [841, 488] on span "Select an option" at bounding box center [841, 488] width 0 height 0
click at [843, 488] on input "Select an option" at bounding box center [841, 487] width 16 height 16
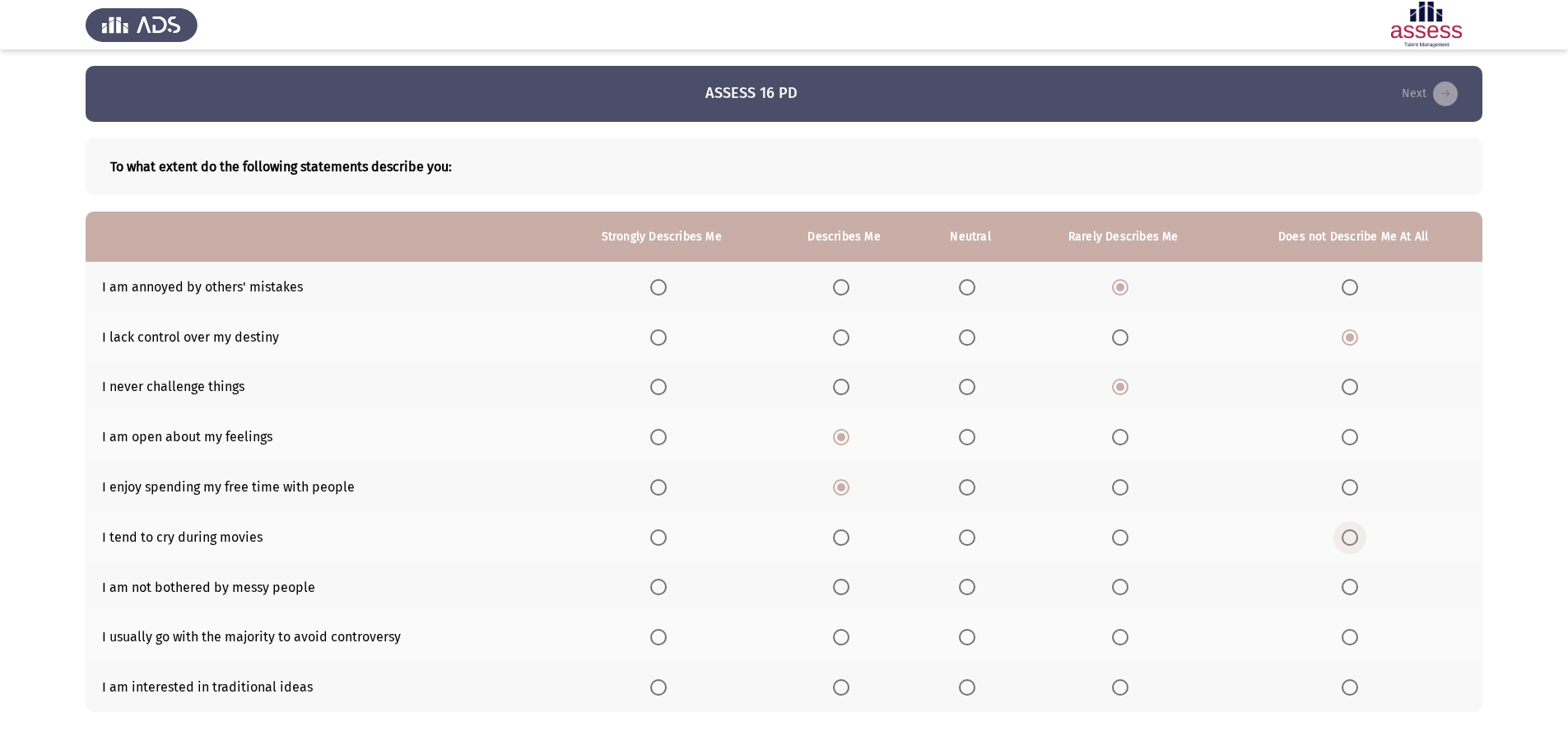
click at [1347, 536] on span "Select an option" at bounding box center [1349, 537] width 16 height 16
click at [1347, 536] on input "Select an option" at bounding box center [1349, 537] width 16 height 16
click at [968, 584] on span "Select an option" at bounding box center [966, 587] width 16 height 16
click at [968, 584] on input "Select an option" at bounding box center [966, 587] width 16 height 16
click at [1120, 638] on span "Select an option" at bounding box center [1120, 638] width 0 height 0
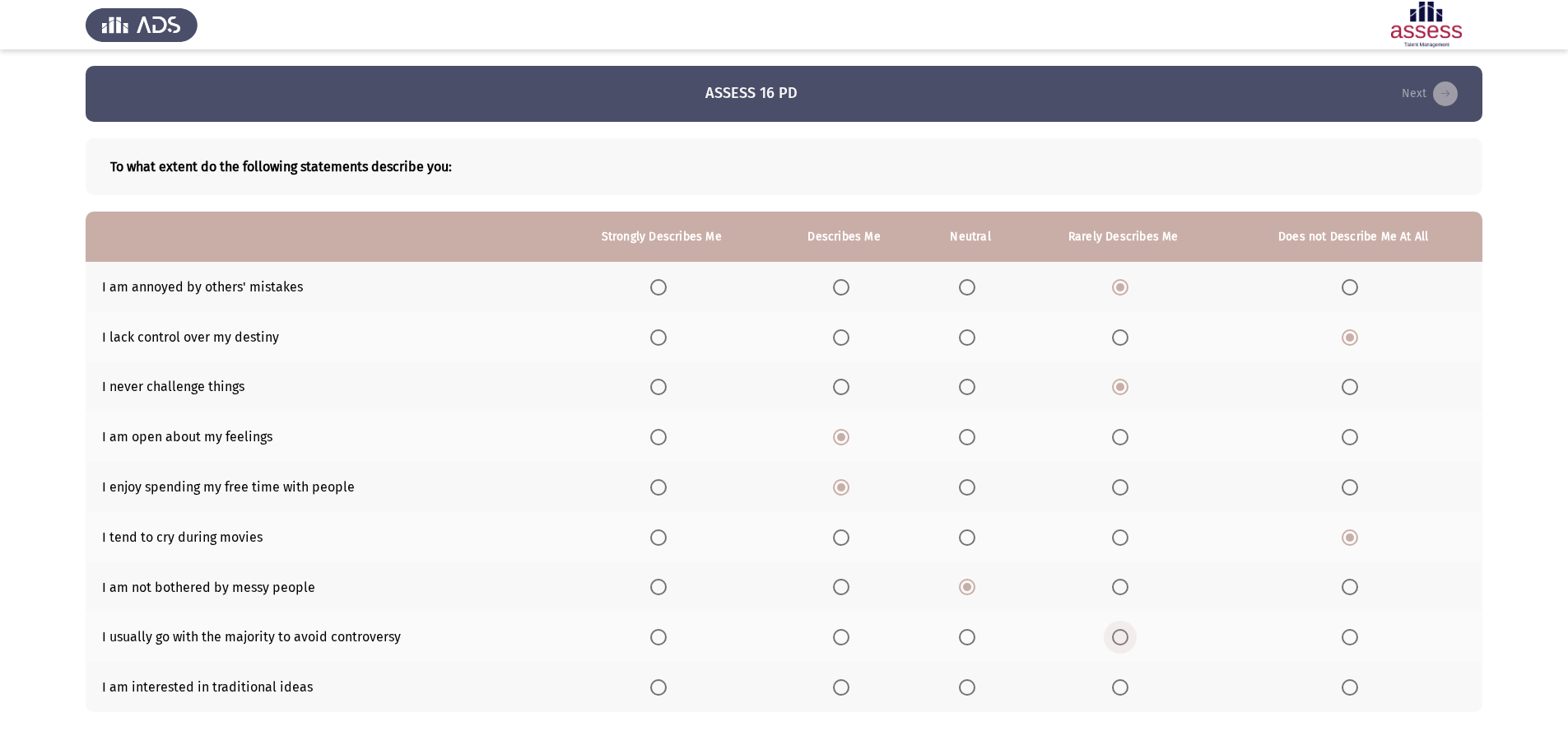
click at [1120, 638] on input "Select an option" at bounding box center [1120, 637] width 16 height 16
click at [841, 694] on span "Select an option" at bounding box center [841, 687] width 16 height 16
click at [841, 694] on input "Select an option" at bounding box center [841, 687] width 16 height 16
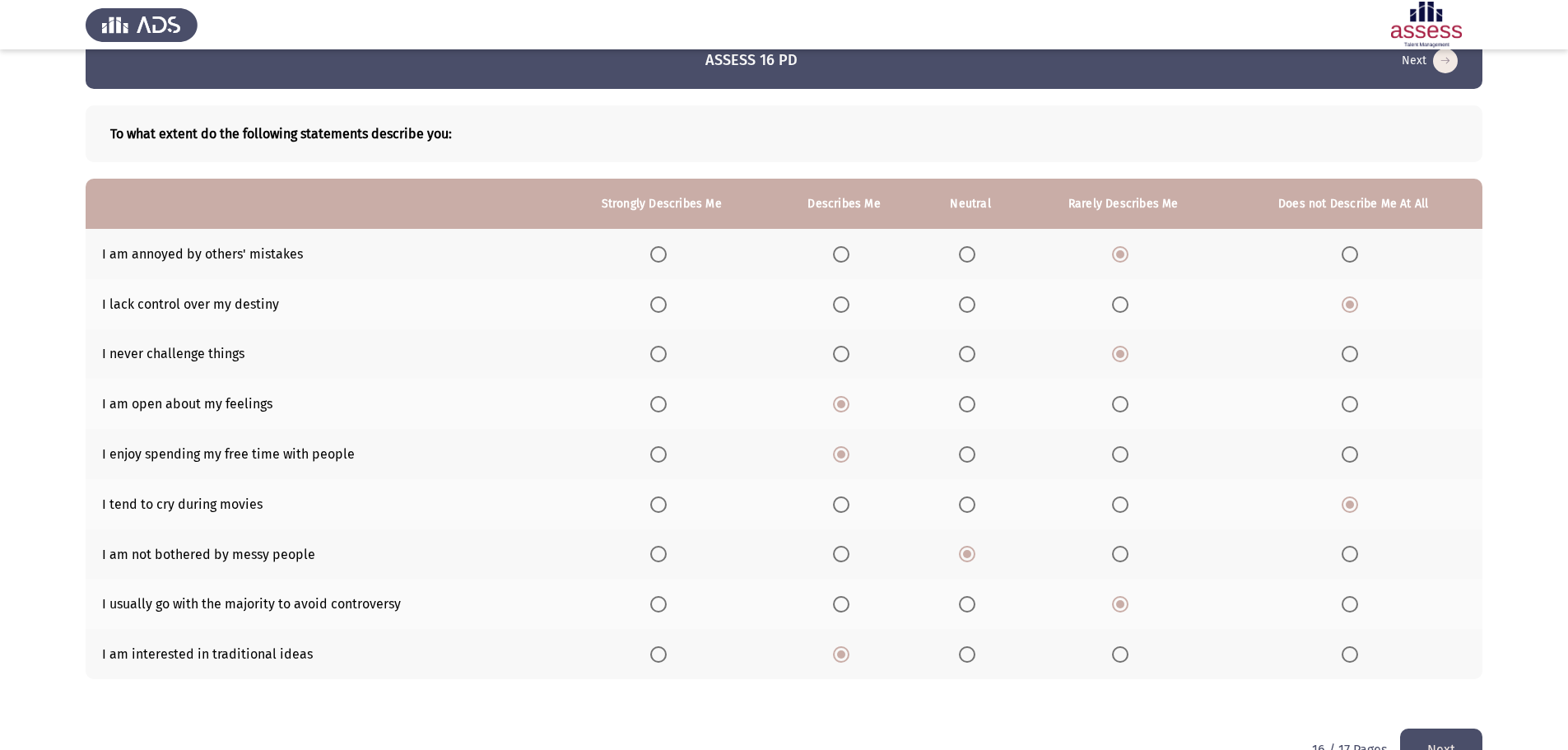
scroll to position [77, 0]
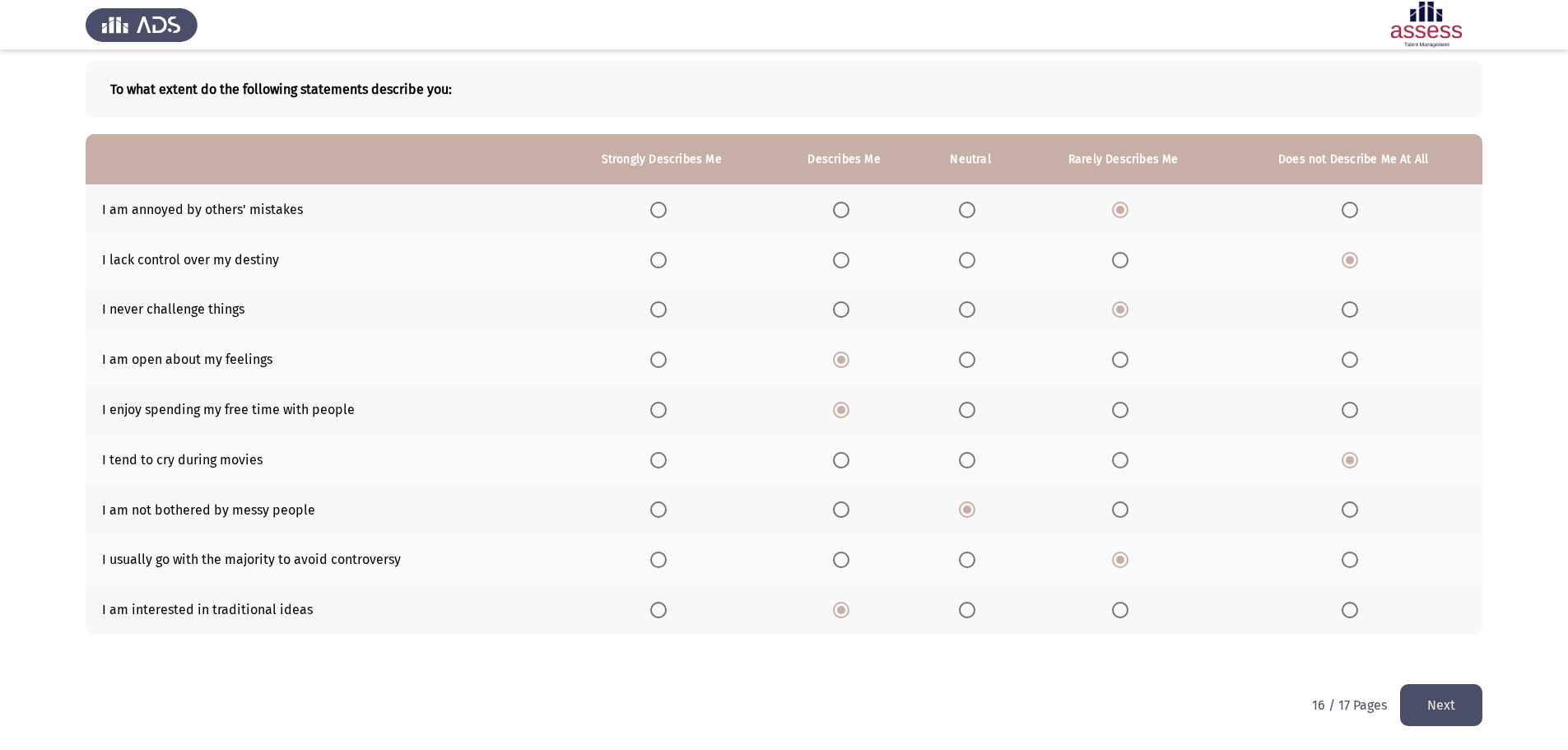
click at [1440, 716] on button "Next" at bounding box center [1440, 705] width 83 height 42
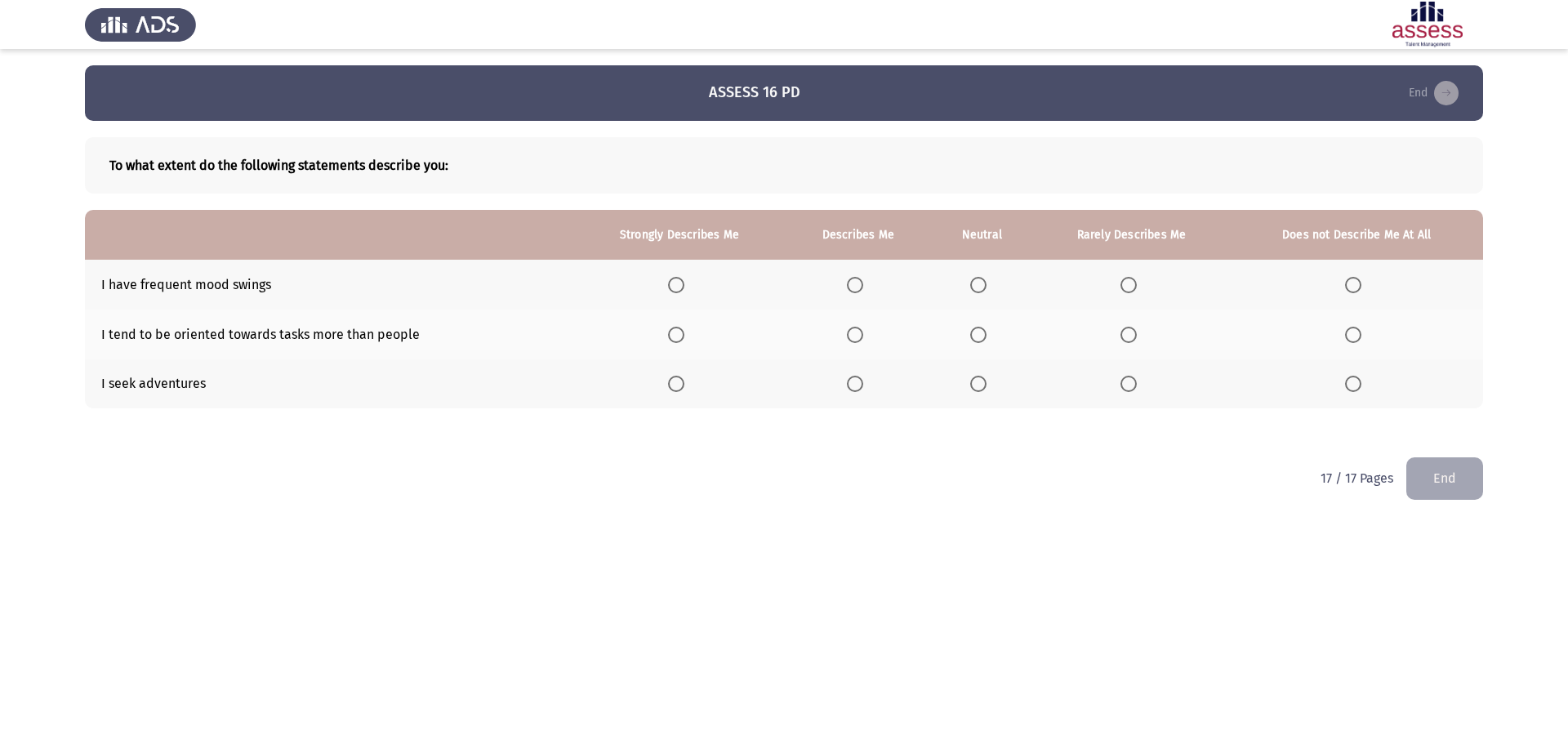
click at [1134, 285] on span "Select an option" at bounding box center [1128, 285] width 16 height 16
click at [1134, 285] on input "Select an option" at bounding box center [1128, 285] width 16 height 16
click at [983, 336] on span "Select an option" at bounding box center [978, 334] width 16 height 16
click at [983, 336] on input "Select an option" at bounding box center [978, 334] width 16 height 16
click at [855, 384] on span "Select an option" at bounding box center [855, 383] width 16 height 16
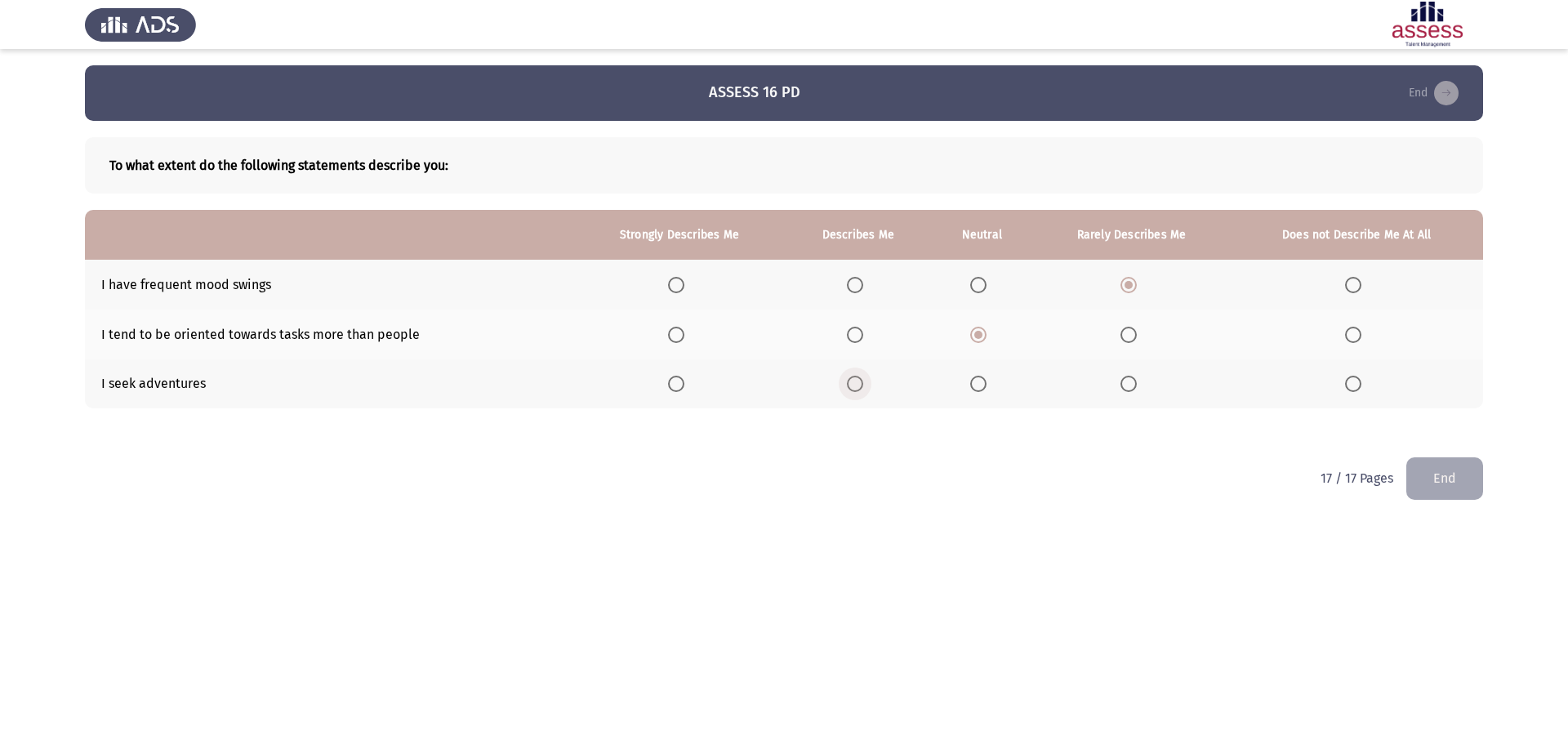
click at [855, 384] on input "Select an option" at bounding box center [855, 383] width 16 height 16
click at [1454, 478] on button "End" at bounding box center [1445, 478] width 77 height 41
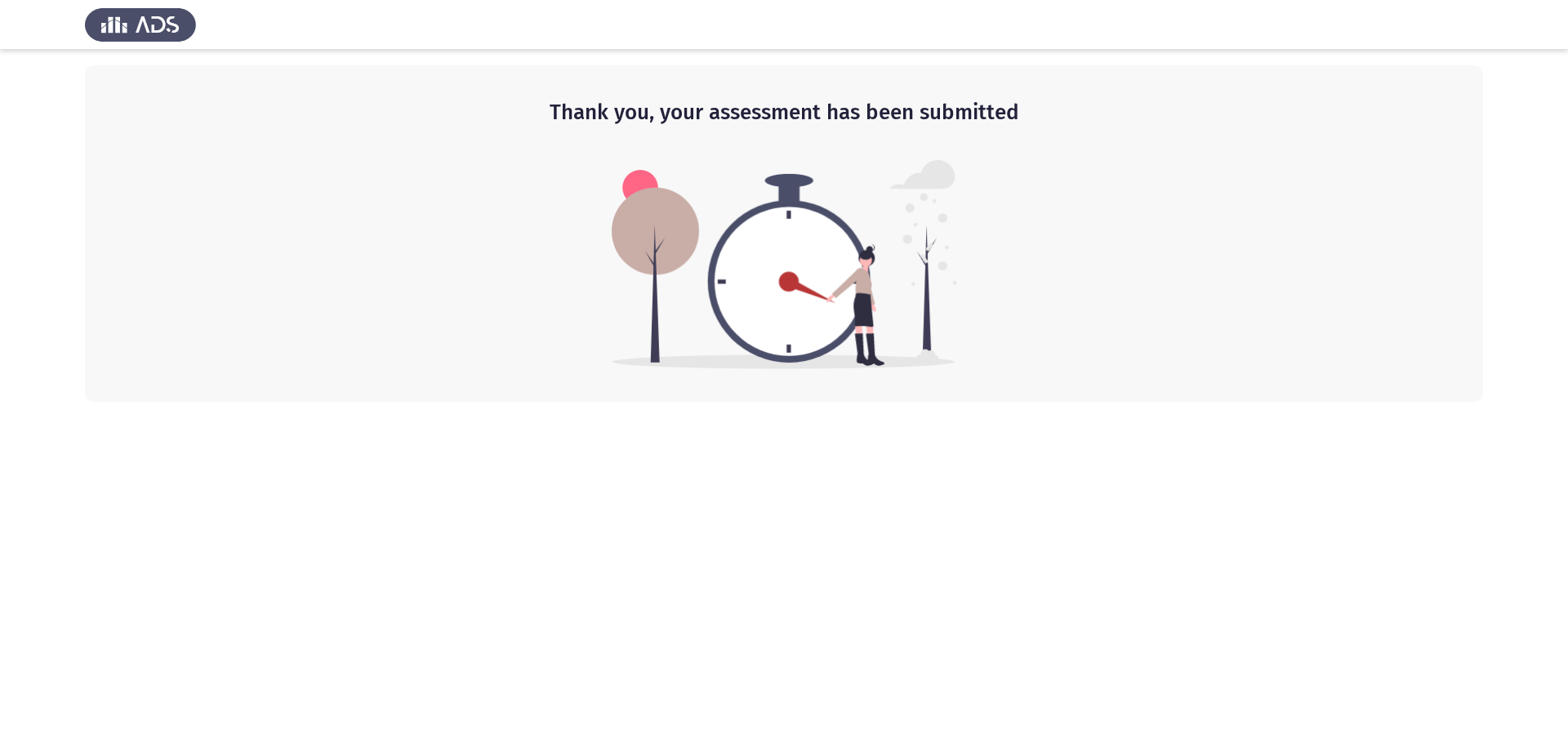
click at [474, 399] on div "Thank you, your assessment has been submitted" at bounding box center [784, 233] width 1398 height 337
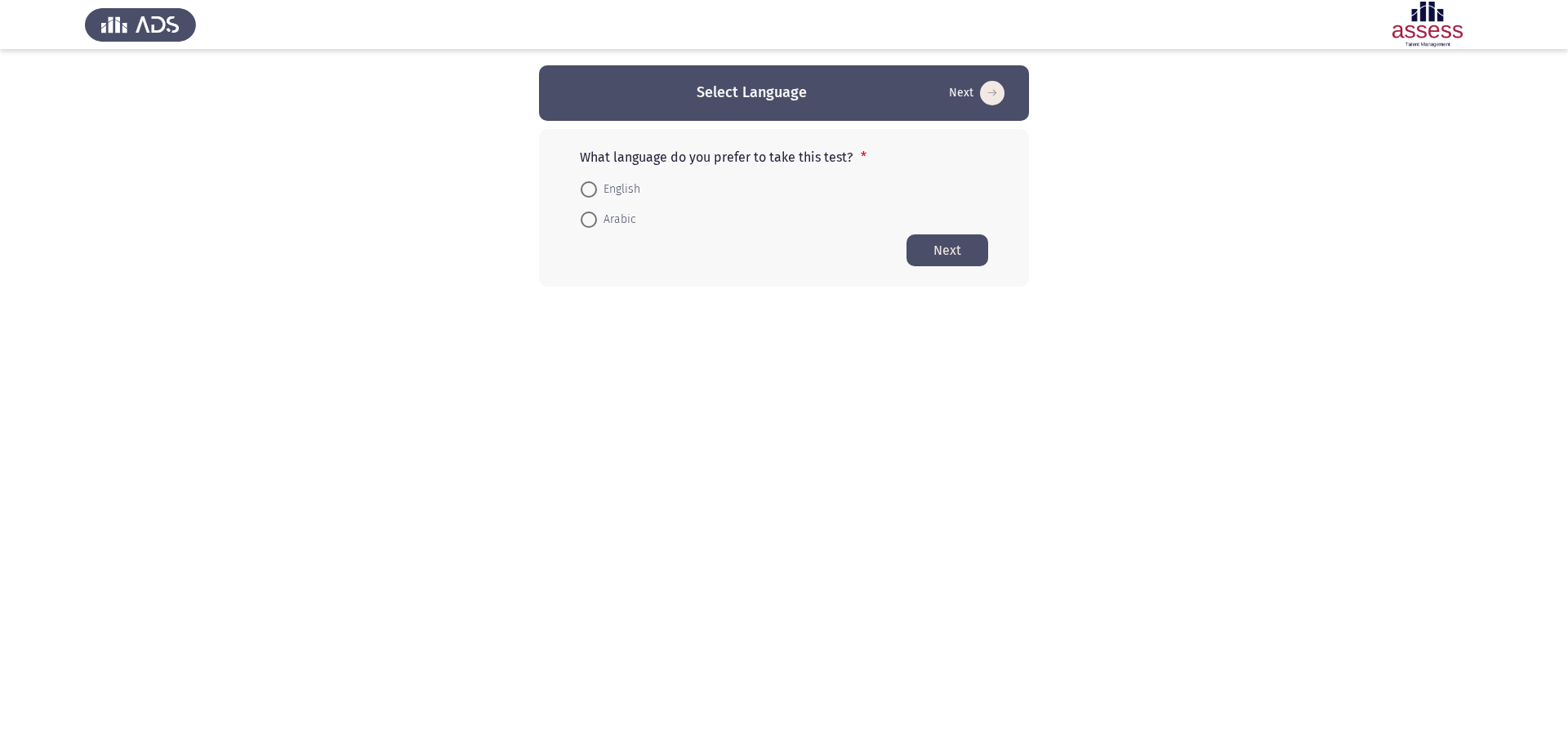
click at [589, 182] on span at bounding box center [589, 189] width 16 height 16
click at [589, 182] on input "English" at bounding box center [589, 189] width 16 height 16
radio input "true"
click at [936, 257] on button "Next" at bounding box center [947, 250] width 82 height 32
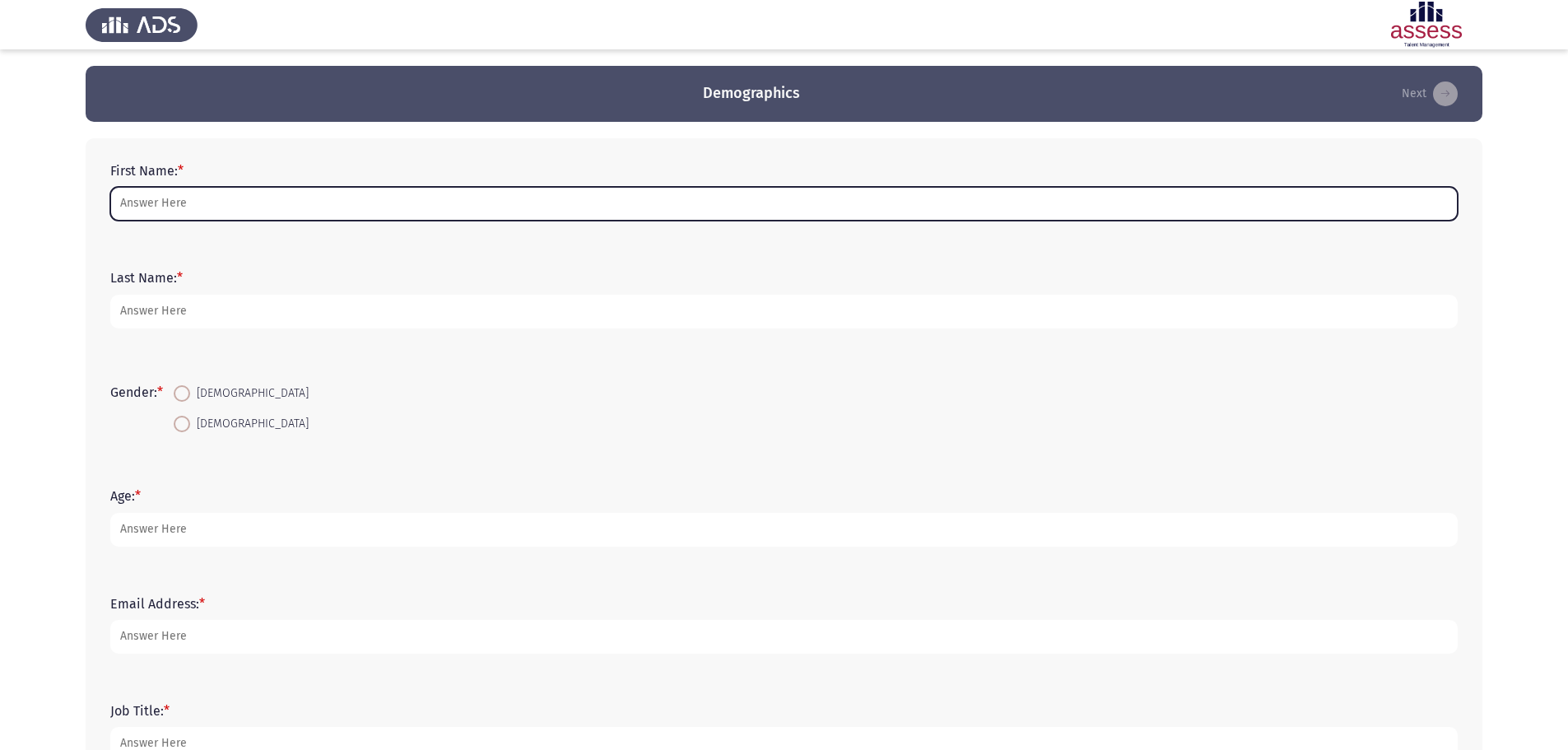
click at [214, 209] on input "First Name: *" at bounding box center [784, 204] width 1347 height 34
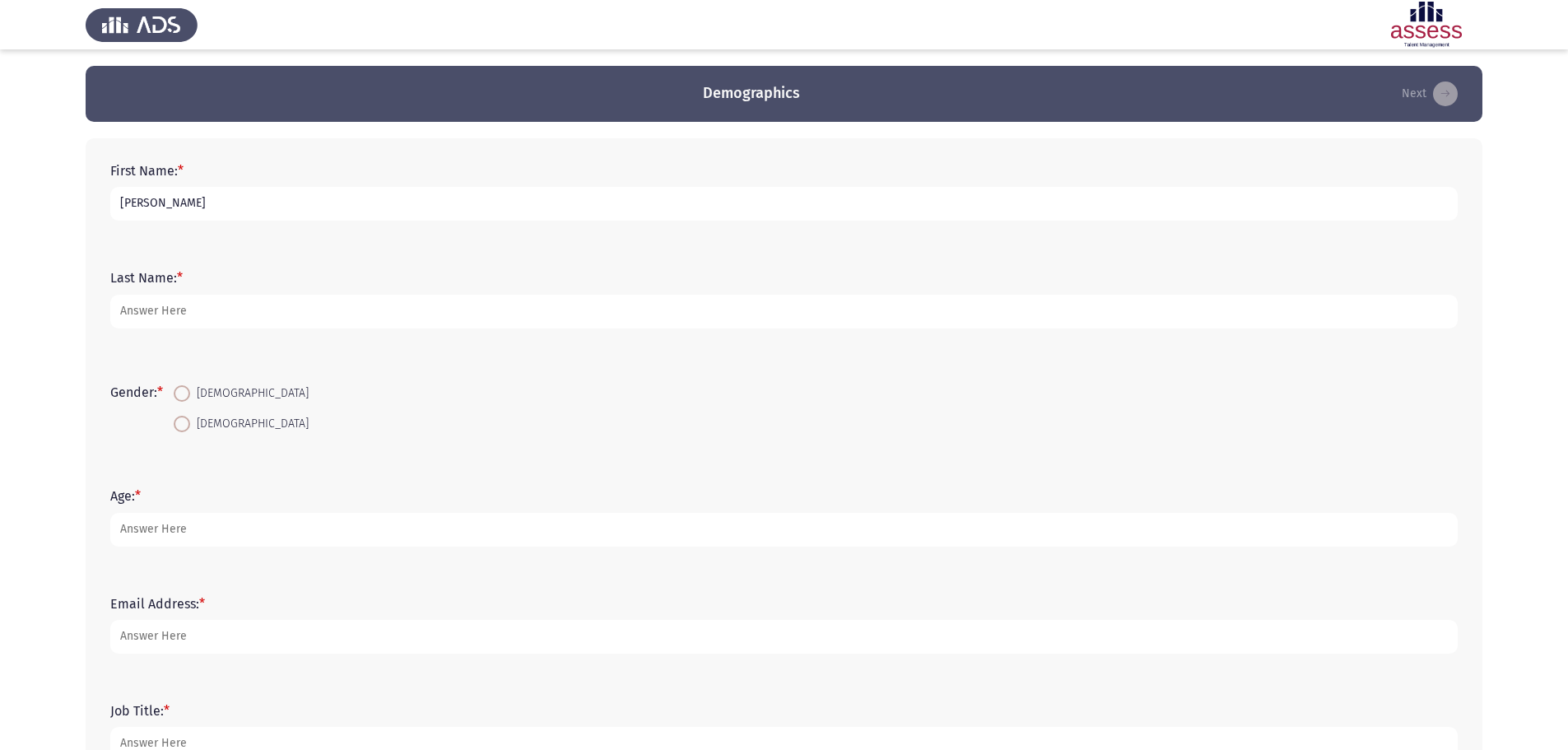
type input "[PERSON_NAME]"
type input "Banks"
click at [193, 424] on span "[DEMOGRAPHIC_DATA]" at bounding box center [248, 424] width 118 height 20
click at [190, 424] on input "[DEMOGRAPHIC_DATA]" at bounding box center [181, 423] width 16 height 16
radio input "true"
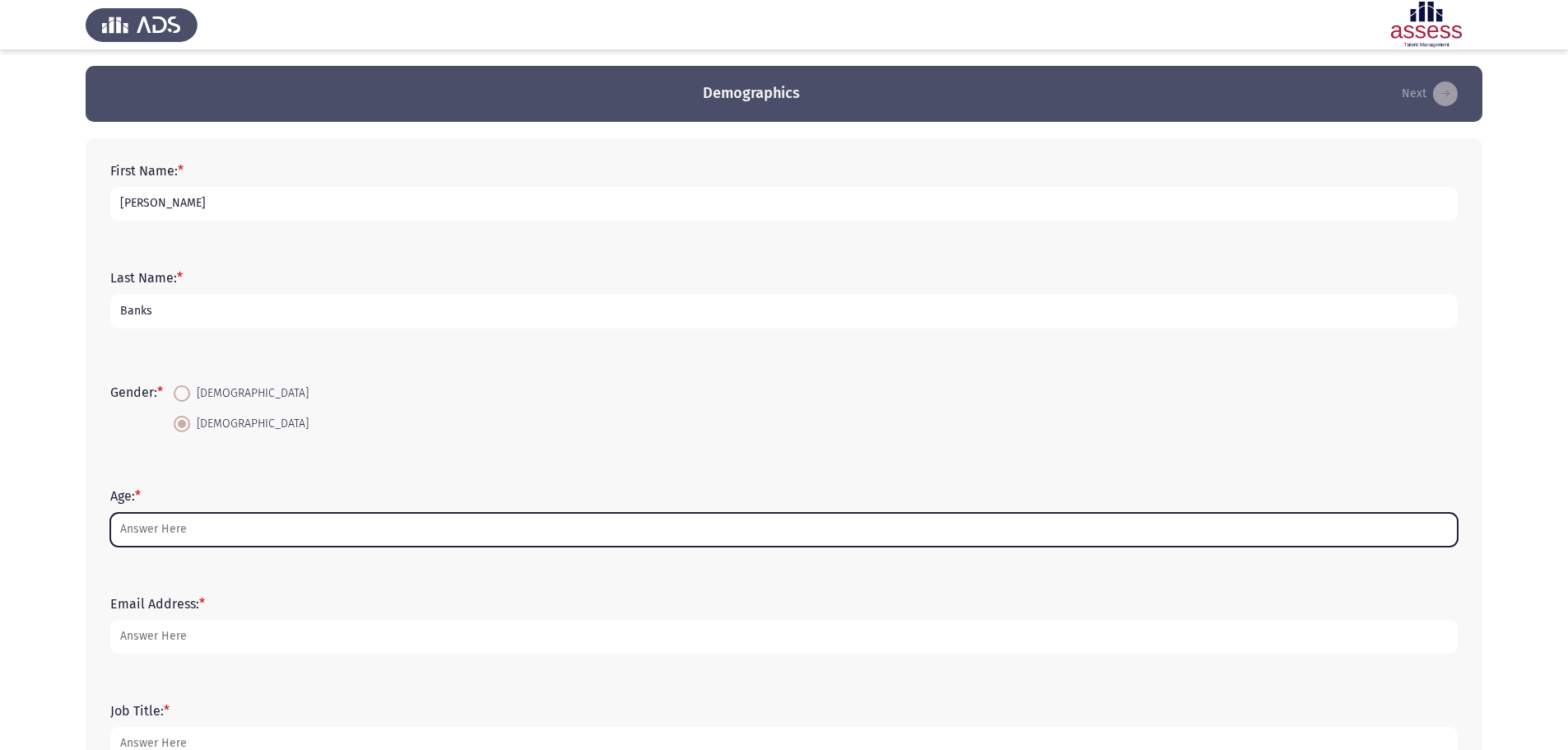
click at [236, 538] on input "Age: *" at bounding box center [784, 530] width 1347 height 34
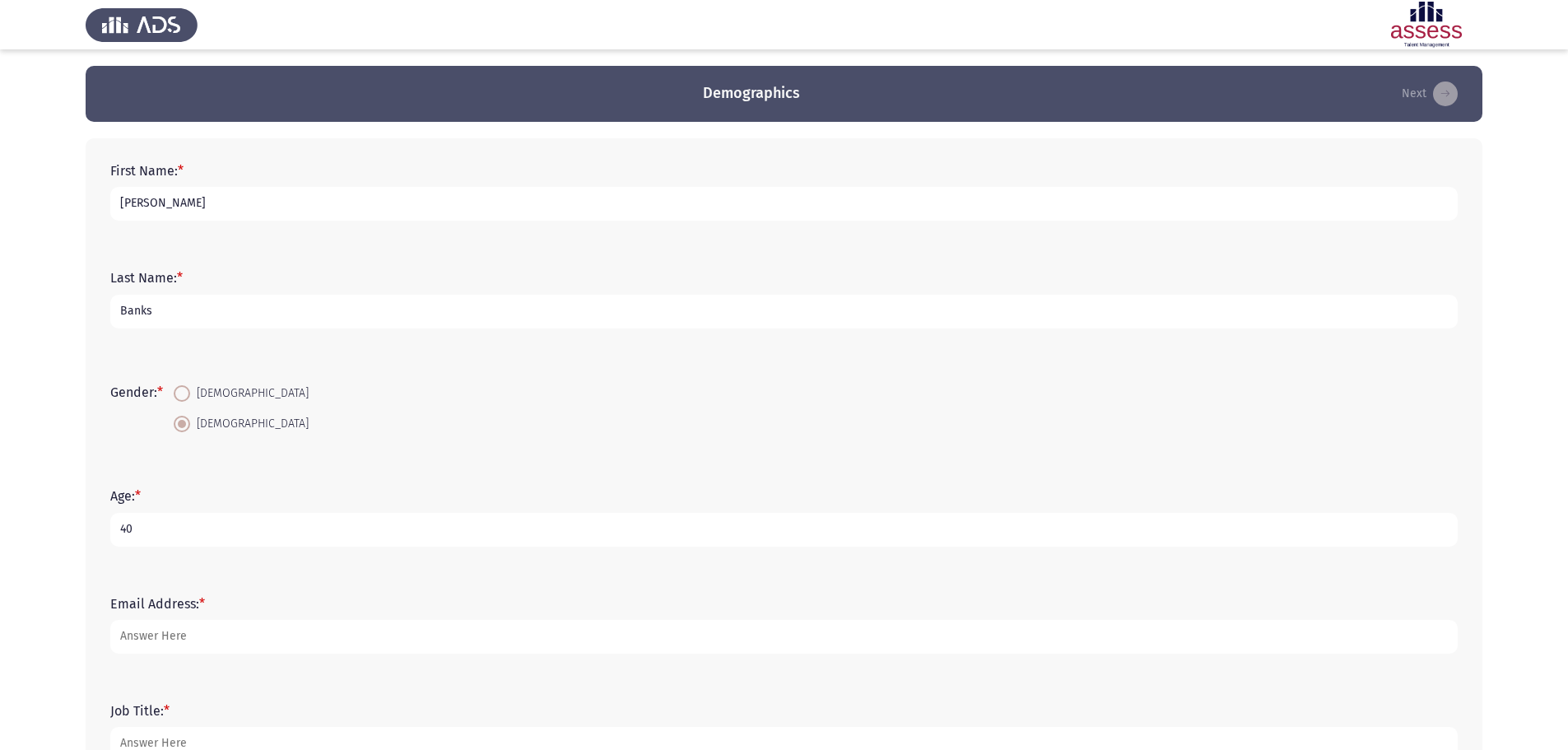
type input "40"
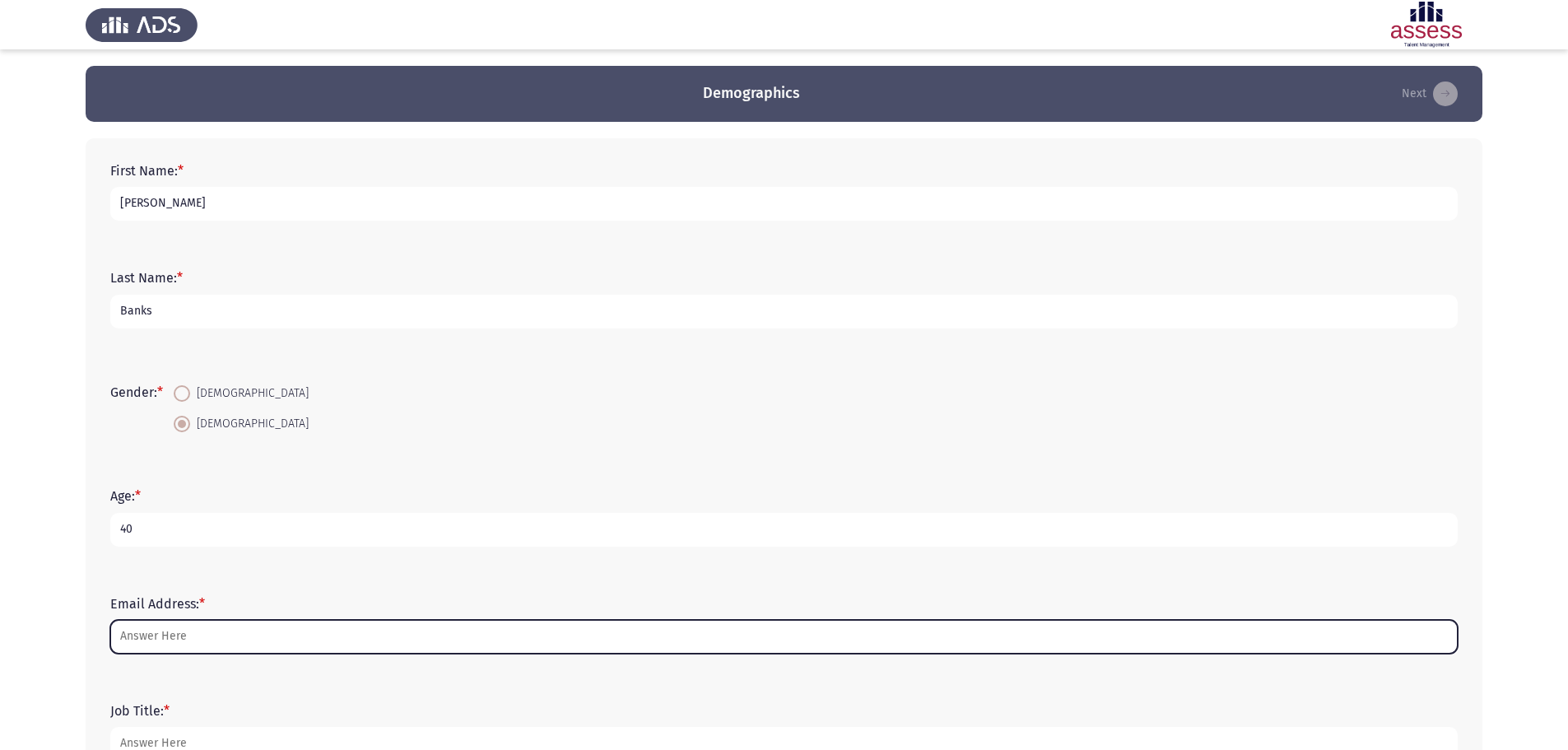
click at [265, 640] on input "Email Address: *" at bounding box center [784, 637] width 1347 height 34
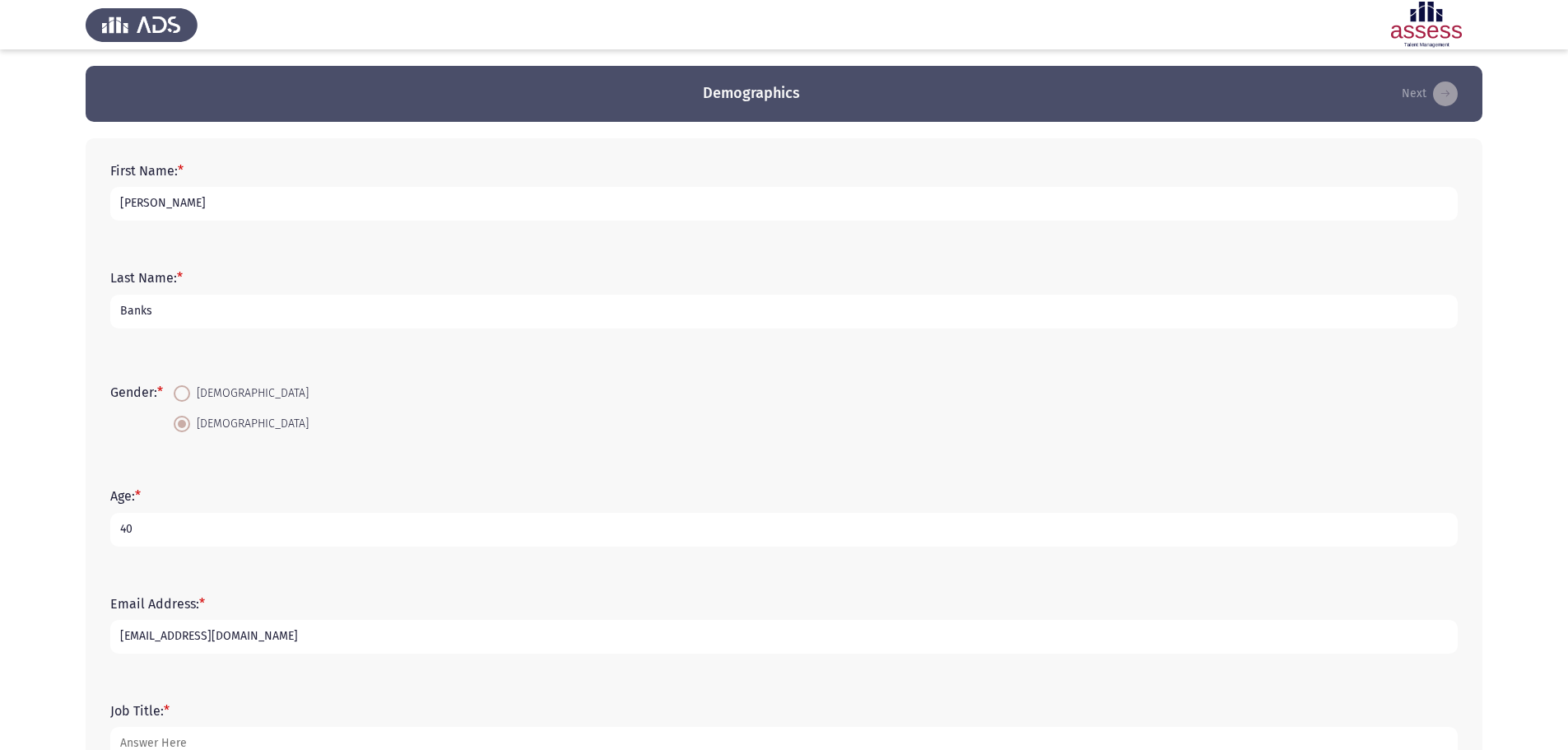
type input "[EMAIL_ADDRESS][DOMAIN_NAME]"
click at [56, 638] on app-assessment-container "Demographics Next First Name: * [PERSON_NAME] Last Name: * [PERSON_NAME] Gender…" at bounding box center [784, 433] width 1568 height 736
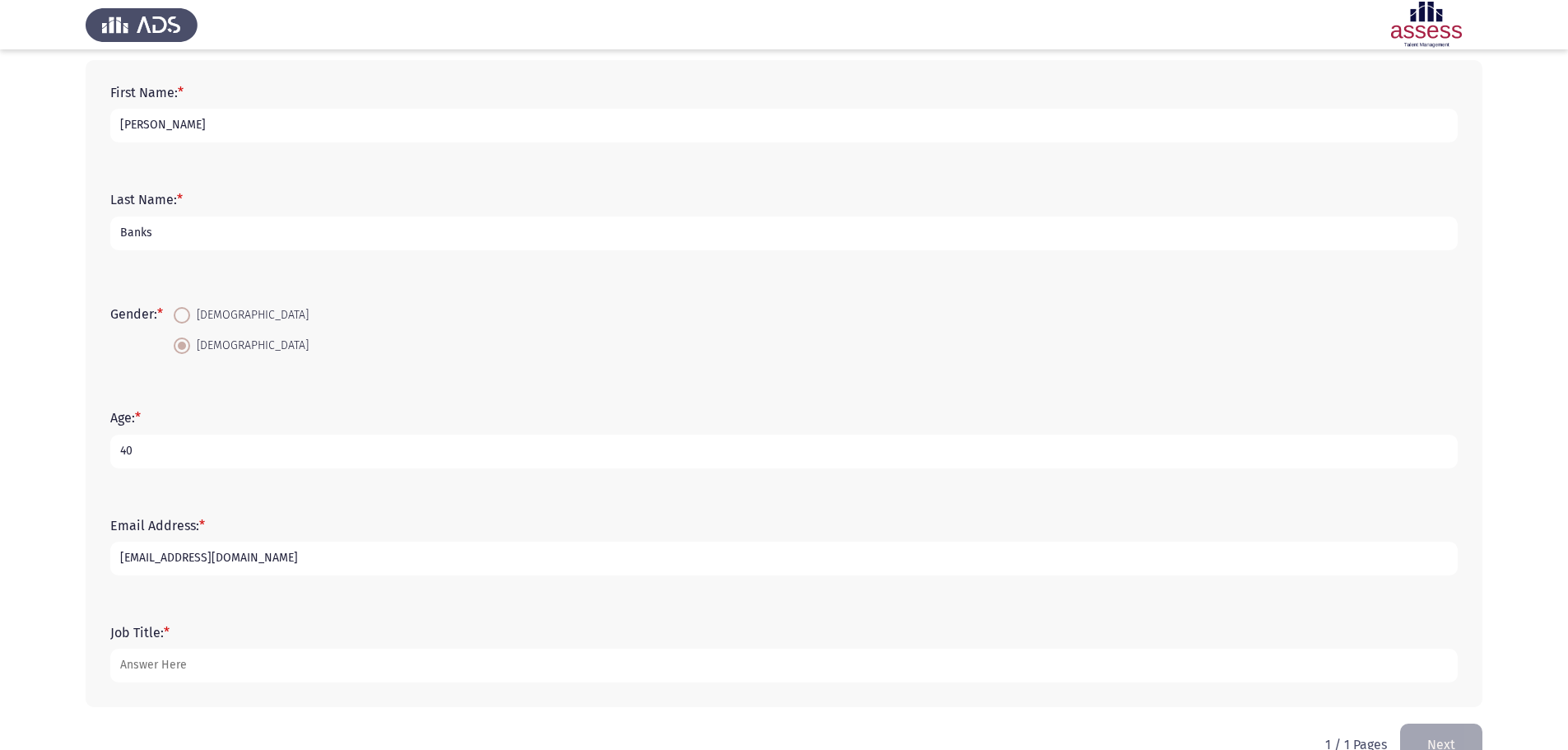
scroll to position [117, 0]
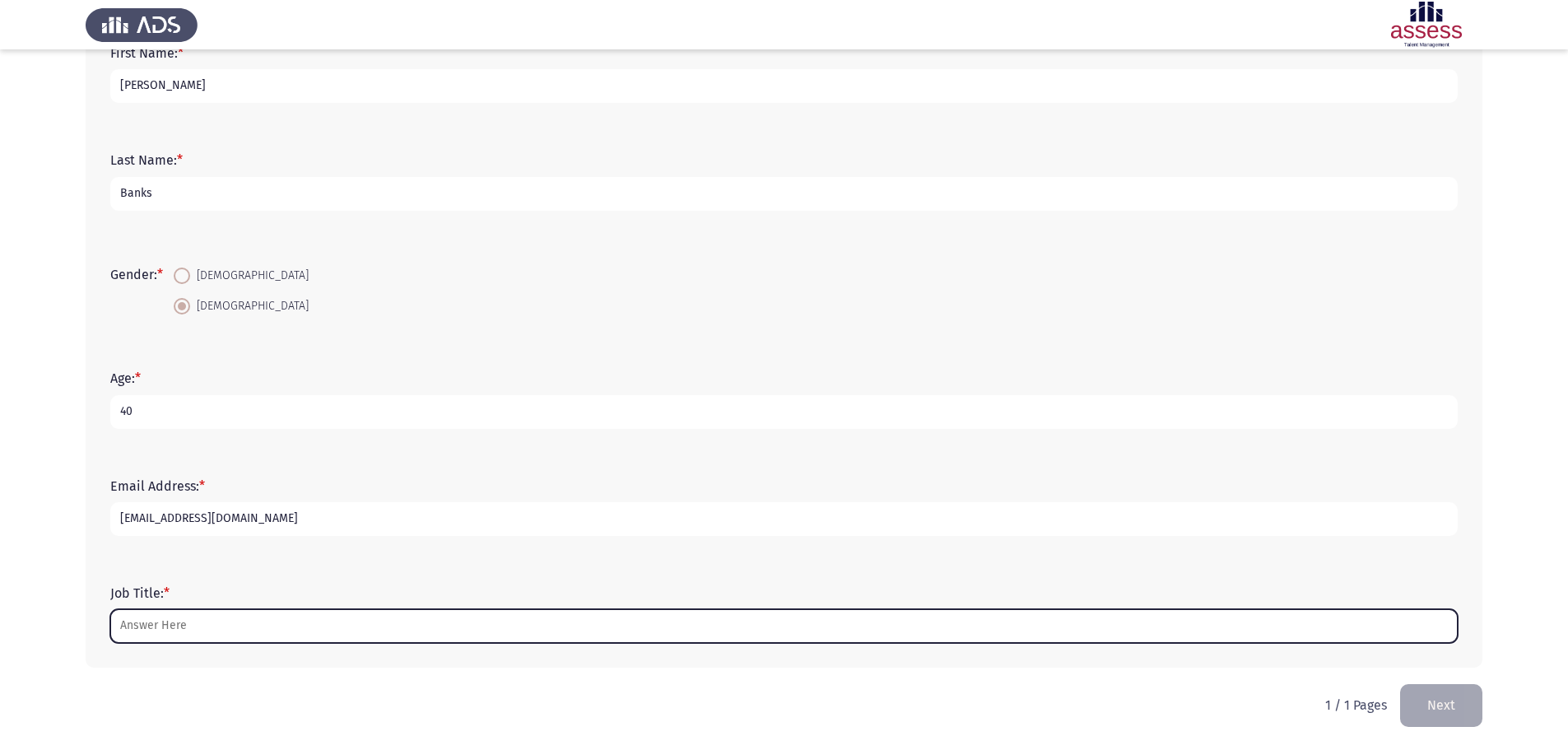
click at [140, 624] on input "Job Title: *" at bounding box center [784, 627] width 1347 height 34
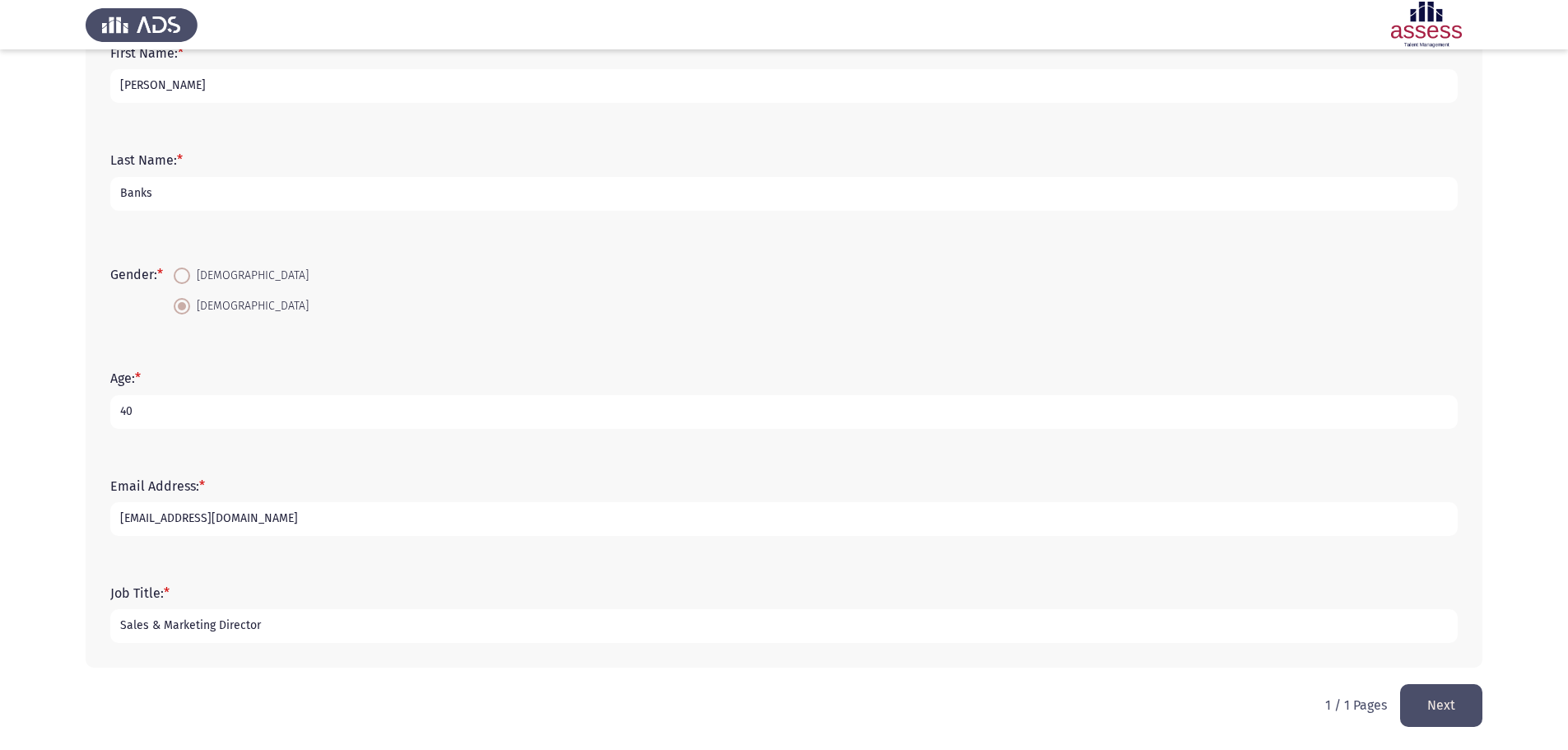
type input "Sales & Marketing Director"
click at [24, 540] on app-assessment-container "Demographics Next First Name: * [PERSON_NAME] Last Name: * [PERSON_NAME] Gender…" at bounding box center [784, 316] width 1568 height 736
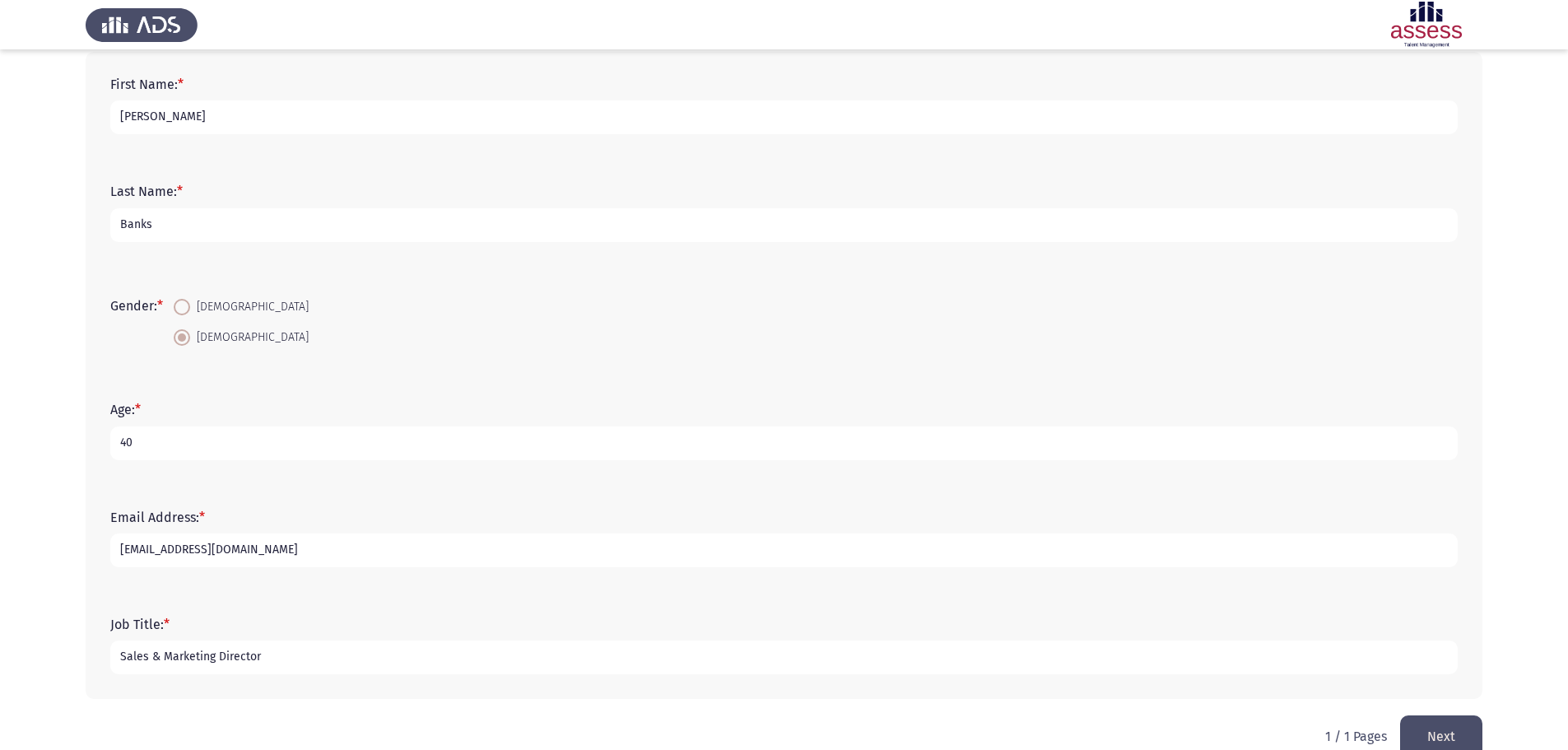
scroll to position [85, 0]
click at [1436, 732] on button "Next" at bounding box center [1440, 737] width 83 height 42
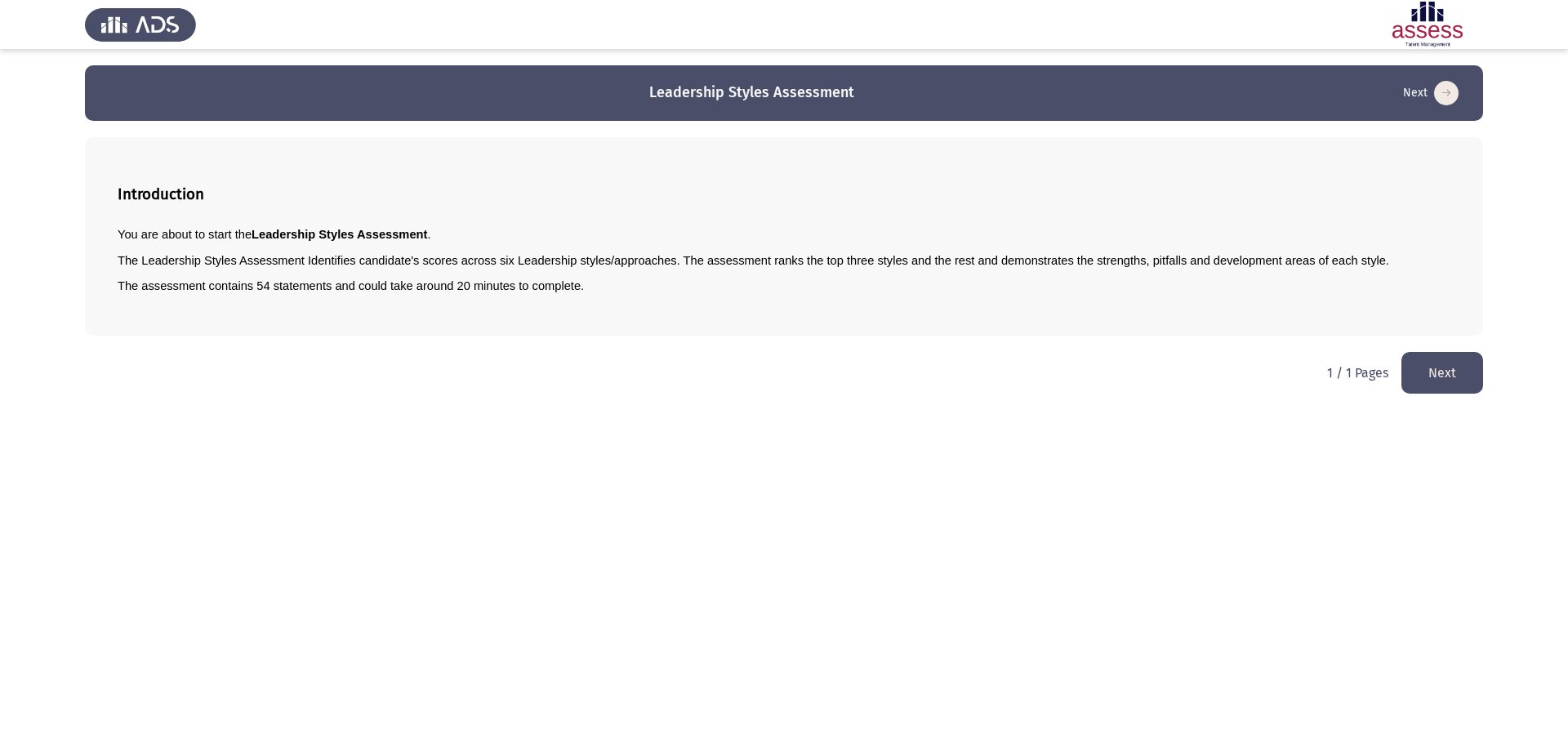
click at [1420, 375] on button "Next" at bounding box center [1442, 372] width 82 height 41
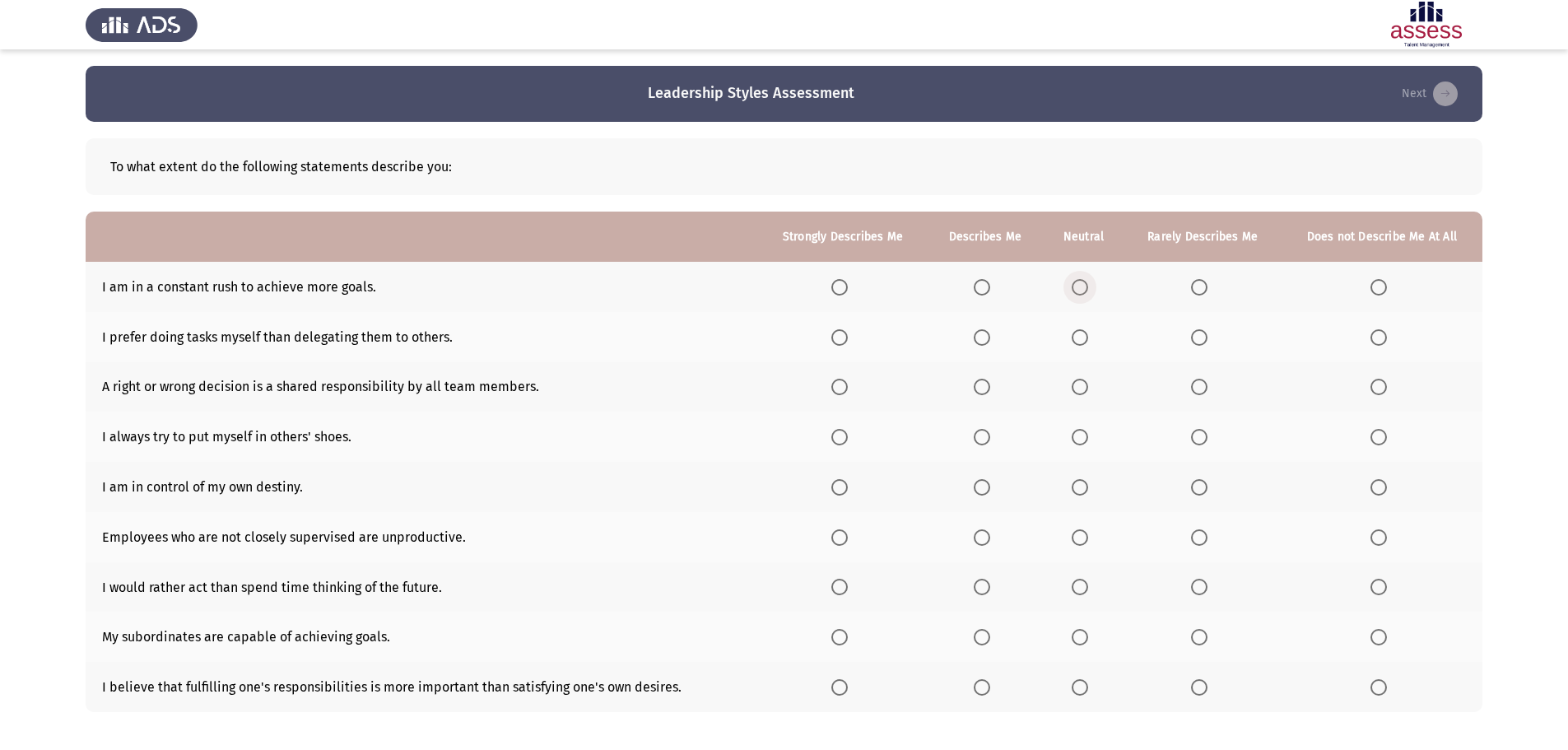
click at [1084, 289] on span "Select an option" at bounding box center [1079, 287] width 16 height 16
click at [1084, 289] on input "Select an option" at bounding box center [1079, 287] width 16 height 16
click at [1084, 340] on span "Select an option" at bounding box center [1079, 337] width 16 height 16
click at [1084, 340] on input "Select an option" at bounding box center [1079, 337] width 16 height 16
click at [1196, 387] on span "Select an option" at bounding box center [1199, 386] width 16 height 16
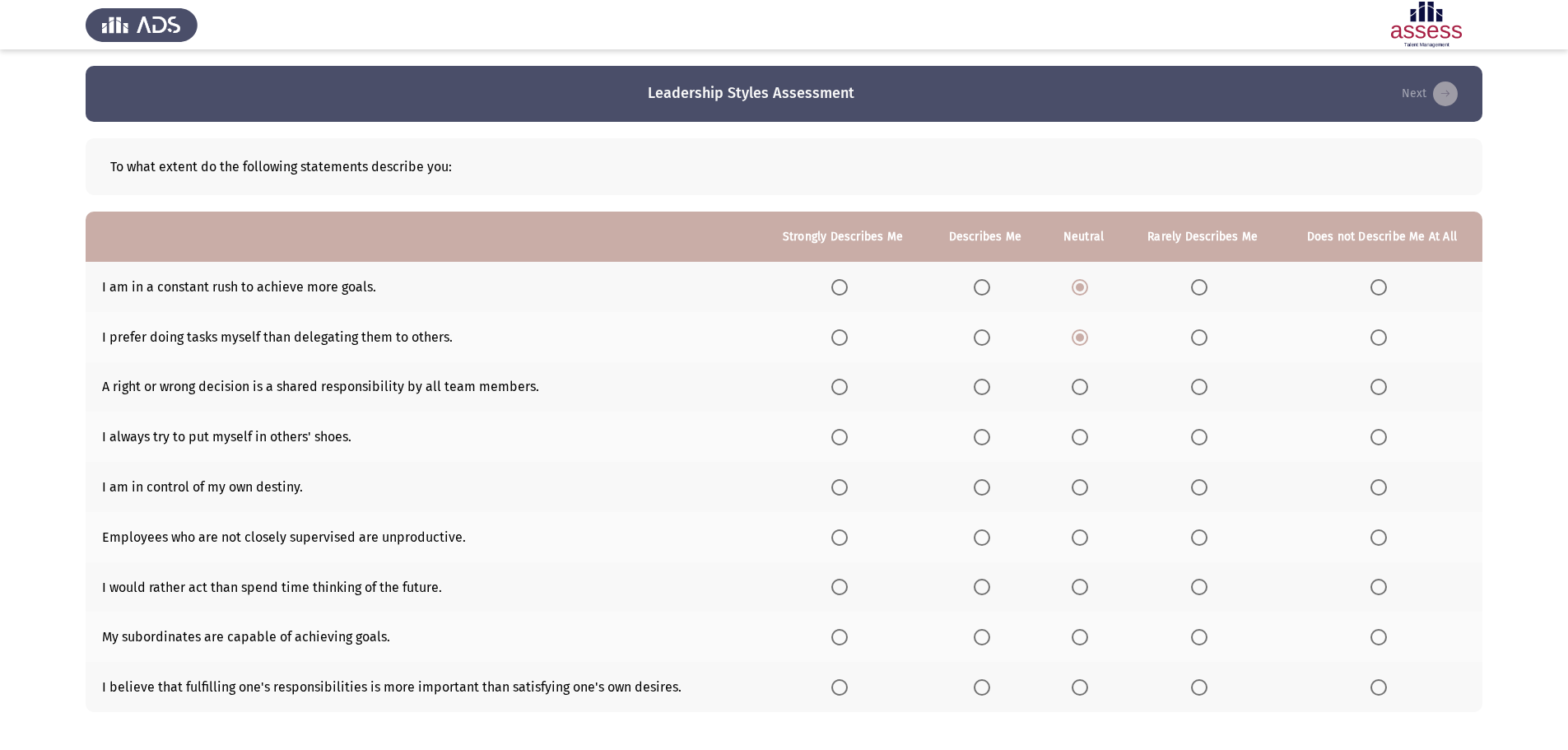
click at [1196, 387] on input "Select an option" at bounding box center [1199, 386] width 16 height 16
click at [982, 442] on span "Select an option" at bounding box center [981, 437] width 16 height 16
click at [982, 442] on input "Select an option" at bounding box center [981, 437] width 16 height 16
click at [837, 490] on span "Select an option" at bounding box center [839, 487] width 16 height 16
click at [837, 490] on input "Select an option" at bounding box center [839, 487] width 16 height 16
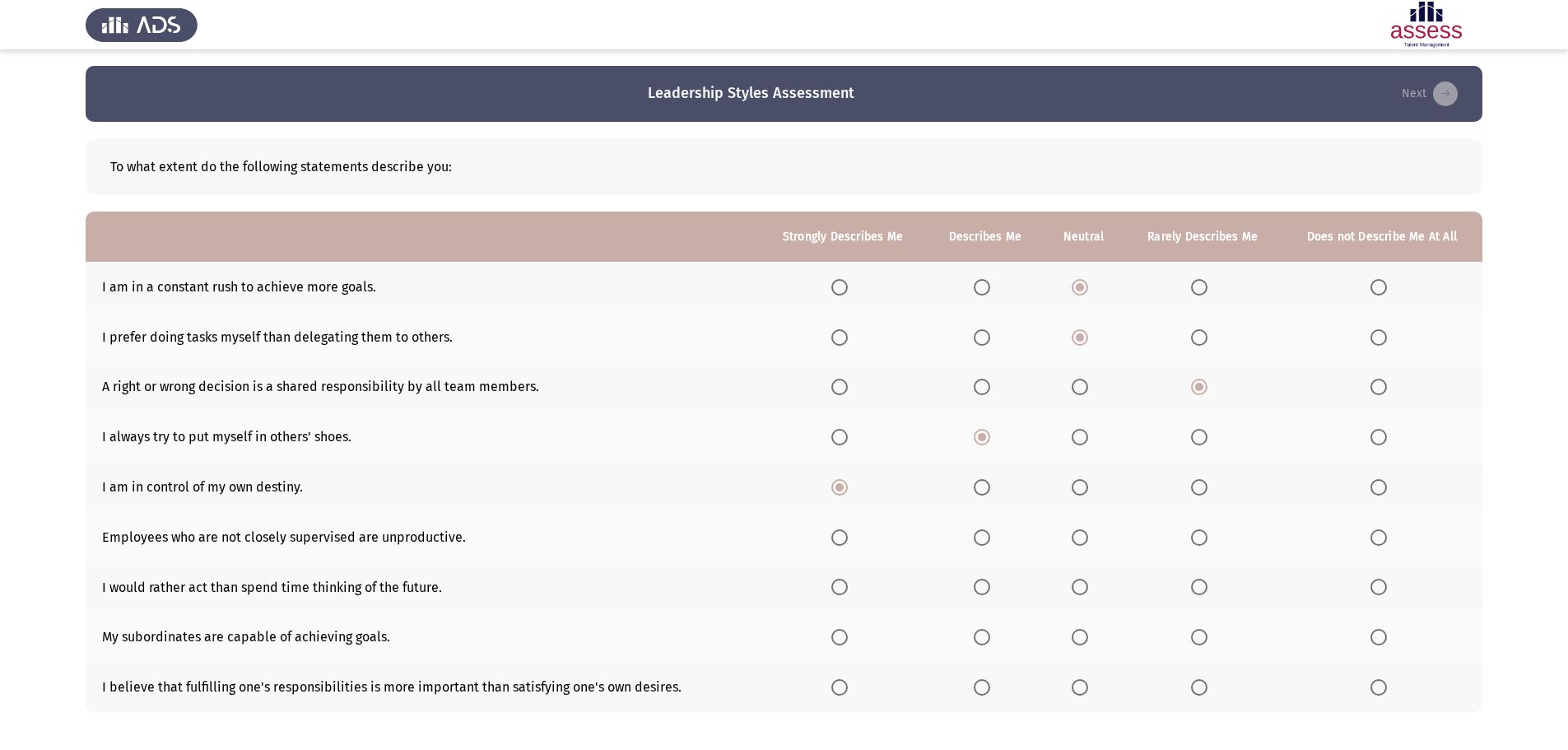
click at [1202, 541] on span "Select an option" at bounding box center [1199, 537] width 16 height 16
click at [1202, 541] on input "Select an option" at bounding box center [1199, 537] width 16 height 16
click at [984, 590] on span "Select an option" at bounding box center [981, 587] width 16 height 16
click at [984, 590] on input "Select an option" at bounding box center [981, 587] width 16 height 16
click at [847, 642] on span "Select an option" at bounding box center [839, 637] width 16 height 16
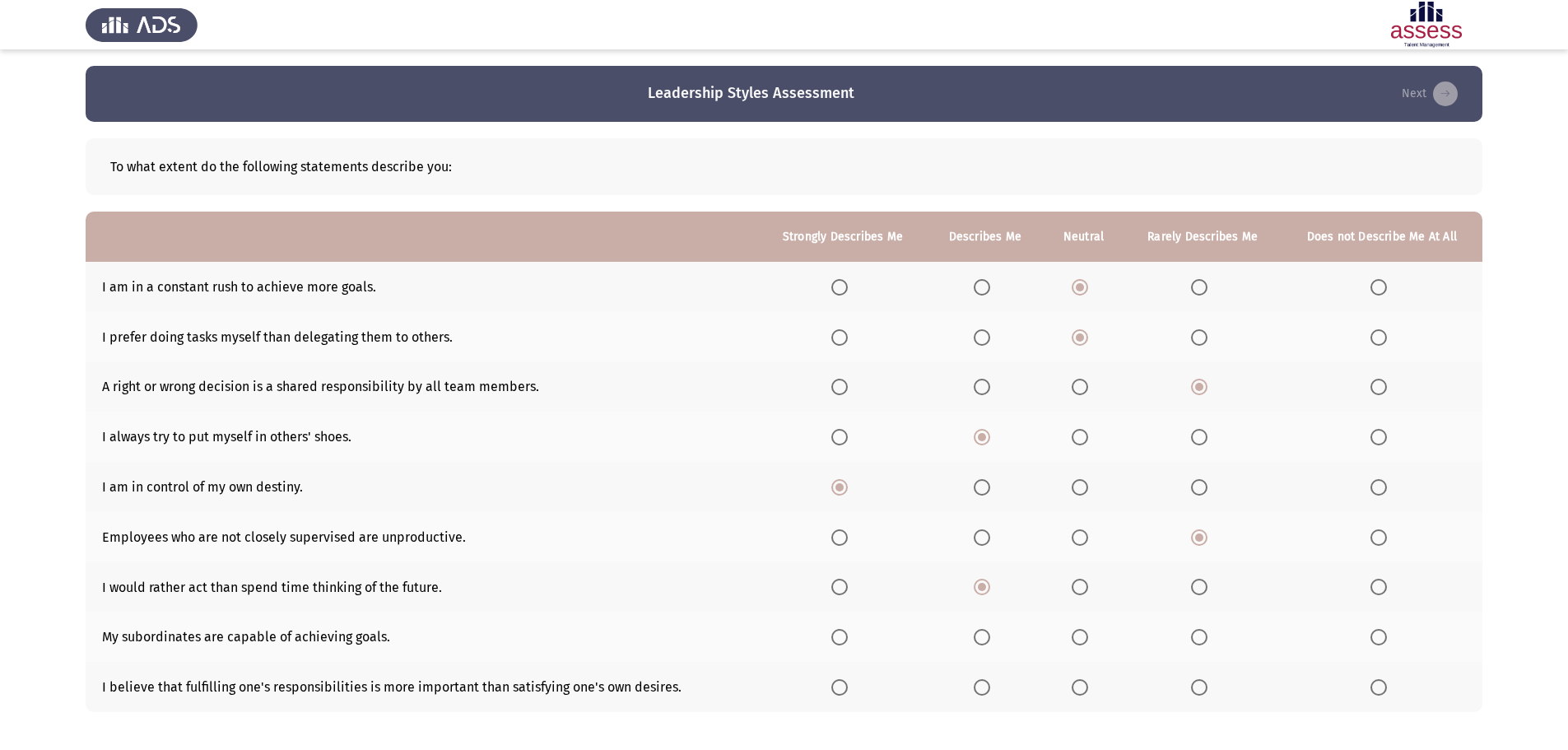
click at [847, 642] on input "Select an option" at bounding box center [839, 637] width 16 height 16
click at [983, 690] on span "Select an option" at bounding box center [981, 687] width 16 height 16
click at [983, 690] on input "Select an option" at bounding box center [981, 687] width 16 height 16
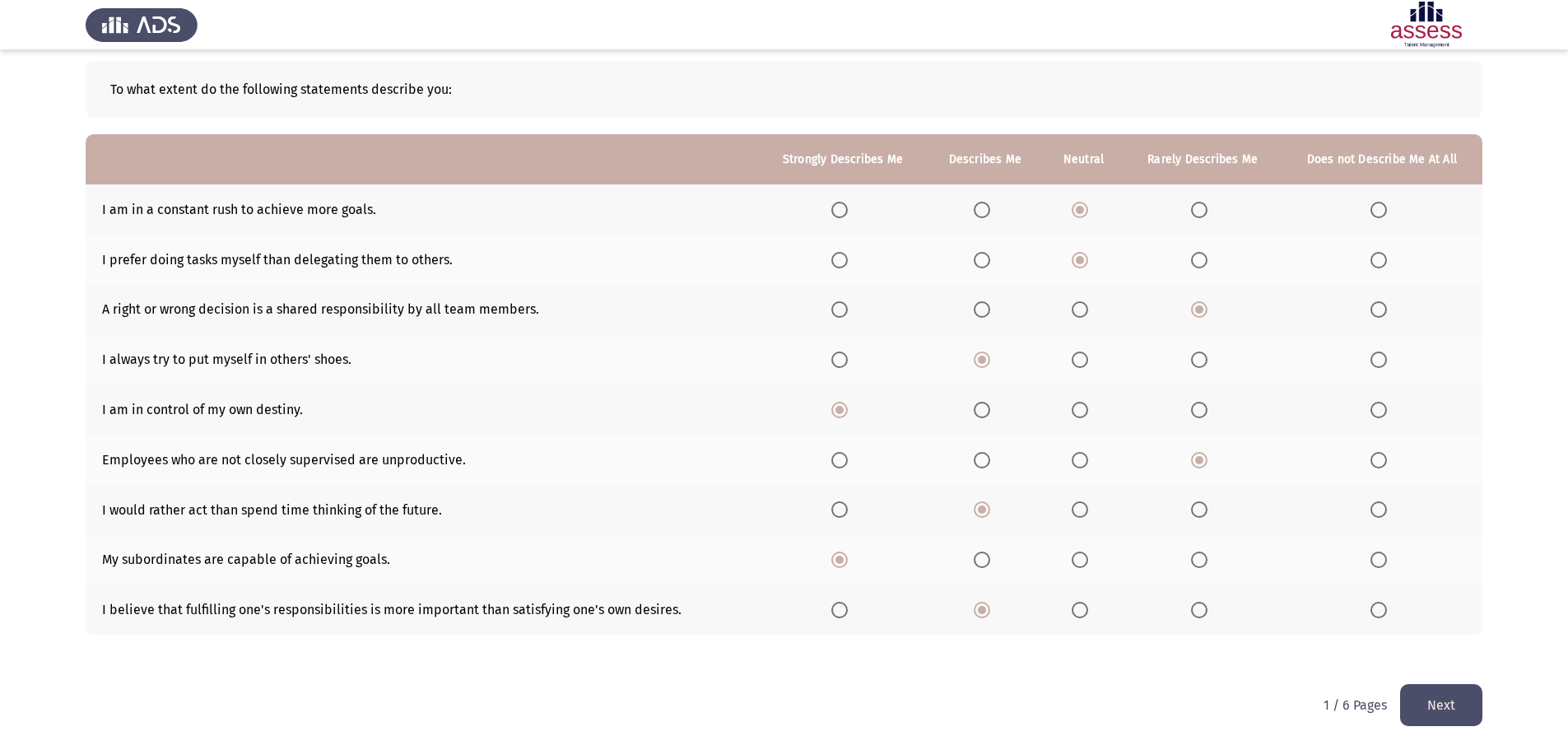
click at [1442, 707] on button "Next" at bounding box center [1440, 705] width 83 height 42
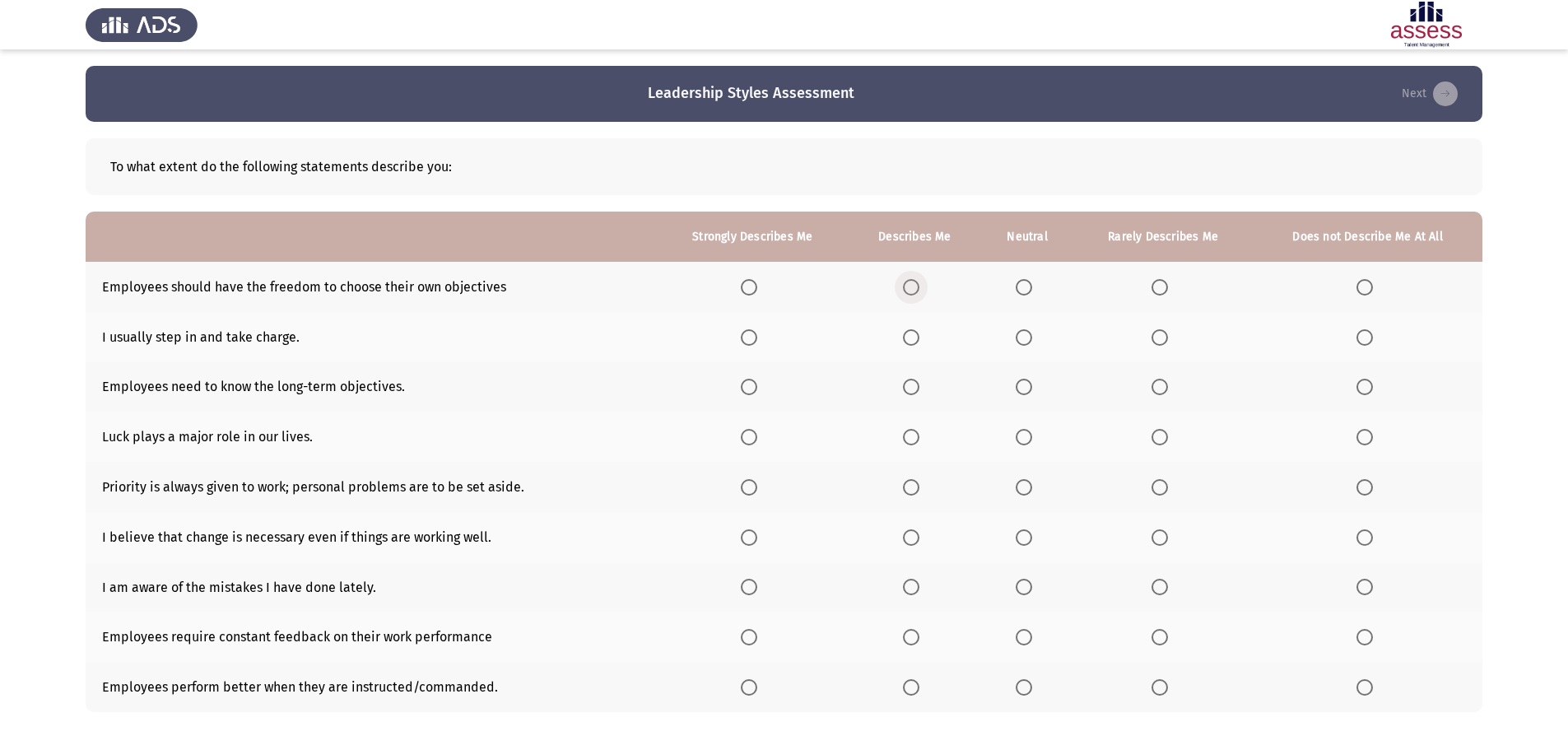
click at [913, 290] on span "Select an option" at bounding box center [910, 287] width 16 height 16
click at [913, 290] on input "Select an option" at bounding box center [910, 287] width 16 height 16
click at [1020, 337] on span "Select an option" at bounding box center [1023, 337] width 16 height 16
click at [1020, 337] on input "Select an option" at bounding box center [1023, 337] width 16 height 16
click at [751, 386] on span "Select an option" at bounding box center [749, 386] width 16 height 16
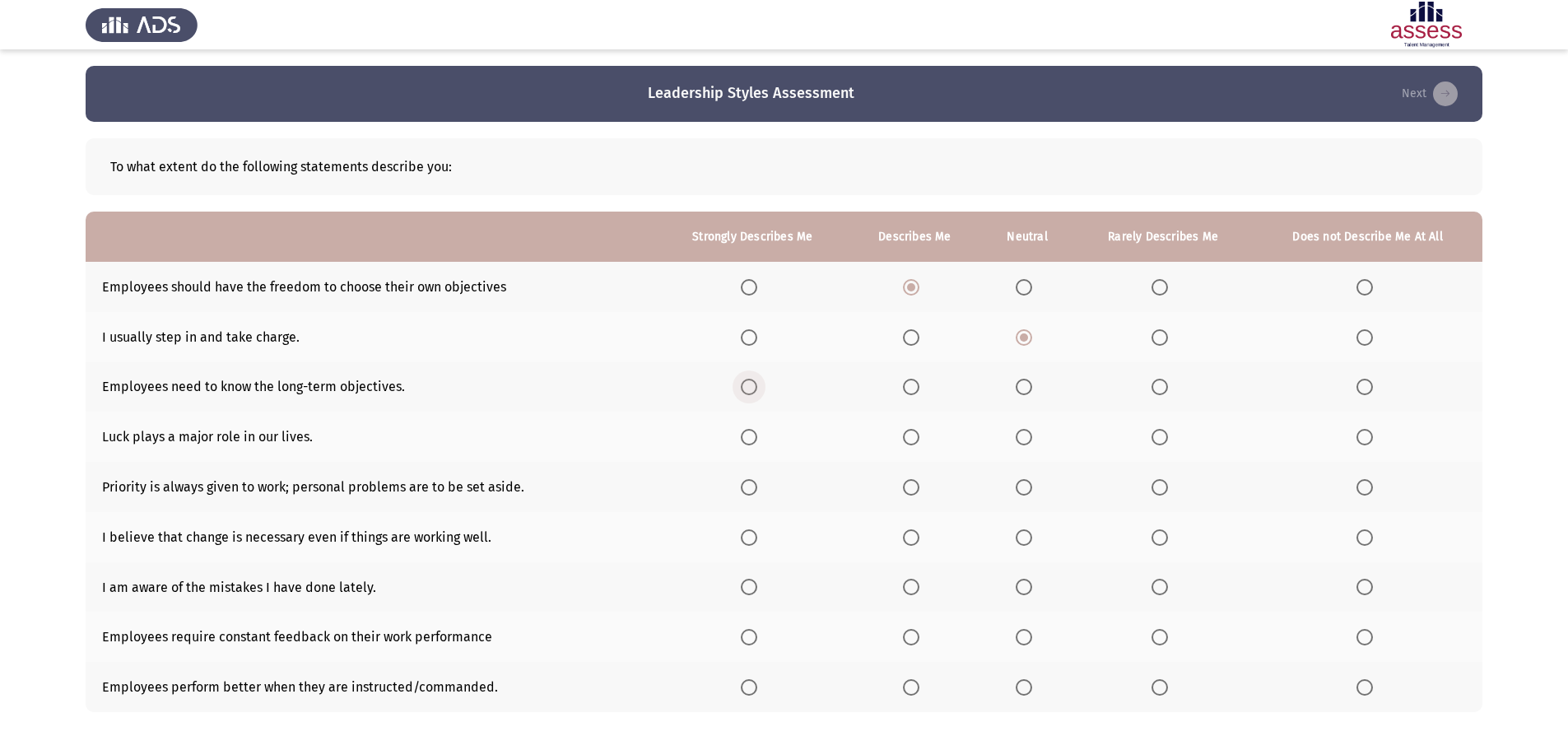
click at [751, 386] on input "Select an option" at bounding box center [749, 386] width 16 height 16
click at [1160, 438] on span "Select an option" at bounding box center [1160, 438] width 0 height 0
click at [1160, 438] on input "Select an option" at bounding box center [1159, 437] width 16 height 16
click at [1156, 488] on span "Select an option" at bounding box center [1159, 487] width 16 height 16
click at [1156, 488] on input "Select an option" at bounding box center [1159, 487] width 16 height 16
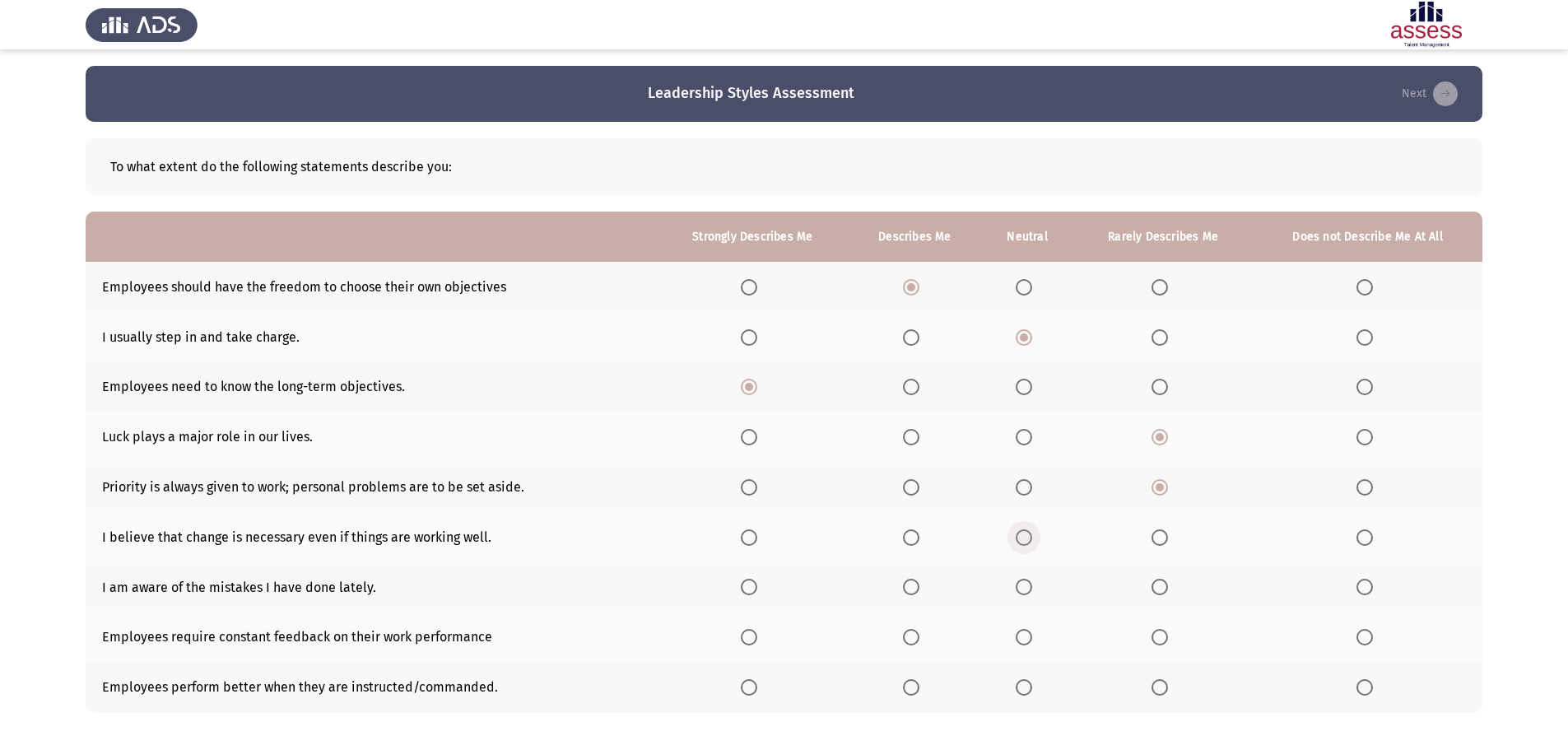
click at [1024, 541] on span "Select an option" at bounding box center [1023, 537] width 16 height 16
click at [1024, 541] on input "Select an option" at bounding box center [1023, 537] width 16 height 16
click at [906, 592] on span "Select an option" at bounding box center [910, 587] width 16 height 16
click at [906, 592] on input "Select an option" at bounding box center [910, 587] width 16 height 16
click at [916, 640] on span "Select an option" at bounding box center [910, 637] width 16 height 16
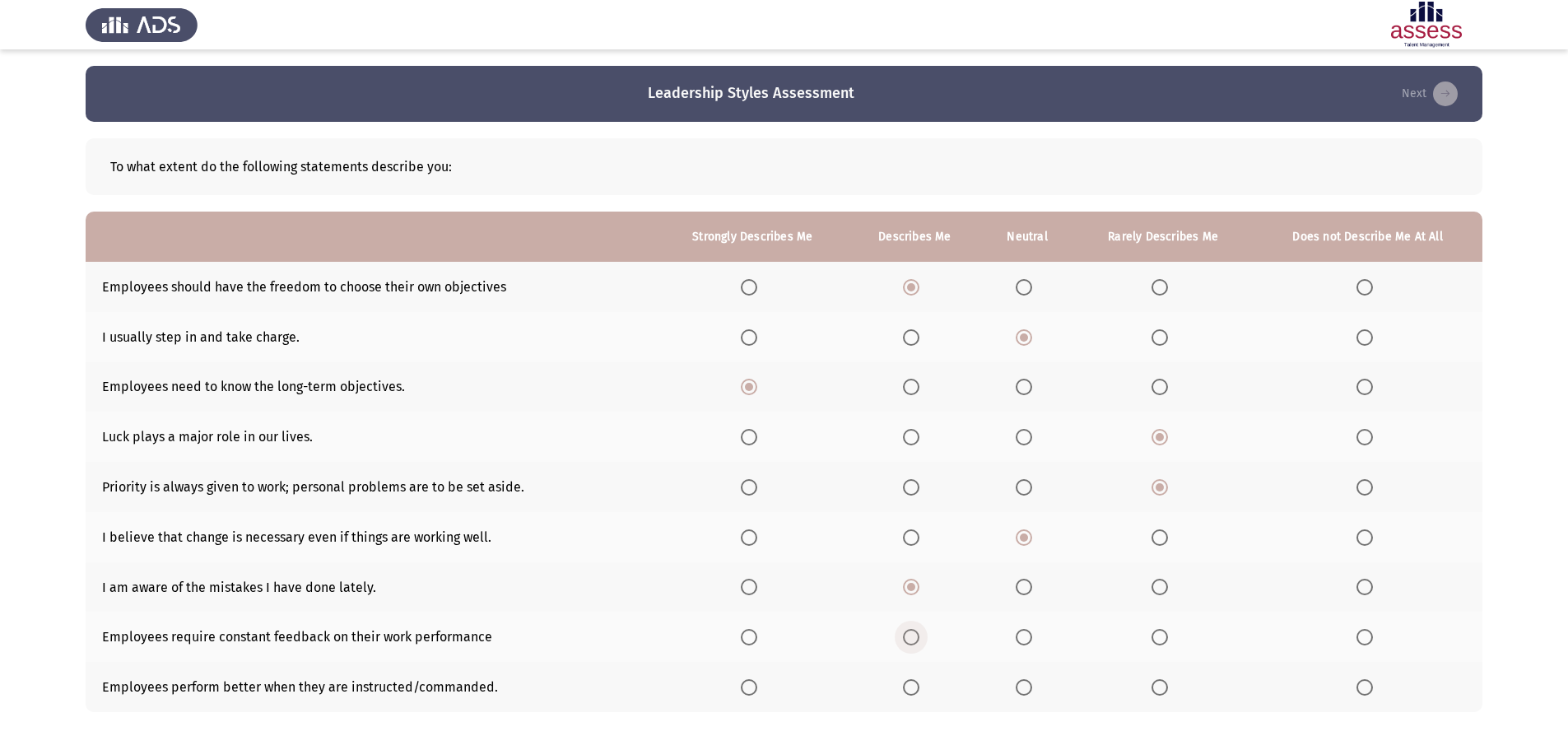
click at [916, 640] on input "Select an option" at bounding box center [910, 637] width 16 height 16
click at [1162, 687] on span "Select an option" at bounding box center [1159, 687] width 16 height 16
click at [1162, 687] on input "Select an option" at bounding box center [1159, 687] width 16 height 16
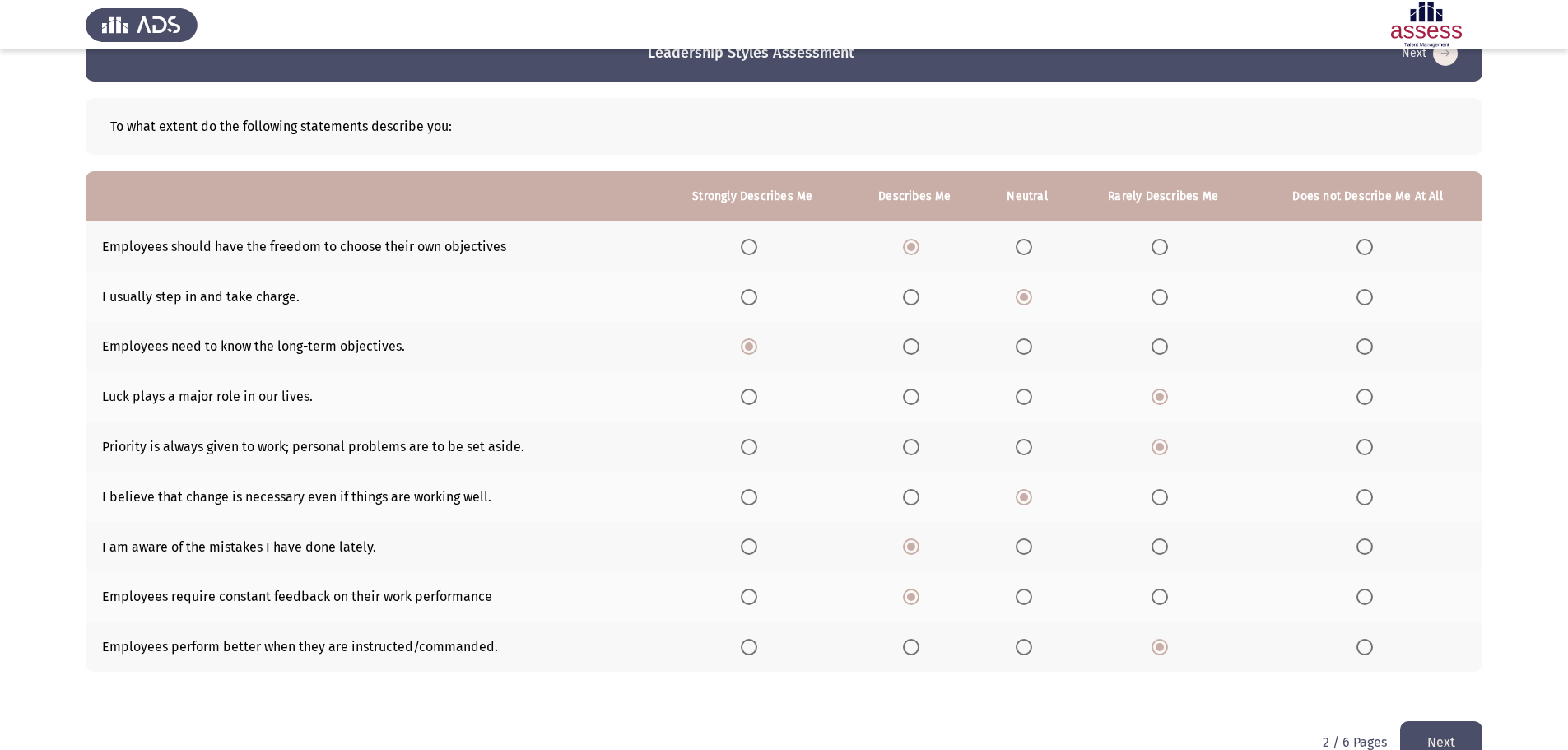
scroll to position [77, 0]
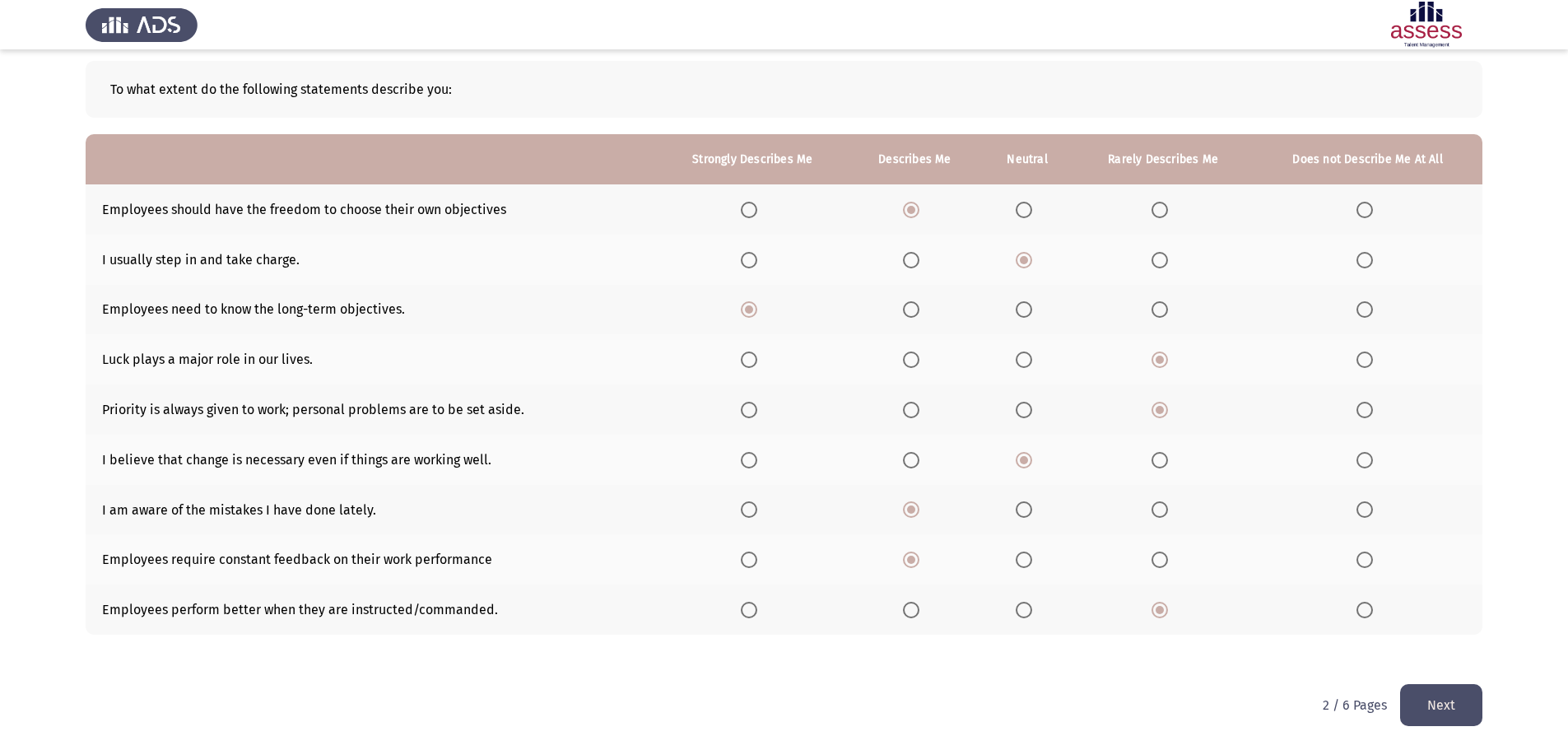
click at [1449, 708] on button "Next" at bounding box center [1440, 705] width 83 height 42
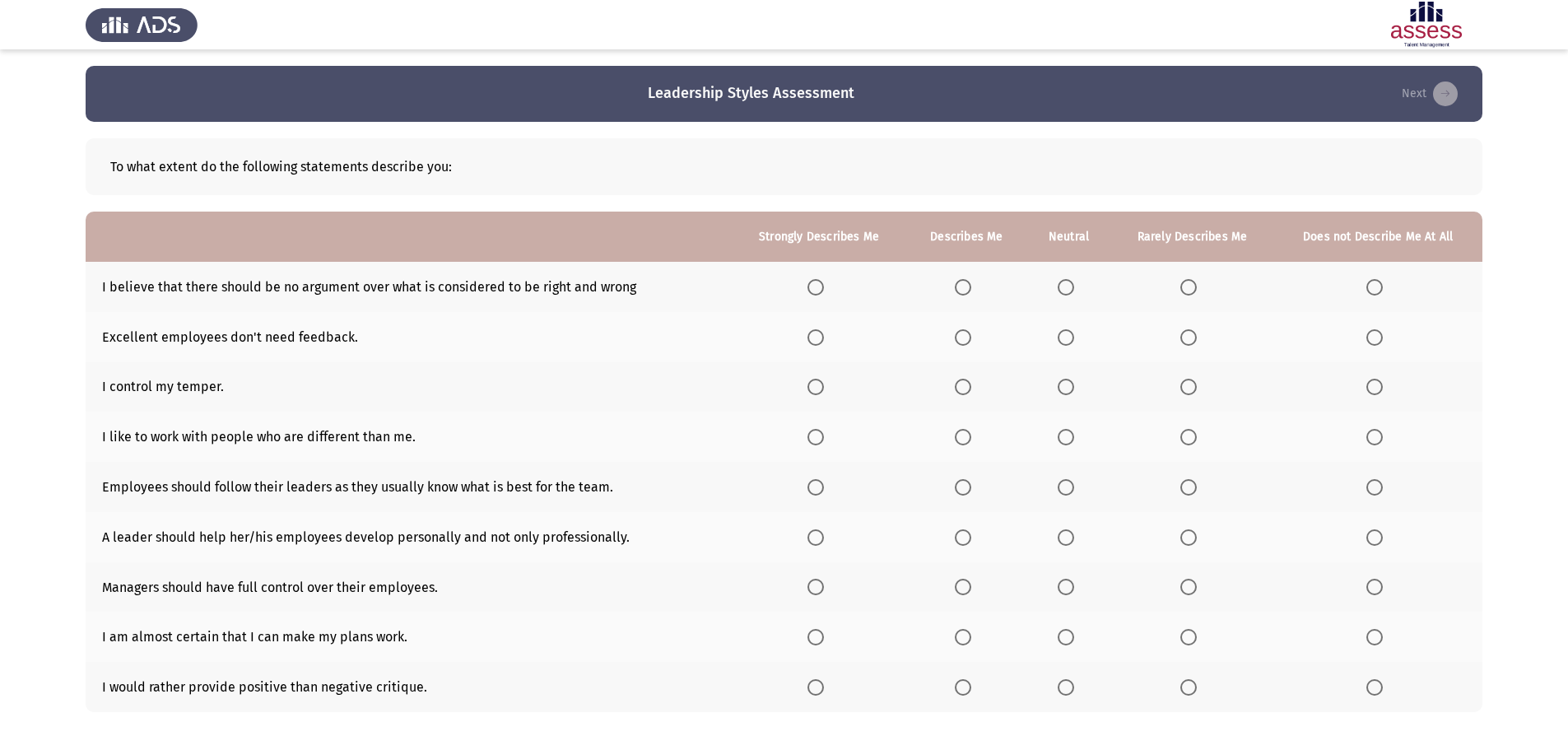
click at [1193, 285] on span "Select an option" at bounding box center [1188, 287] width 16 height 16
click at [1193, 285] on input "Select an option" at bounding box center [1188, 287] width 16 height 16
click at [1375, 333] on span "Select an option" at bounding box center [1374, 337] width 16 height 16
click at [1375, 333] on input "Select an option" at bounding box center [1374, 337] width 16 height 16
click at [824, 390] on span "Select an option" at bounding box center [815, 386] width 16 height 16
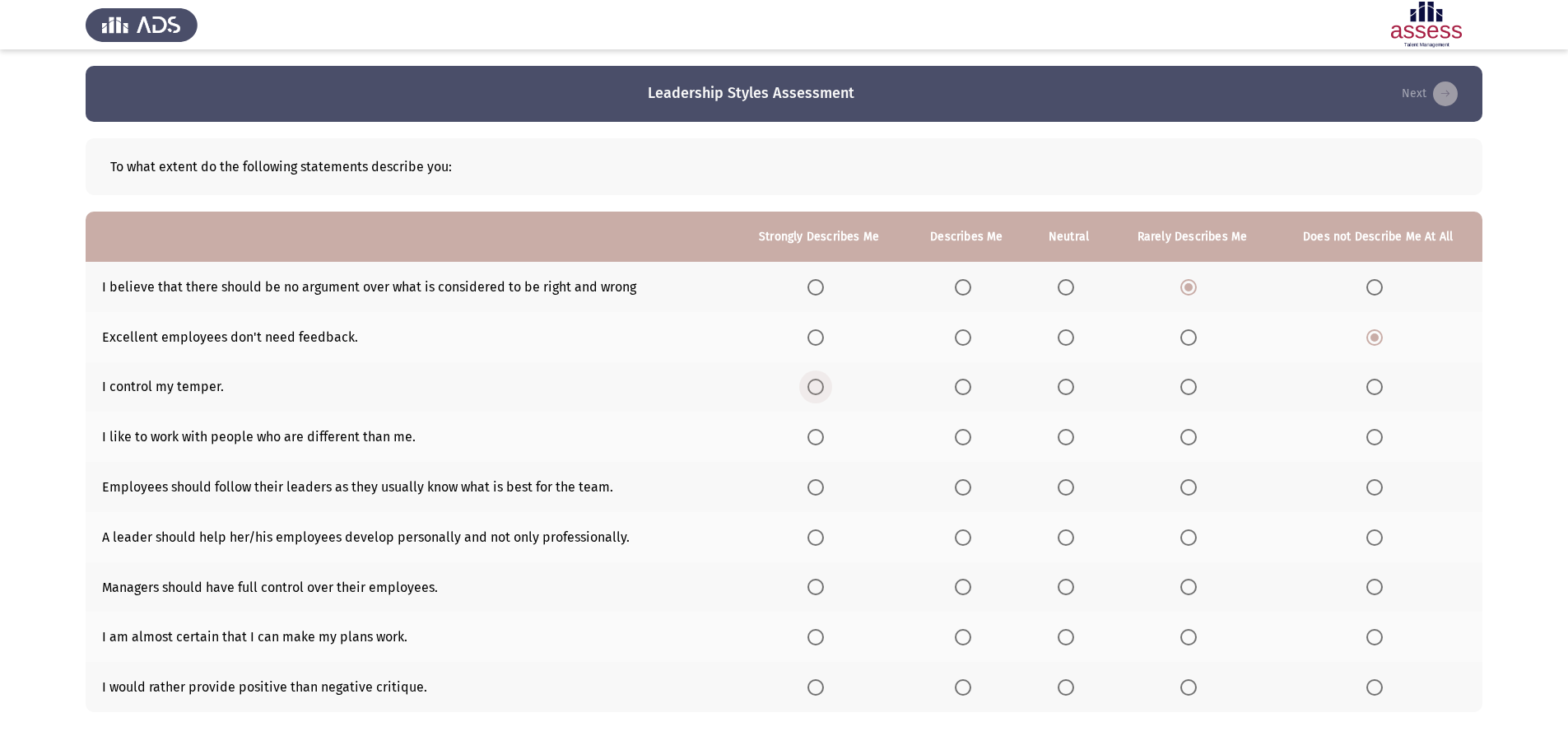
click at [824, 390] on input "Select an option" at bounding box center [815, 386] width 16 height 16
click at [961, 439] on span "Select an option" at bounding box center [962, 437] width 16 height 16
click at [961, 439] on input "Select an option" at bounding box center [962, 437] width 16 height 16
click at [1069, 490] on span "Select an option" at bounding box center [1065, 487] width 16 height 16
click at [1069, 490] on input "Select an option" at bounding box center [1065, 487] width 16 height 16
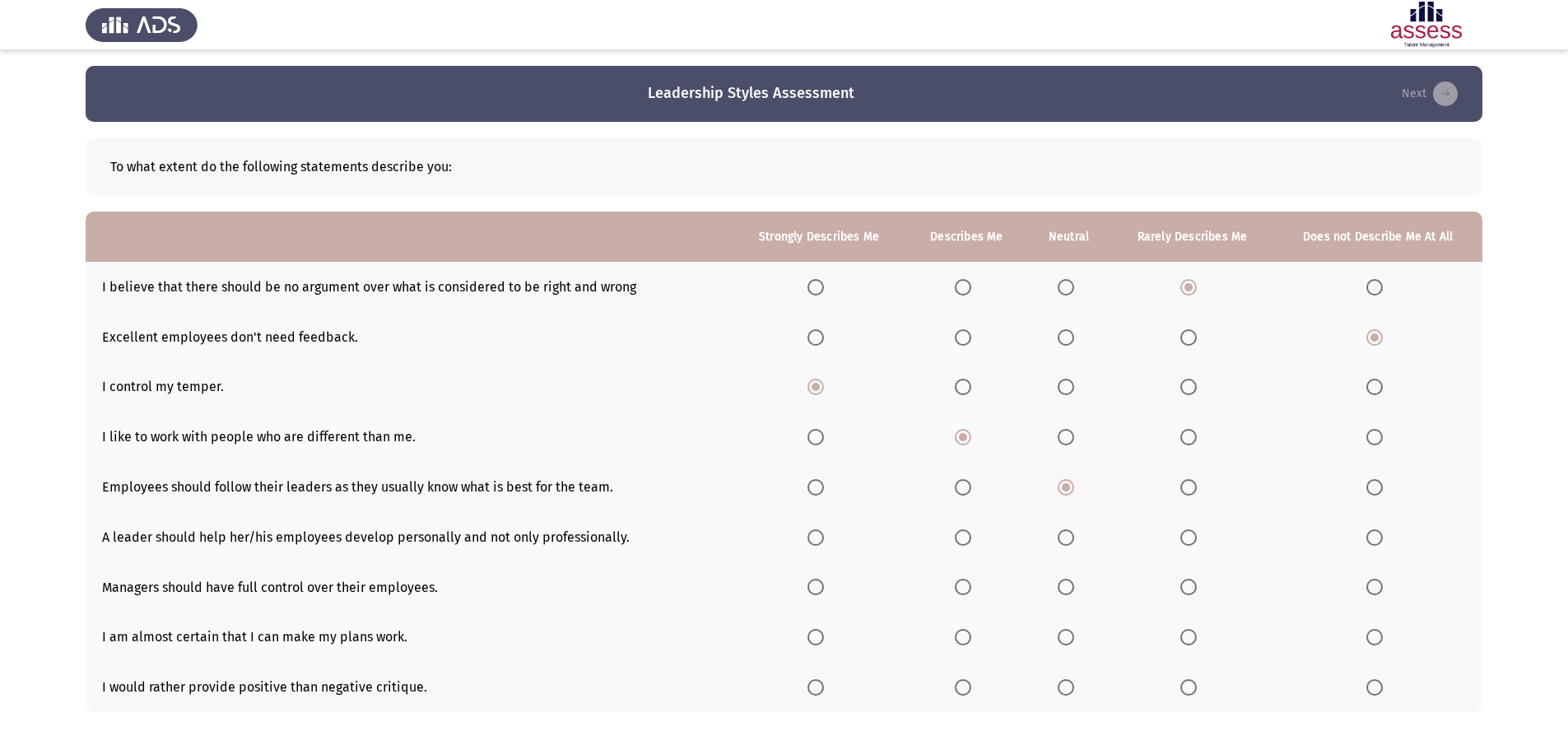
click at [824, 543] on span "Select an option" at bounding box center [815, 537] width 16 height 16
click at [824, 543] on input "Select an option" at bounding box center [815, 537] width 16 height 16
click at [1195, 587] on span "Select an option" at bounding box center [1188, 587] width 16 height 16
click at [1195, 587] on input "Select an option" at bounding box center [1188, 587] width 16 height 16
click at [967, 637] on span "Select an option" at bounding box center [962, 637] width 16 height 16
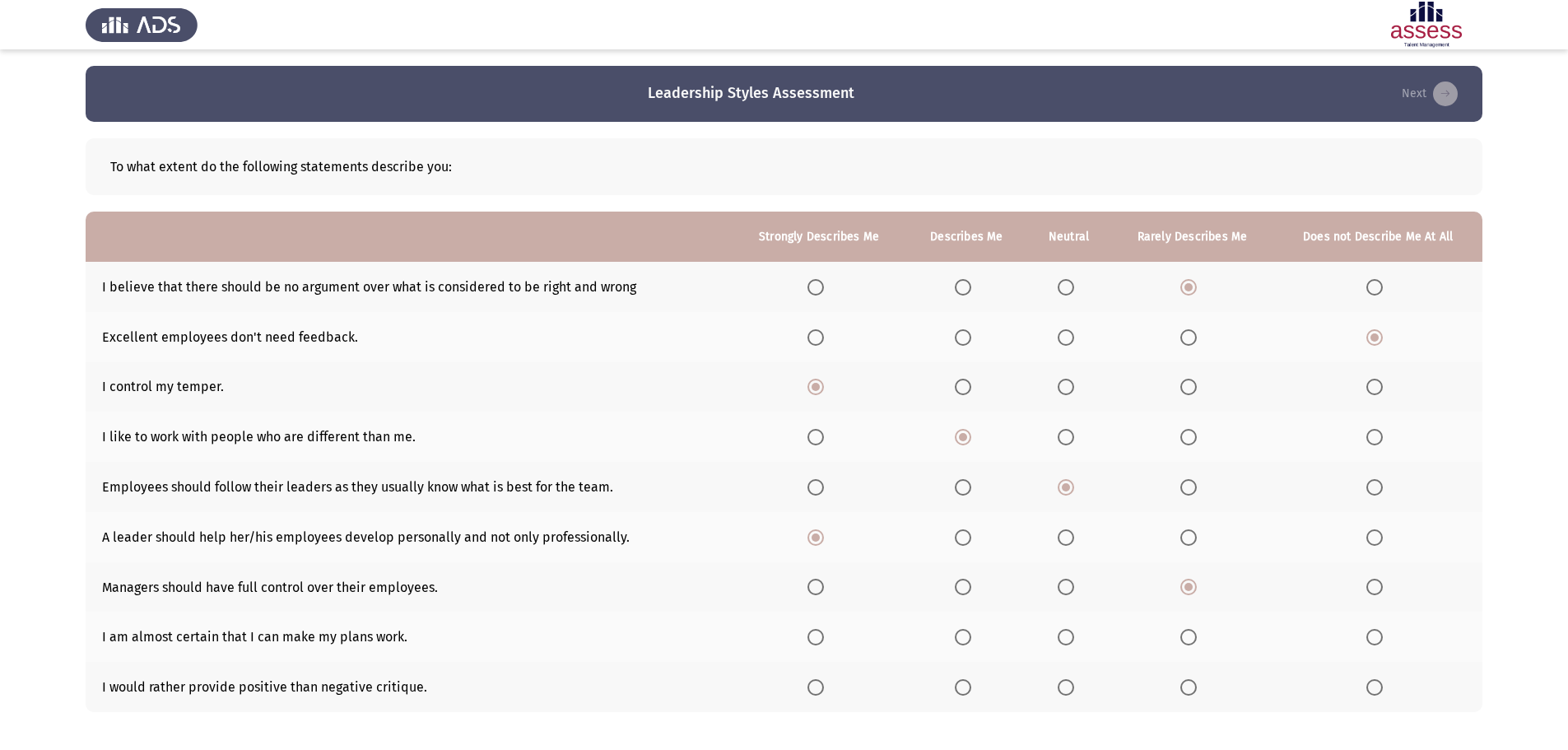
click at [967, 637] on input "Select an option" at bounding box center [962, 637] width 16 height 16
click at [965, 692] on span "Select an option" at bounding box center [962, 687] width 16 height 16
click at [965, 692] on input "Select an option" at bounding box center [962, 687] width 16 height 16
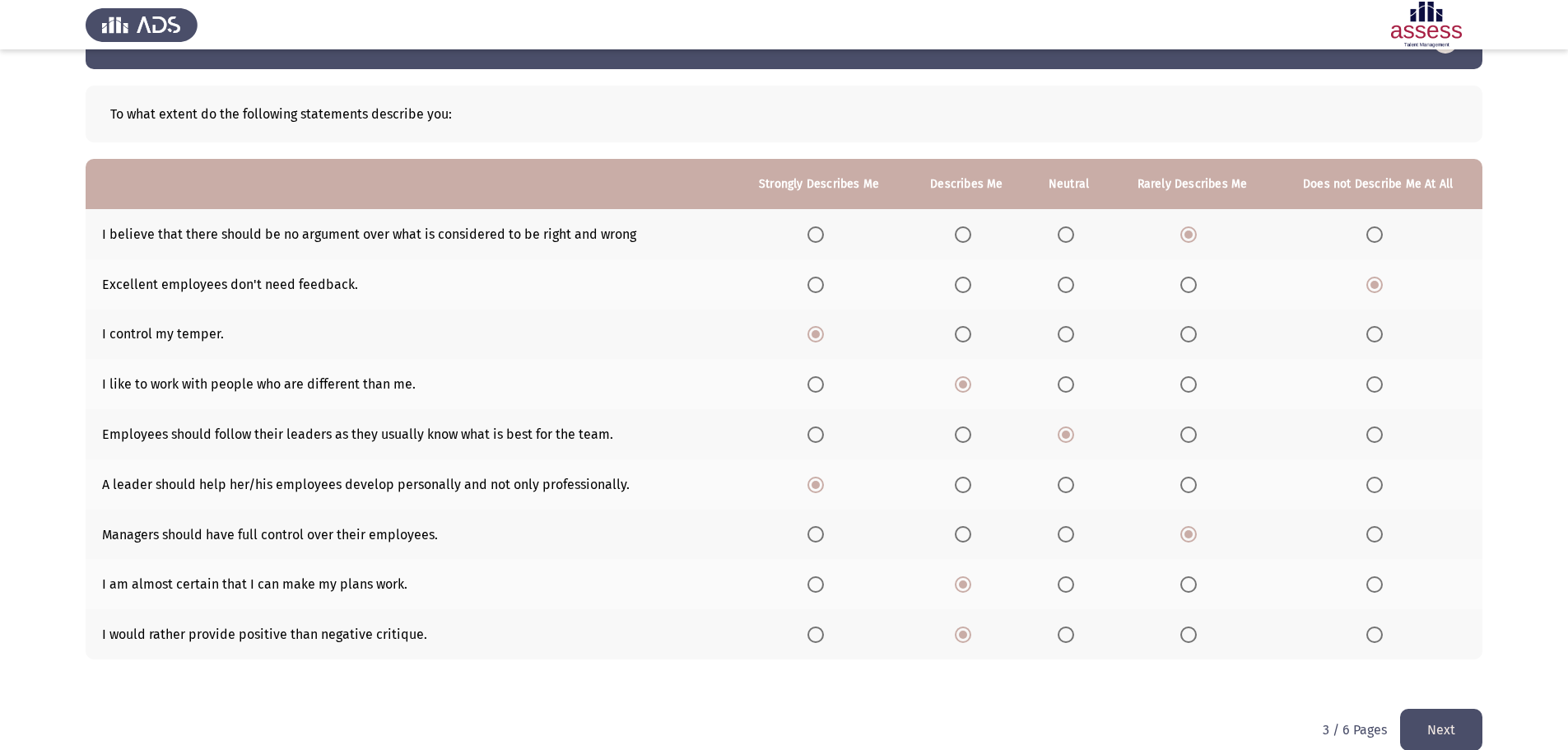
scroll to position [77, 0]
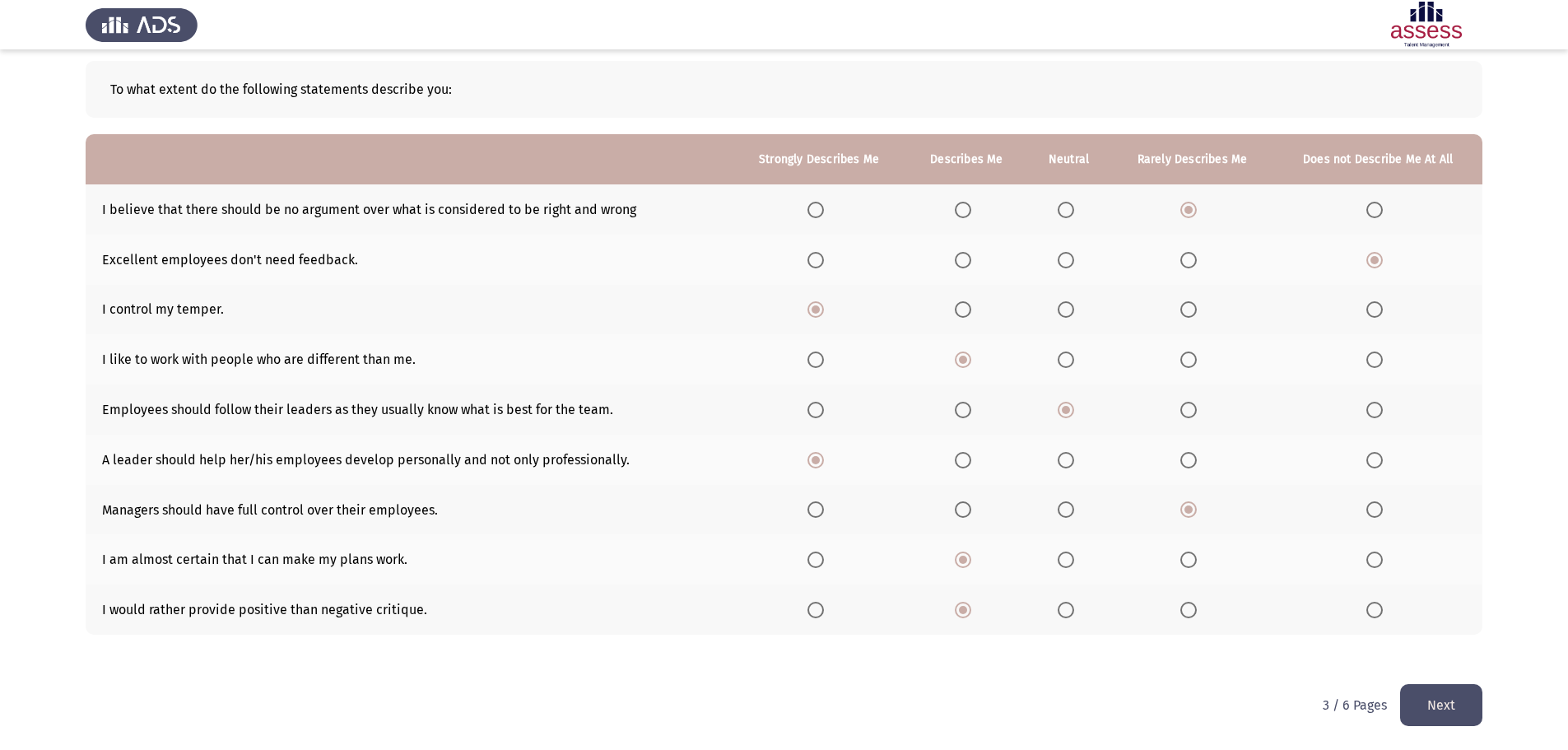
click at [1445, 698] on button "Next" at bounding box center [1440, 705] width 83 height 42
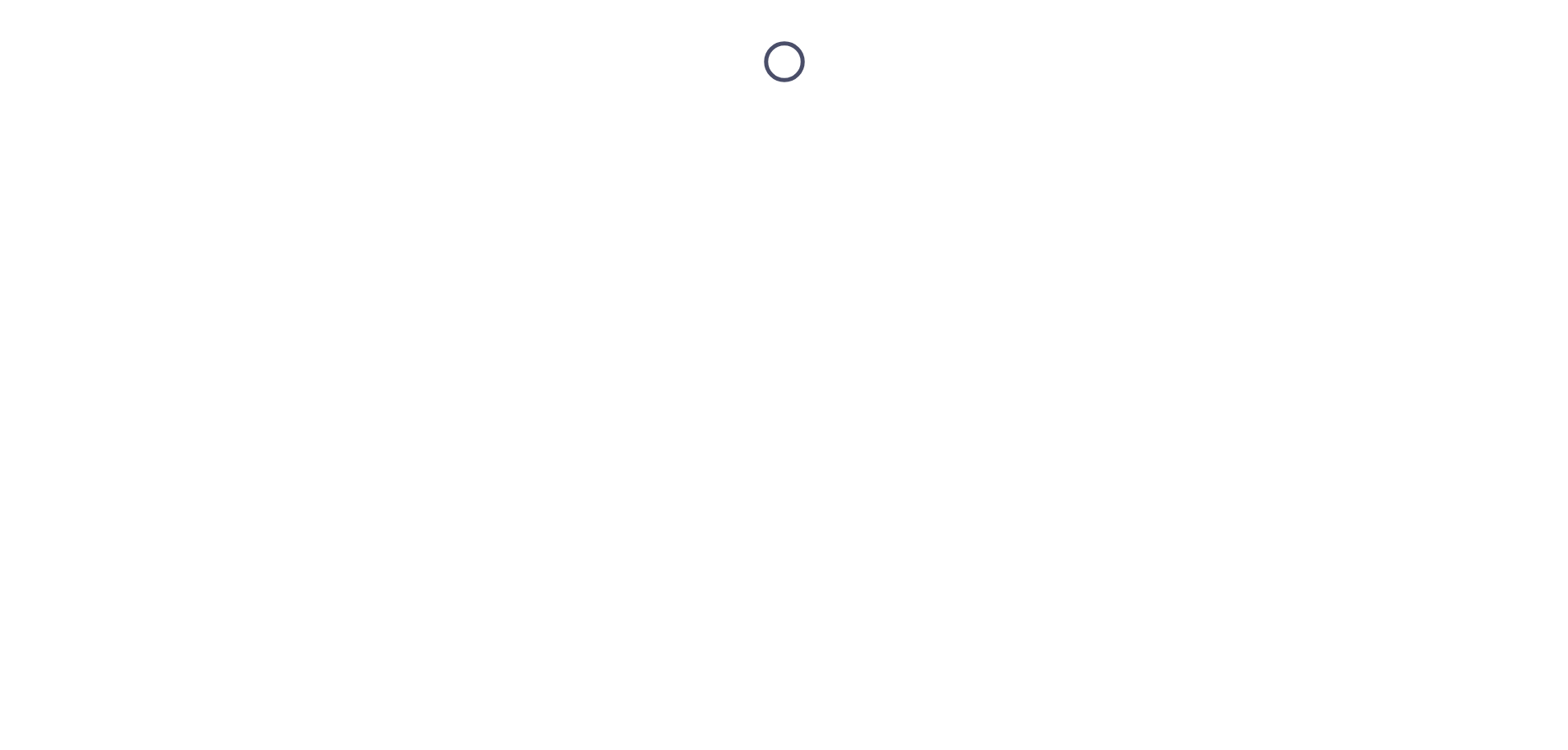
scroll to position [0, 0]
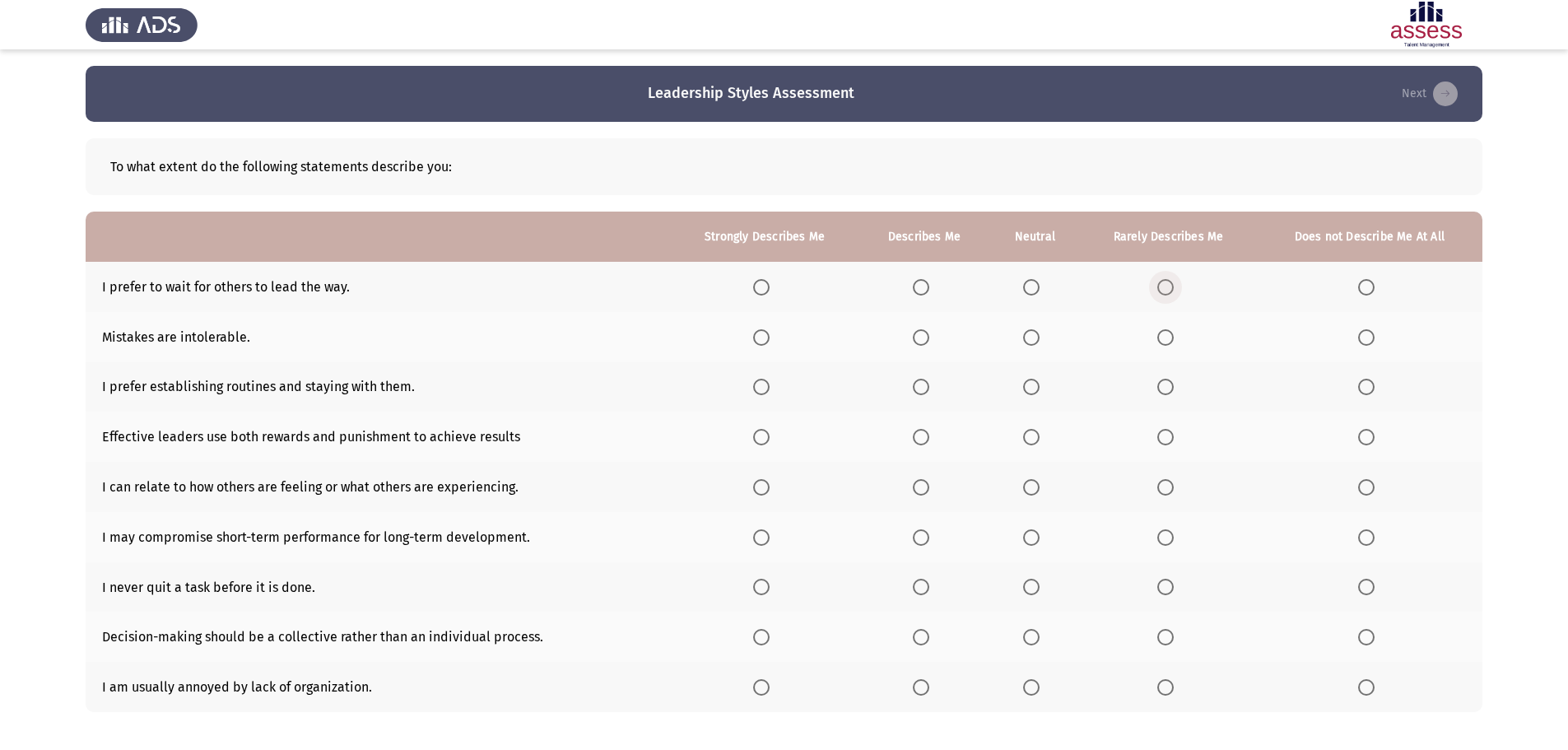
click at [1167, 287] on span "Select an option" at bounding box center [1165, 287] width 16 height 16
click at [1167, 287] on input "Select an option" at bounding box center [1165, 287] width 16 height 16
click at [1366, 340] on span "Select an option" at bounding box center [1366, 337] width 16 height 16
click at [1366, 340] on input "Select an option" at bounding box center [1366, 337] width 16 height 16
click at [921, 387] on span "Select an option" at bounding box center [921, 387] width 0 height 0
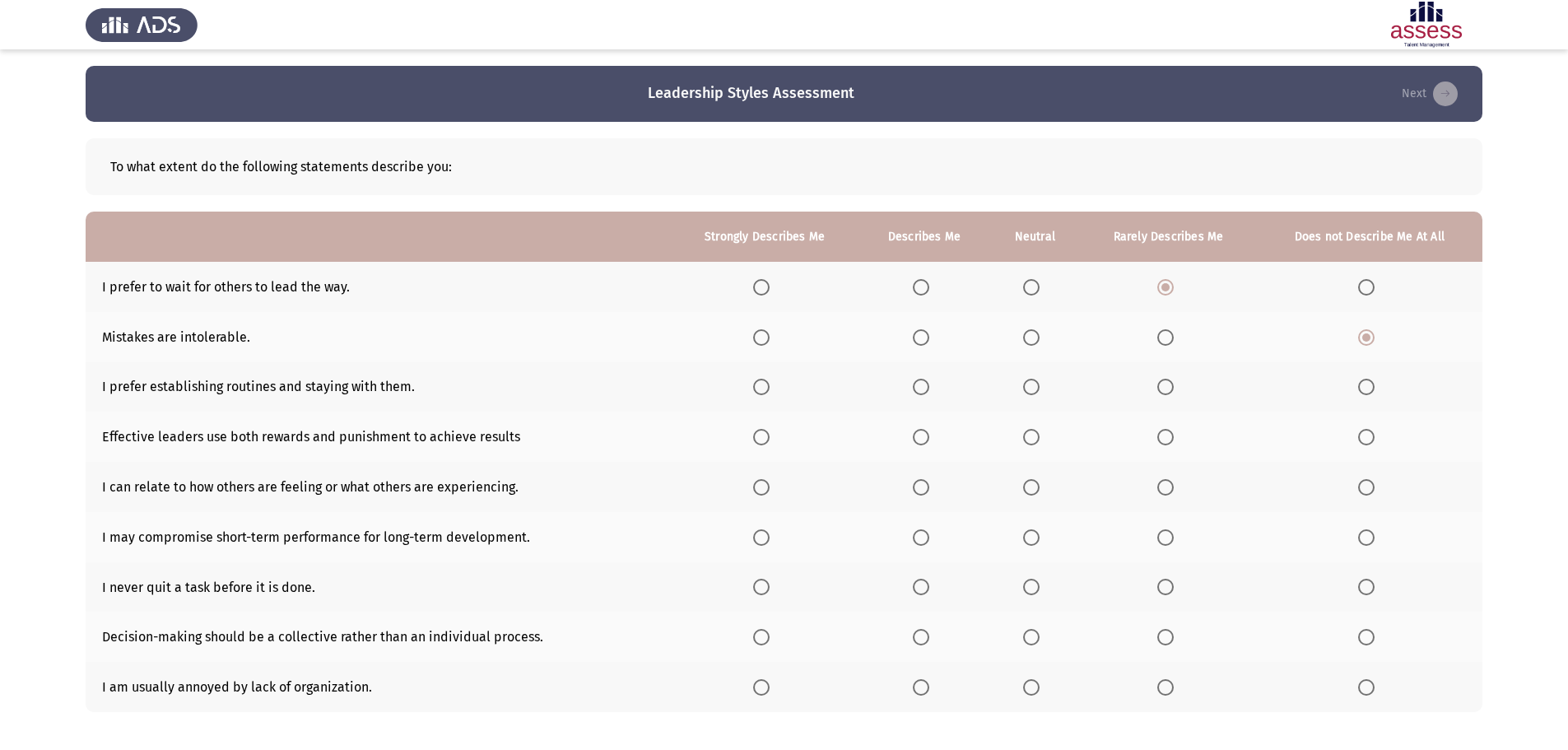
click at [922, 386] on input "Select an option" at bounding box center [921, 386] width 16 height 16
click at [1168, 438] on span "Select an option" at bounding box center [1165, 437] width 16 height 16
click at [1168, 438] on input "Select an option" at bounding box center [1165, 437] width 16 height 16
click at [924, 493] on span "Select an option" at bounding box center [921, 487] width 16 height 16
click at [924, 493] on input "Select an option" at bounding box center [921, 487] width 16 height 16
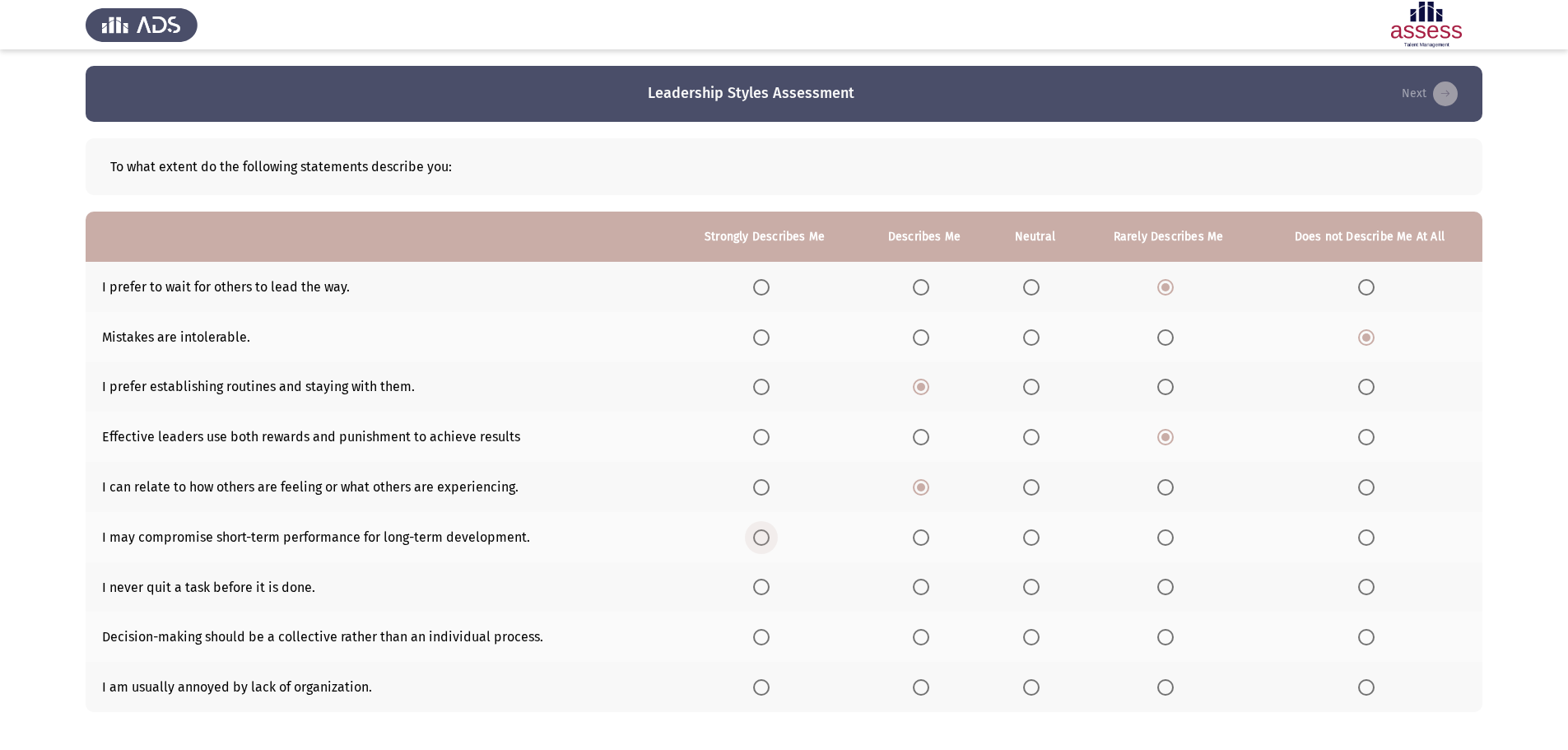
click at [761, 541] on span "Select an option" at bounding box center [761, 537] width 16 height 16
click at [761, 541] on input "Select an option" at bounding box center [761, 537] width 16 height 16
click at [916, 592] on span "Select an option" at bounding box center [921, 587] width 16 height 16
click at [916, 592] on input "Select an option" at bounding box center [921, 587] width 16 height 16
click at [917, 641] on span "Select an option" at bounding box center [921, 637] width 16 height 16
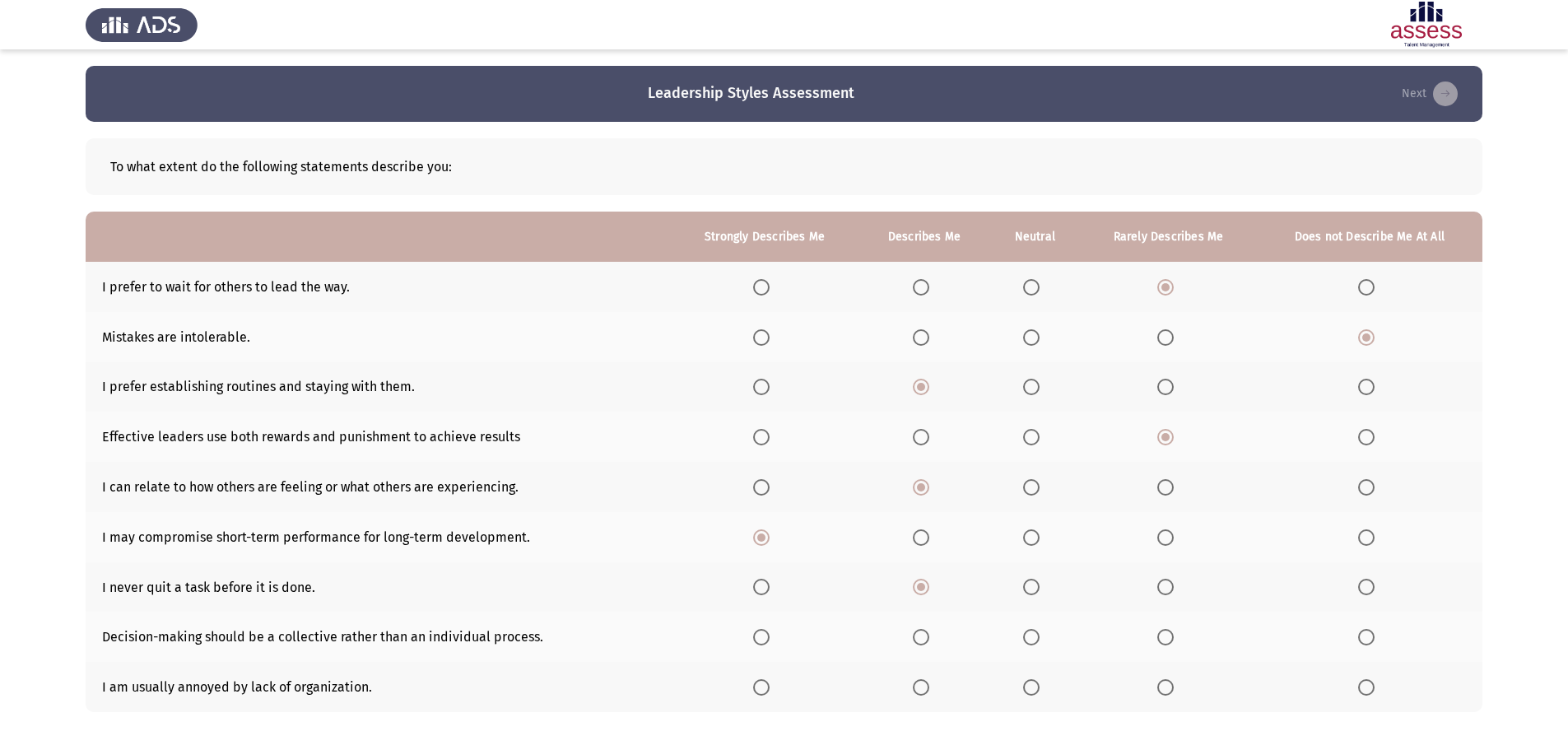
click at [917, 641] on input "Select an option" at bounding box center [921, 637] width 16 height 16
click at [1169, 687] on span "Select an option" at bounding box center [1165, 687] width 16 height 16
click at [1169, 687] on input "Select an option" at bounding box center [1165, 687] width 16 height 16
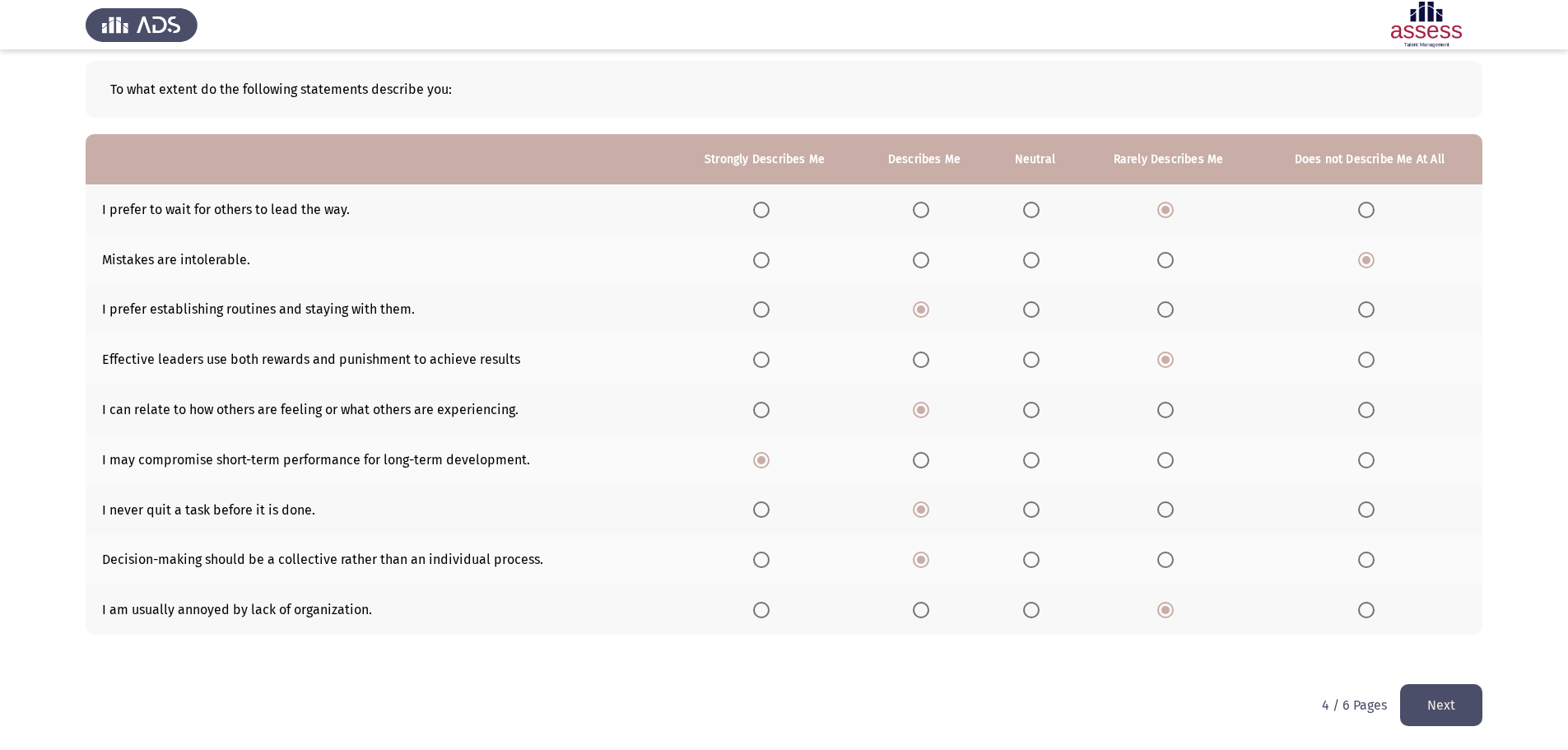
click at [1443, 714] on button "Next" at bounding box center [1440, 705] width 83 height 42
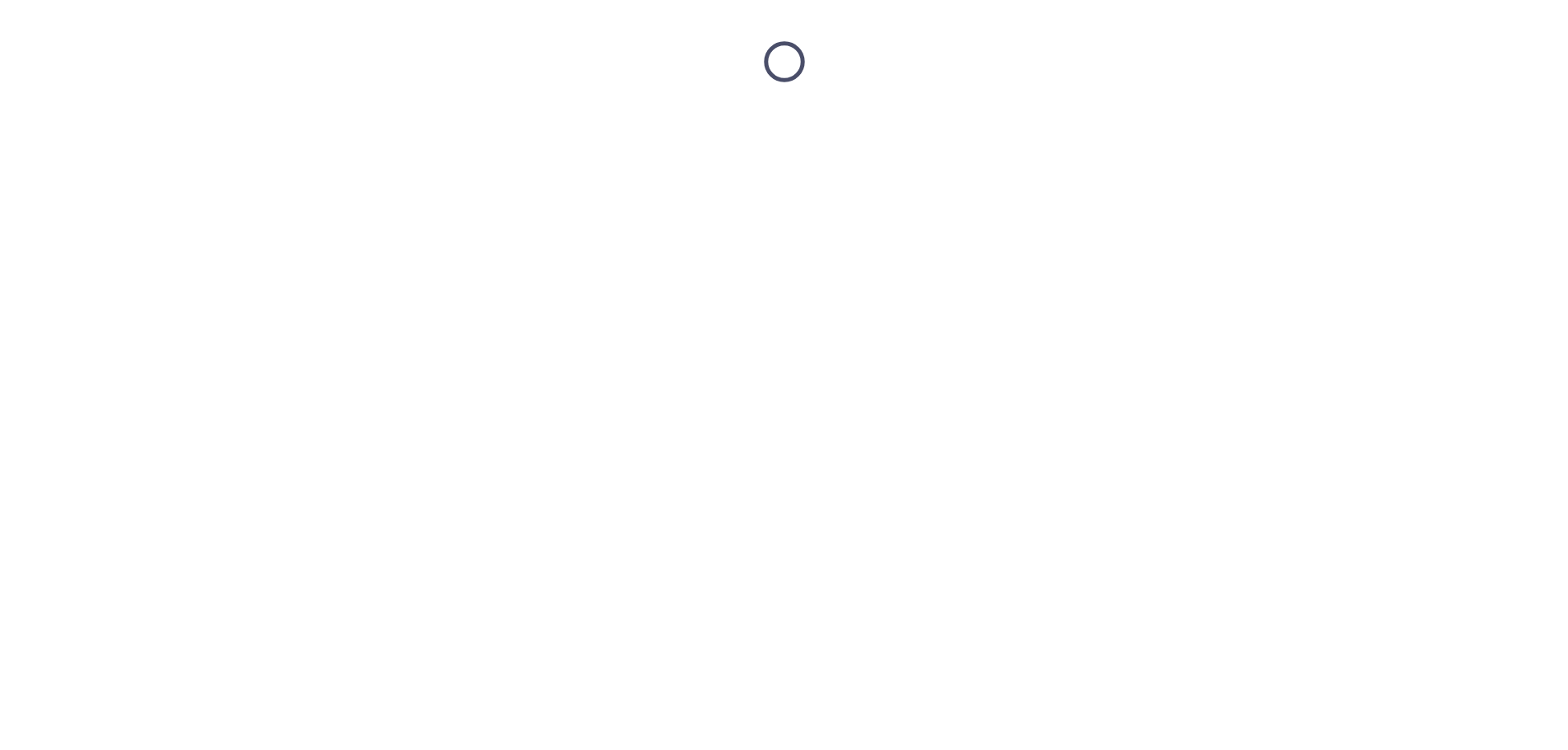
scroll to position [0, 0]
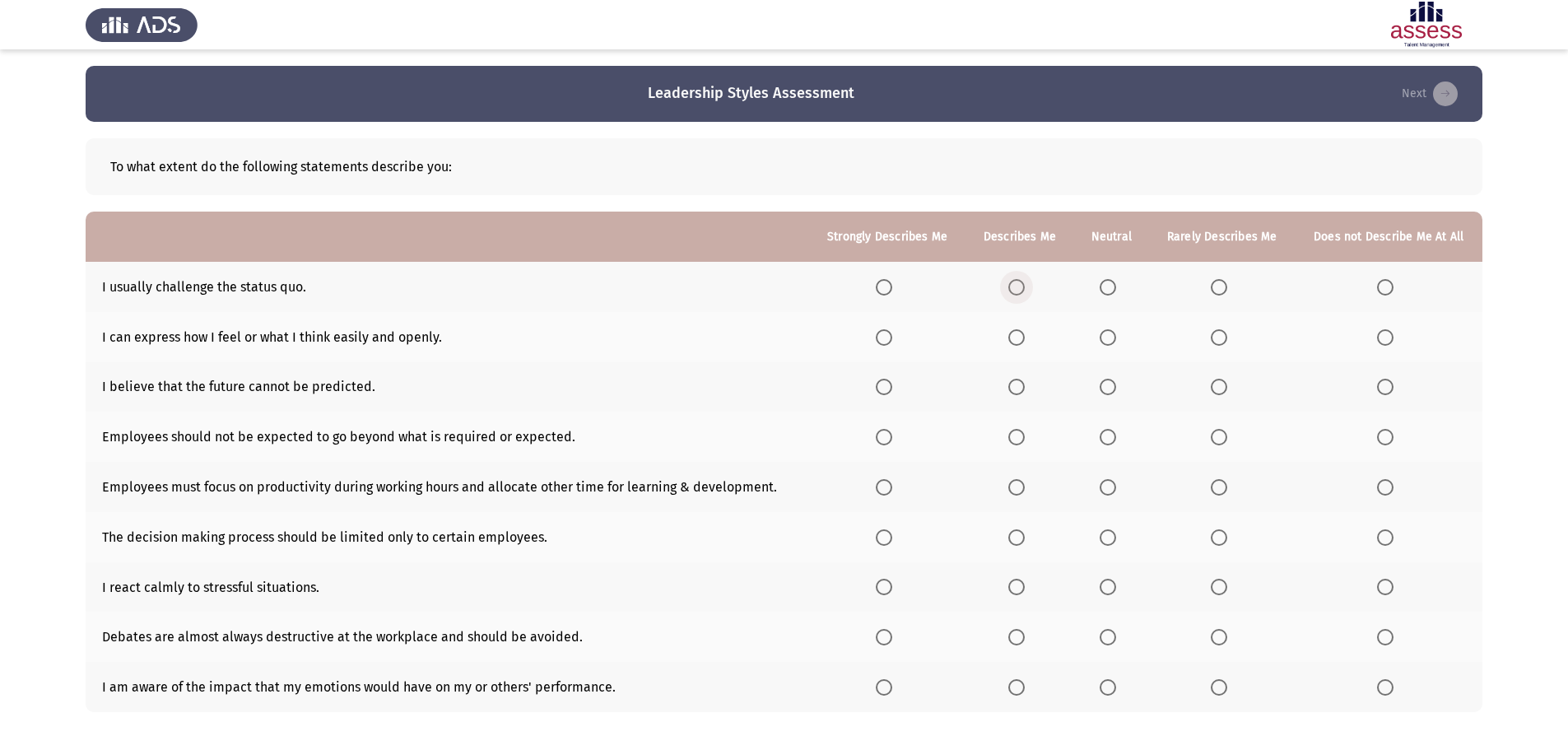
click at [1014, 286] on span "Select an option" at bounding box center [1016, 287] width 16 height 16
click at [1014, 286] on input "Select an option" at bounding box center [1016, 287] width 16 height 16
click at [882, 339] on span "Select an option" at bounding box center [883, 337] width 16 height 16
click at [882, 339] on input "Select an option" at bounding box center [883, 337] width 16 height 16
click at [1222, 389] on span "Select an option" at bounding box center [1218, 386] width 16 height 16
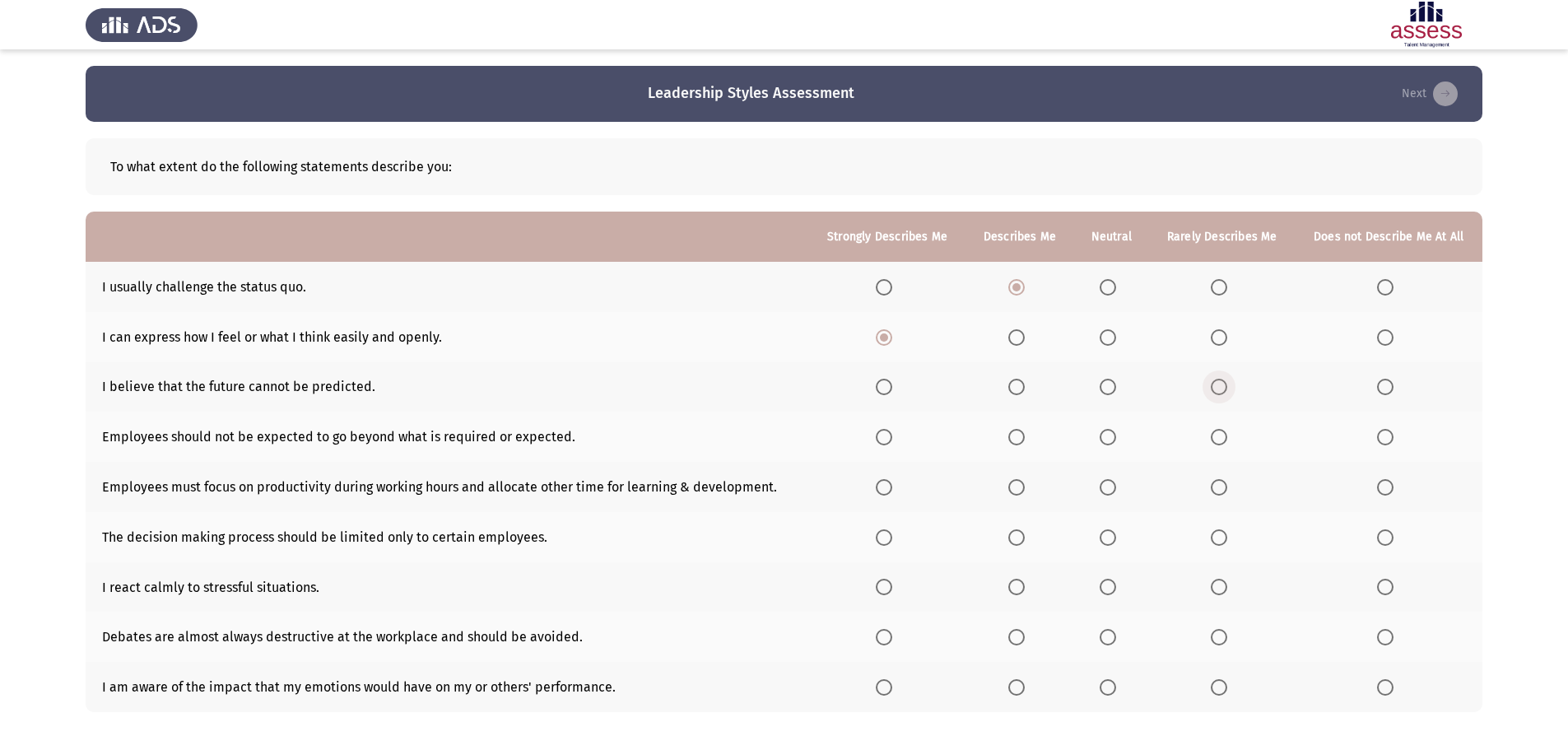
click at [1222, 389] on input "Select an option" at bounding box center [1218, 386] width 16 height 16
click at [1217, 437] on span "Select an option" at bounding box center [1218, 437] width 16 height 16
click at [1217, 437] on input "Select an option" at bounding box center [1218, 437] width 16 height 16
click at [1385, 484] on span "Select an option" at bounding box center [1384, 487] width 16 height 16
click at [1385, 484] on input "Select an option" at bounding box center [1384, 487] width 16 height 16
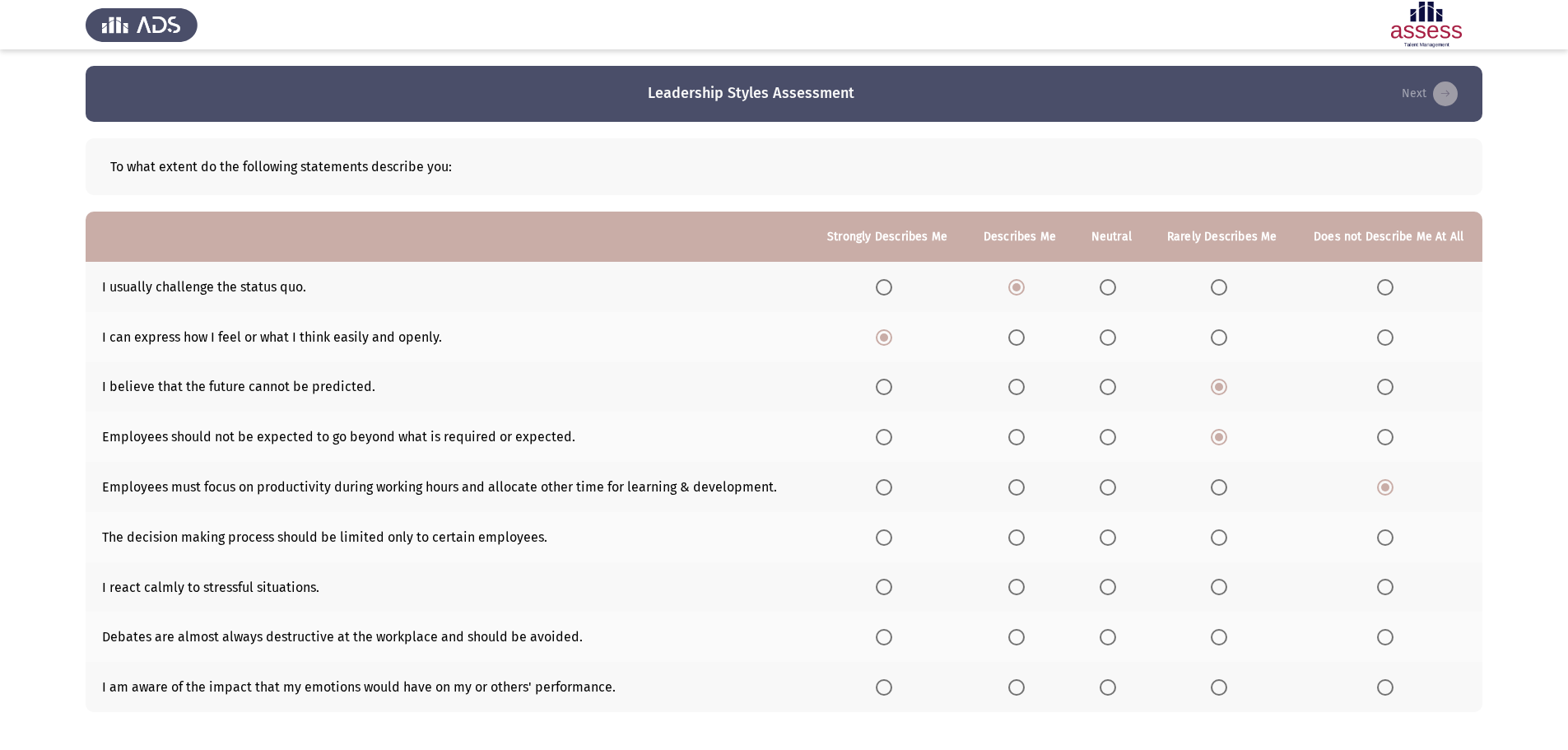
click at [1224, 534] on span "Select an option" at bounding box center [1218, 537] width 16 height 16
click at [1224, 534] on input "Select an option" at bounding box center [1218, 537] width 16 height 16
click at [1116, 541] on span "Select an option" at bounding box center [1107, 537] width 16 height 16
click at [1116, 541] on input "Select an option" at bounding box center [1107, 537] width 16 height 16
click at [887, 585] on span "Select an option" at bounding box center [883, 587] width 16 height 16
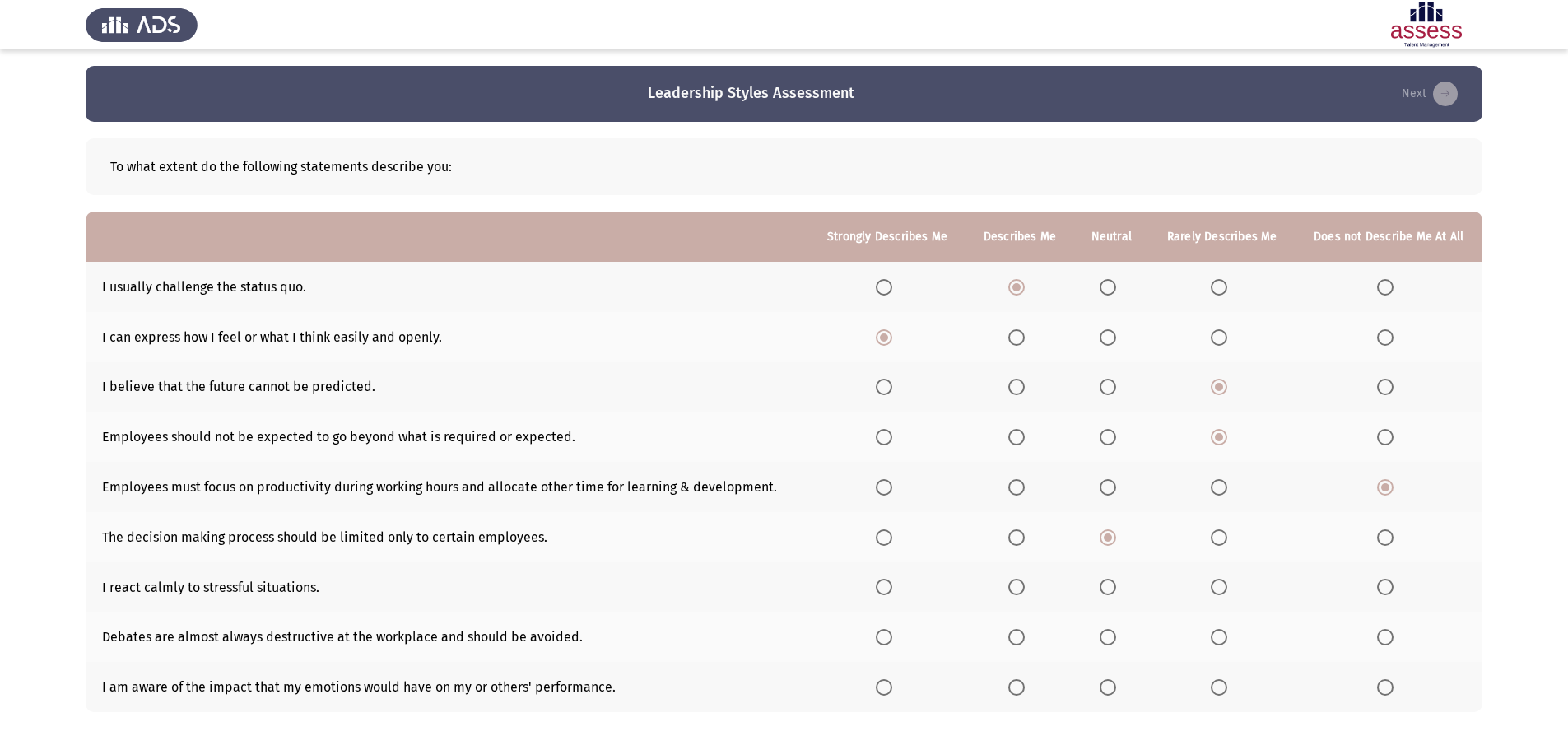
click at [887, 585] on input "Select an option" at bounding box center [883, 587] width 16 height 16
click at [1391, 636] on span "Select an option" at bounding box center [1384, 637] width 16 height 16
click at [1391, 636] on input "Select an option" at bounding box center [1384, 637] width 16 height 16
click at [892, 688] on span "Select an option" at bounding box center [883, 687] width 16 height 16
click at [892, 688] on input "Select an option" at bounding box center [883, 687] width 16 height 16
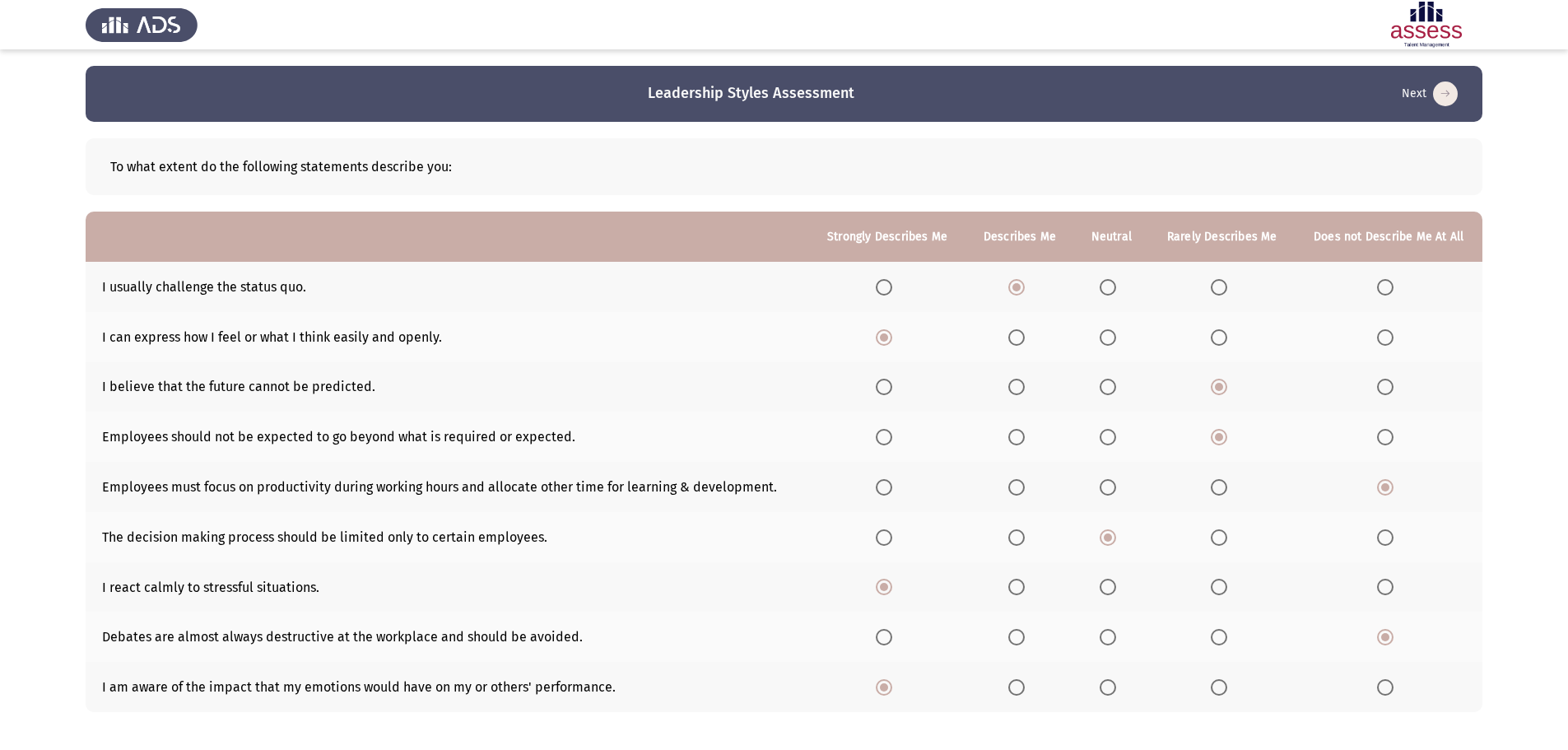
scroll to position [77, 0]
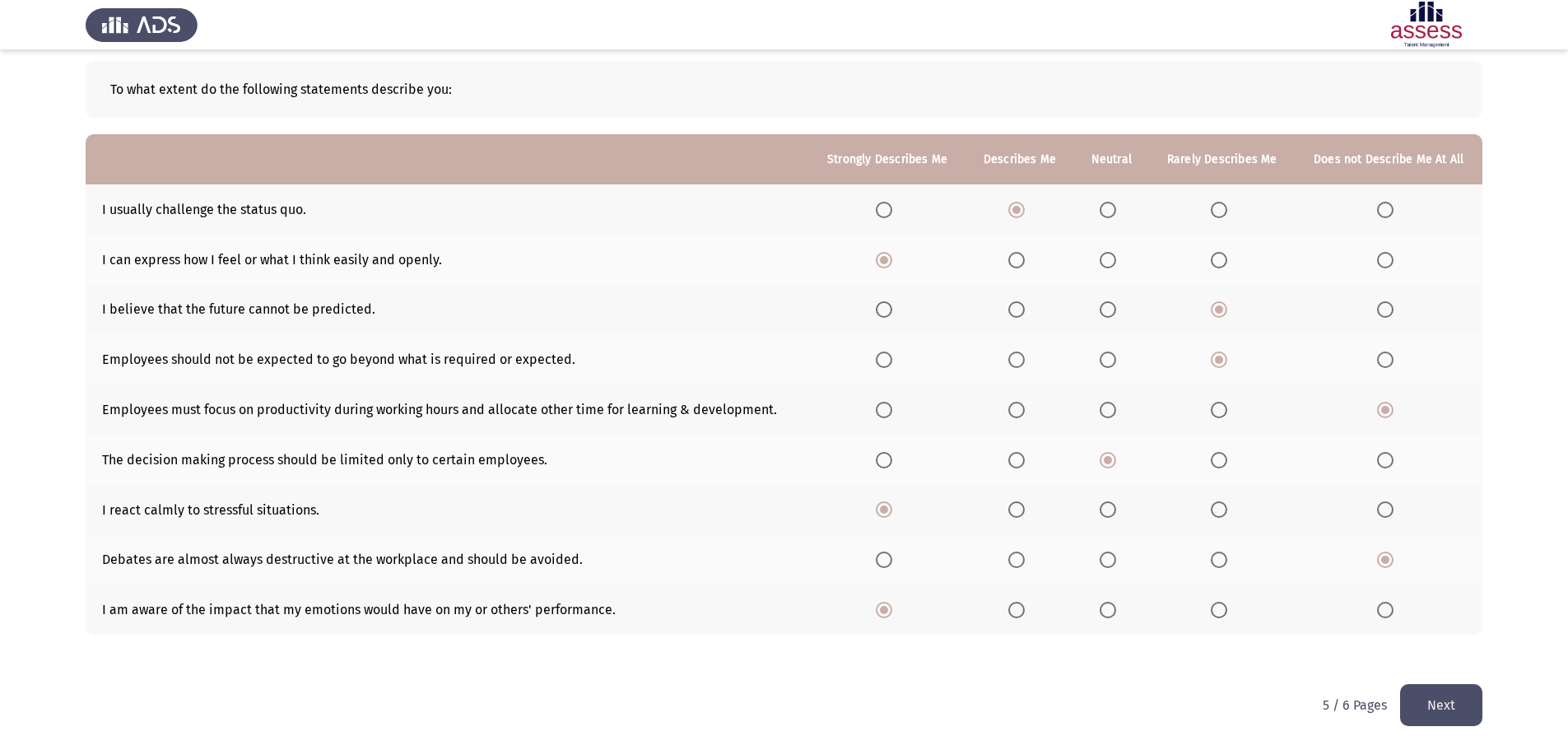
click at [1441, 707] on button "Next" at bounding box center [1440, 705] width 83 height 42
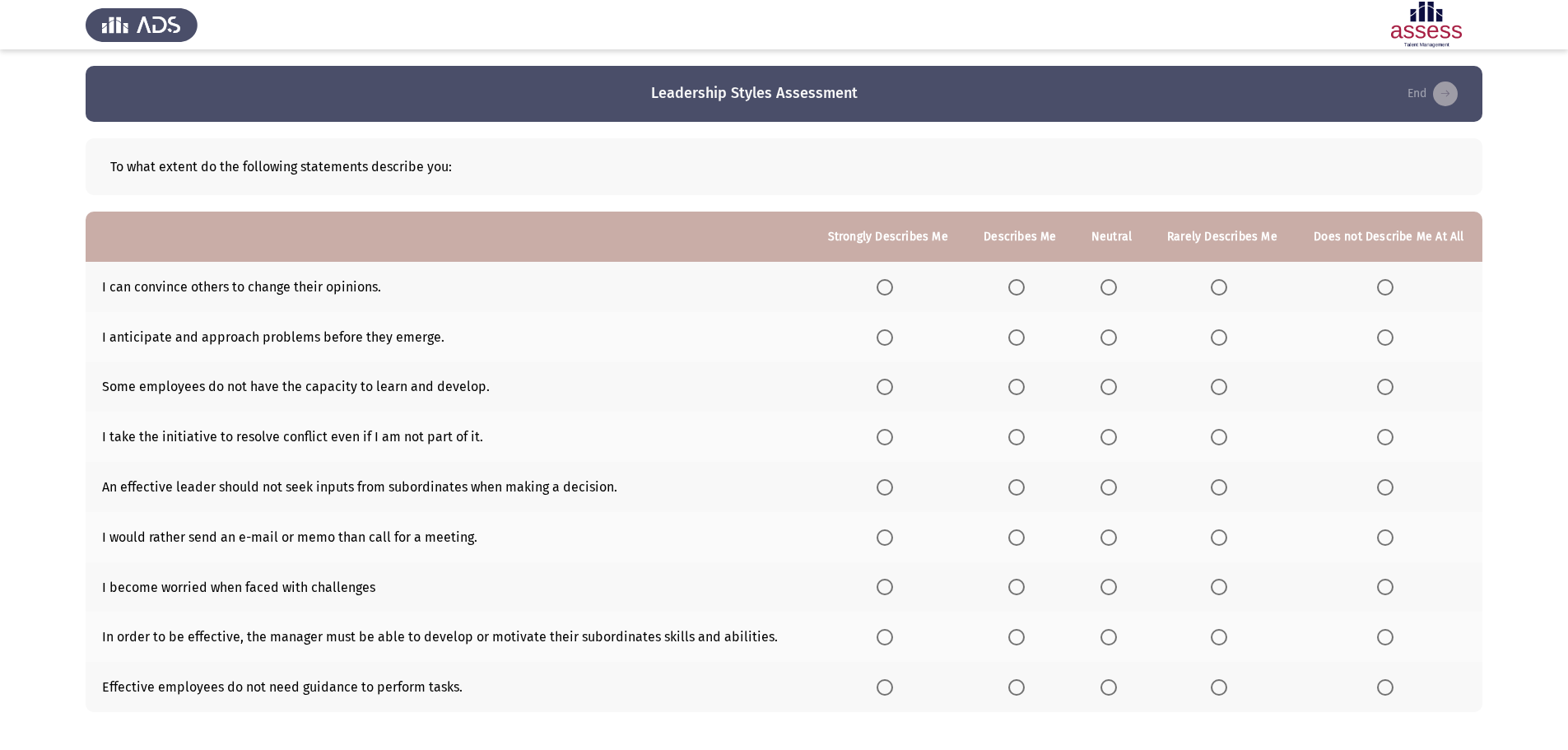
click at [1014, 287] on span "Select an option" at bounding box center [1016, 287] width 16 height 16
click at [1014, 287] on input "Select an option" at bounding box center [1016, 287] width 16 height 16
click at [1018, 337] on span "Select an option" at bounding box center [1016, 337] width 16 height 16
click at [1018, 337] on input "Select an option" at bounding box center [1016, 337] width 16 height 16
click at [1217, 387] on span "Select an option" at bounding box center [1218, 386] width 16 height 16
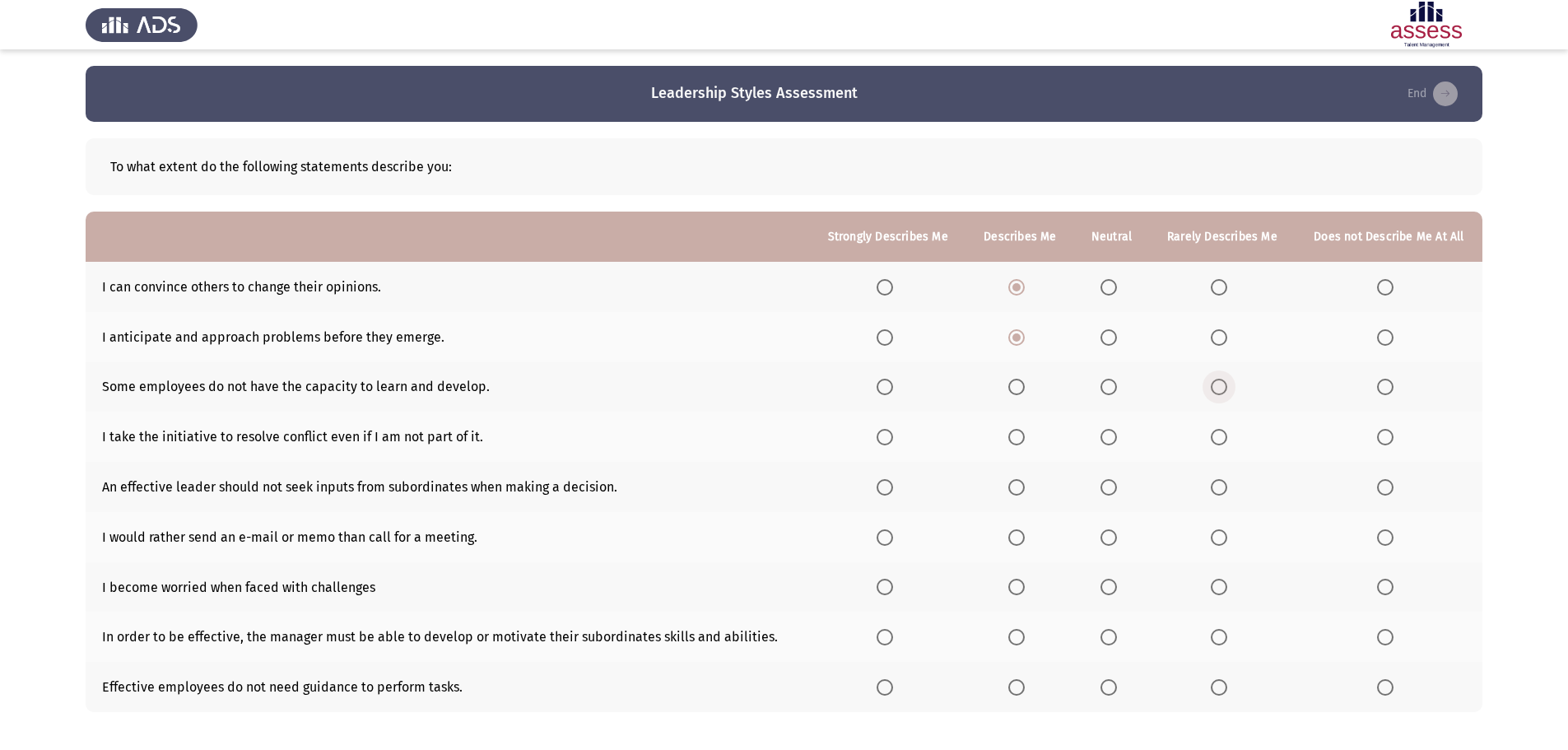
click at [1217, 387] on input "Select an option" at bounding box center [1218, 386] width 16 height 16
click at [1015, 440] on span "Select an option" at bounding box center [1016, 437] width 16 height 16
click at [1015, 440] on input "Select an option" at bounding box center [1016, 437] width 16 height 16
click at [1384, 489] on span "Select an option" at bounding box center [1384, 487] width 16 height 16
click at [1384, 489] on input "Select an option" at bounding box center [1384, 487] width 16 height 16
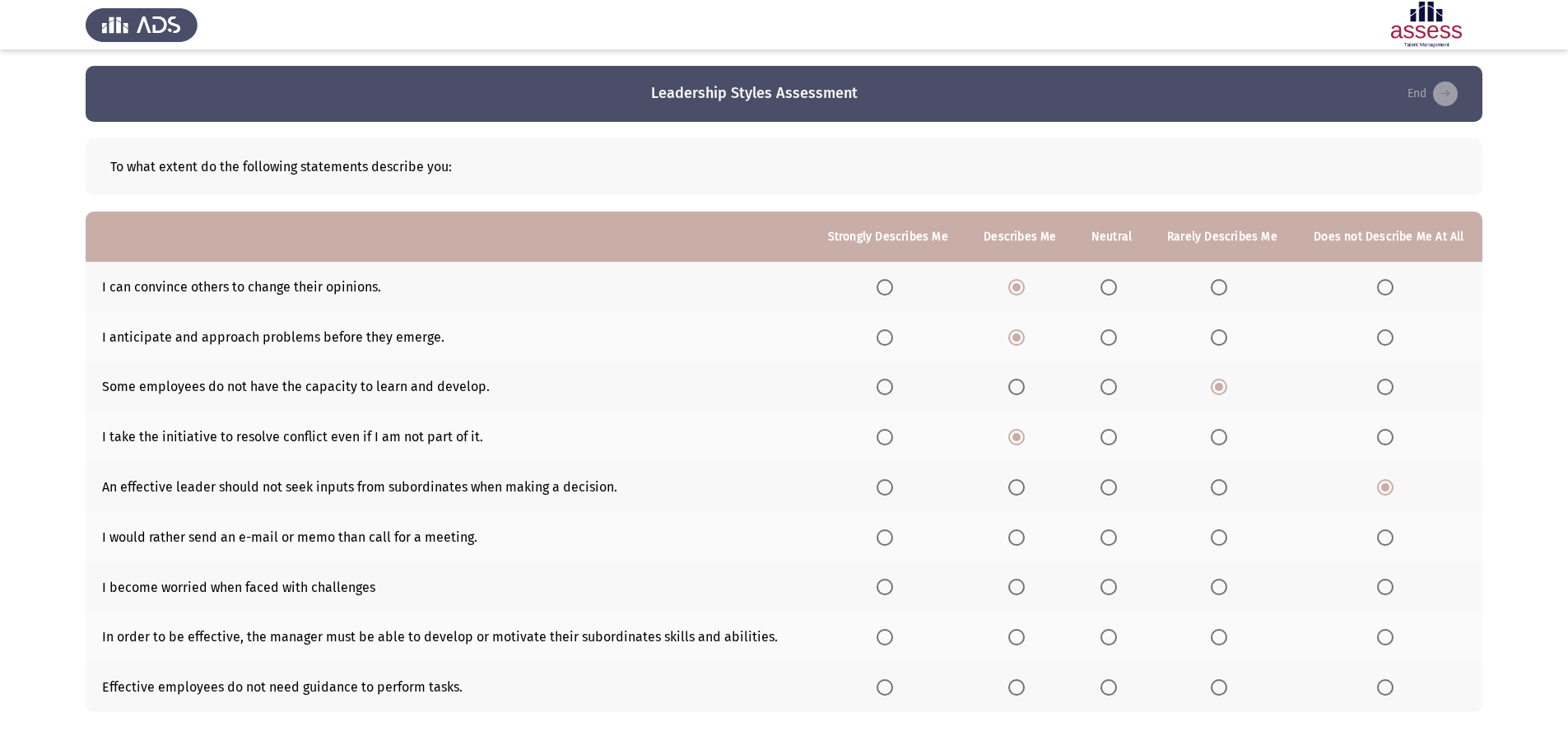
click at [1215, 538] on span "Select an option" at bounding box center [1218, 537] width 16 height 16
click at [1215, 538] on input "Select an option" at bounding box center [1218, 537] width 16 height 16
click at [1383, 587] on span "Select an option" at bounding box center [1384, 587] width 16 height 16
click at [1383, 587] on input "Select an option" at bounding box center [1384, 587] width 16 height 16
